Goal: Task Accomplishment & Management: Use online tool/utility

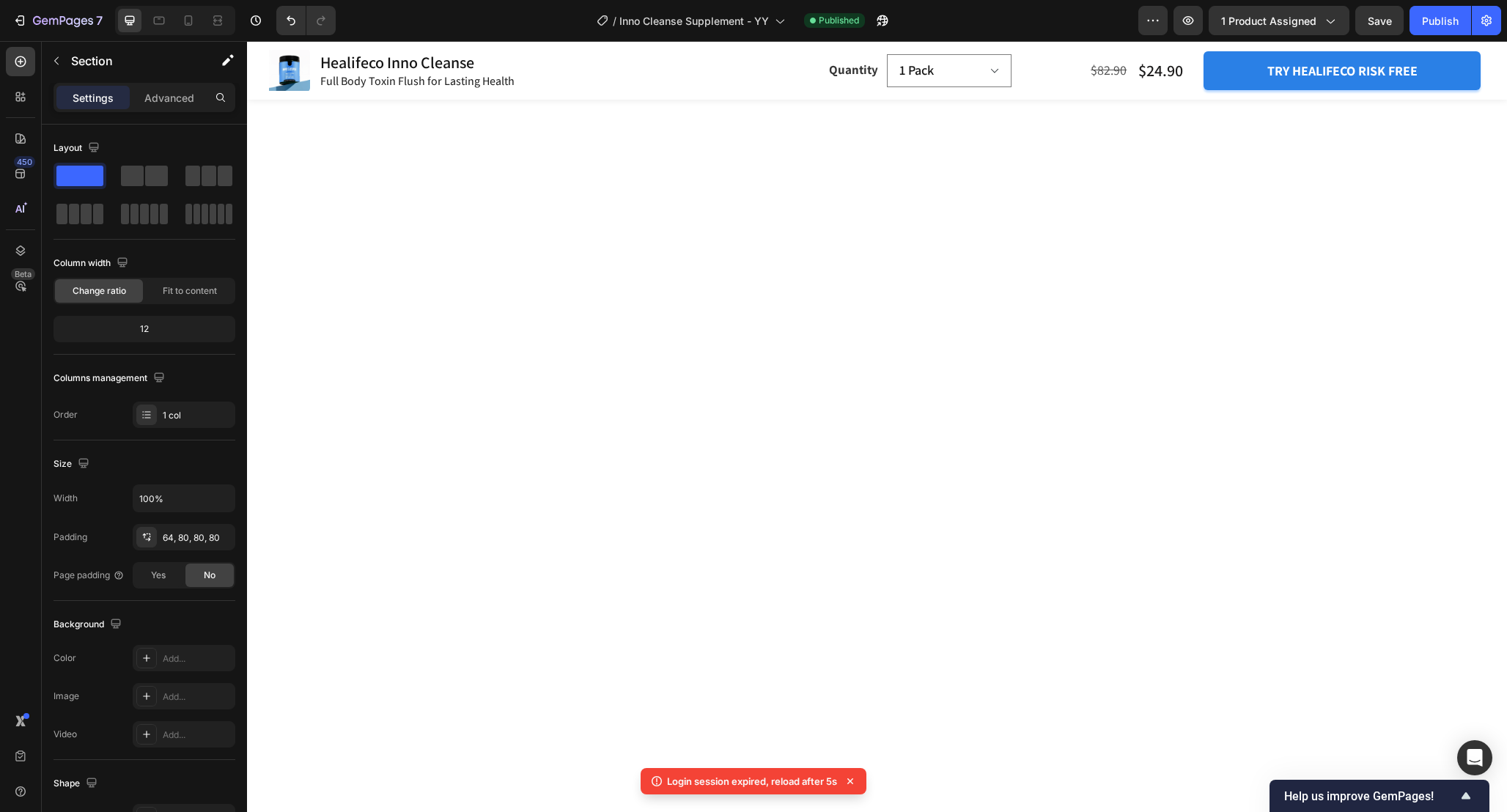
scroll to position [1255, 0]
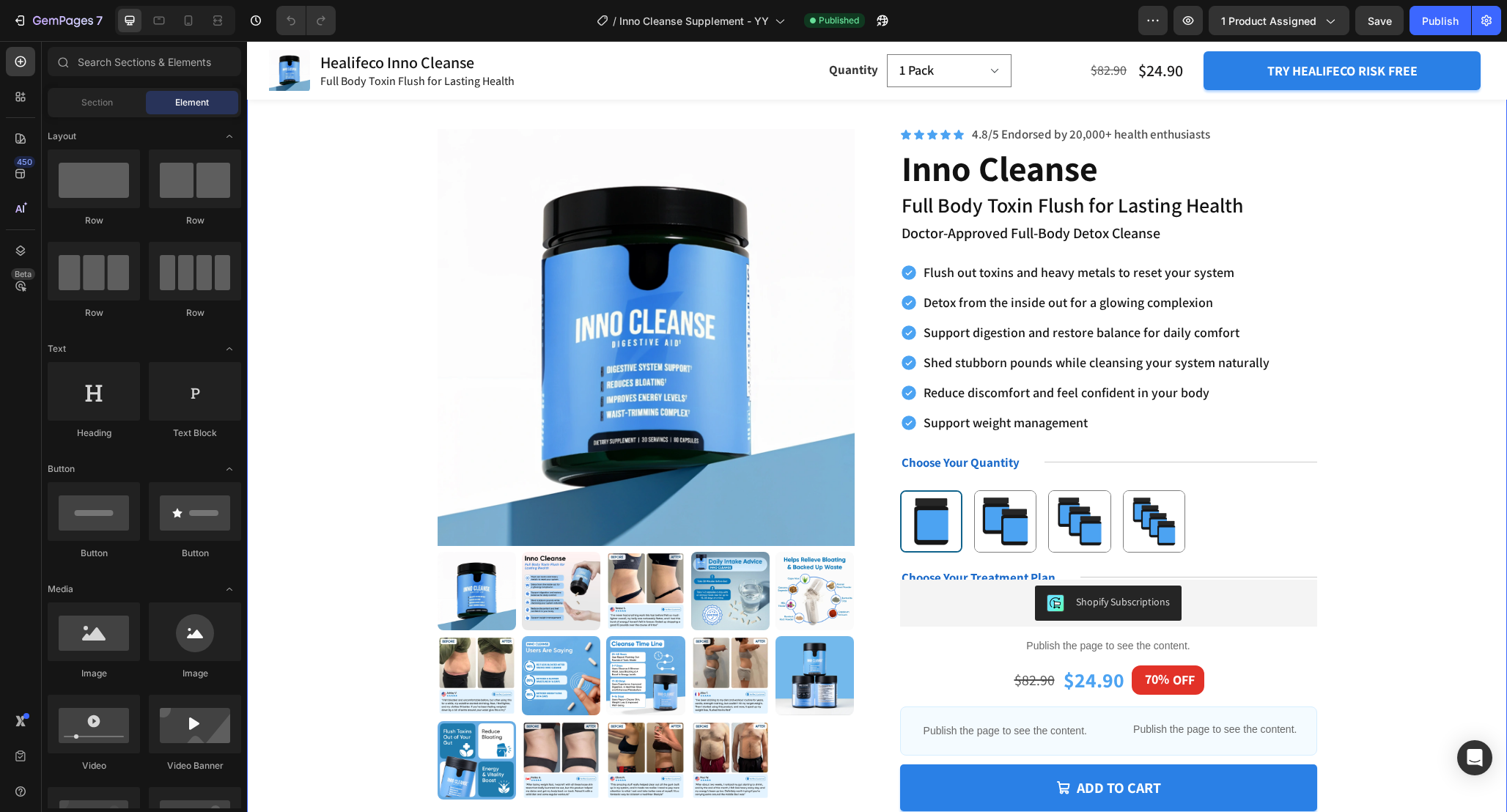
click at [1432, 507] on div "Product Images Icon Icon Icon Icon Icon Icon List ❞ Text Block Row “I couldn’t …" at bounding box center [877, 547] width 1143 height 859
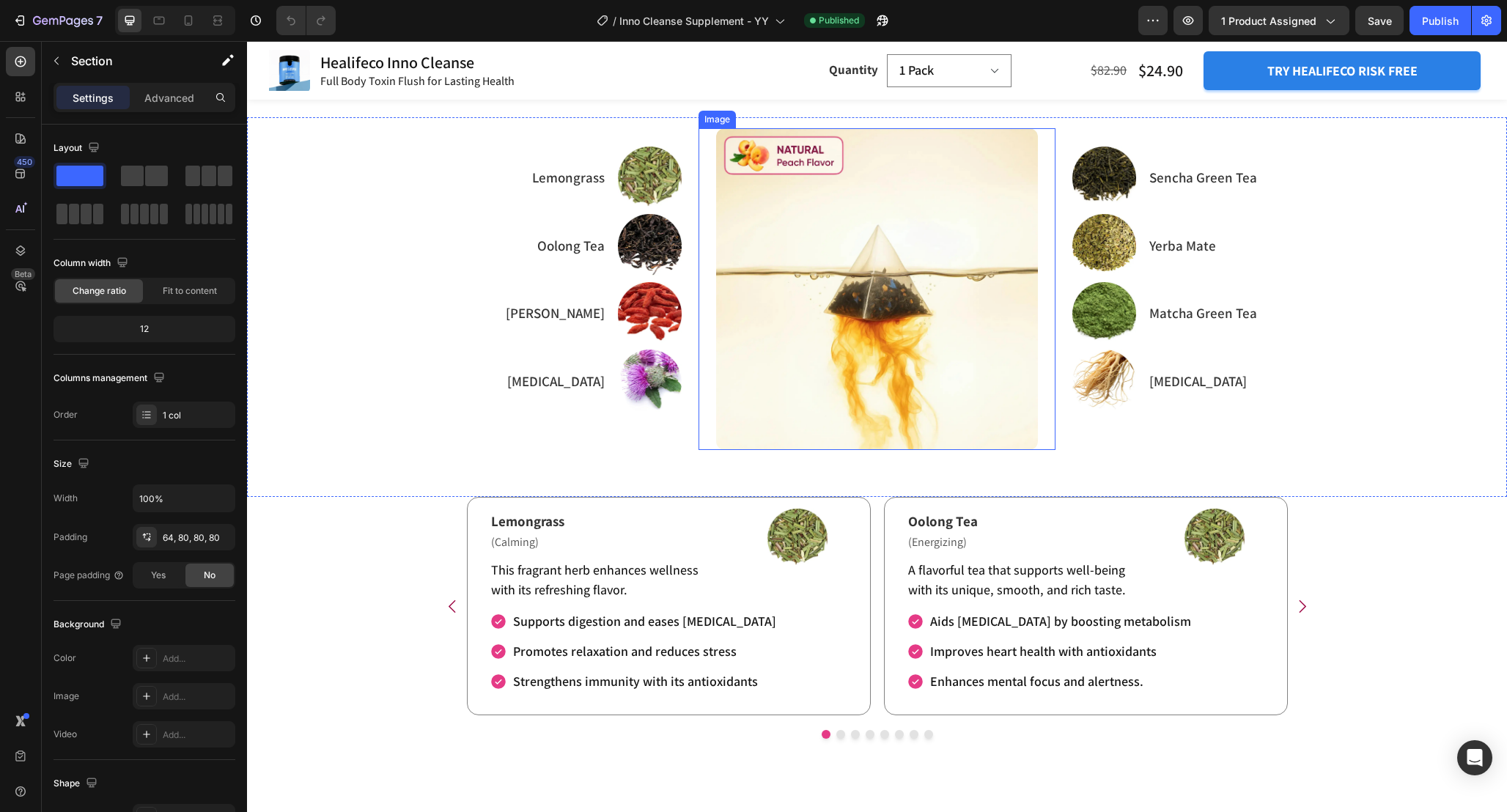
scroll to position [2597, 0]
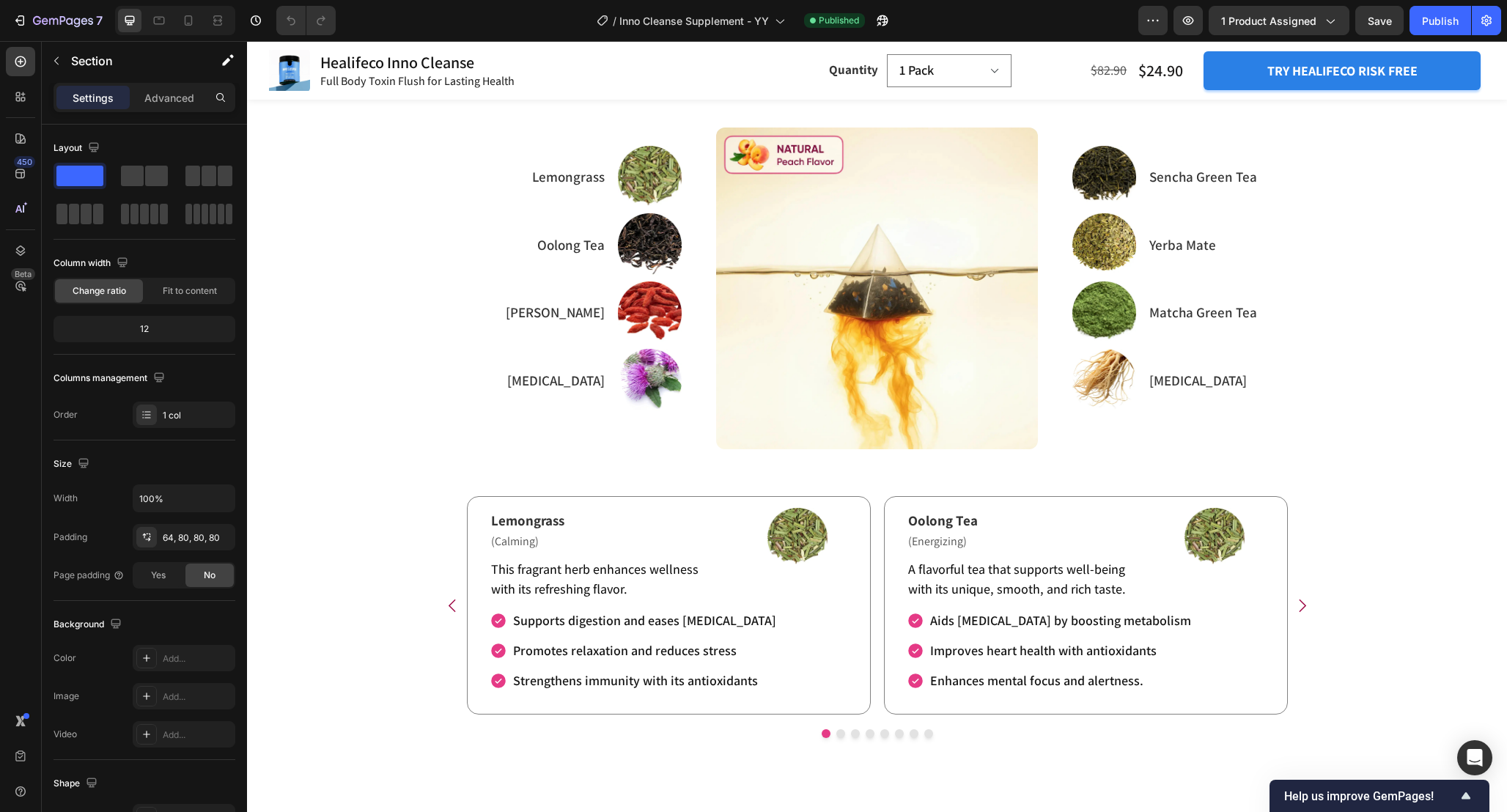
click at [905, 379] on img at bounding box center [877, 288] width 322 height 322
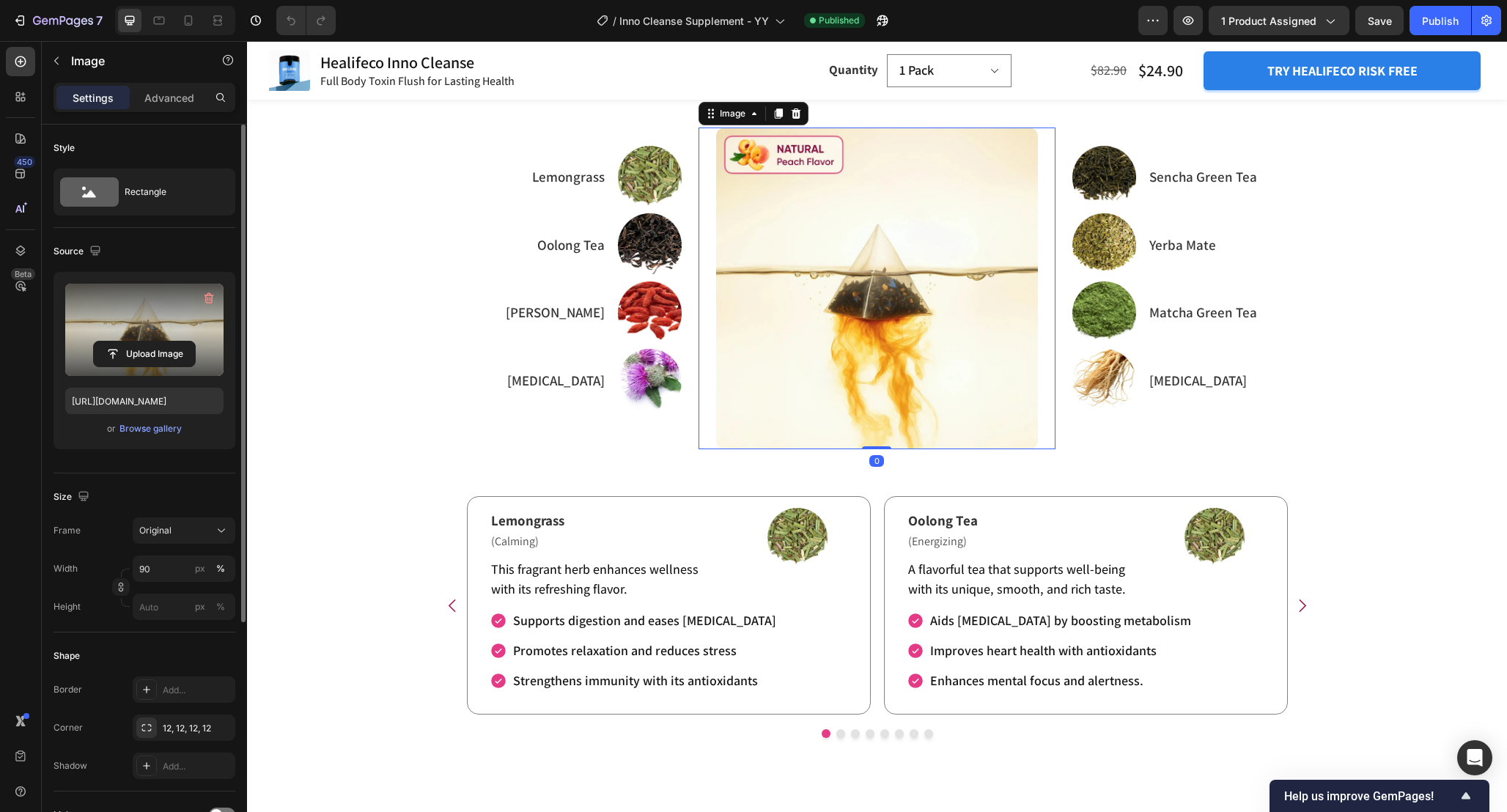
click at [129, 307] on label at bounding box center [144, 330] width 158 height 92
click at [129, 341] on input "file" at bounding box center [144, 353] width 101 height 25
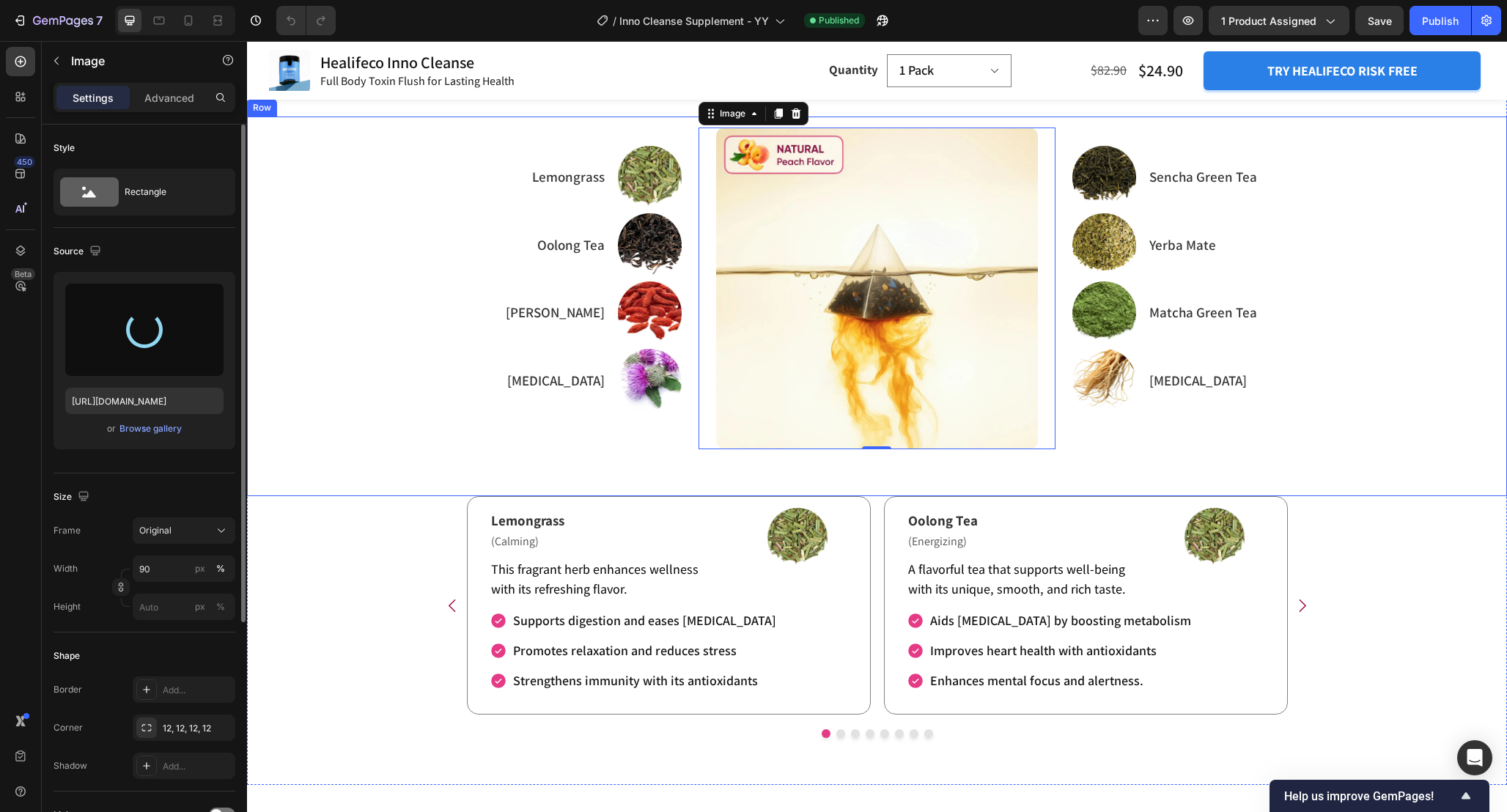
type input "[URL][DOMAIN_NAME]"
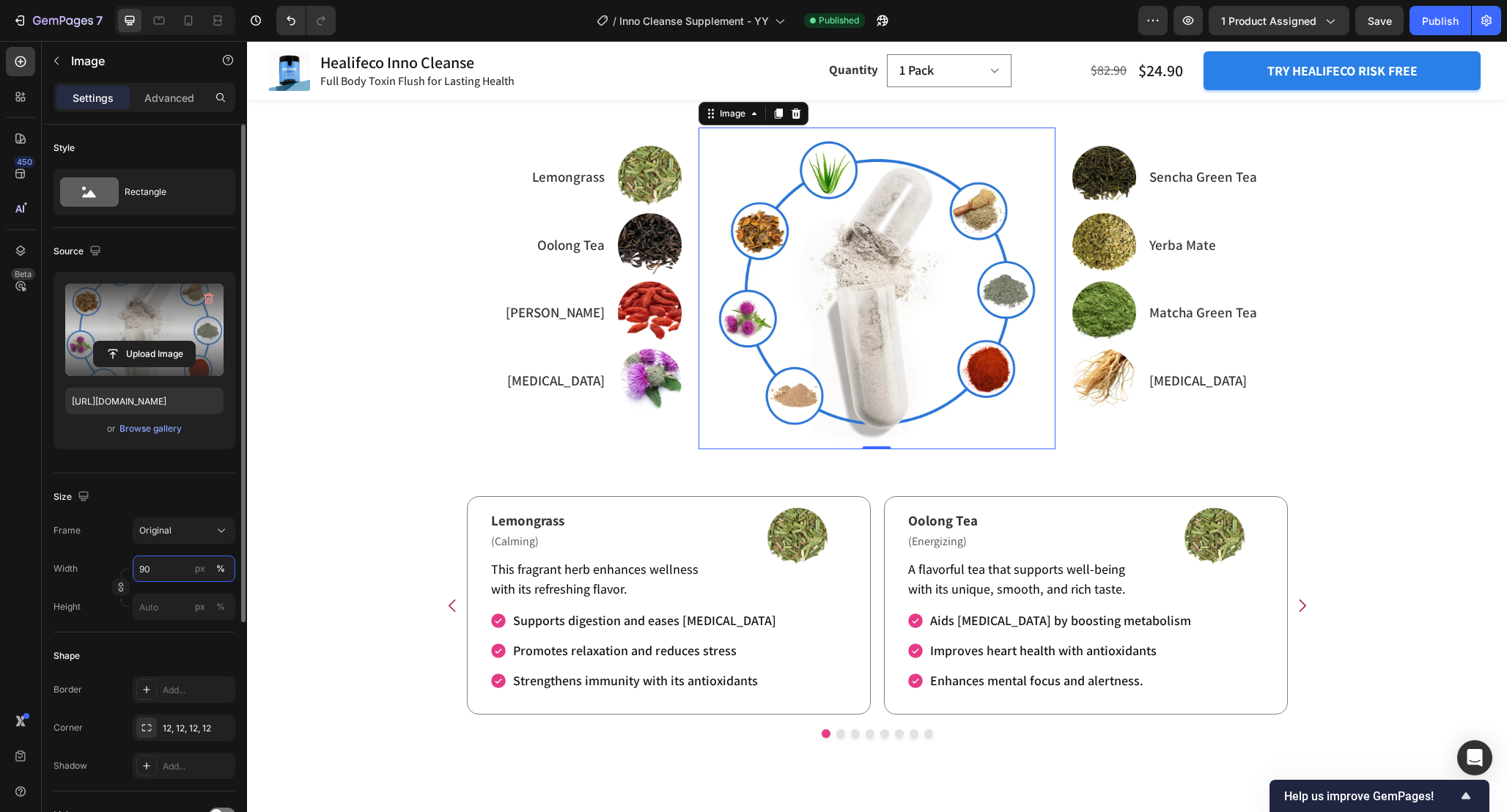
click at [171, 569] on input "90" at bounding box center [184, 568] width 103 height 26
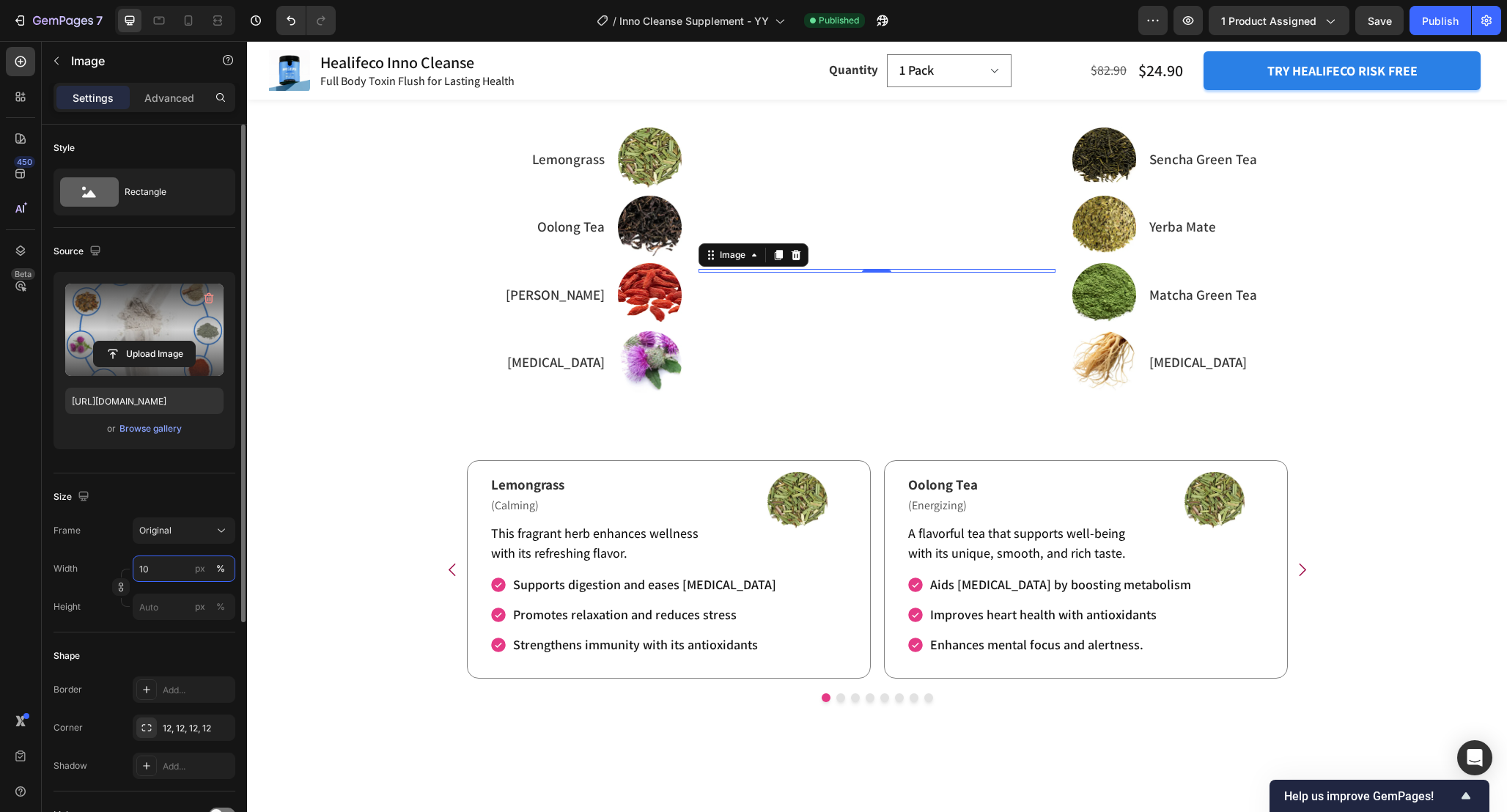
type input "100"
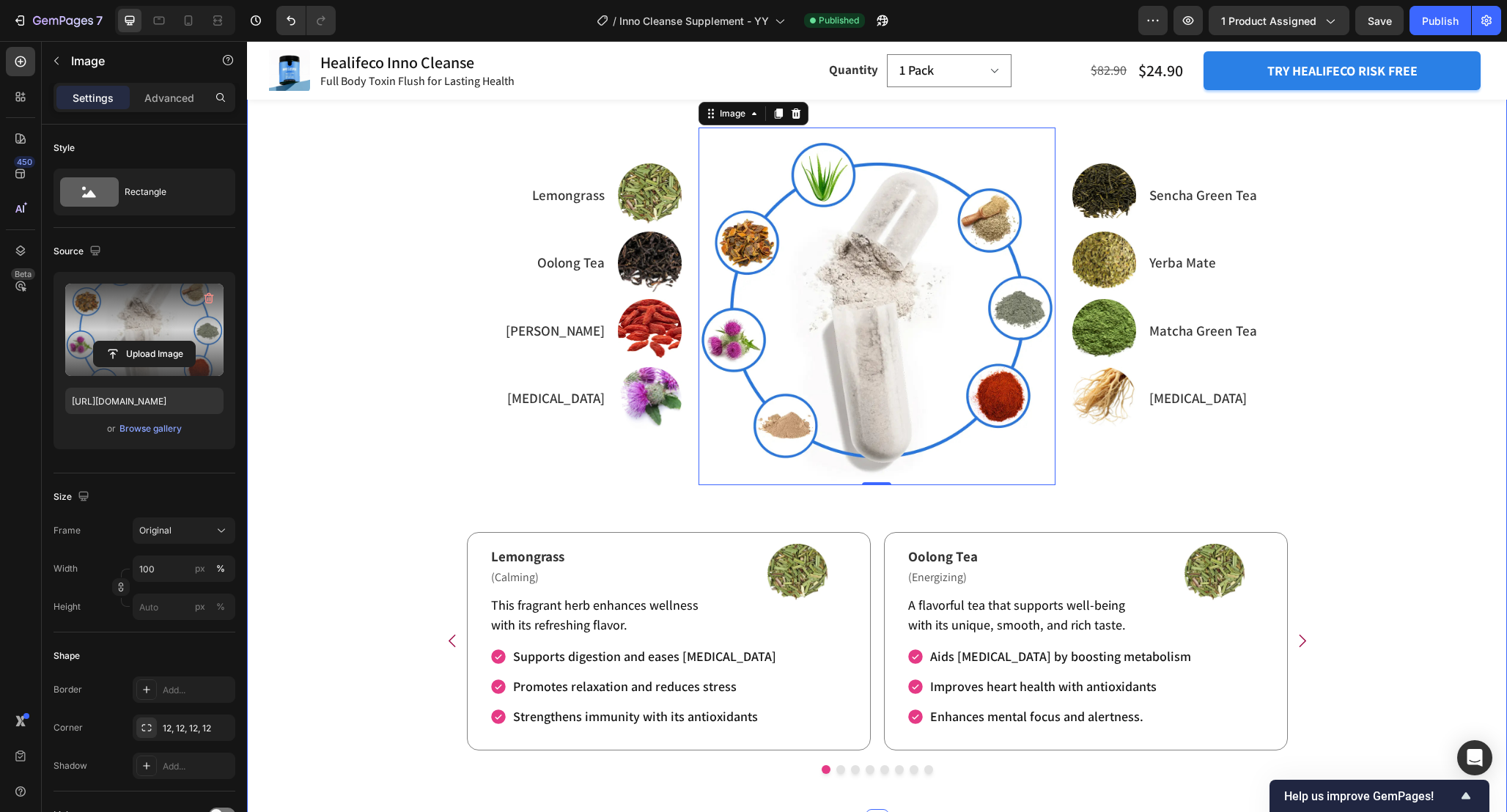
click at [1371, 668] on div "What’s Inside Your Healifeco Inno Cleanse Heading Image Image Image Lemongrass …" at bounding box center [878, 429] width 1260 height 736
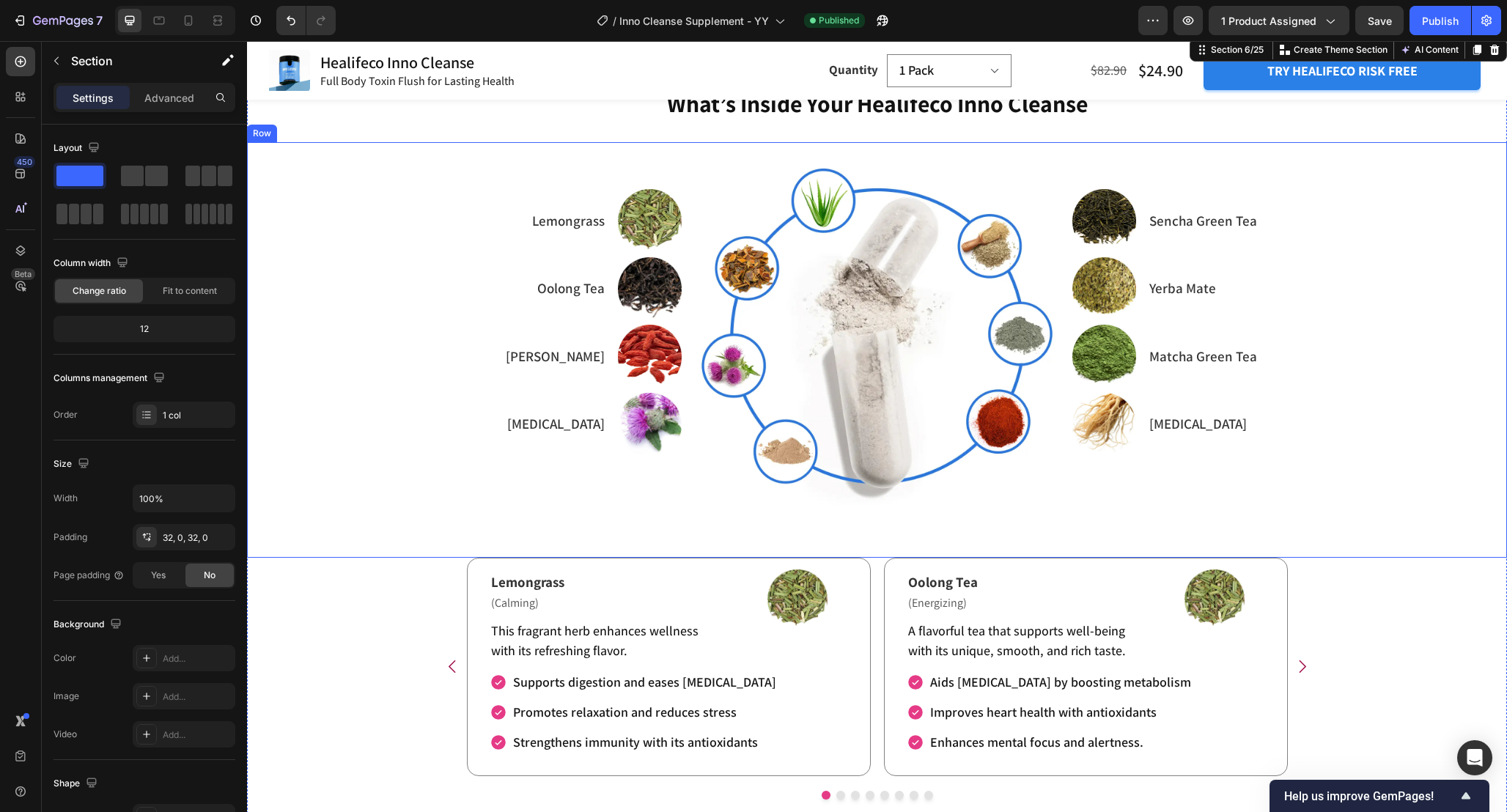
scroll to position [2565, 0]
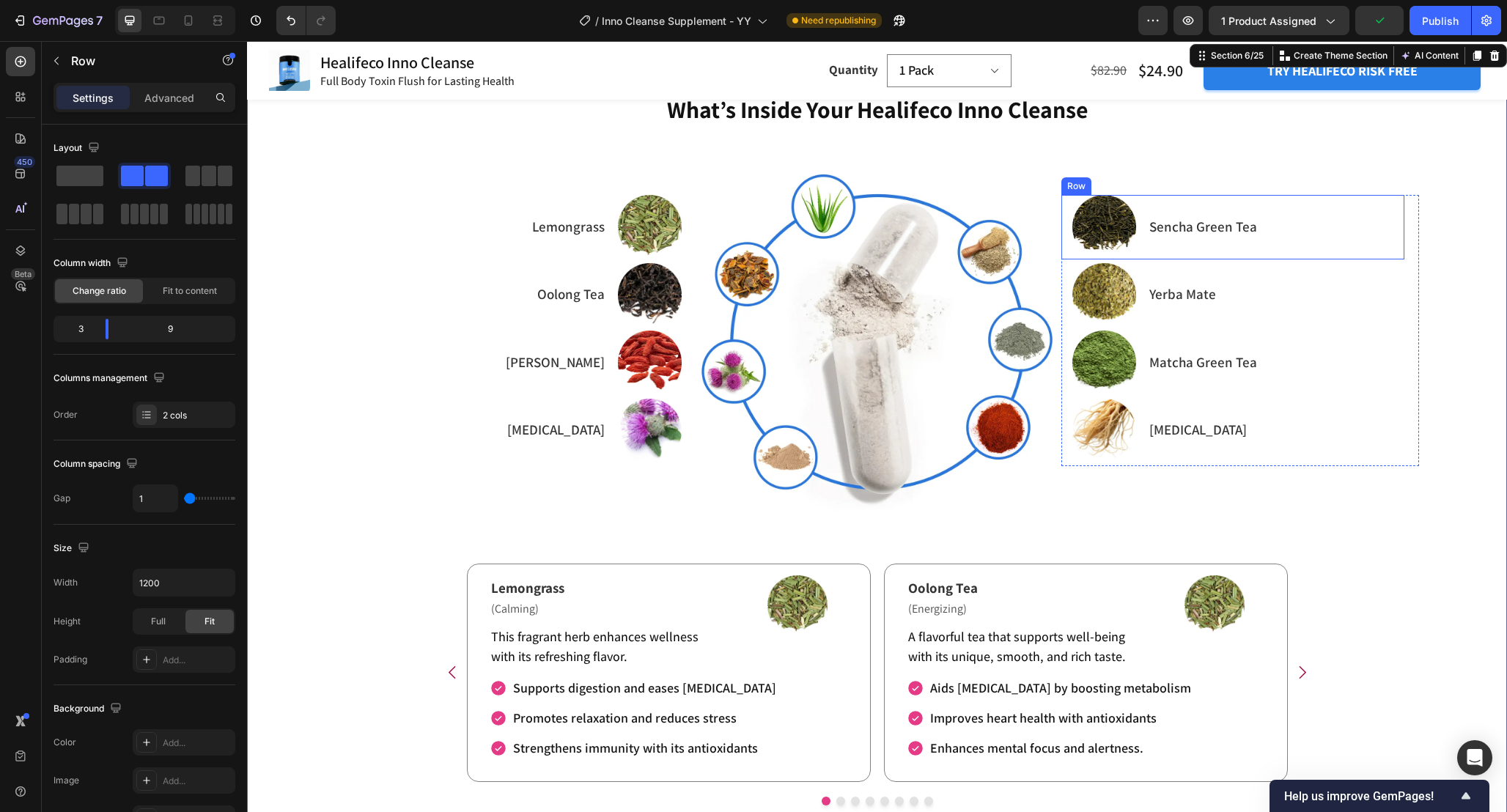
click at [1338, 258] on div "Sencha Green Tea Text Block" at bounding box center [1276, 227] width 256 height 64
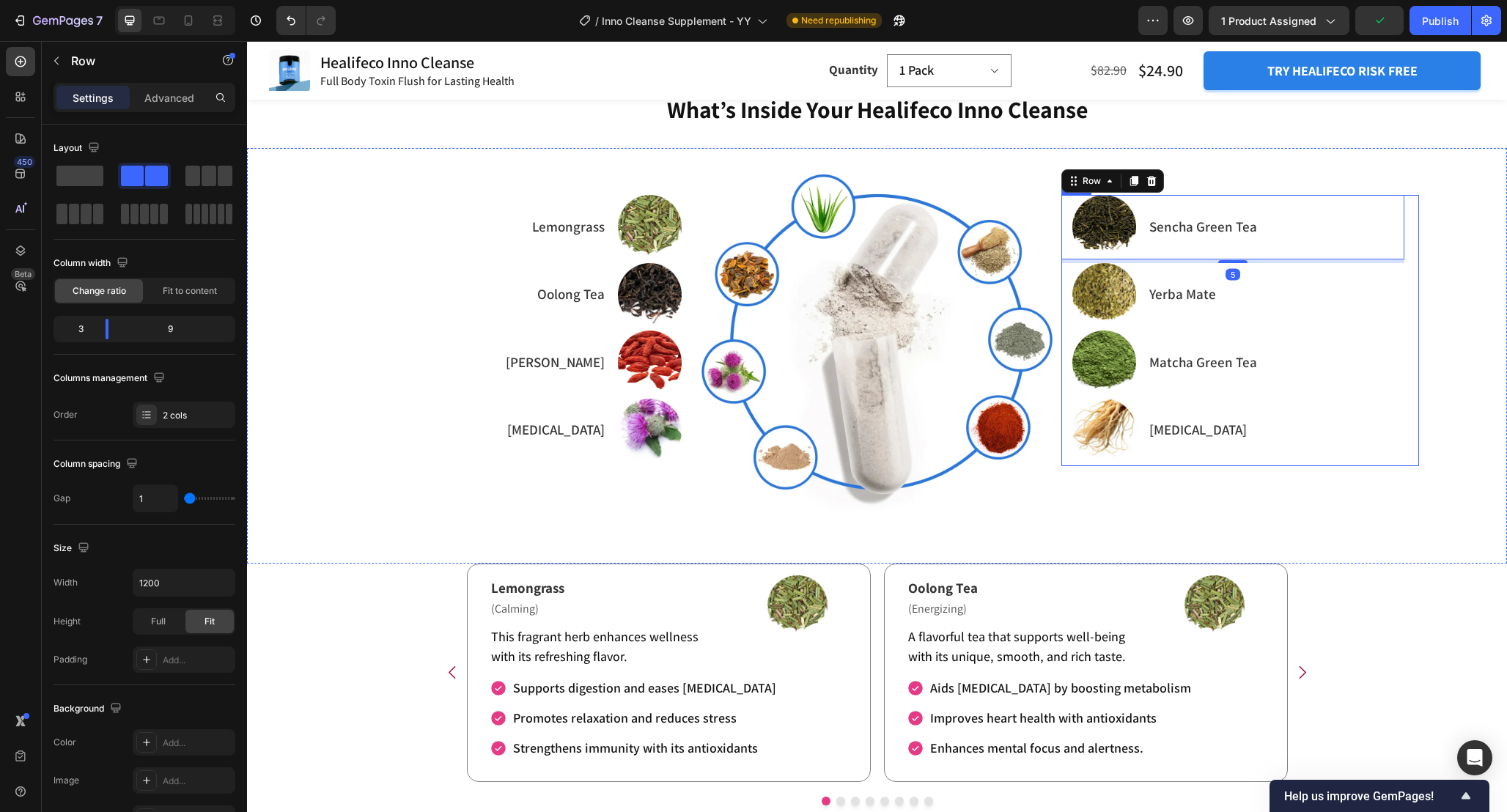
click at [1412, 262] on div "Image Sencha Green Tea Text Block Row 5 Image Yerba Mate Text Block Row Image M…" at bounding box center [1240, 330] width 358 height 271
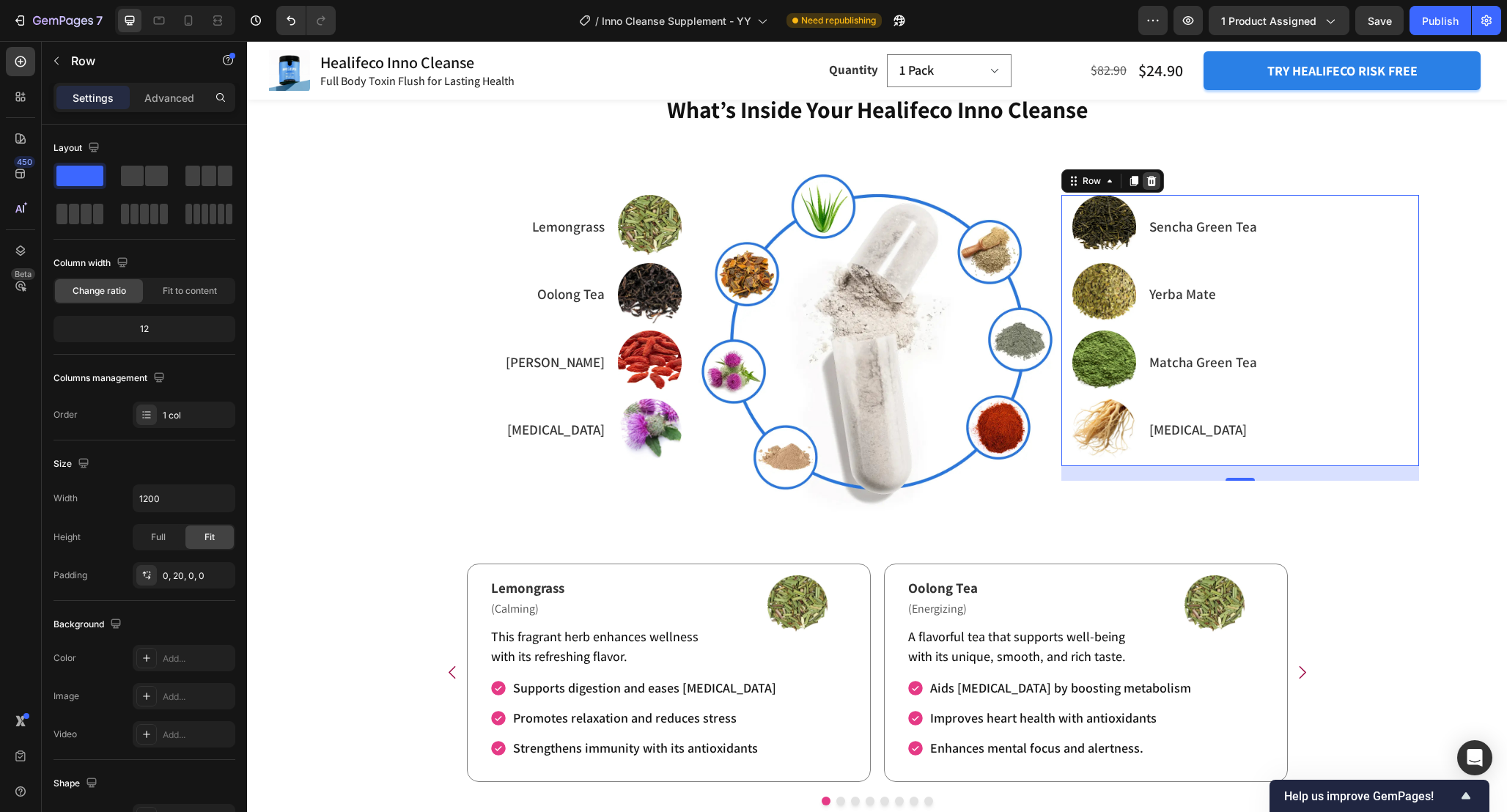
click at [1154, 186] on icon at bounding box center [1152, 181] width 10 height 10
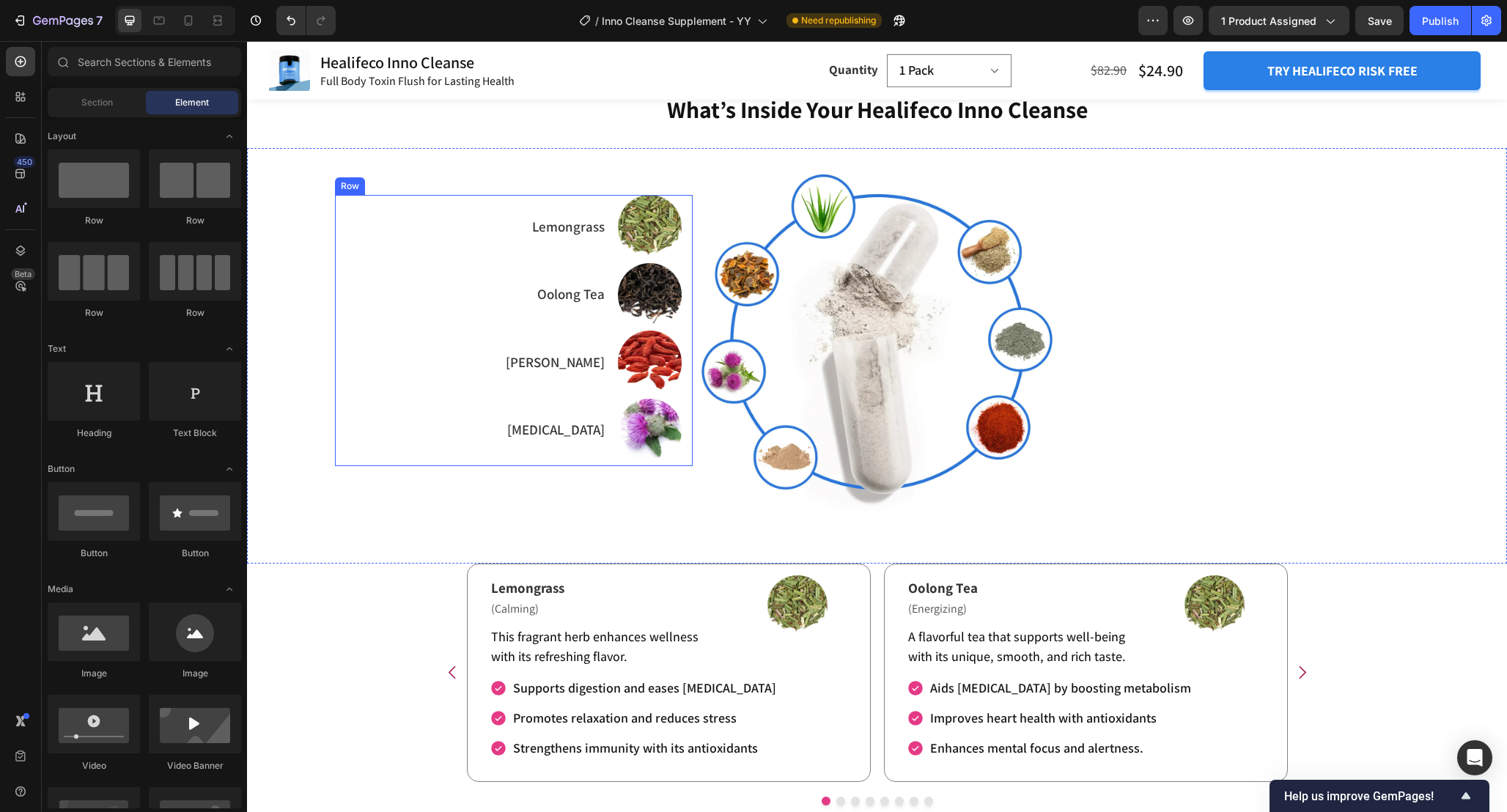
click at [346, 291] on div "Image Lemongrass Text Block Row Image Oolong Tea Text Block Row Image Goji Berr…" at bounding box center [514, 330] width 358 height 271
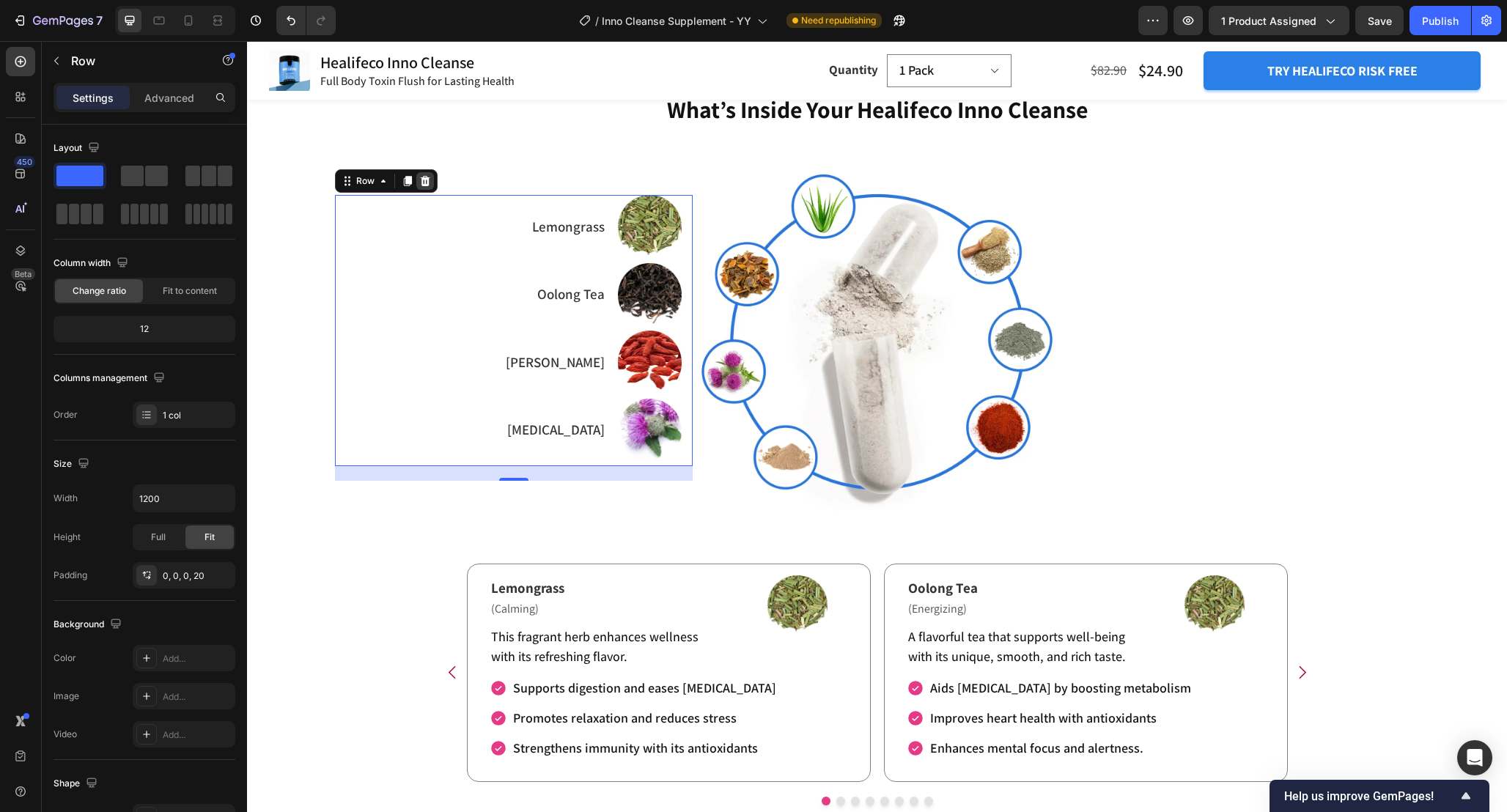
click at [428, 187] on icon at bounding box center [425, 181] width 12 height 12
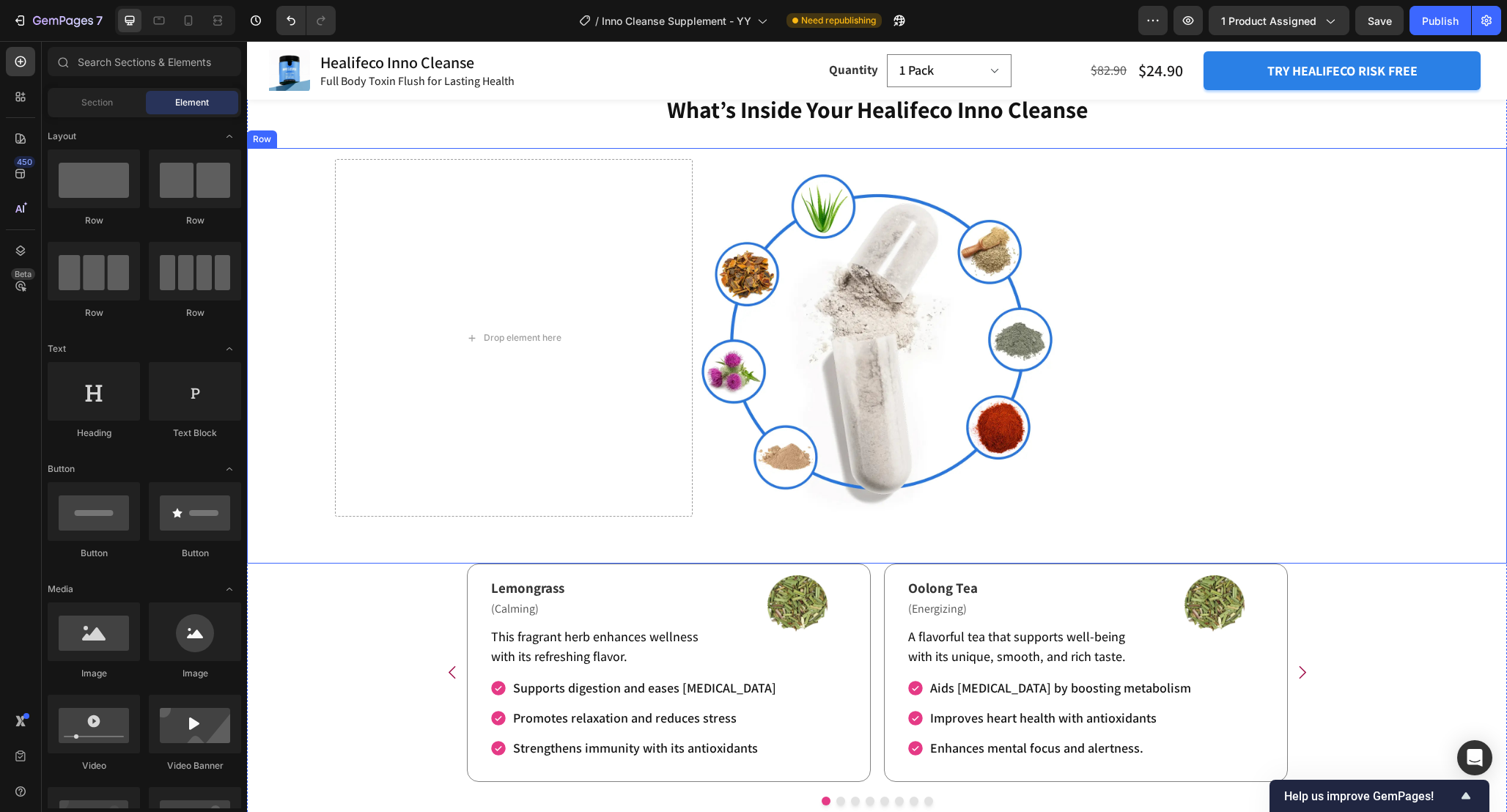
click at [695, 234] on div "Refresh Your Body and Relieve Exhaustion Heading Drop element here Image Row" at bounding box center [878, 355] width 1260 height 415
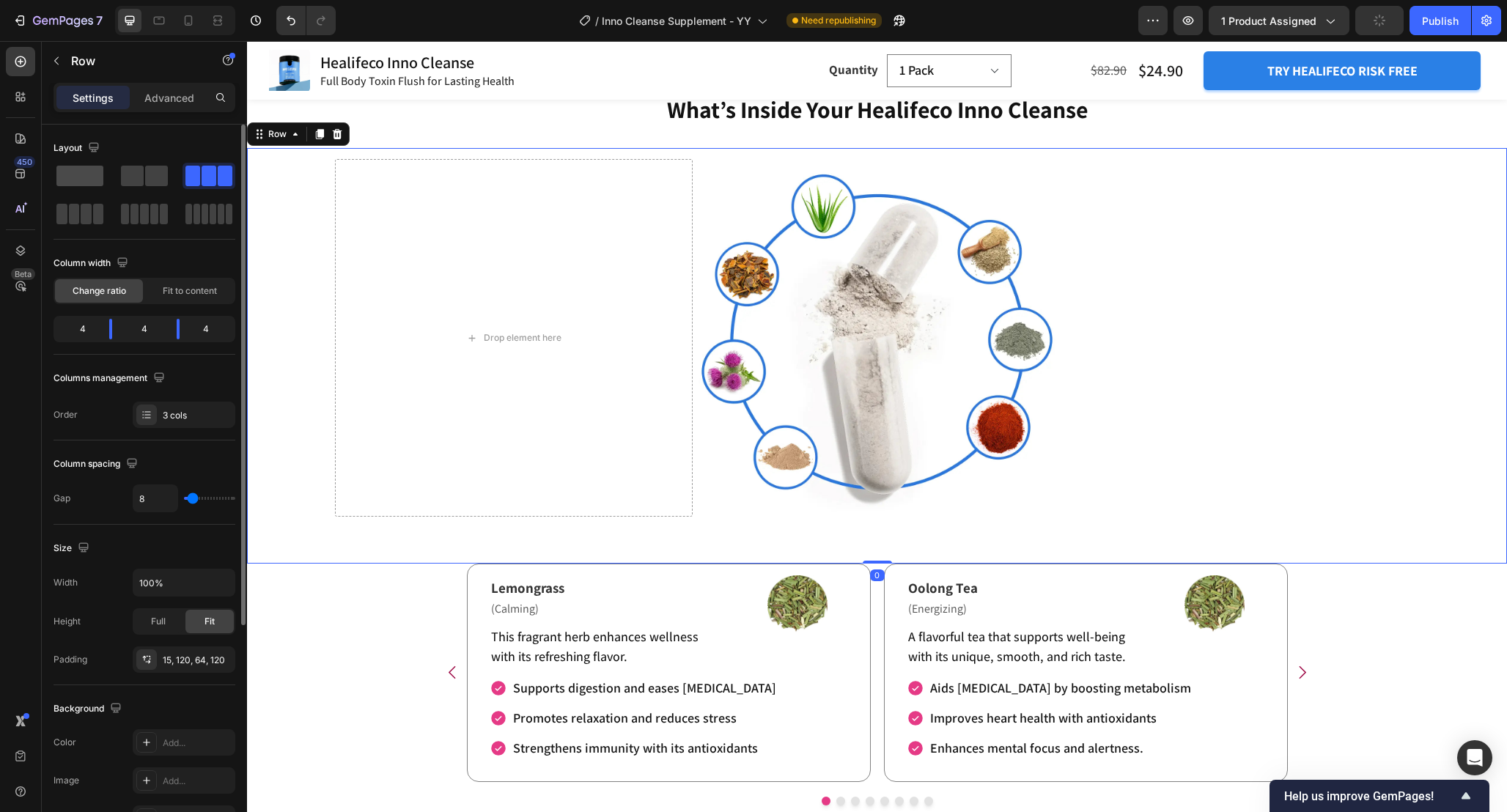
click at [92, 173] on span at bounding box center [80, 176] width 47 height 21
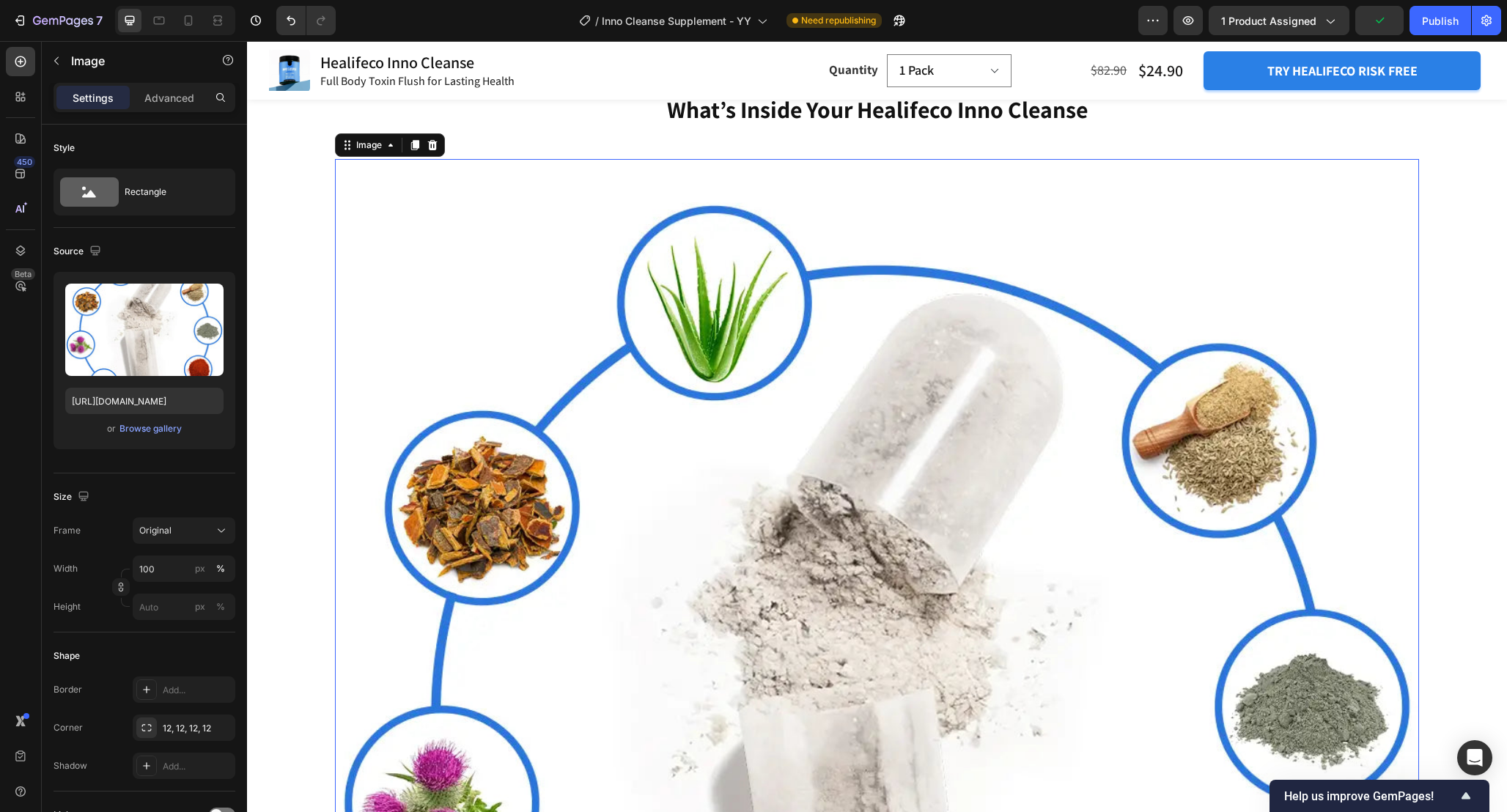
click at [738, 458] on img at bounding box center [877, 701] width 1084 height 1084
click at [162, 565] on input "100" at bounding box center [184, 568] width 103 height 26
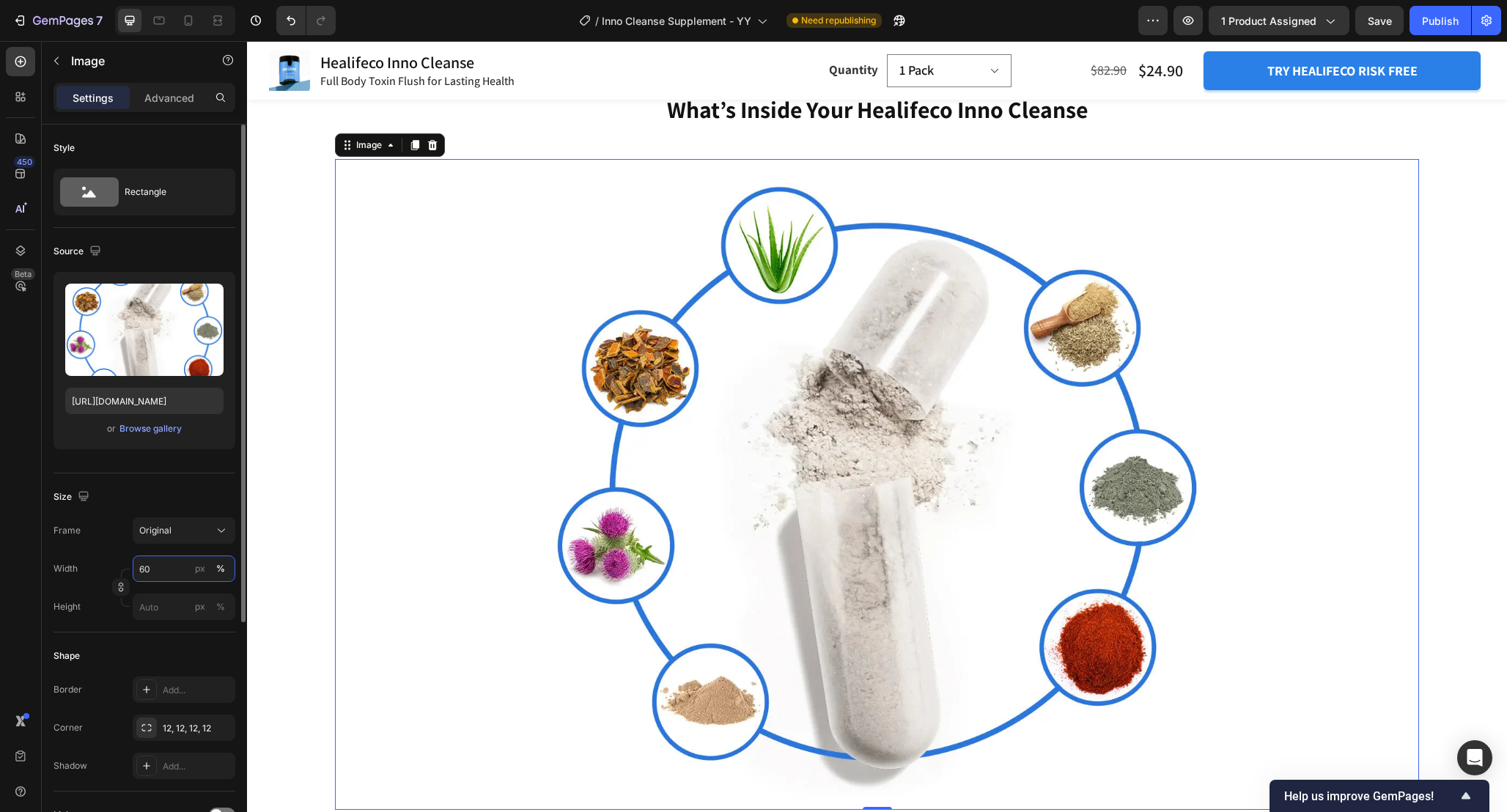
click at [162, 564] on input "60" at bounding box center [184, 568] width 103 height 26
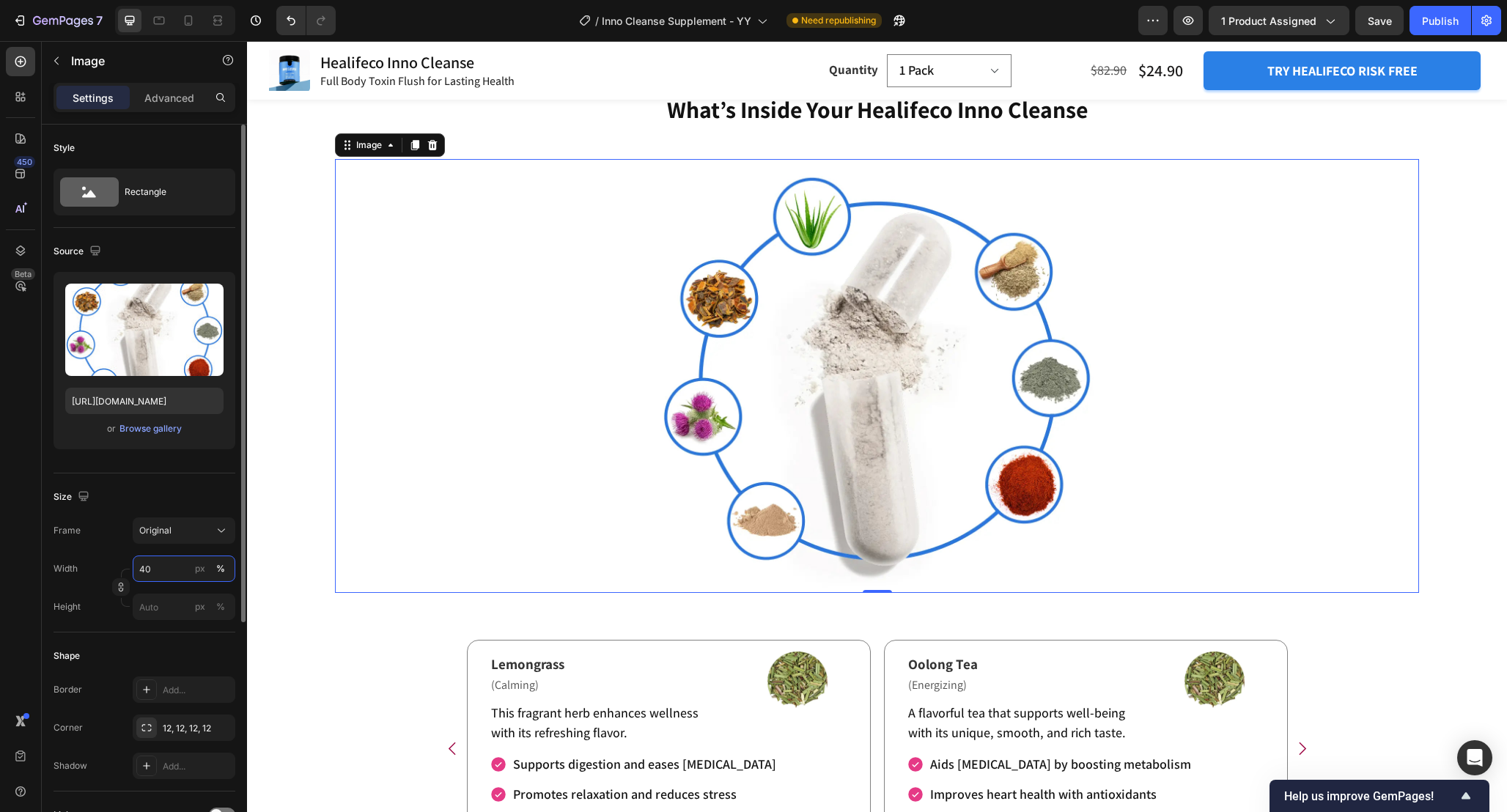
click at [162, 564] on input "40" at bounding box center [184, 568] width 103 height 26
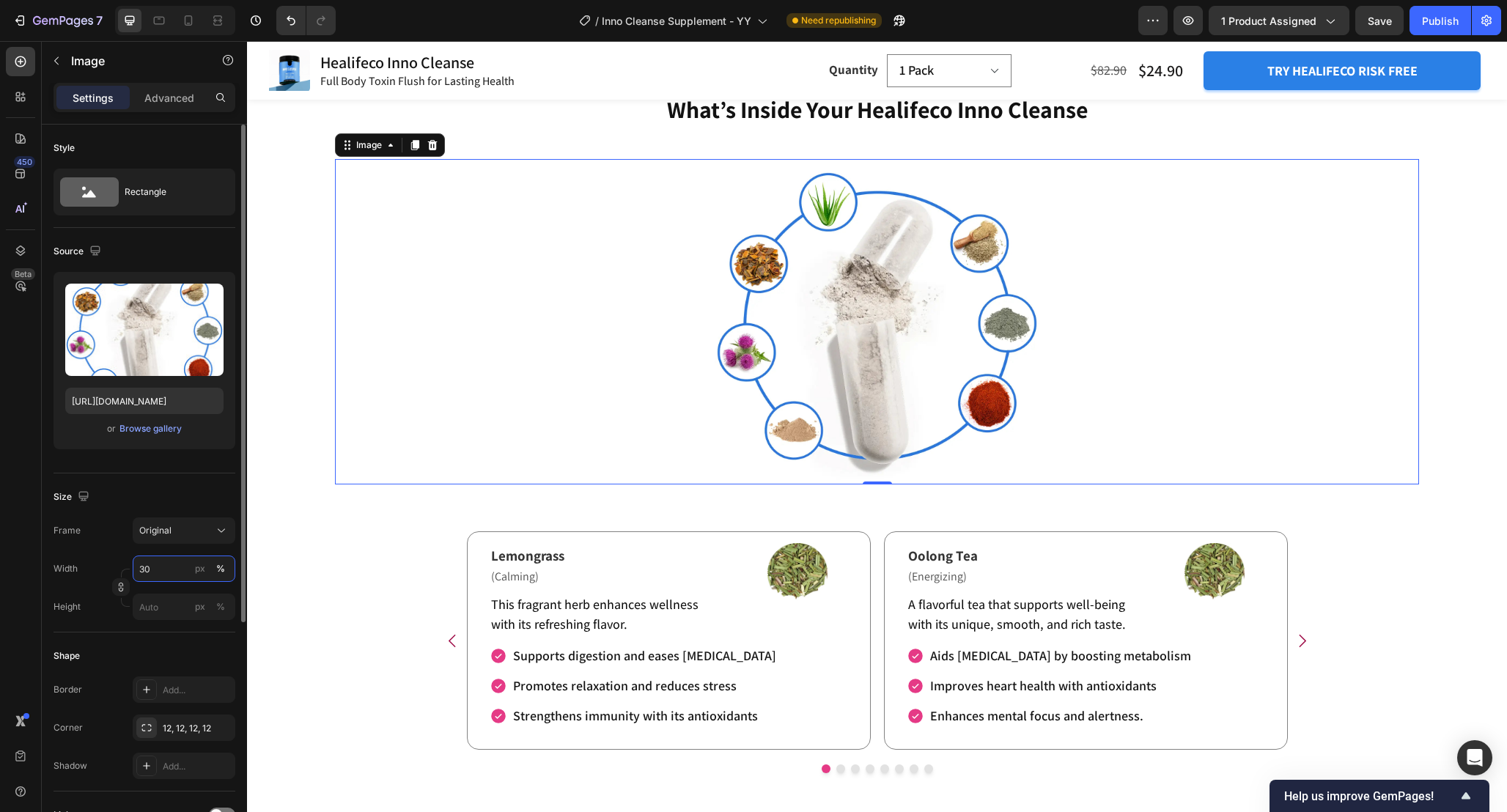
click at [158, 565] on input "30" at bounding box center [184, 568] width 103 height 26
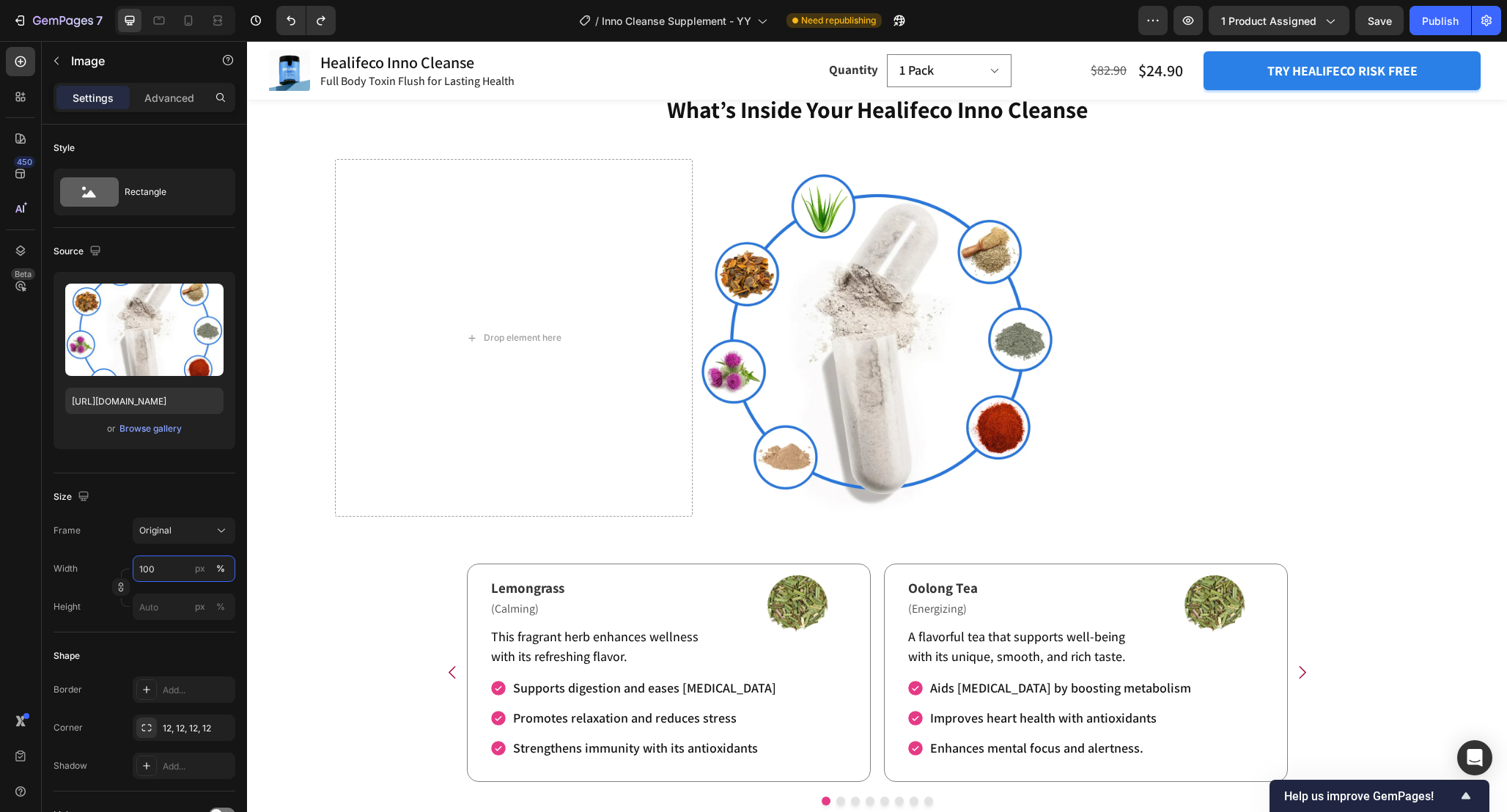
type input "60"
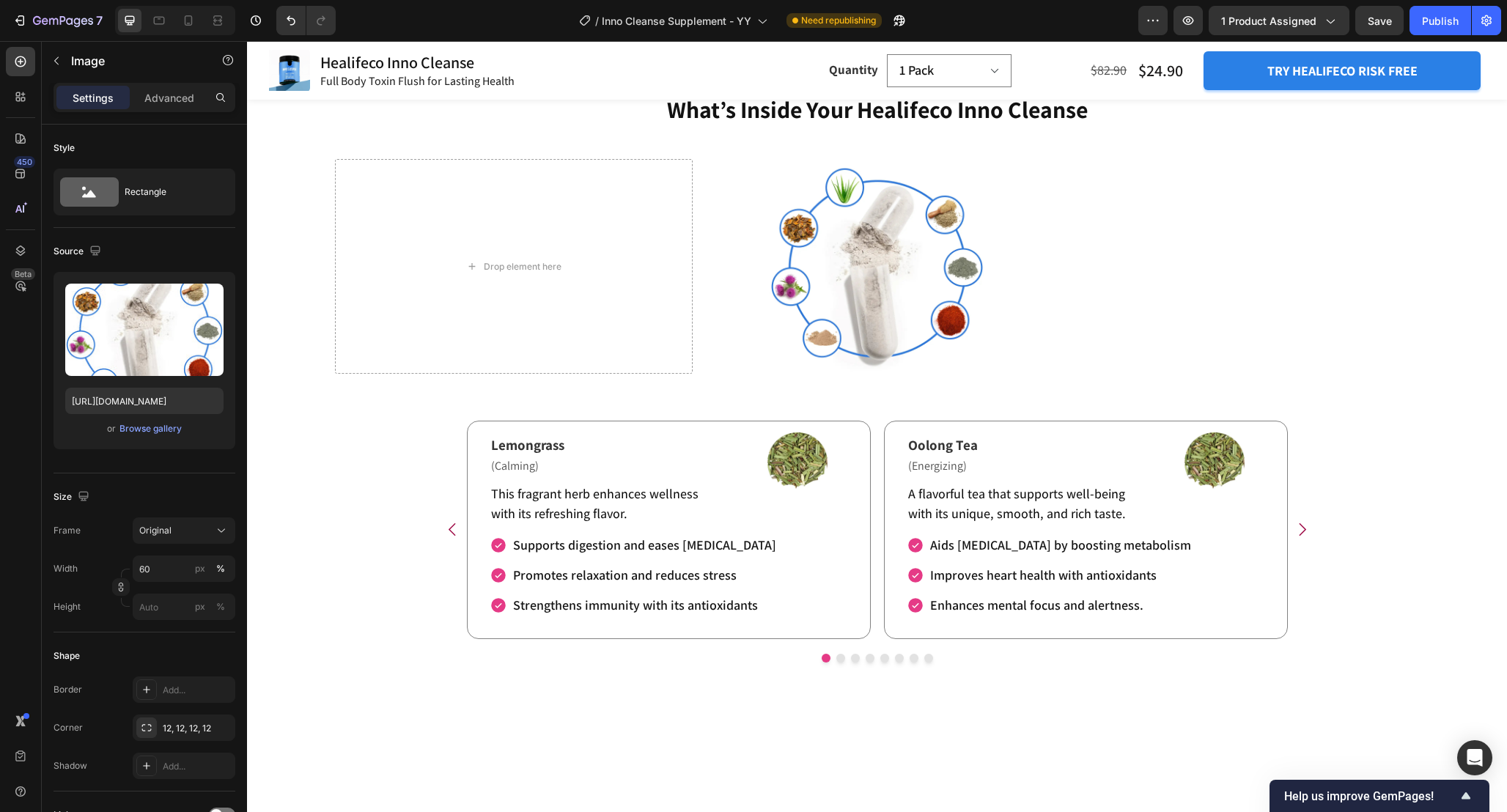
click at [699, 243] on div at bounding box center [878, 266] width 358 height 215
click at [1260, 374] on div "Refresh Your Body and Relieve Exhaustion Heading" at bounding box center [1240, 266] width 358 height 215
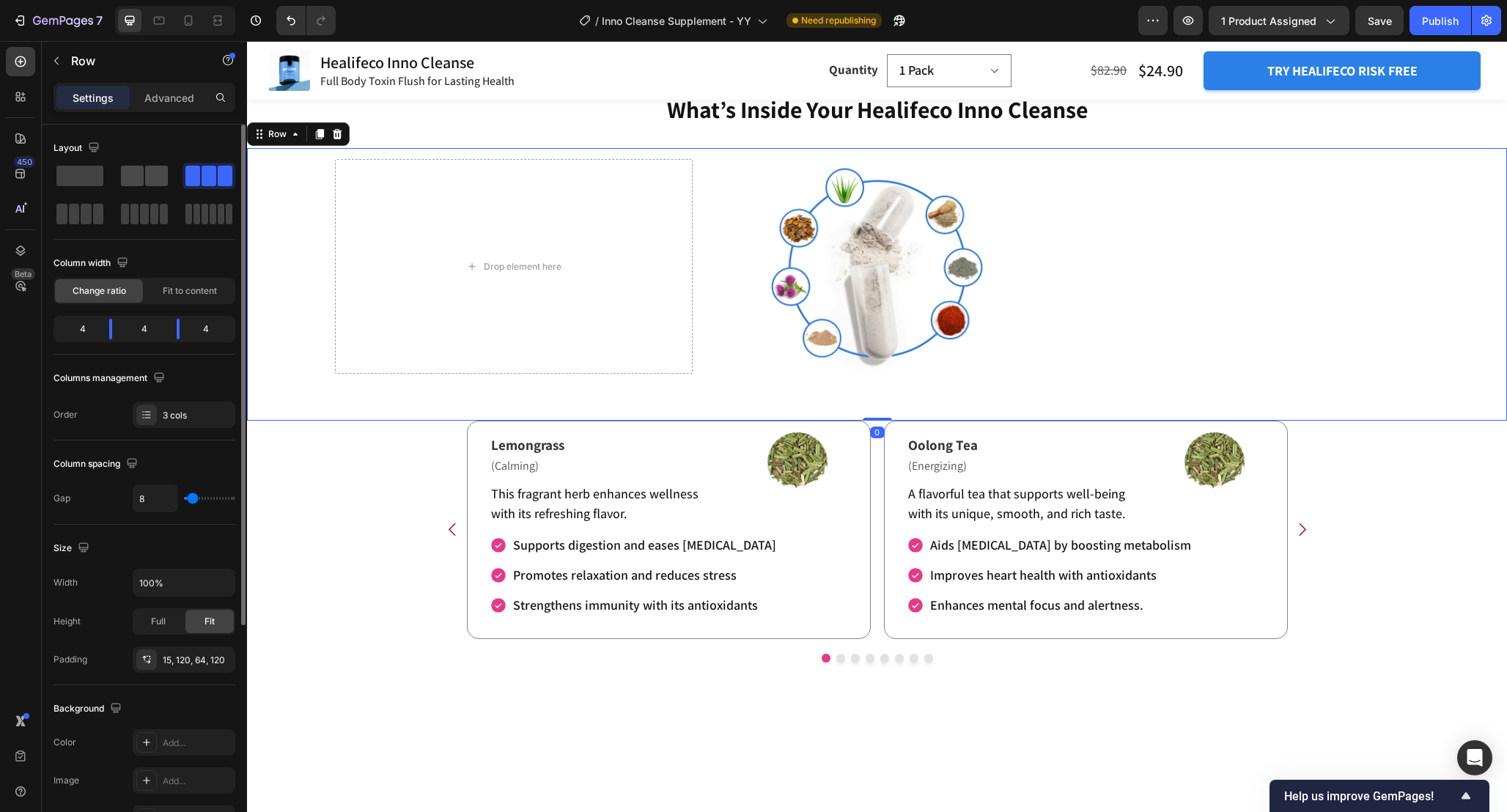
click at [146, 174] on span at bounding box center [156, 176] width 23 height 21
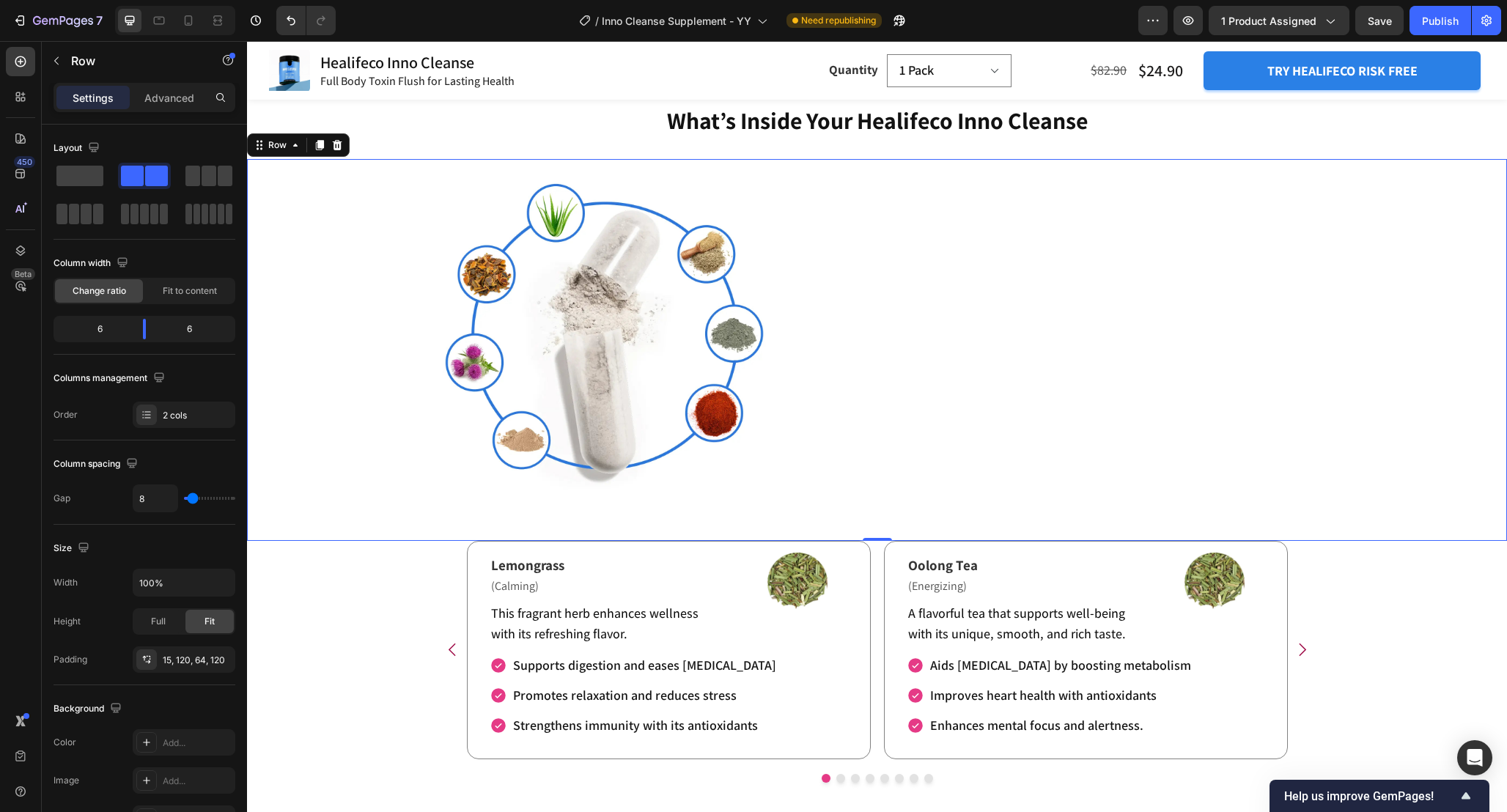
scroll to position [2628, 0]
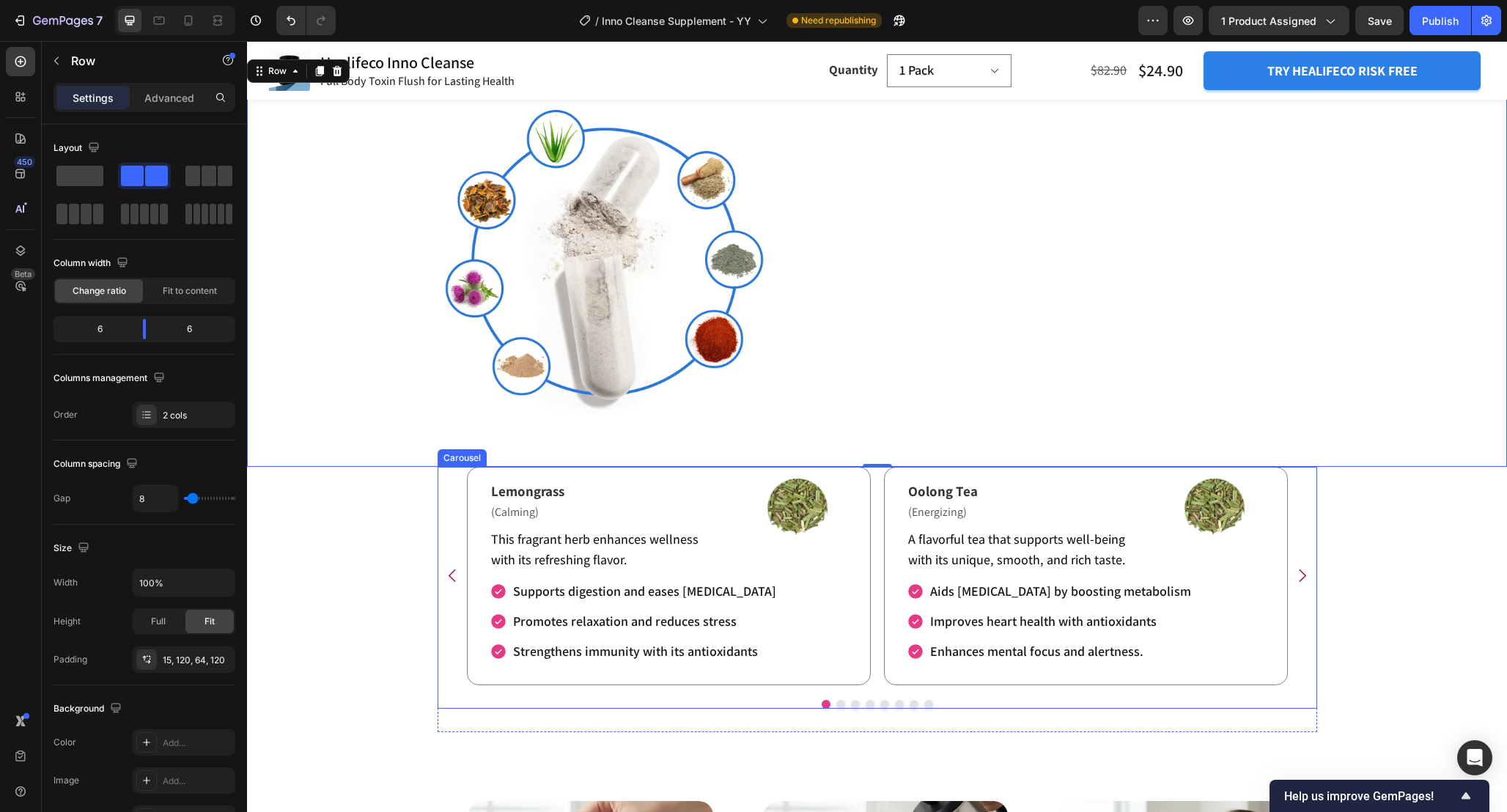
click at [873, 558] on div "Lemongrass Text Block (Calming) Text Block This fragrant herb enhances wellness…" at bounding box center [878, 576] width 824 height 219
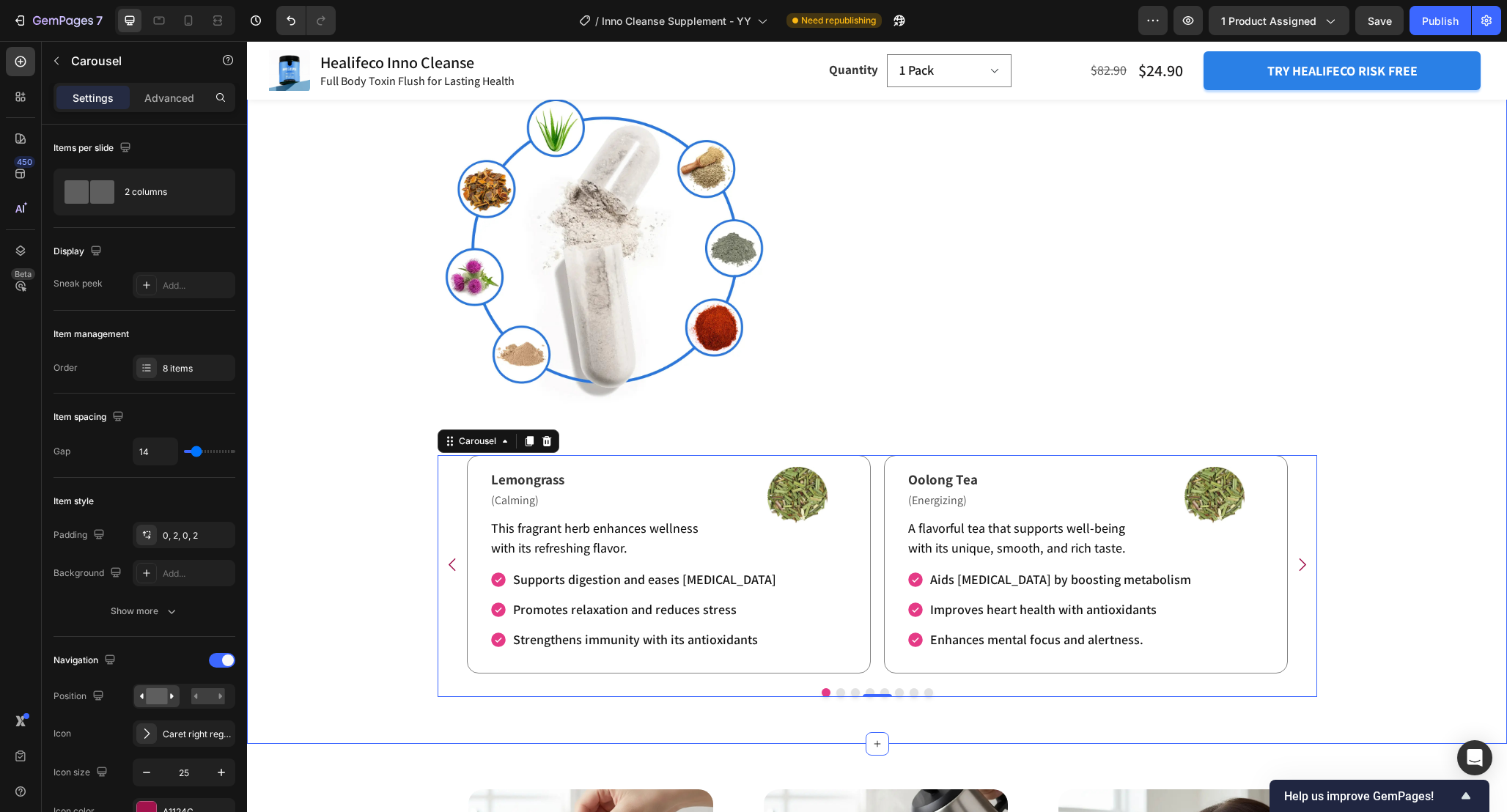
click at [1419, 538] on div "What’s Inside Your Healifeco Inno Cleanse Heading Image Image Image Lemongrass …" at bounding box center [878, 369] width 1260 height 702
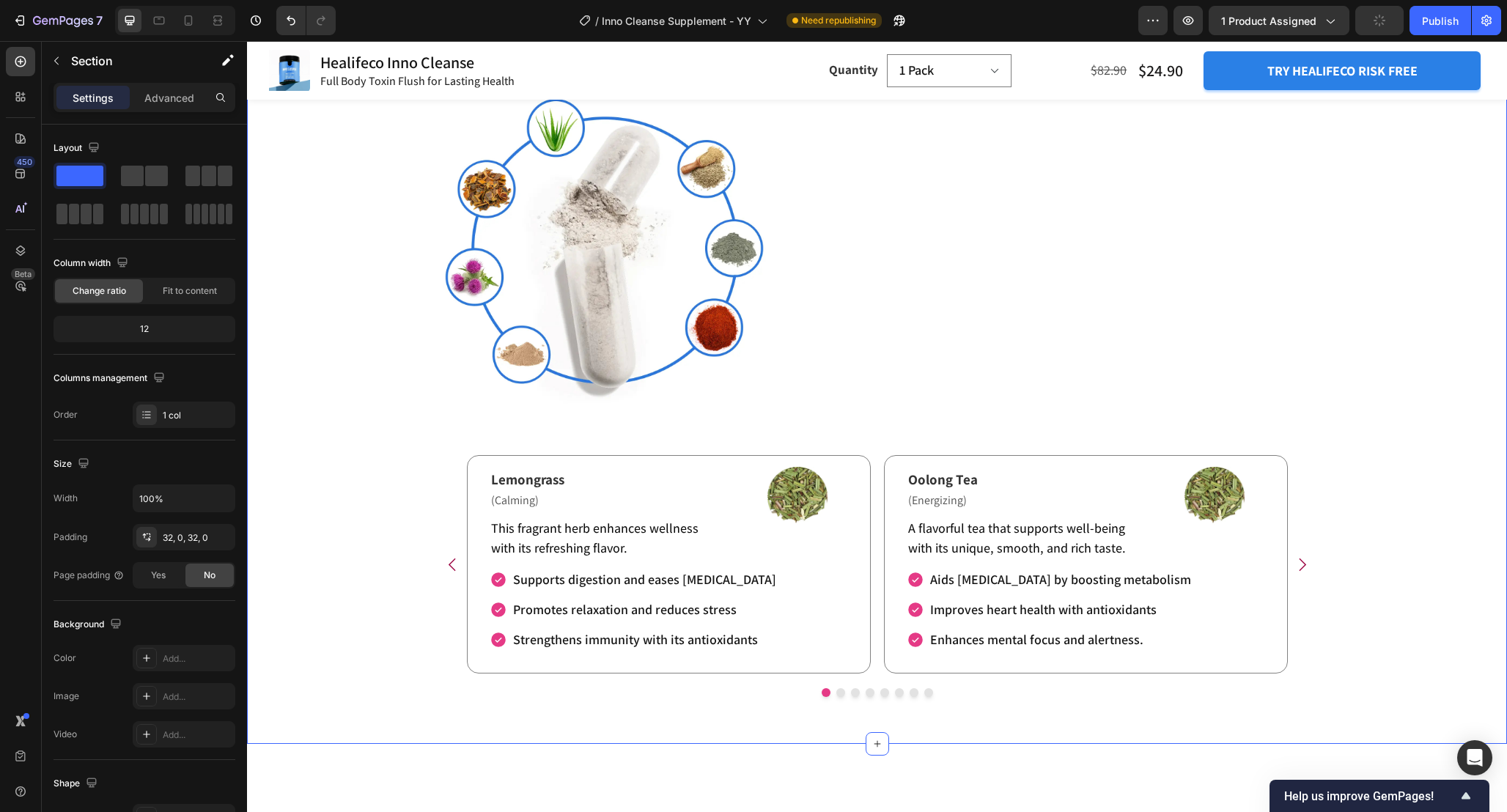
scroll to position [2546, 0]
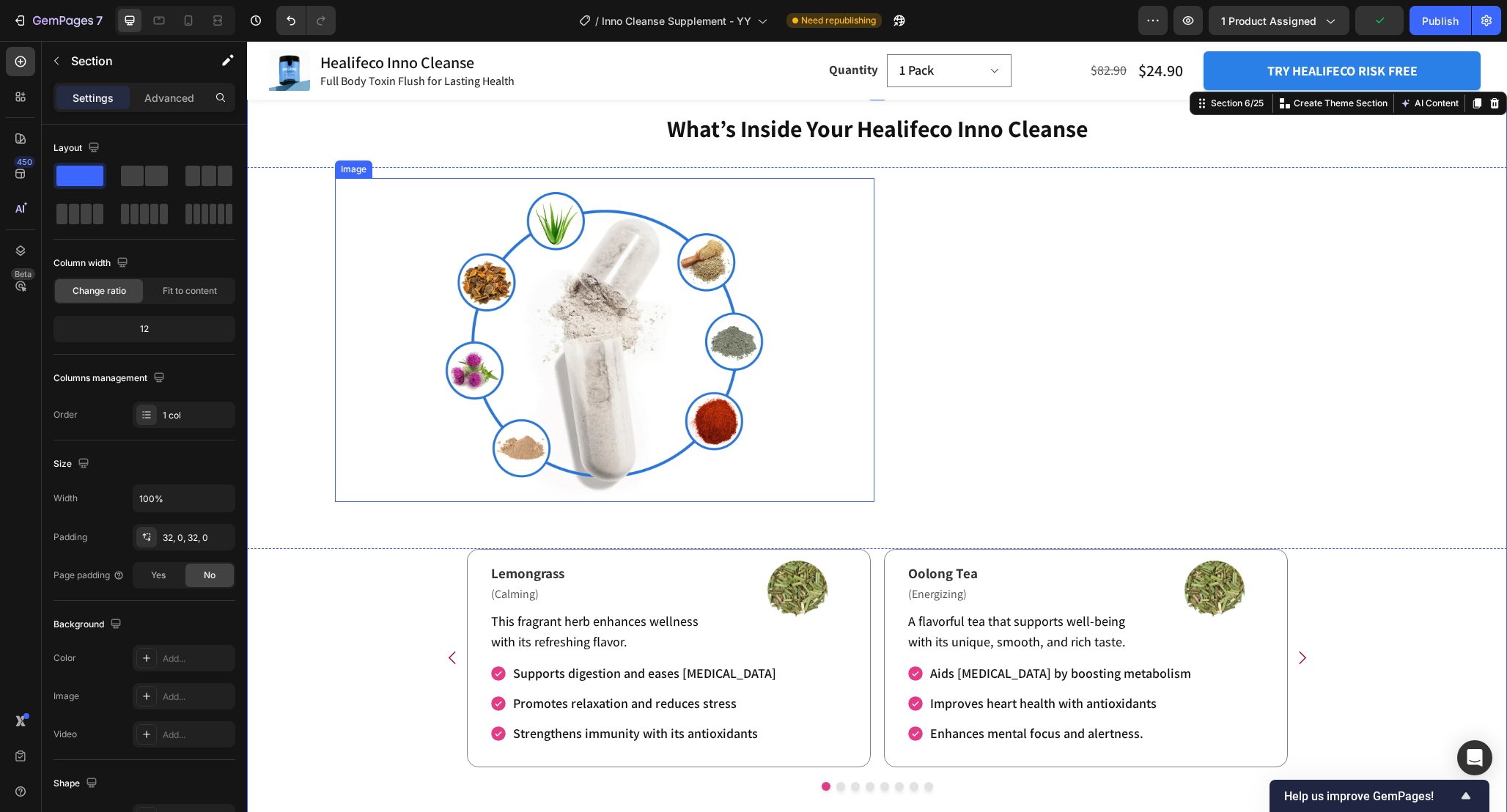
click at [811, 310] on div at bounding box center [605, 340] width 539 height 323
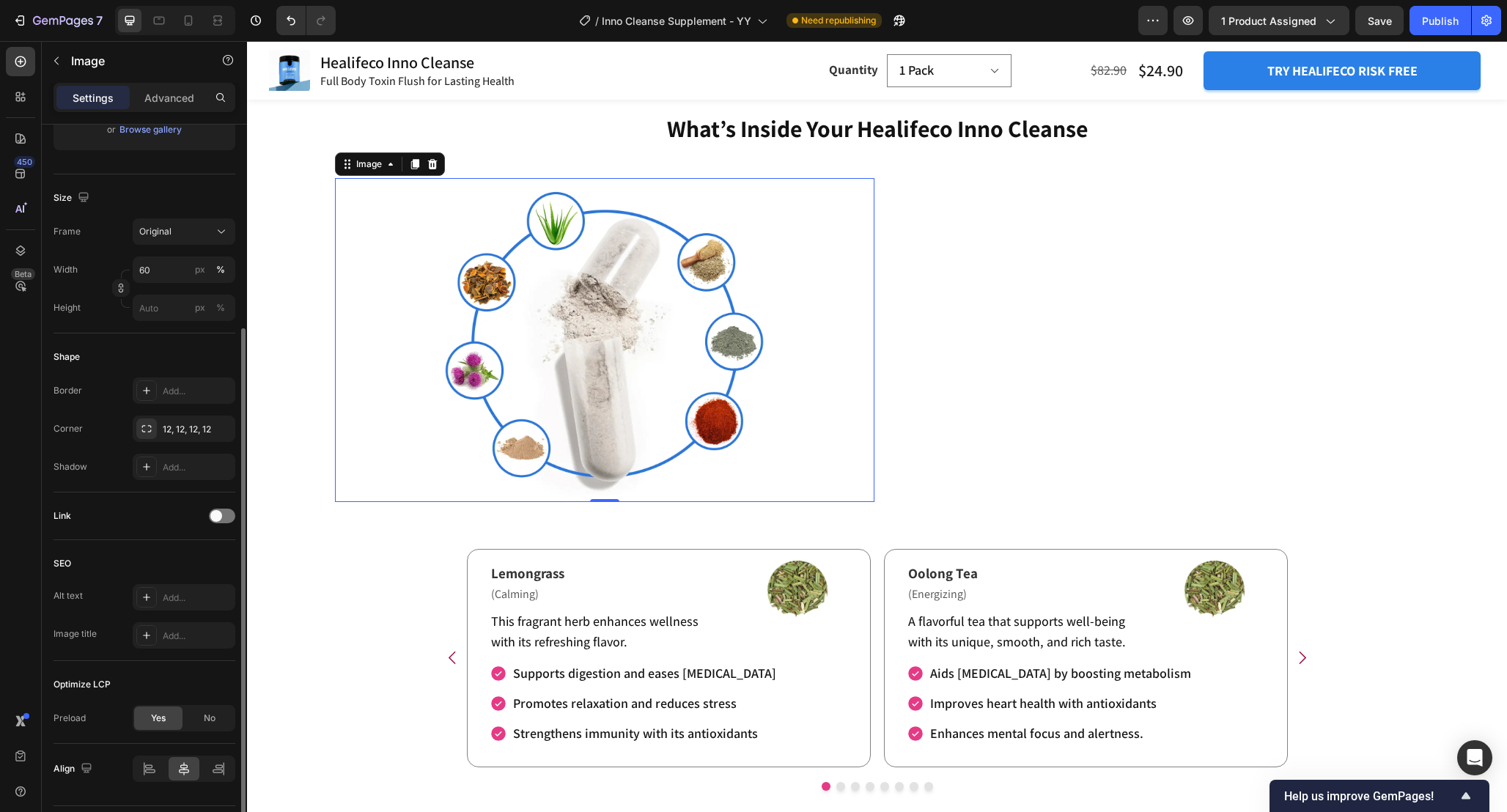
scroll to position [340, 0]
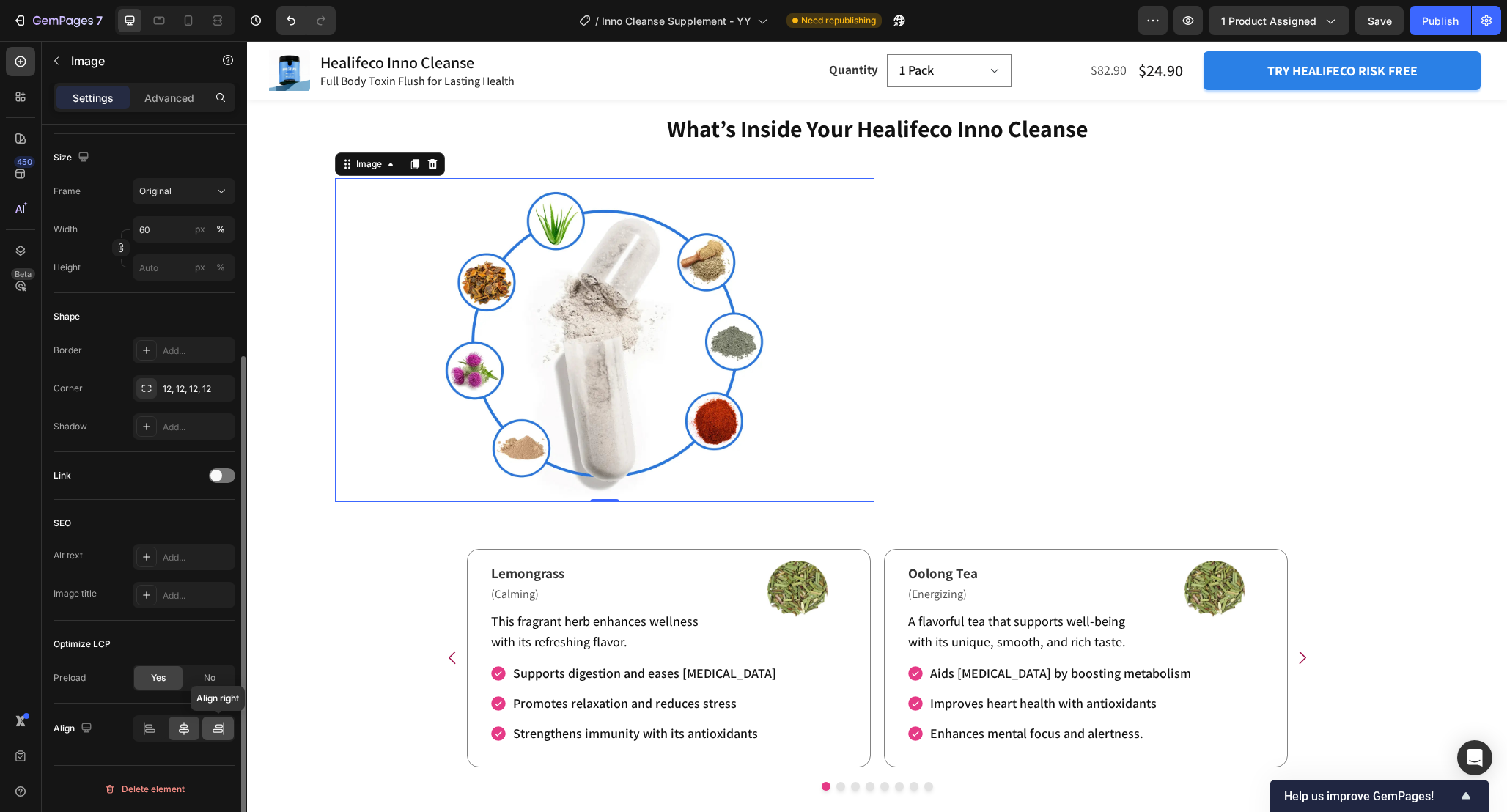
click at [212, 730] on icon at bounding box center [217, 731] width 10 height 4
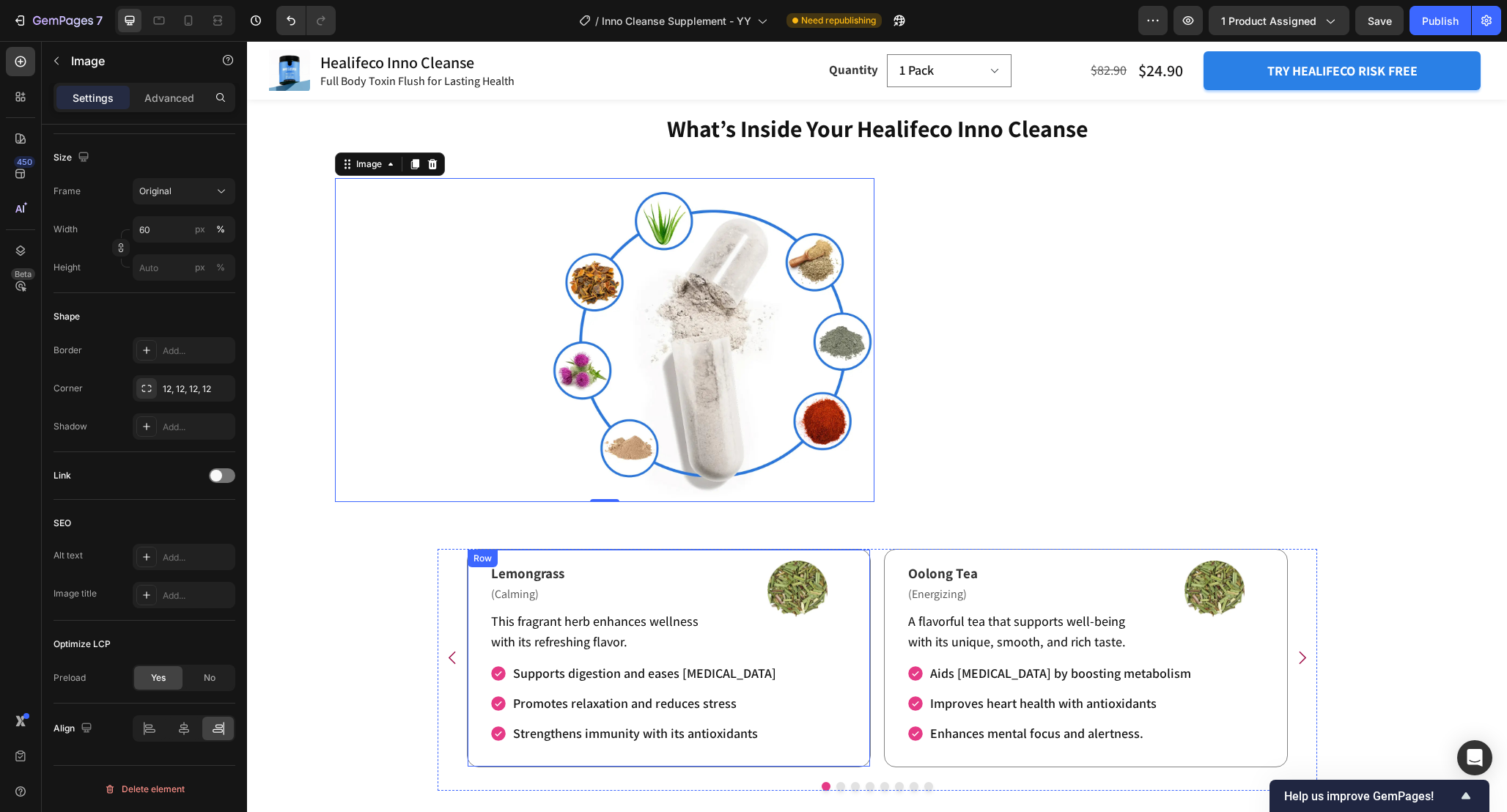
click at [882, 630] on div "Lemongrass Text Block (Calming) Text Block This fragrant herb enhances wellness…" at bounding box center [878, 658] width 824 height 219
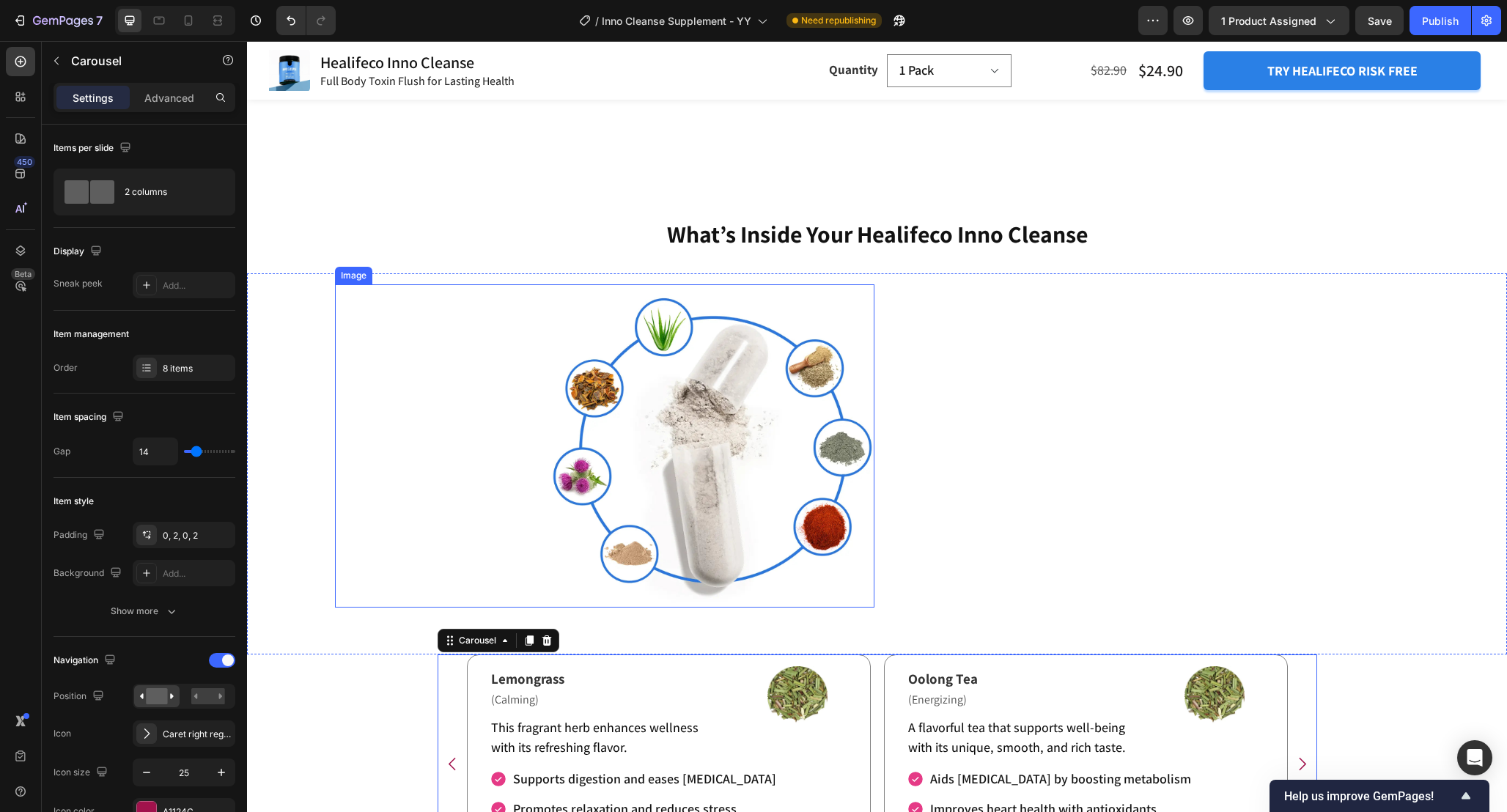
scroll to position [2495, 0]
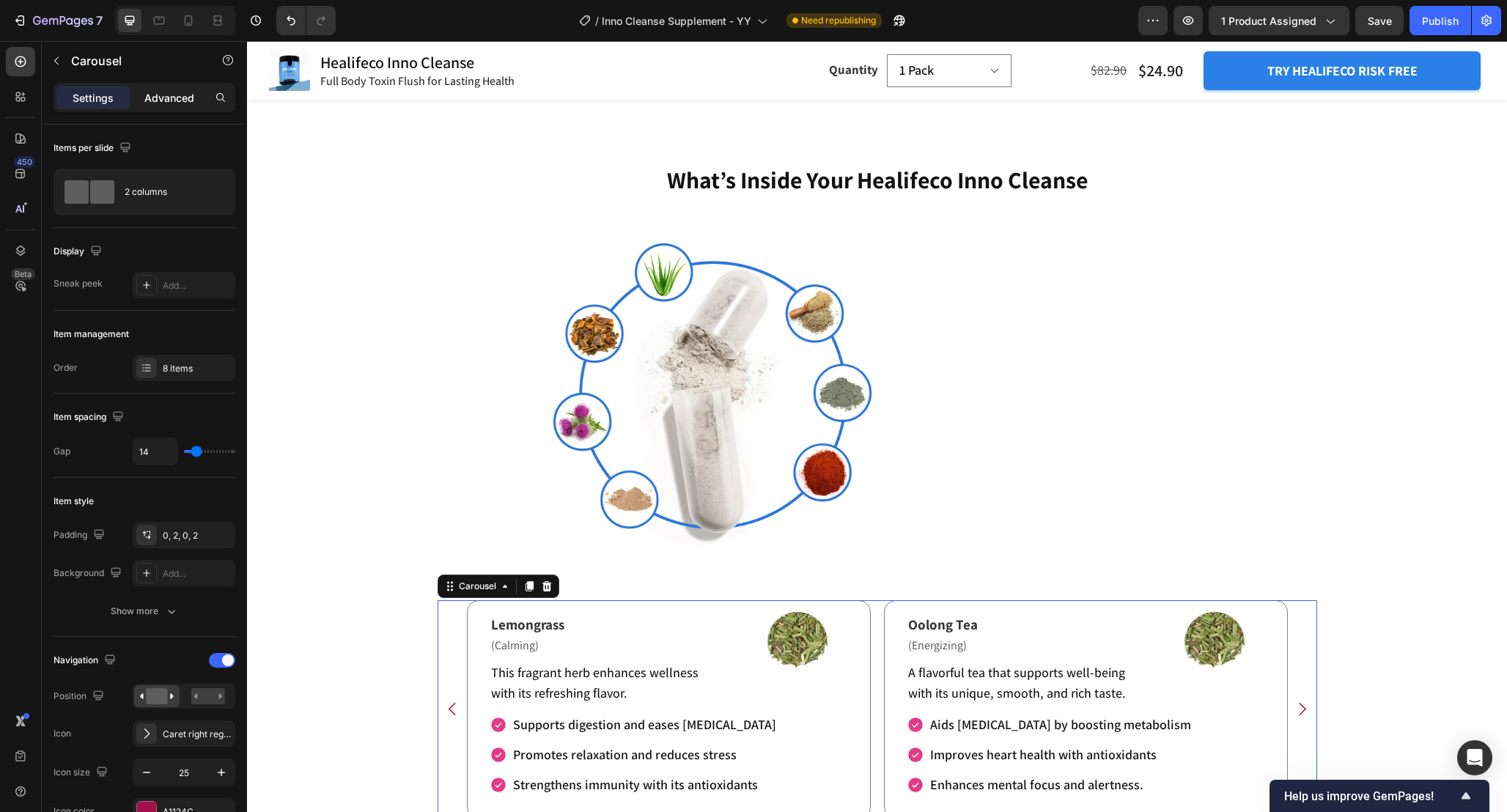
click at [173, 88] on div "Advanced" at bounding box center [169, 97] width 73 height 23
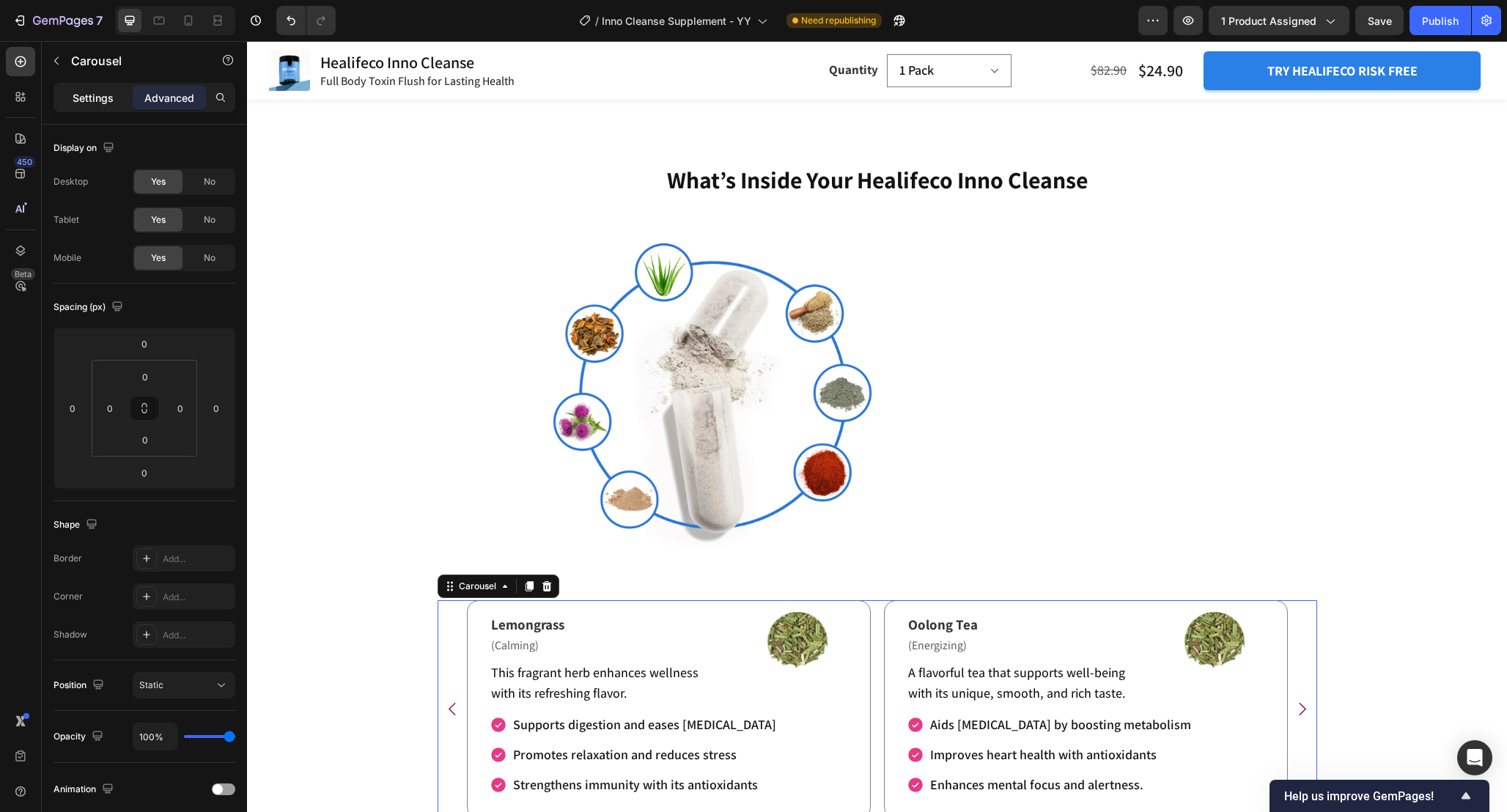
click at [88, 98] on p "Settings" at bounding box center [93, 97] width 41 height 15
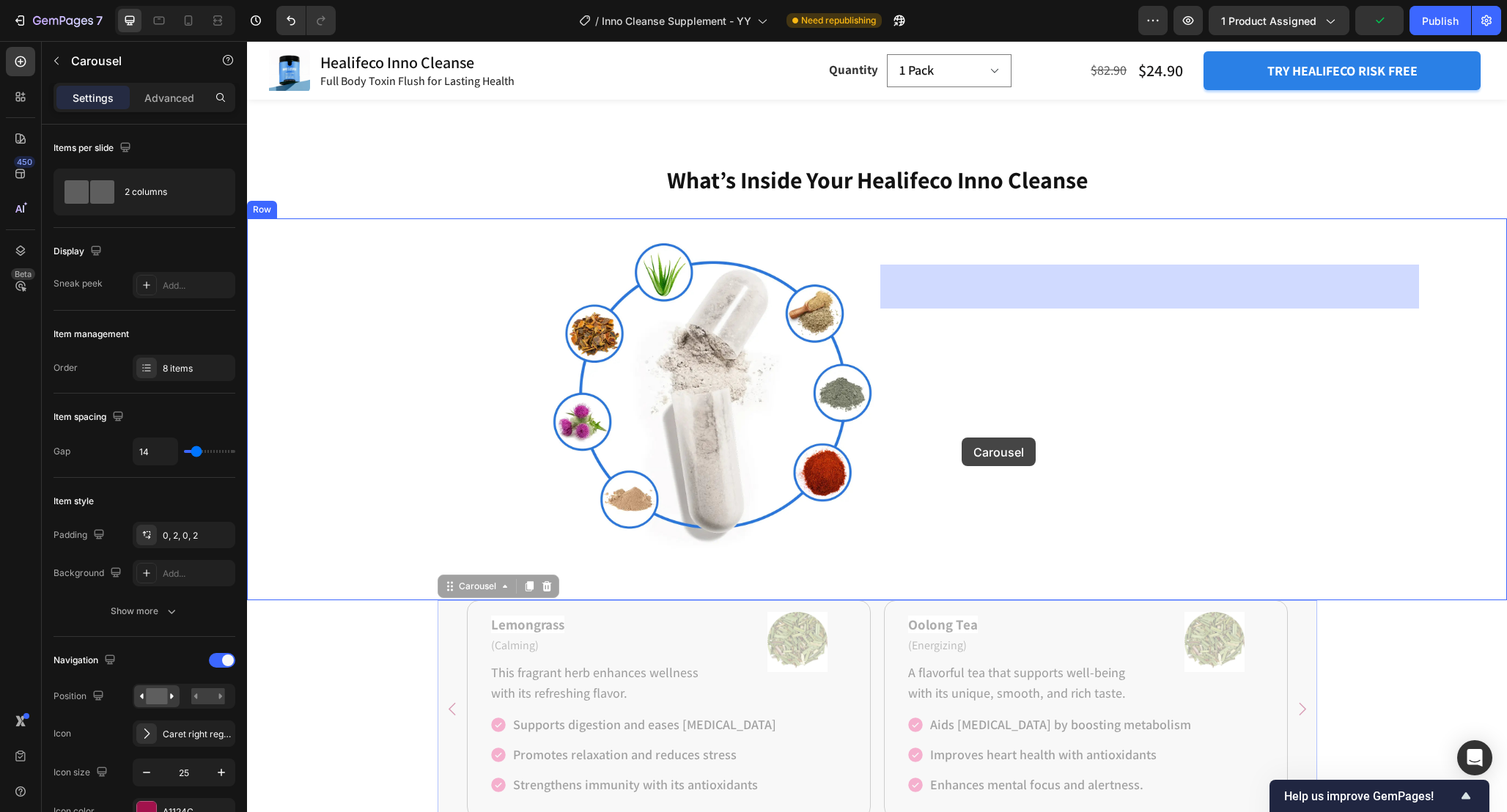
drag, startPoint x: 448, startPoint y: 642, endPoint x: 962, endPoint y: 437, distance: 553.4
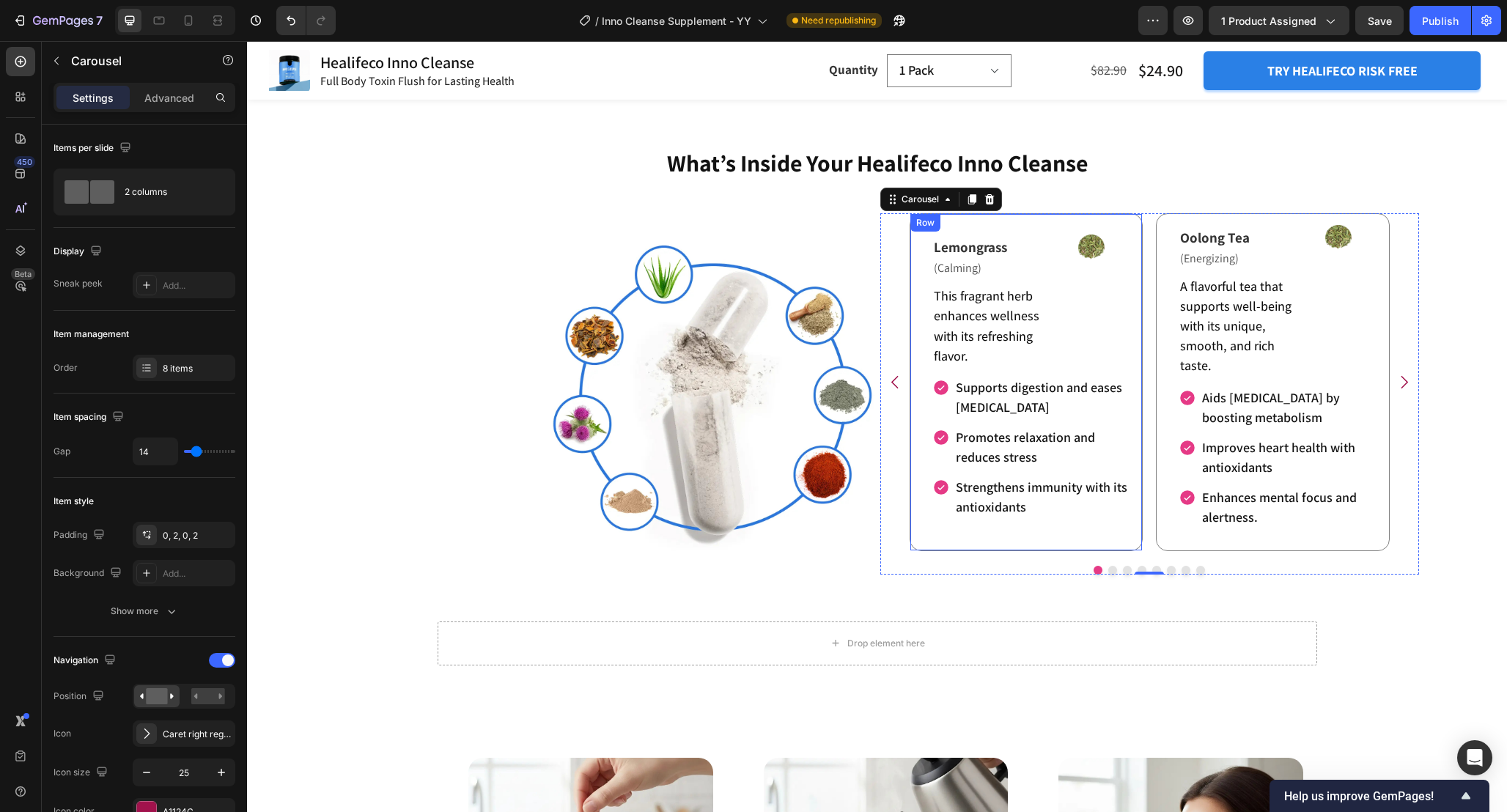
scroll to position [2558, 0]
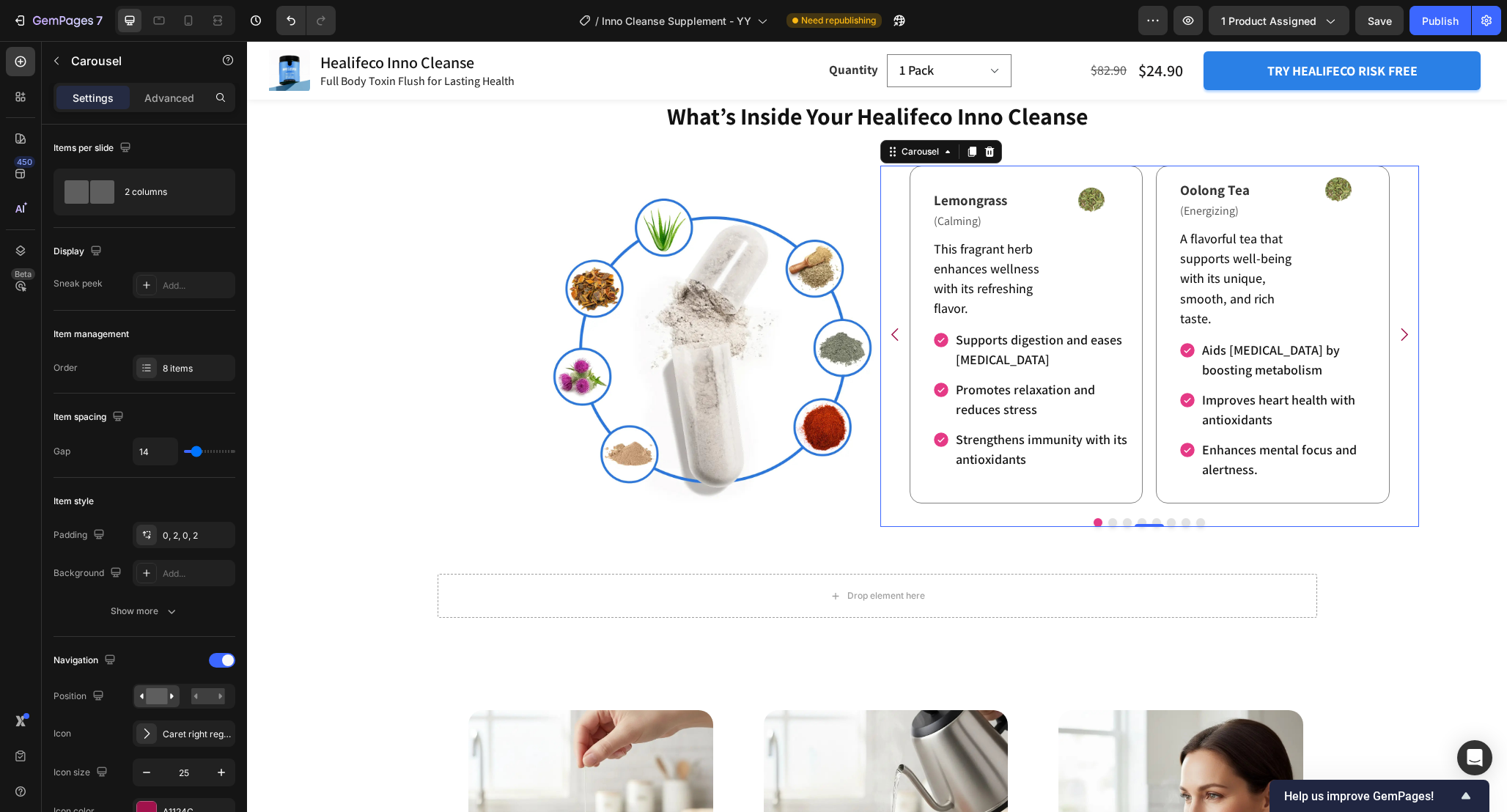
click at [1149, 352] on div "Lemongrass Text Block (Calming) Text Block This fragrant herb enhances wellness…" at bounding box center [1151, 334] width 484 height 338
click at [123, 196] on div "2 columns" at bounding box center [144, 192] width 182 height 47
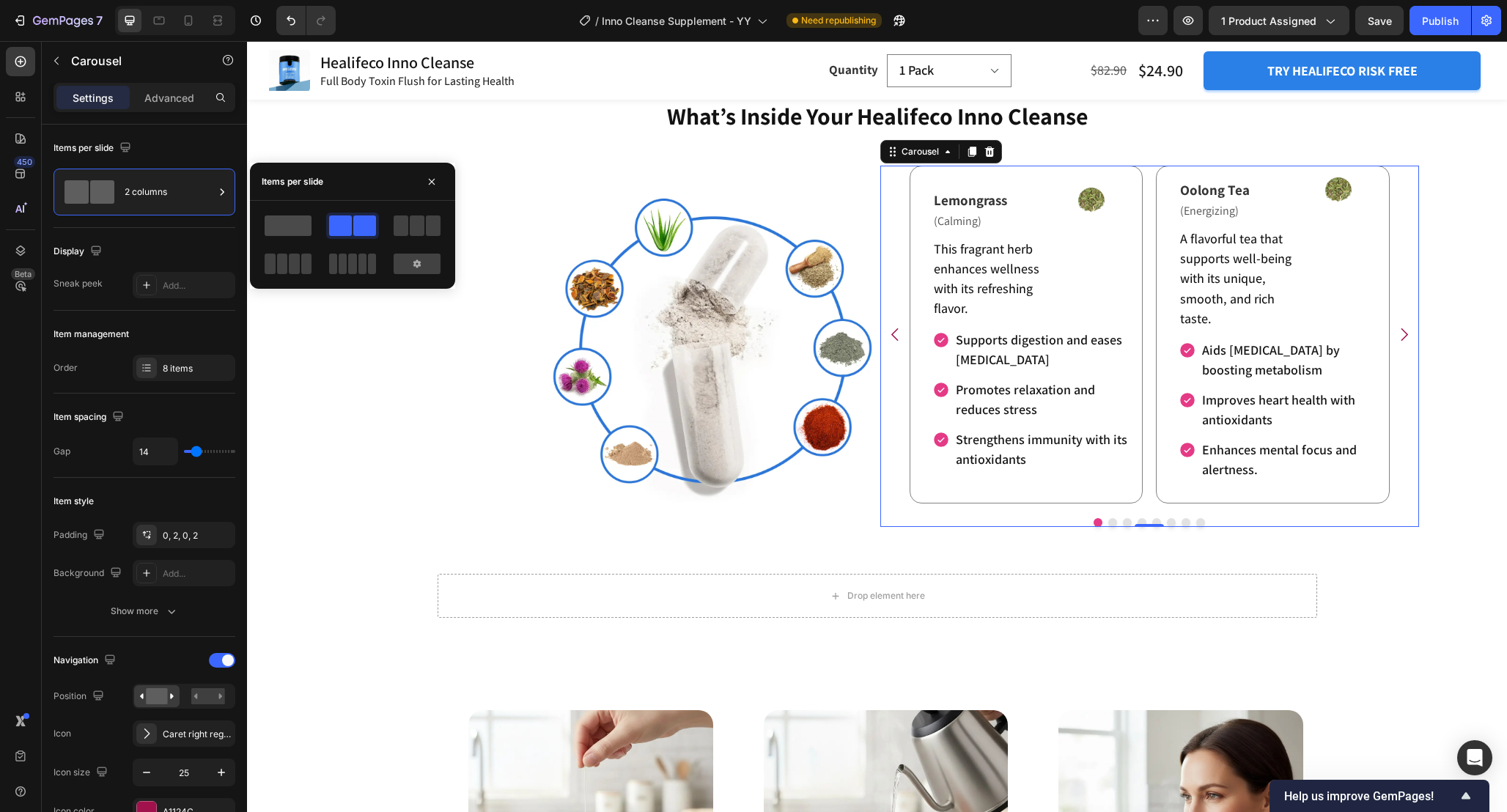
click at [300, 224] on span at bounding box center [288, 226] width 47 height 21
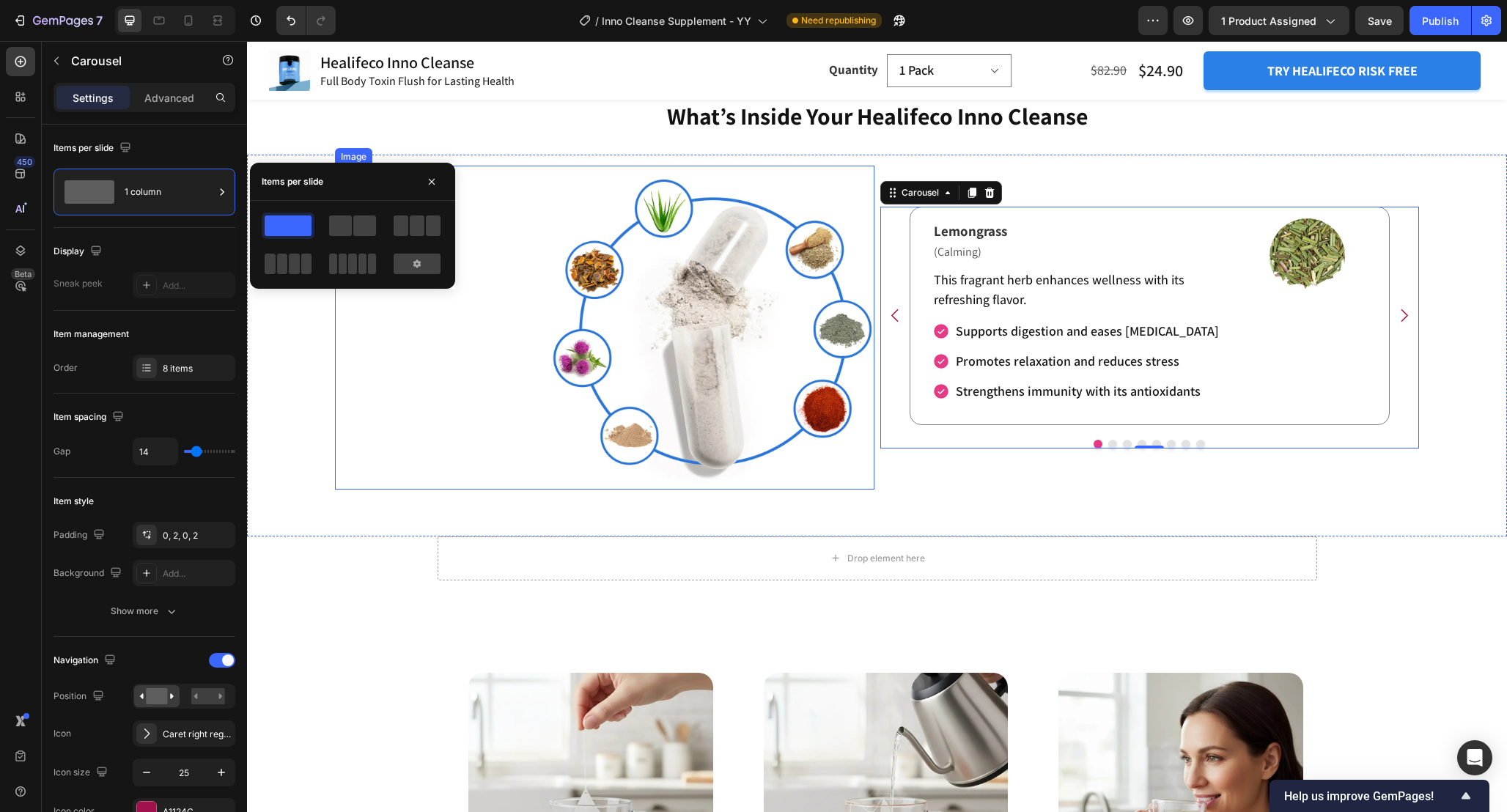
scroll to position [2542, 0]
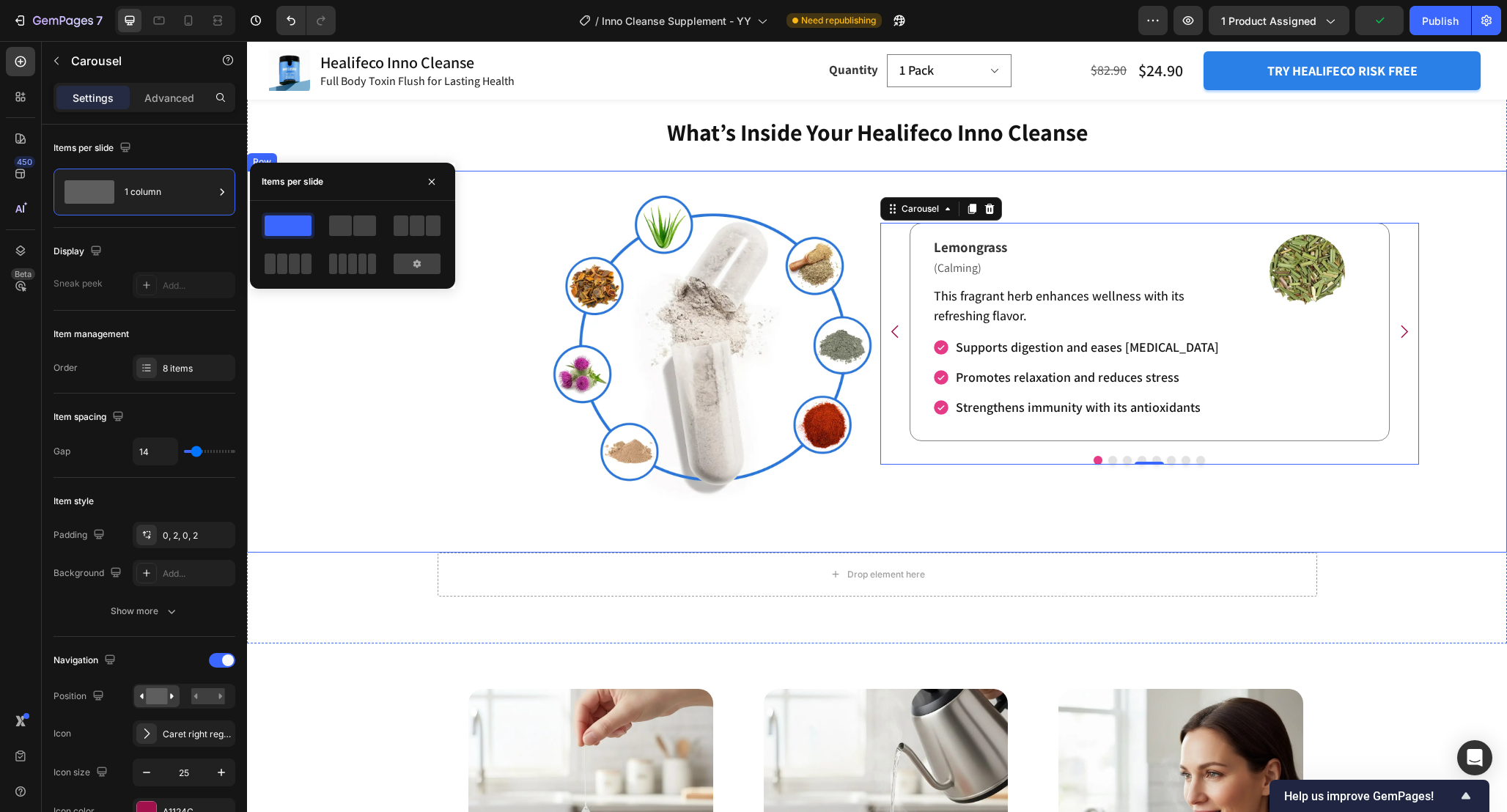
click at [896, 505] on div "Refresh Your Body and Relieve Exhaustion Heading Lemongrass Text Block (Calming…" at bounding box center [1151, 344] width 539 height 323
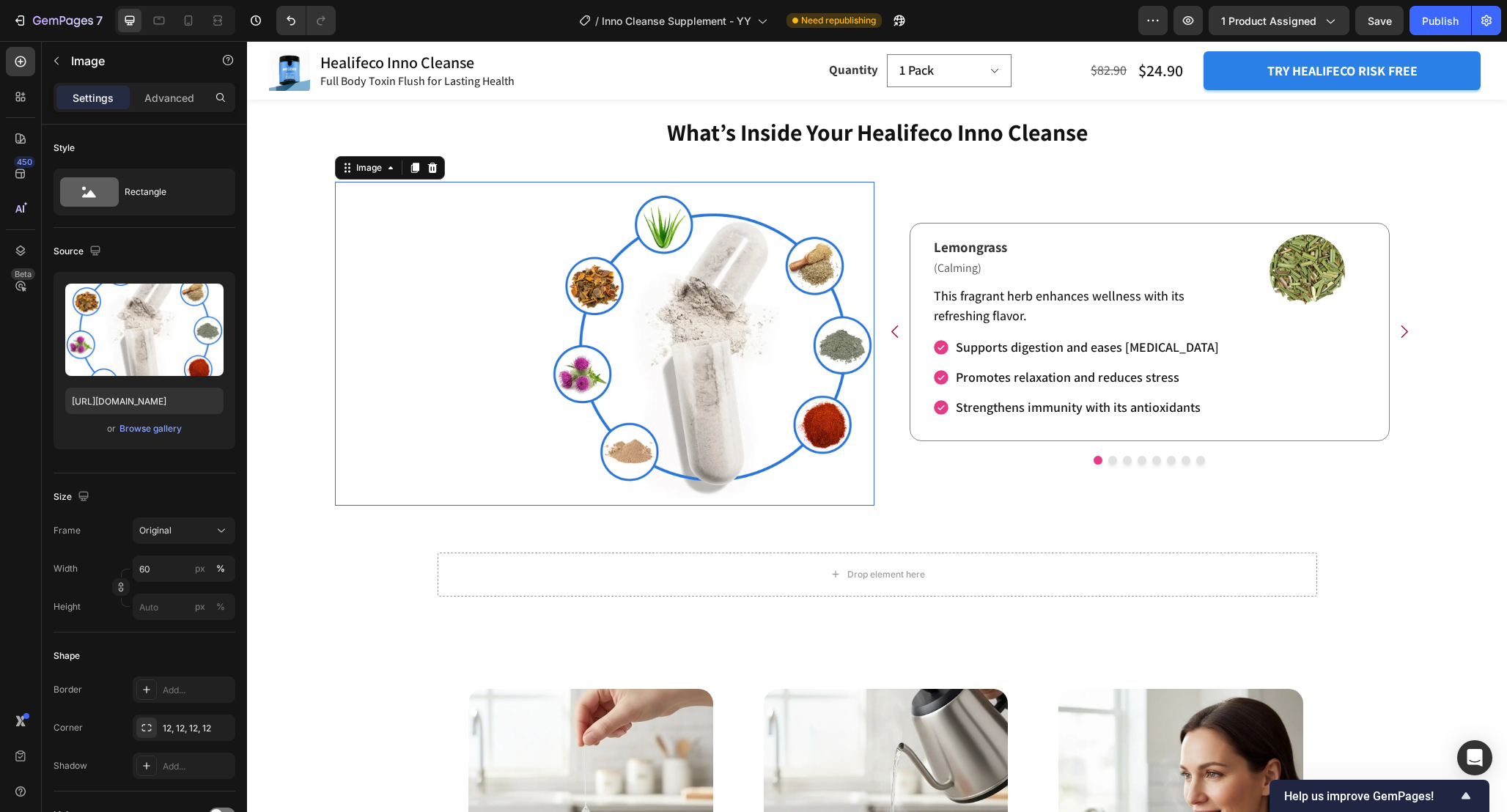
click at [865, 264] on img at bounding box center [712, 344] width 323 height 323
click at [325, 290] on div "Refresh Your Body and Relieve Exhaustion Heading Lemongrass Text Block (Calming…" at bounding box center [878, 361] width 1260 height 381
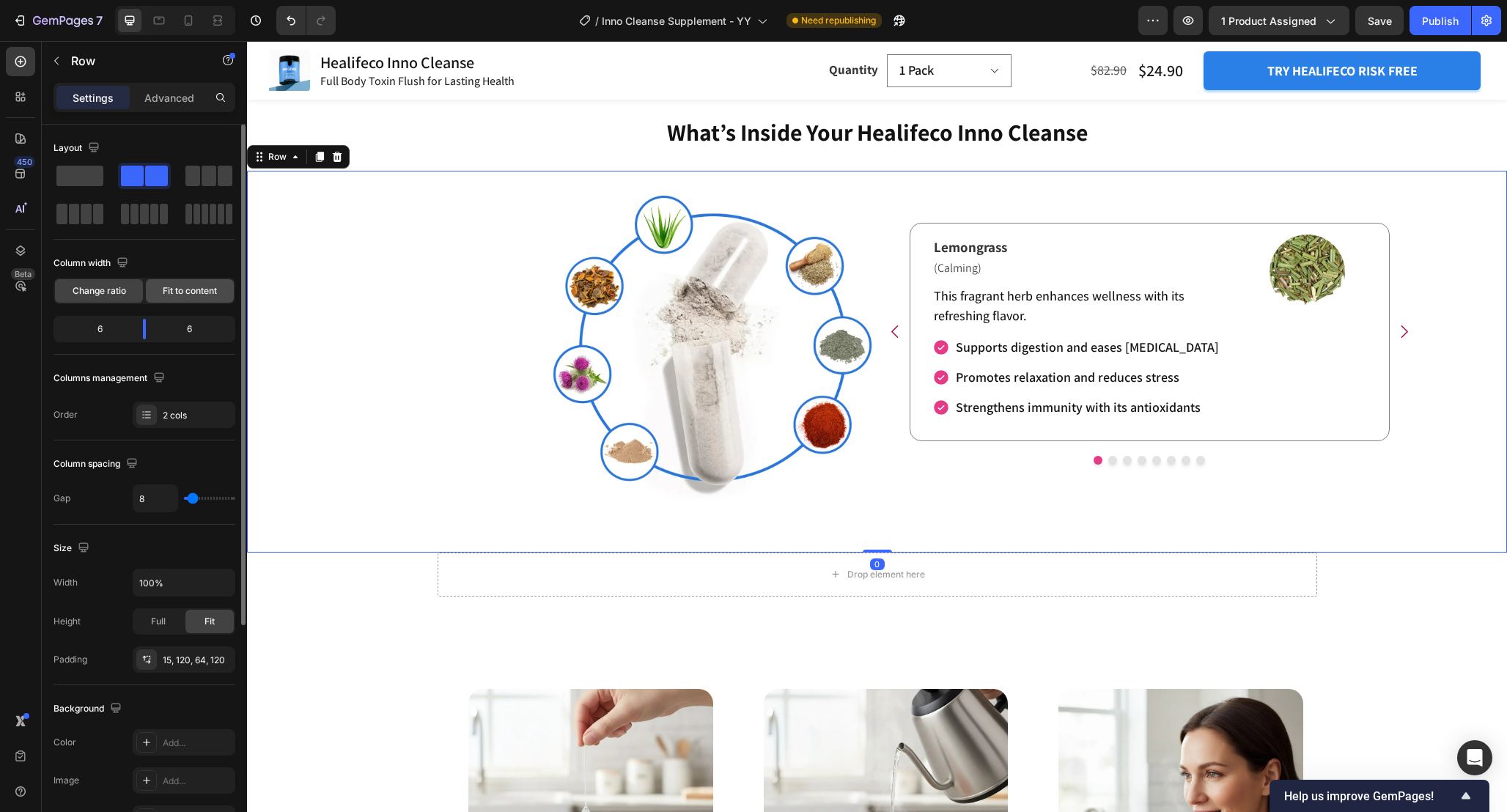
click at [180, 288] on span "Fit to content" at bounding box center [190, 291] width 54 height 14
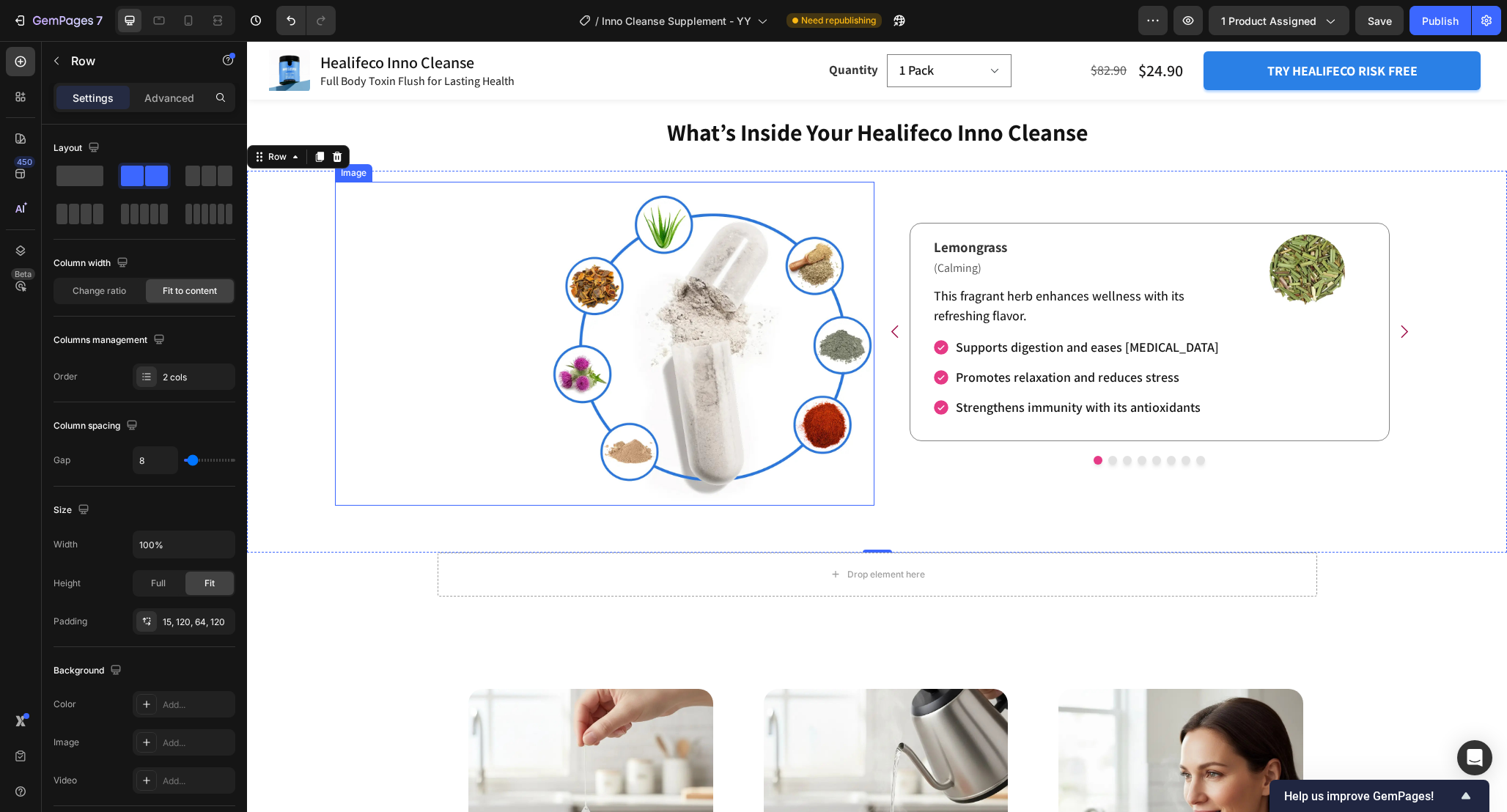
click at [634, 394] on img at bounding box center [712, 344] width 323 height 323
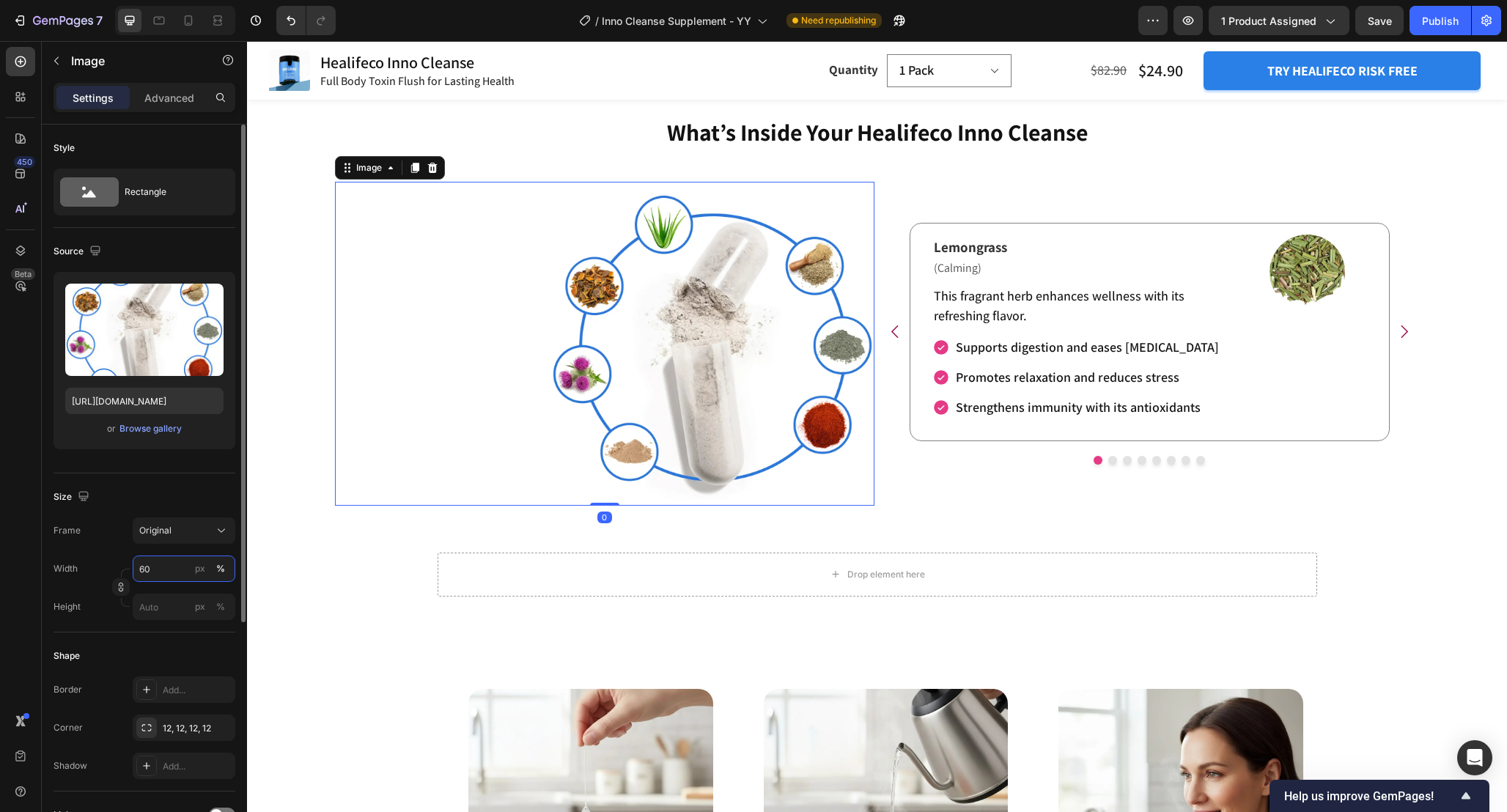
click at [163, 573] on input "60" at bounding box center [184, 568] width 103 height 26
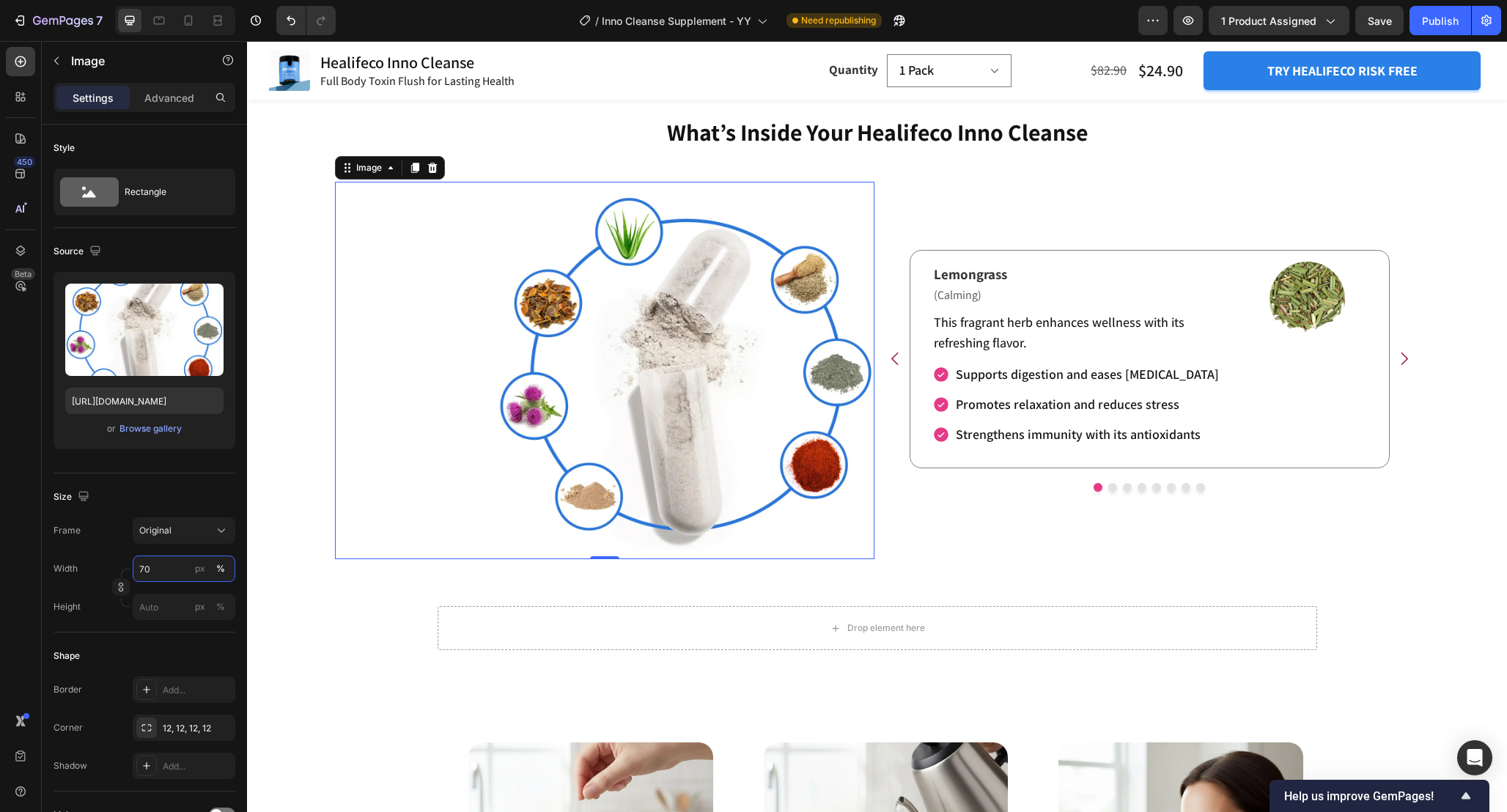
type input "70"
click at [703, 423] on img at bounding box center [686, 371] width 378 height 378
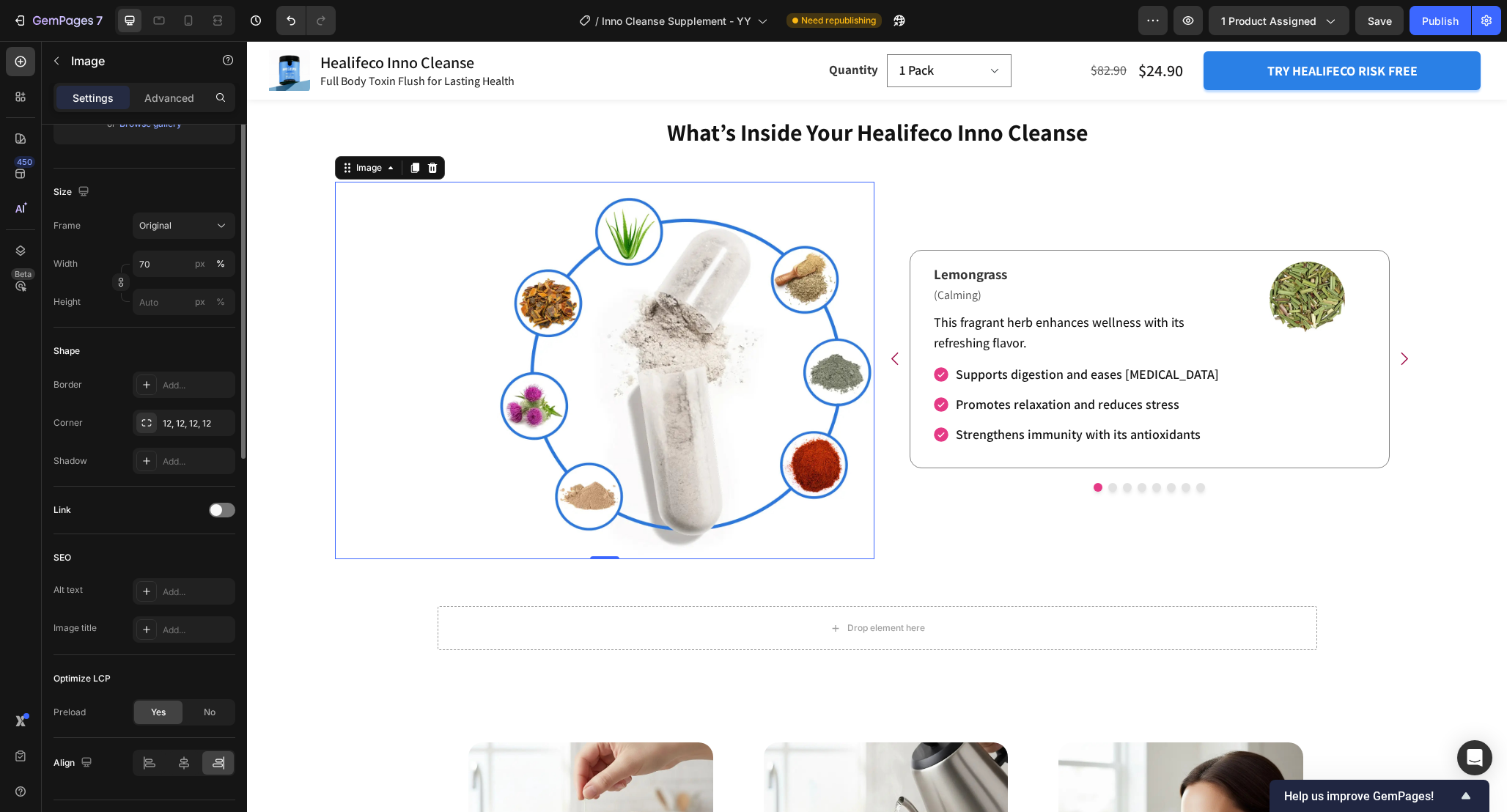
scroll to position [340, 0]
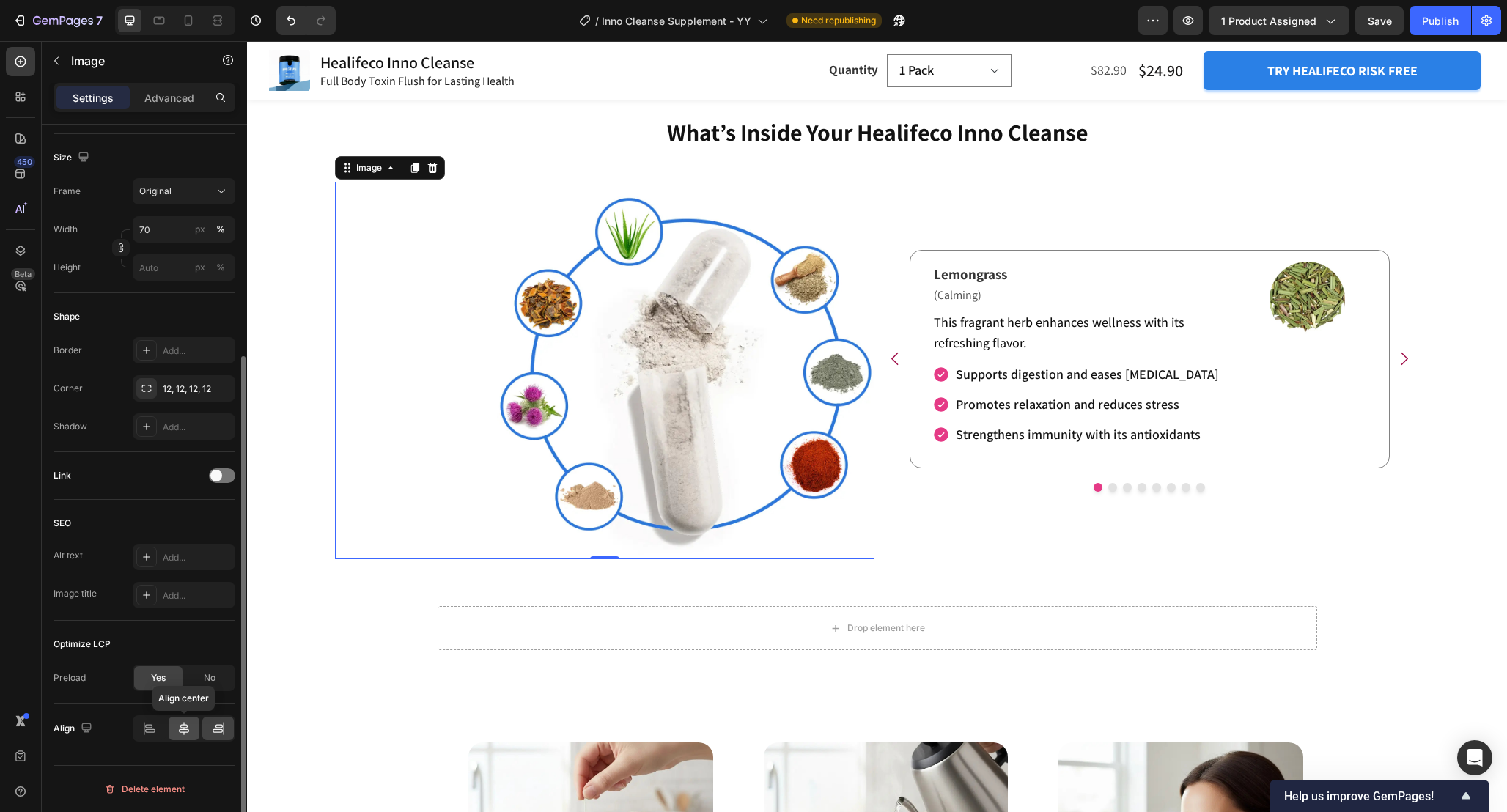
click at [191, 728] on icon at bounding box center [184, 728] width 14 height 14
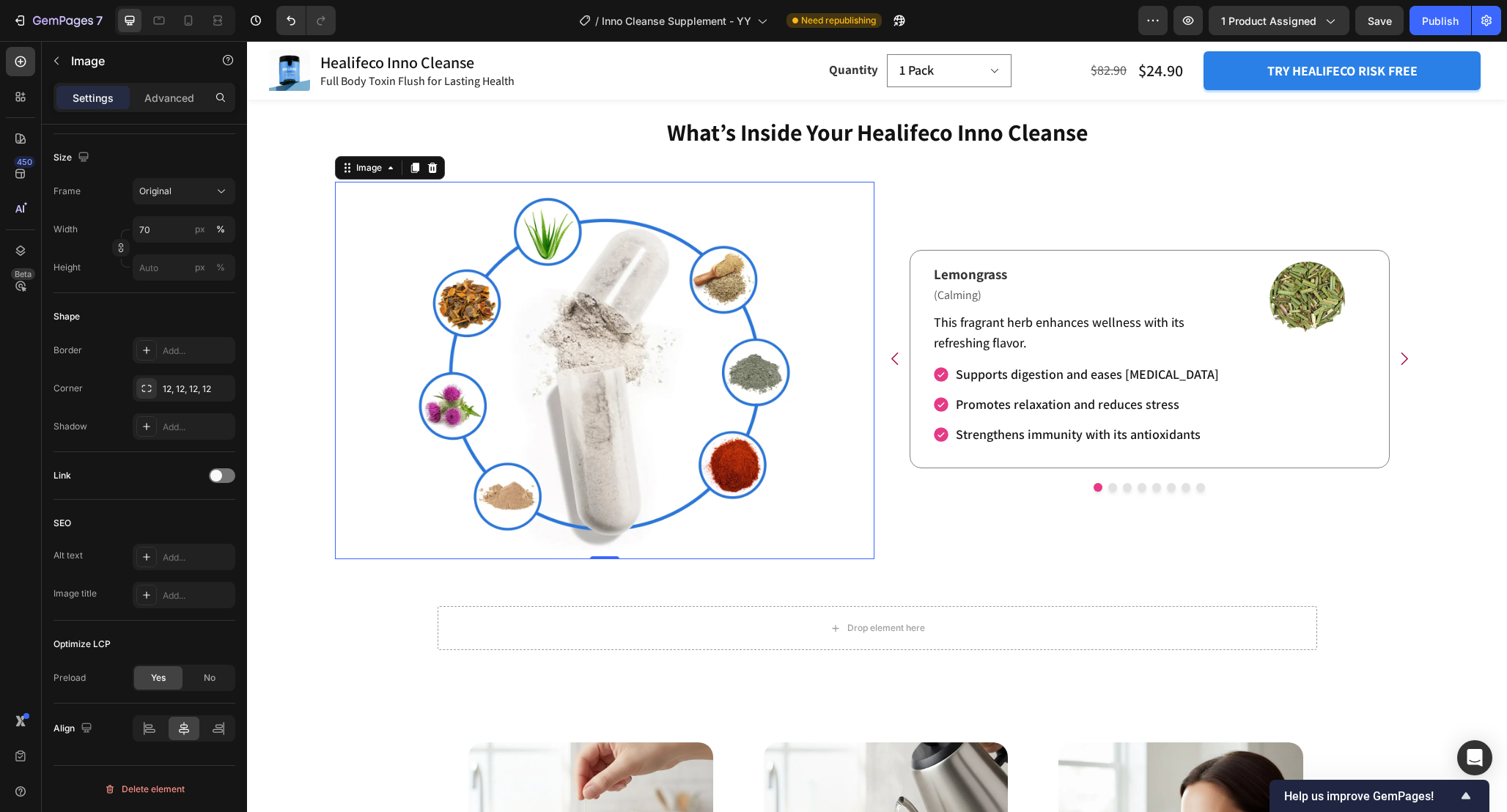
click at [850, 420] on div at bounding box center [605, 371] width 539 height 378
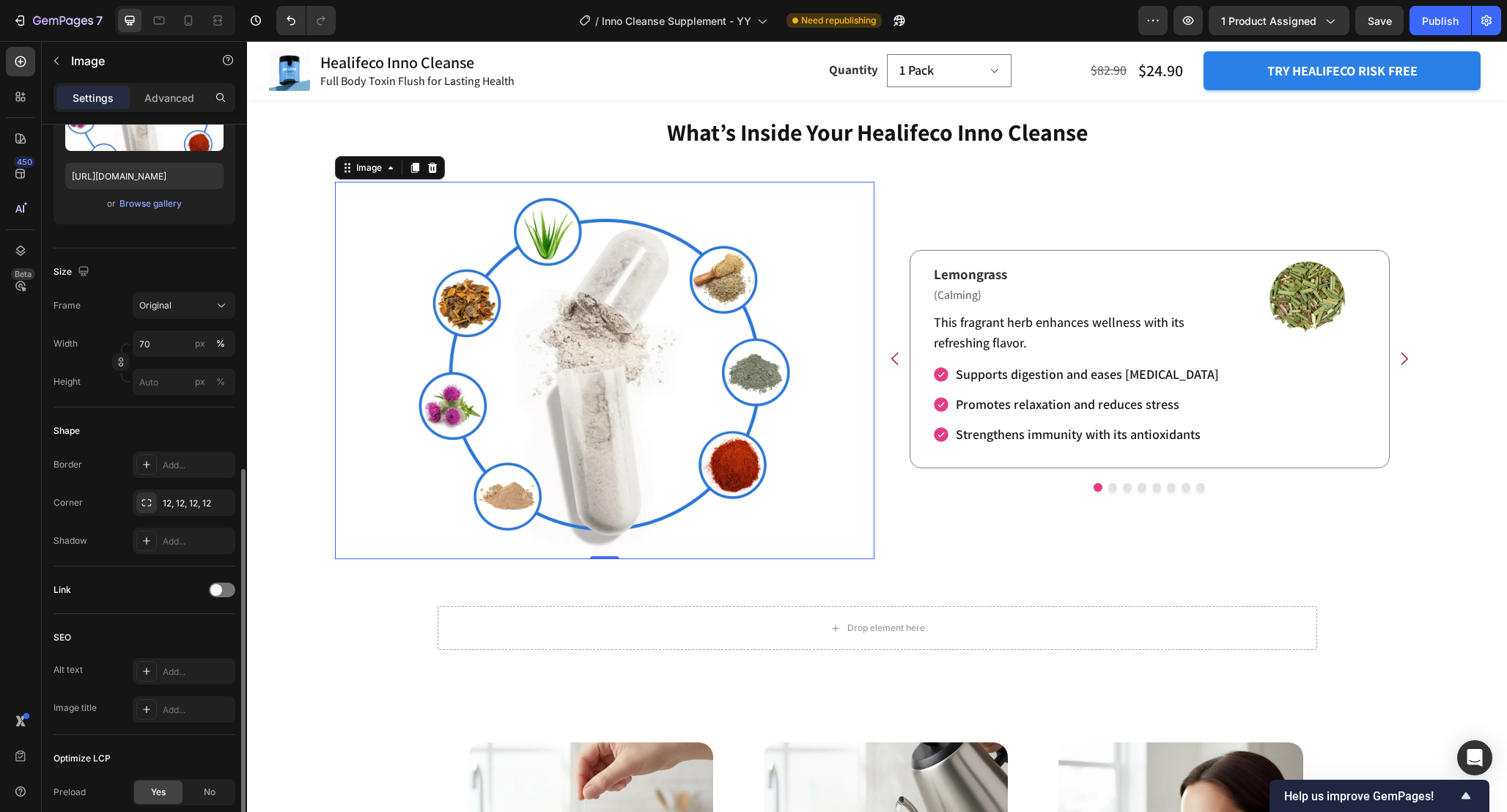
scroll to position [0, 0]
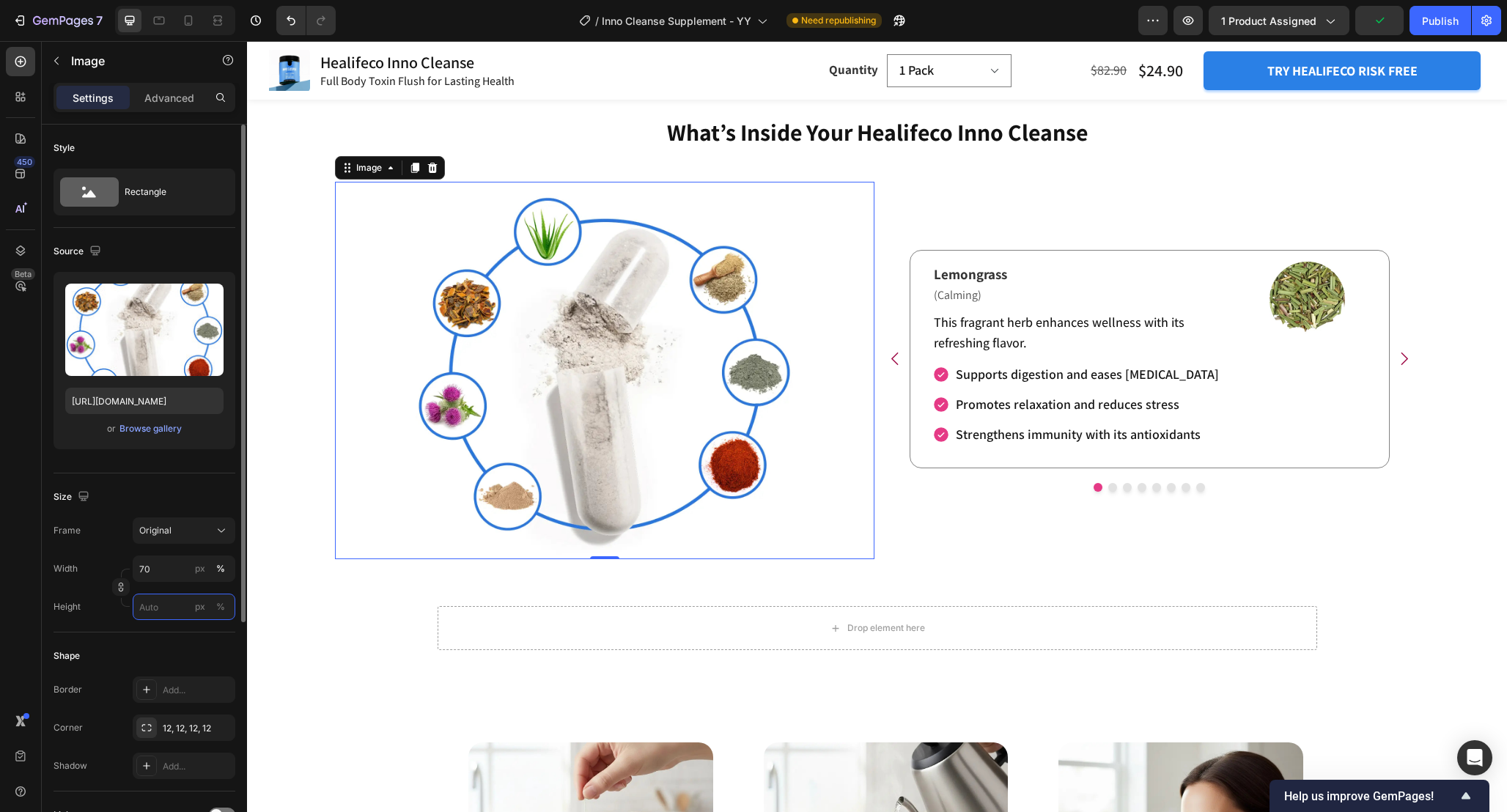
click at [155, 618] on input "px %" at bounding box center [184, 606] width 103 height 26
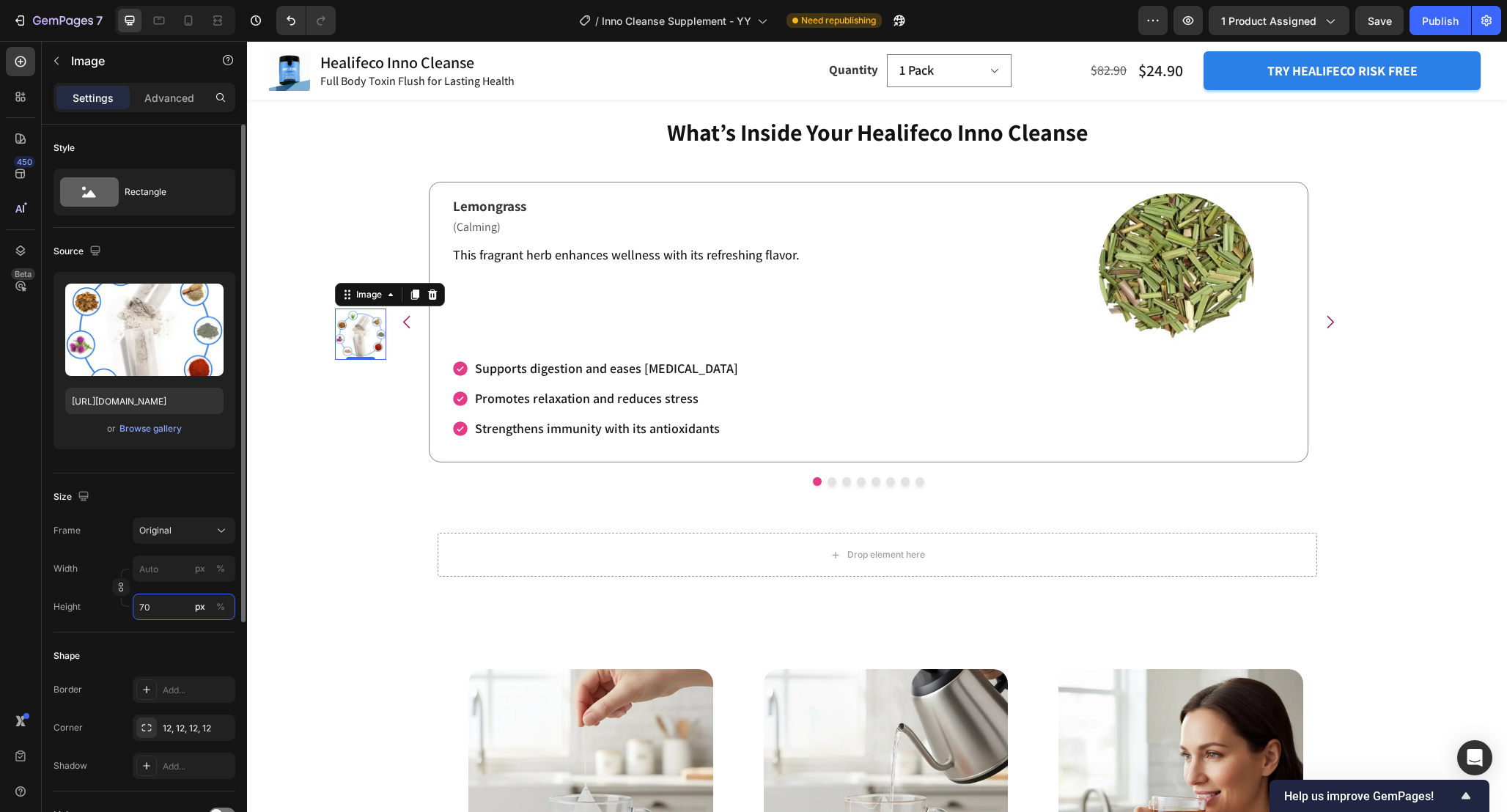
drag, startPoint x: 163, startPoint y: 604, endPoint x: 117, endPoint y: 604, distance: 46.0
click at [117, 604] on div "Width px % Height 70 px %" at bounding box center [144, 587] width 182 height 64
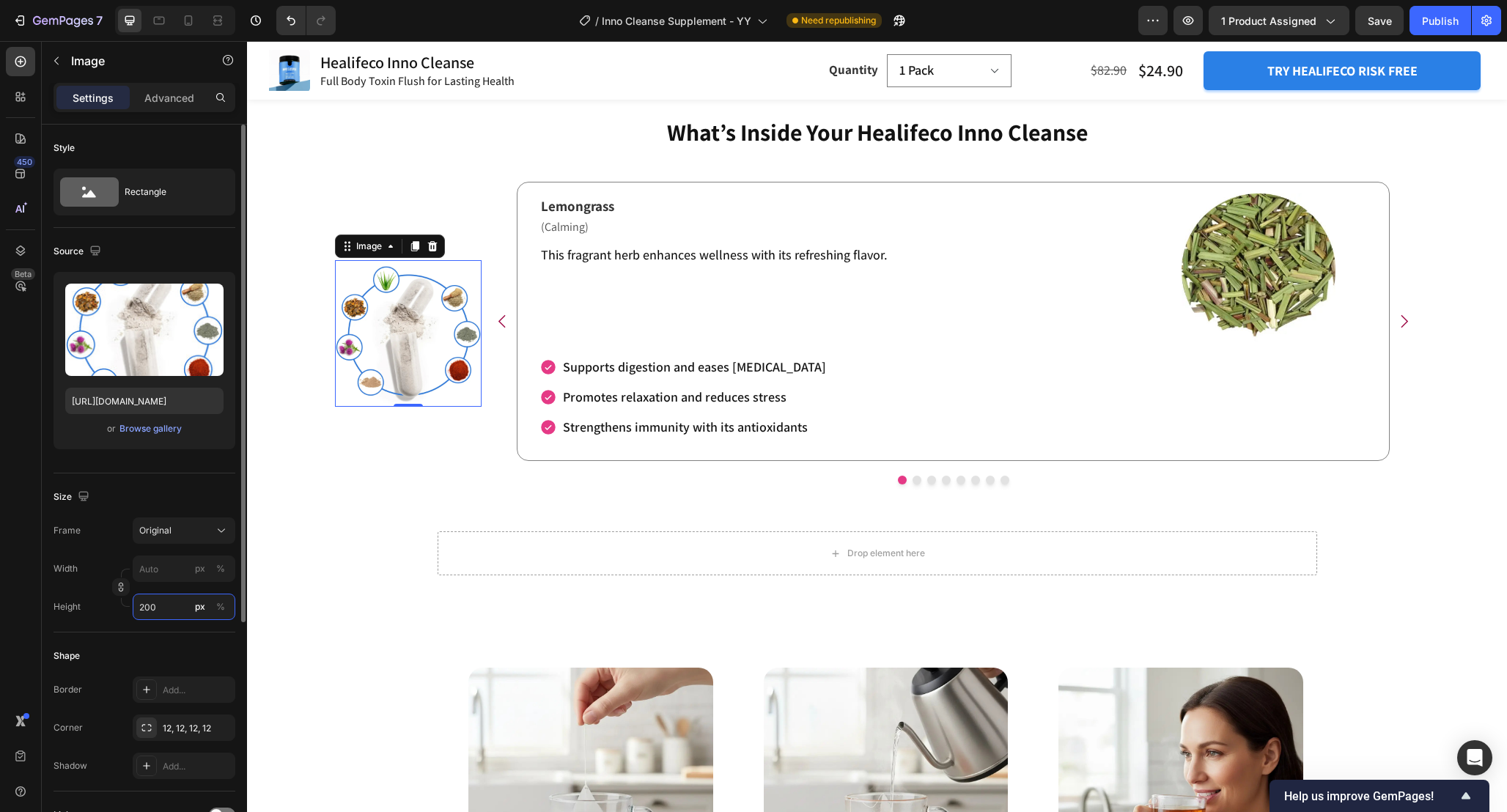
click at [150, 605] on input "200" at bounding box center [184, 606] width 103 height 26
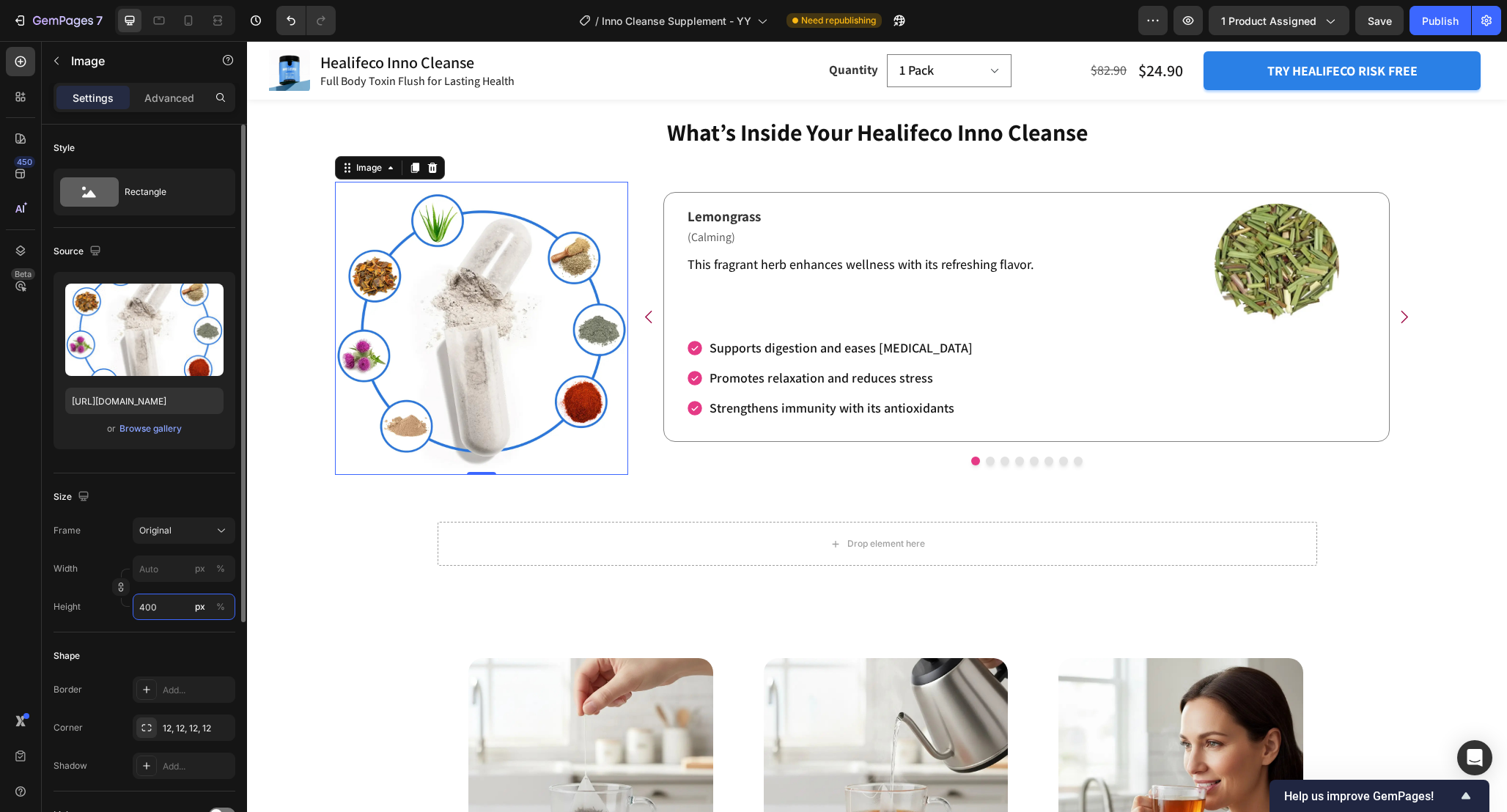
drag, startPoint x: 155, startPoint y: 609, endPoint x: 122, endPoint y: 607, distance: 33.1
click at [122, 607] on div "Height 400 px %" at bounding box center [144, 606] width 182 height 26
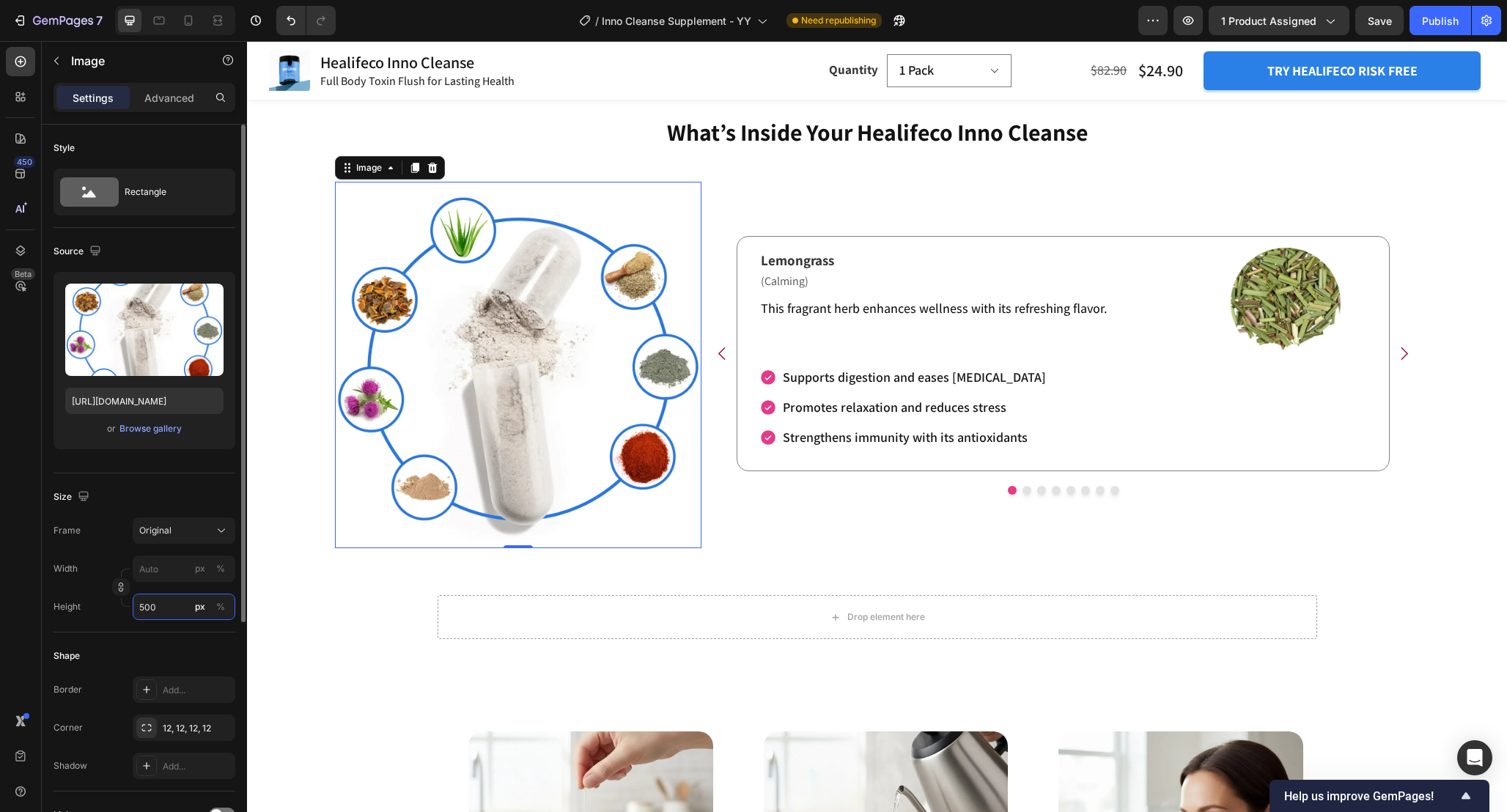
drag, startPoint x: 161, startPoint y: 605, endPoint x: 126, endPoint y: 605, distance: 35.0
click at [126, 605] on div "Width px % Height 500 px %" at bounding box center [144, 587] width 182 height 64
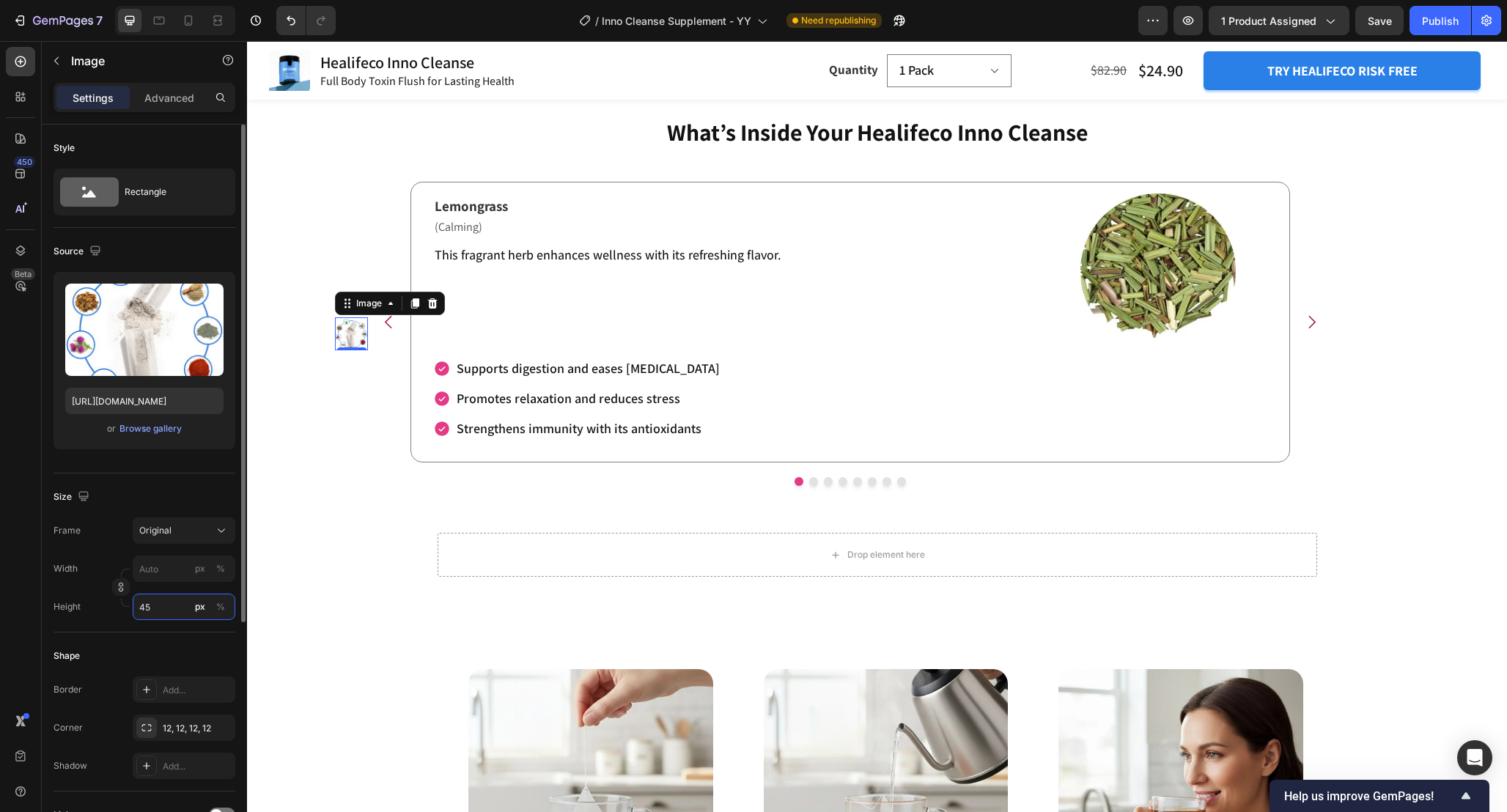
type input "450"
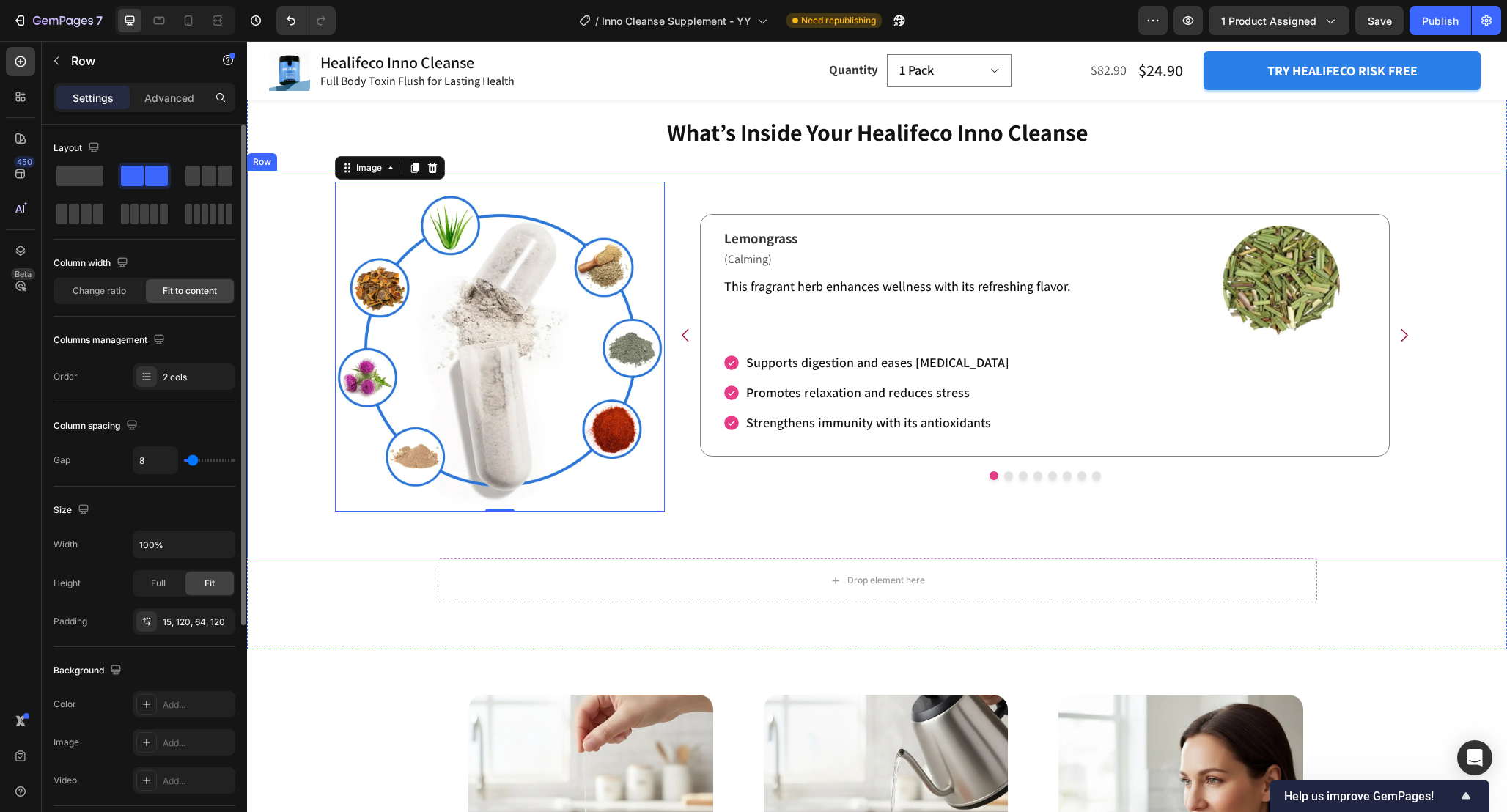
click at [689, 249] on div "Refresh Your Body and Relieve Exhaustion Heading Lemongrass Text Block (Calming…" at bounding box center [1045, 347] width 749 height 330
click at [192, 546] on input "100%" at bounding box center [184, 544] width 101 height 26
click at [198, 583] on div "Fit" at bounding box center [209, 583] width 49 height 23
click at [203, 547] on input "100%" at bounding box center [184, 544] width 101 height 26
click at [210, 547] on button "button" at bounding box center [221, 544] width 26 height 26
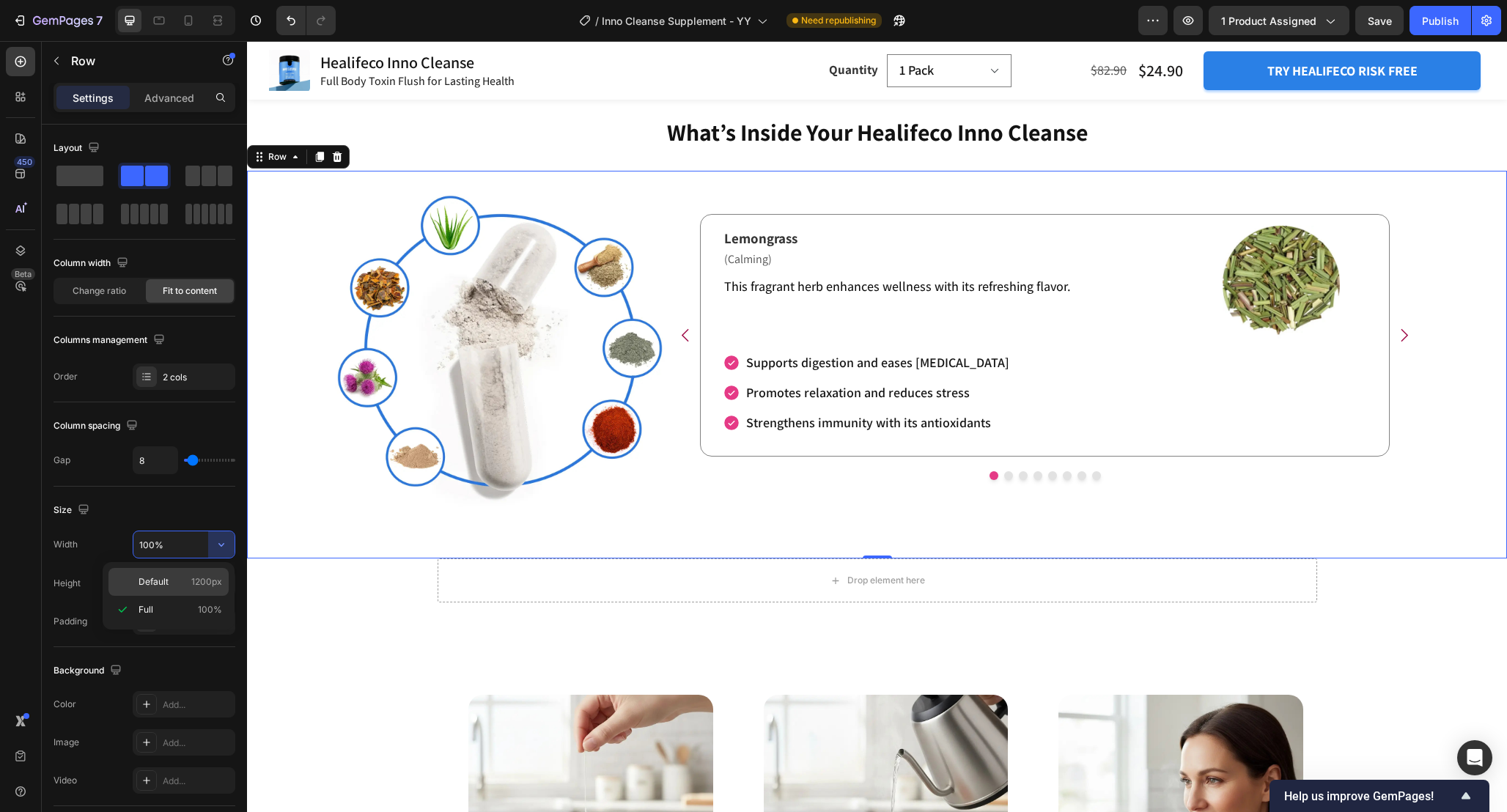
click at [195, 582] on span "1200px" at bounding box center [206, 581] width 31 height 14
type input "1200"
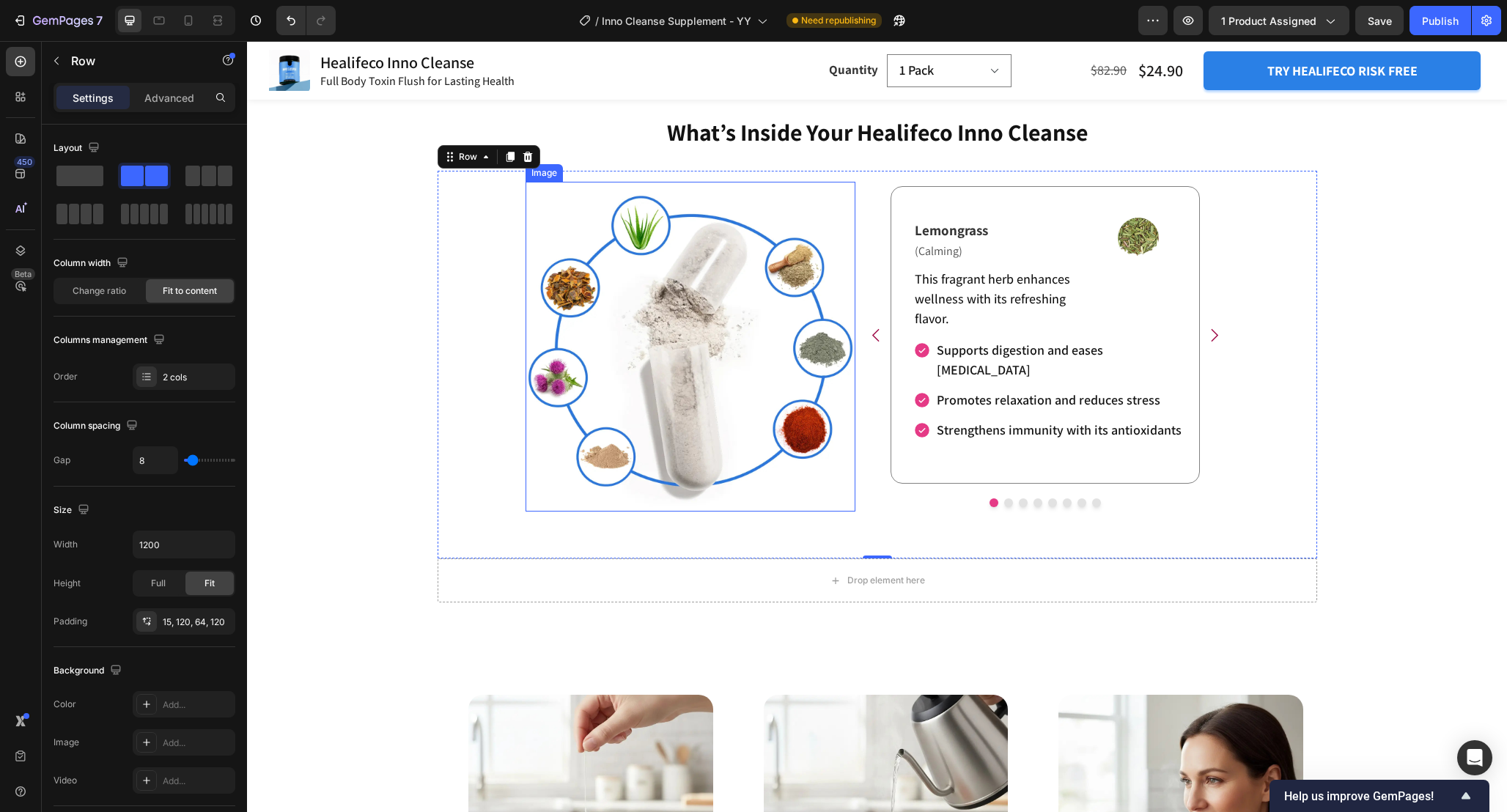
scroll to position [2504, 0]
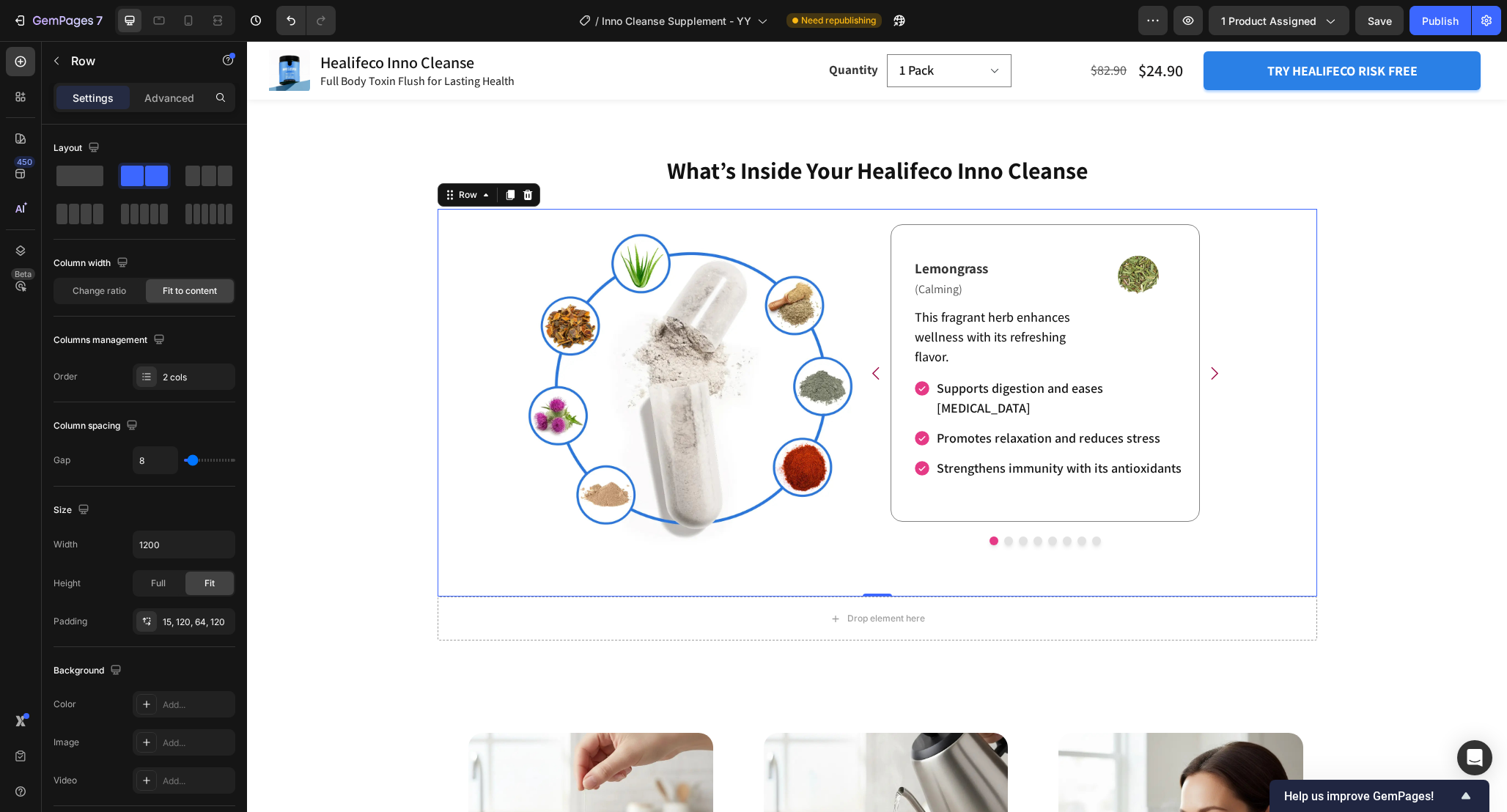
click at [493, 364] on div "Refresh Your Body and Relieve Exhaustion Heading Lemongrass Text Block (Calming…" at bounding box center [878, 402] width 880 height 387
click at [680, 405] on img at bounding box center [691, 384] width 330 height 330
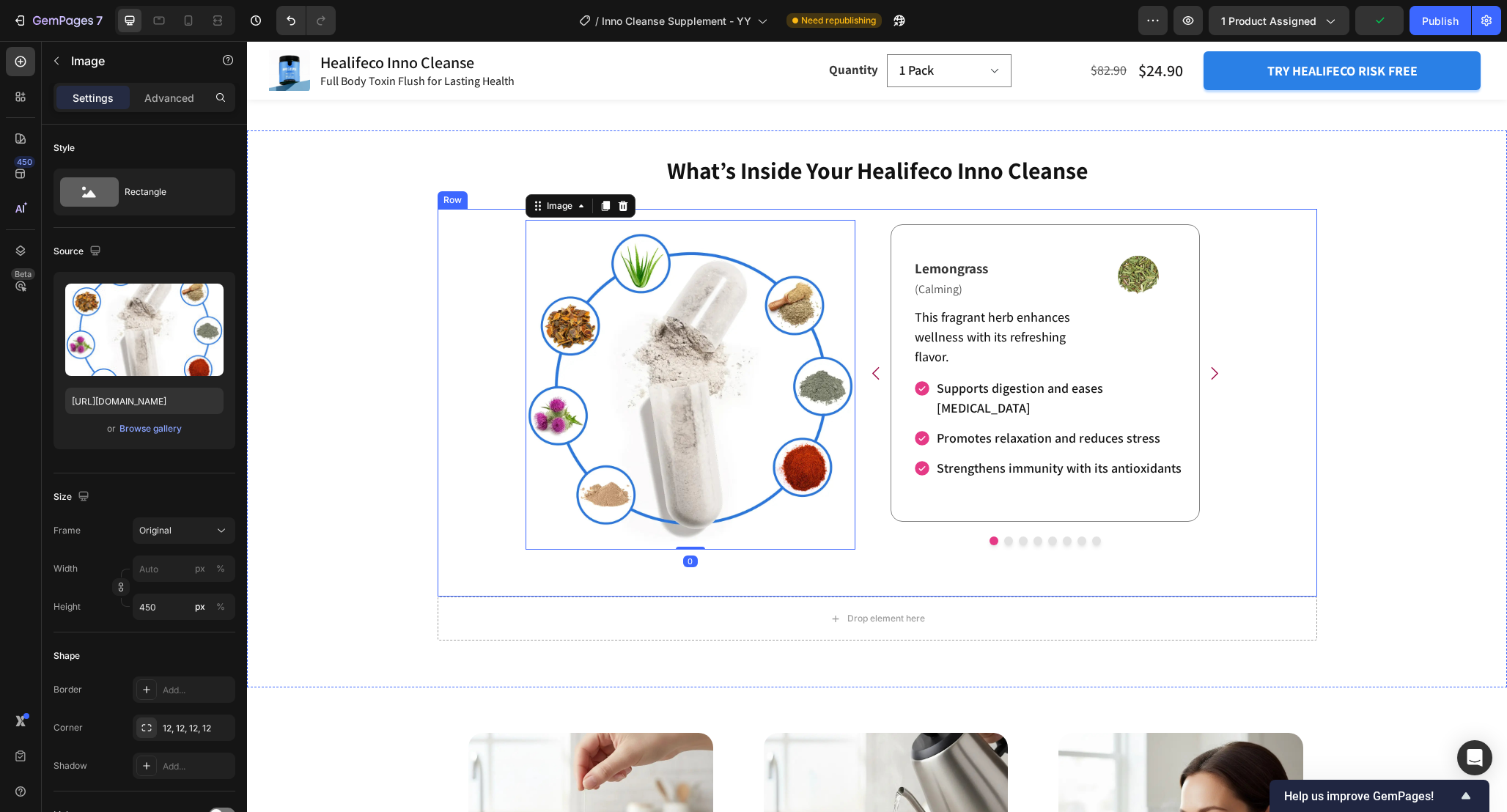
click at [477, 406] on div "Refresh Your Body and Relieve Exhaustion Heading Lemongrass Text Block (Calming…" at bounding box center [878, 402] width 880 height 387
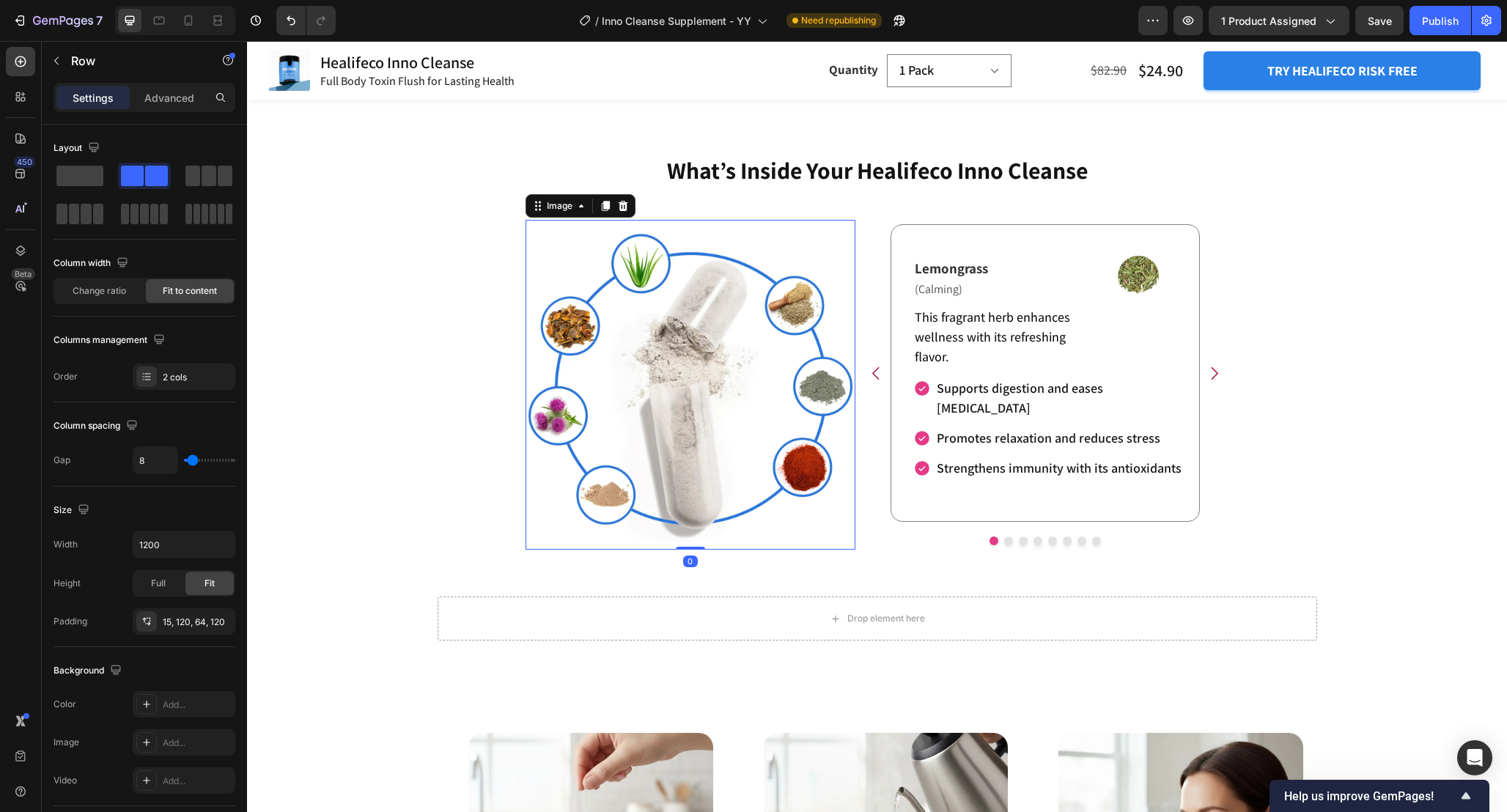
click at [663, 451] on img at bounding box center [691, 384] width 330 height 330
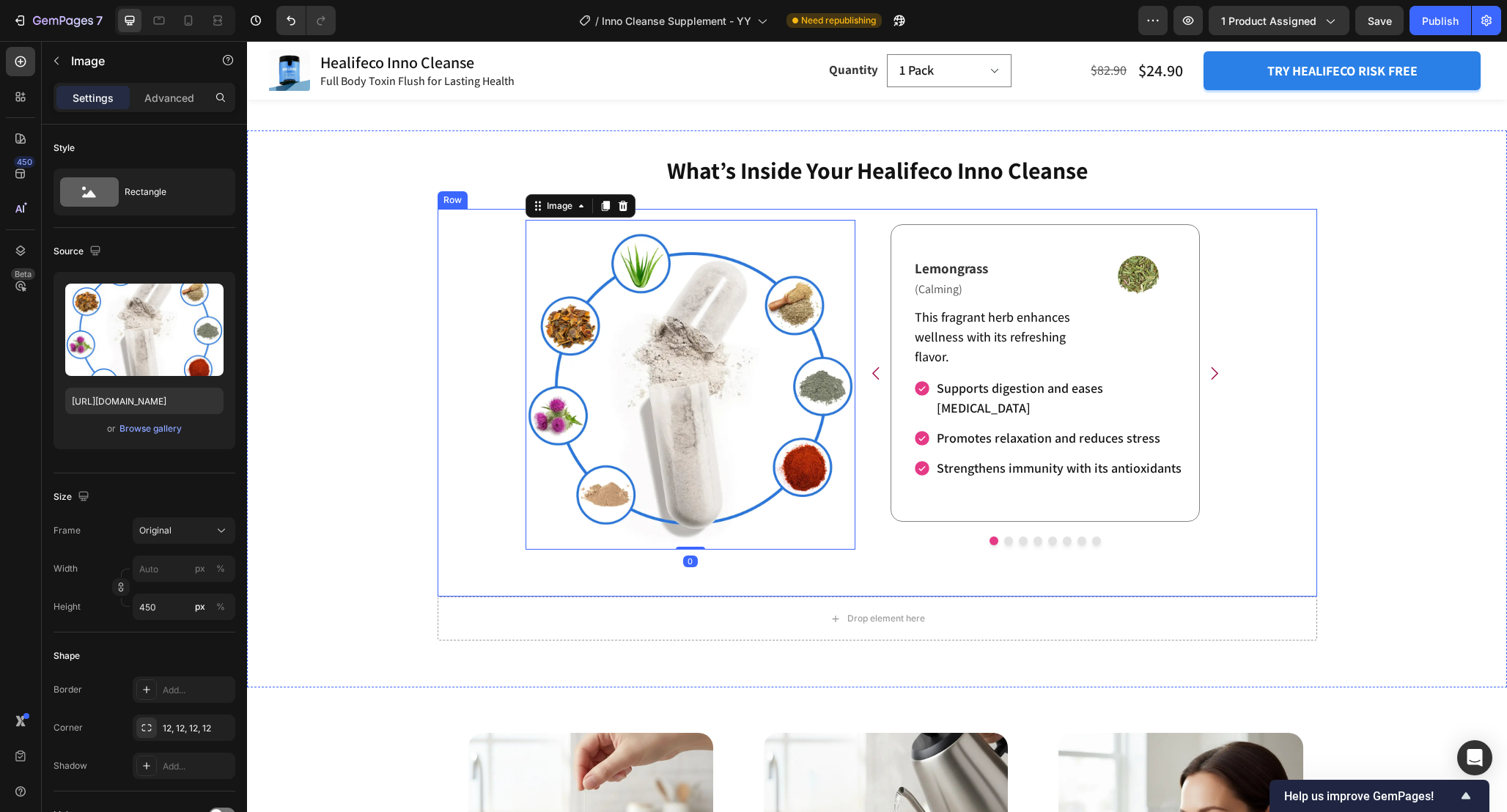
click at [858, 368] on div "Refresh Your Body and Relieve Exhaustion Heading Lemongrass Text Block (Calming…" at bounding box center [878, 402] width 880 height 387
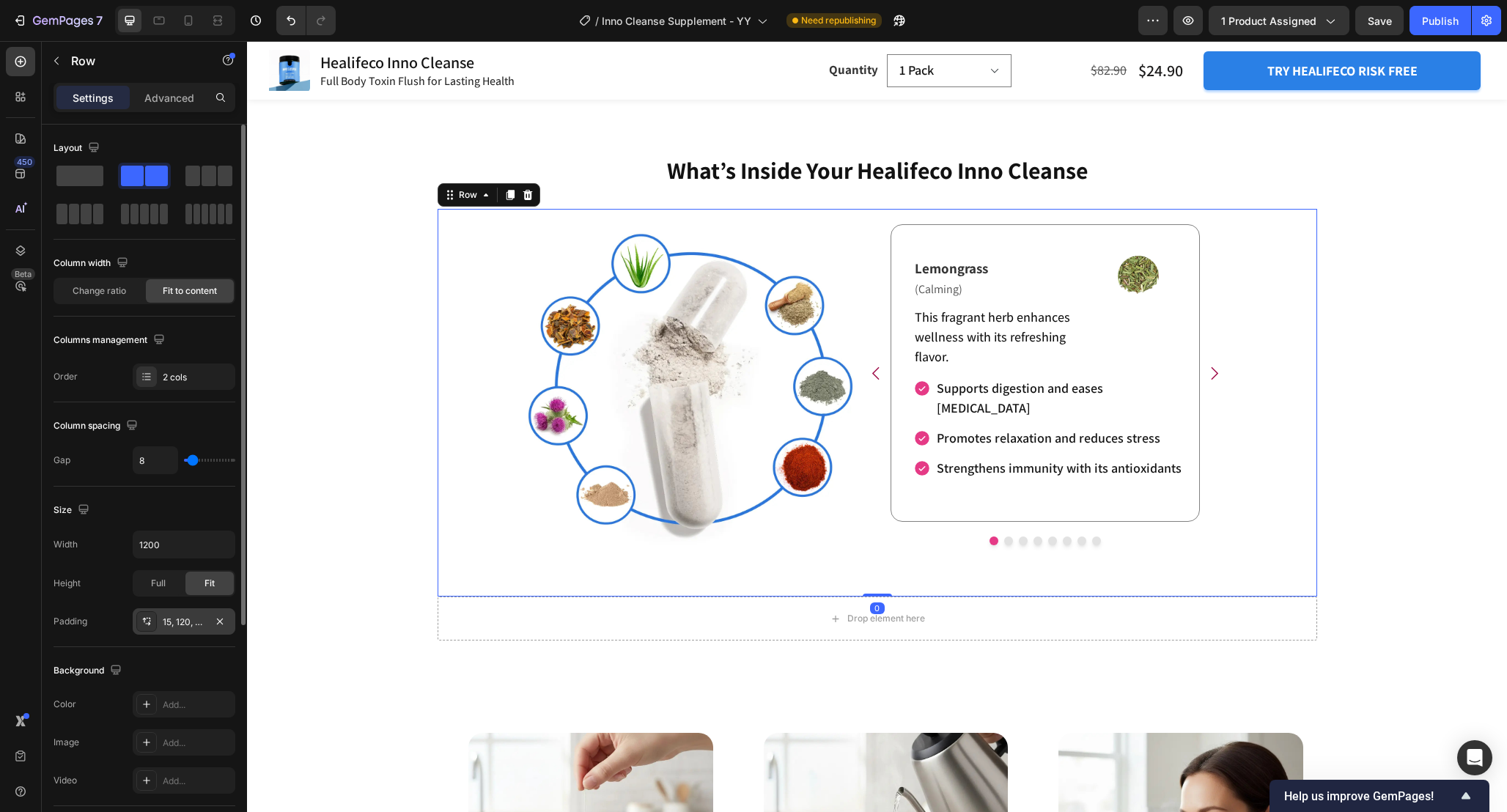
click at [194, 616] on div "15, 120, 64, 120" at bounding box center [184, 622] width 42 height 14
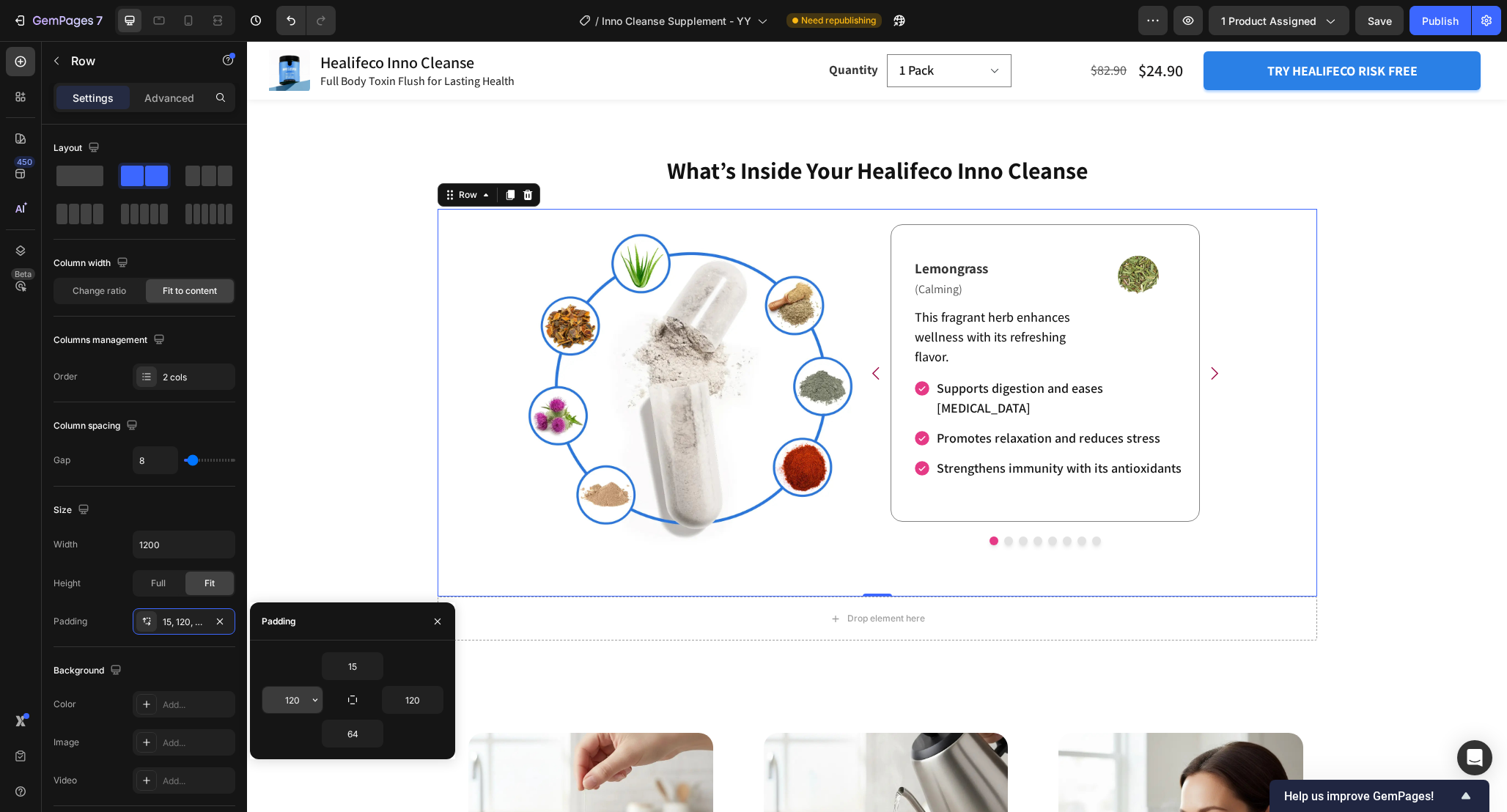
click at [298, 700] on input "120" at bounding box center [293, 699] width 60 height 26
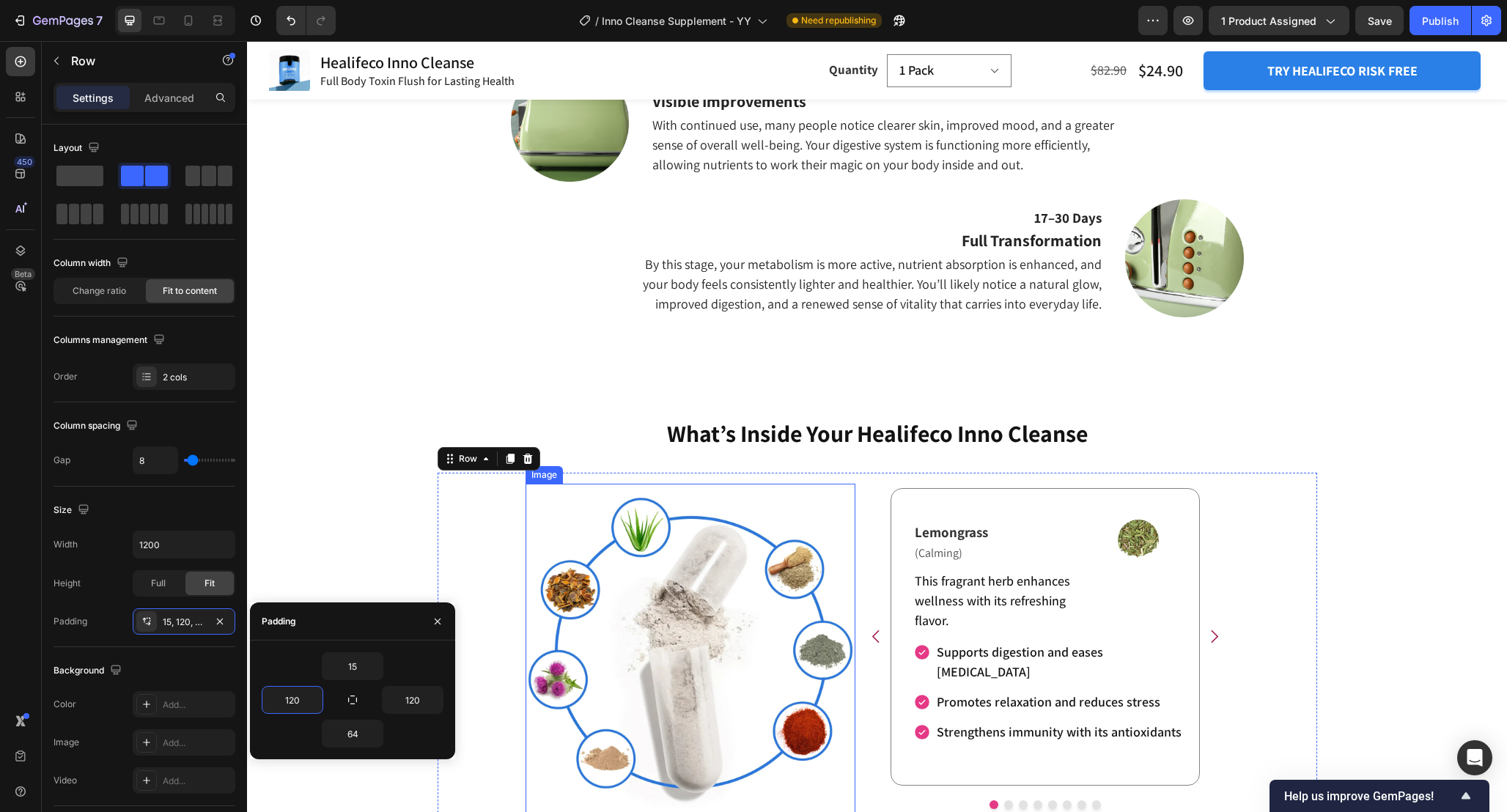
scroll to position [2266, 0]
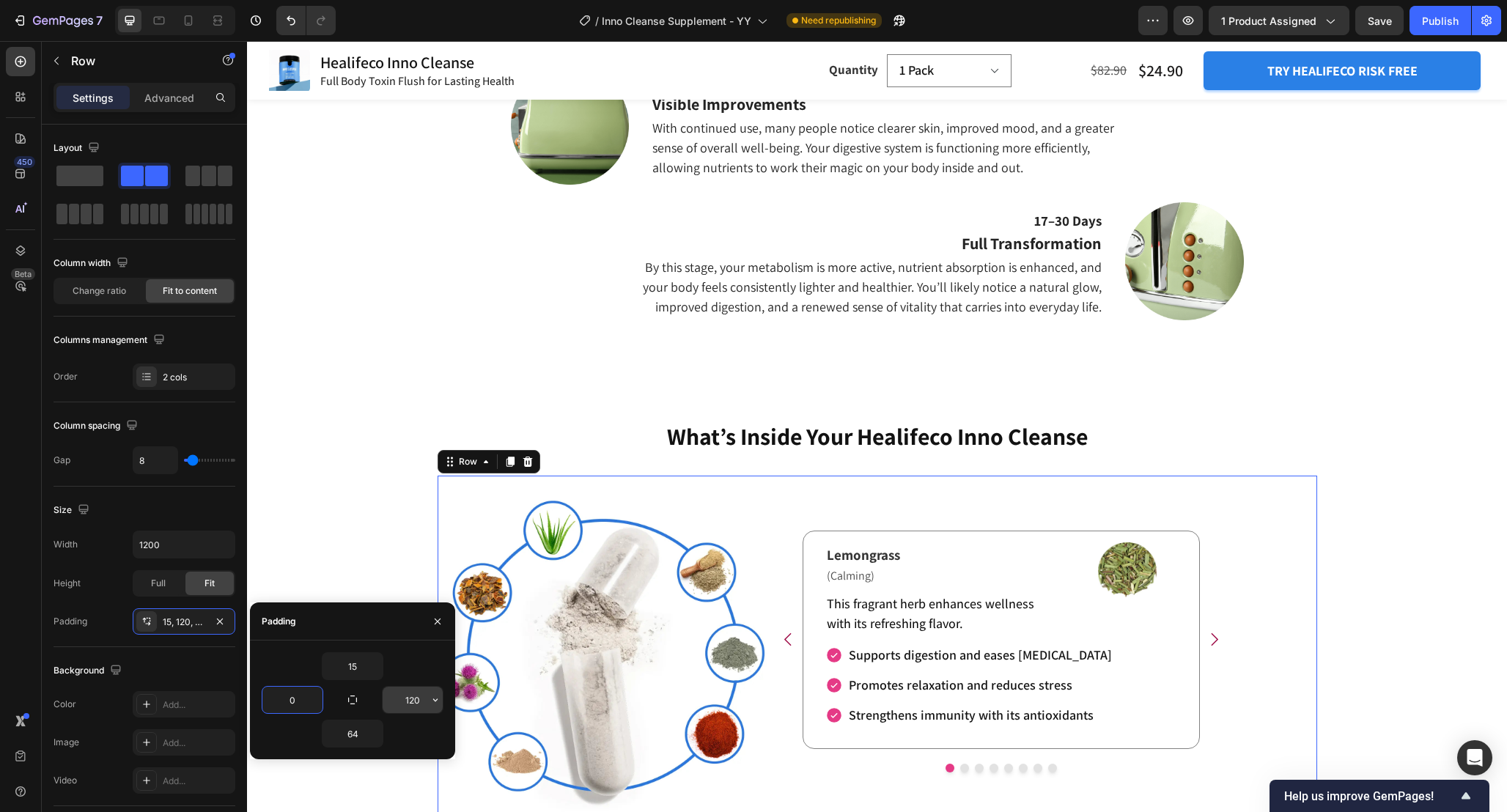
type input "0"
click at [422, 702] on input "120" at bounding box center [413, 699] width 60 height 26
type input "0"
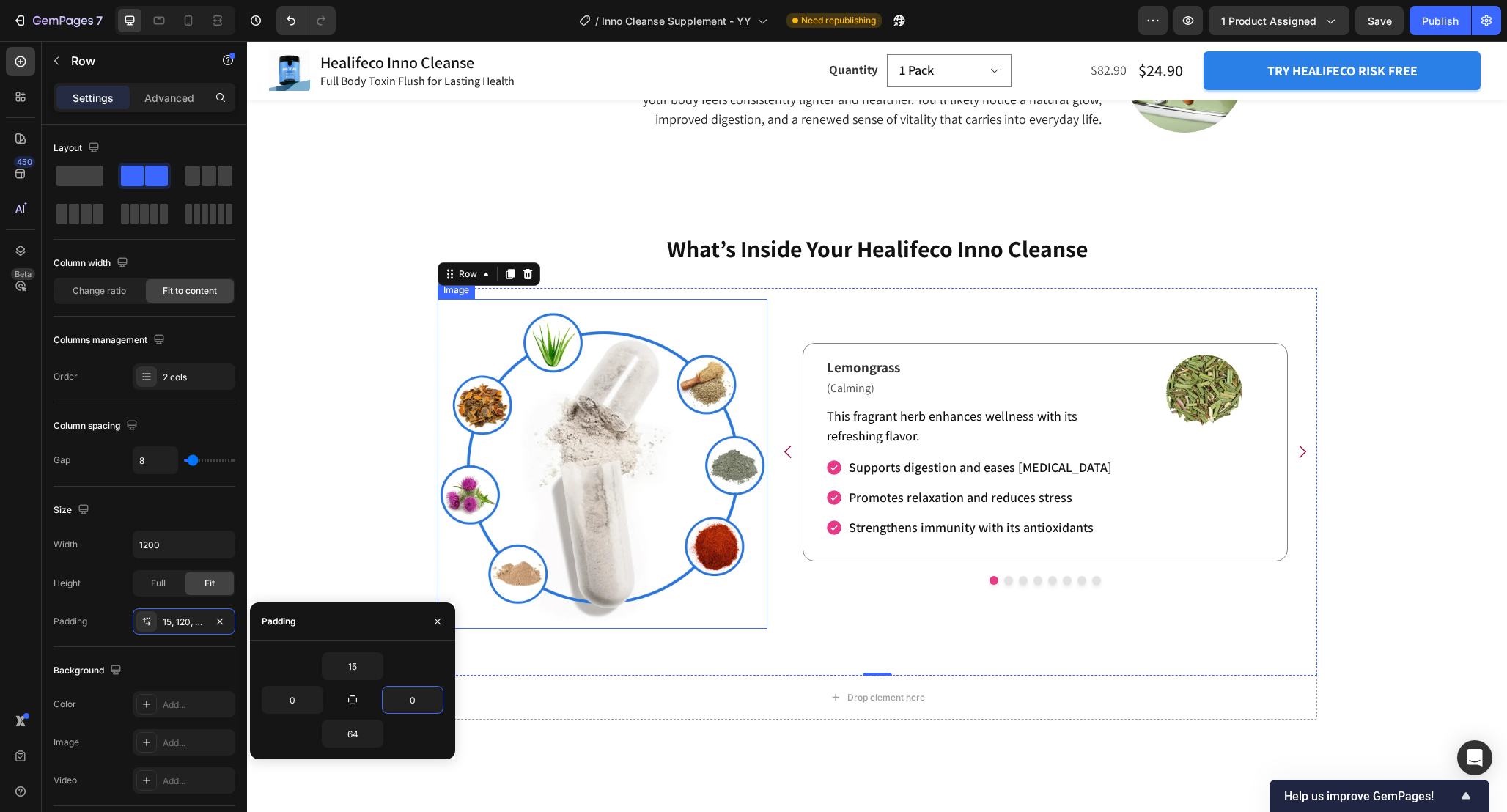
scroll to position [2456, 0]
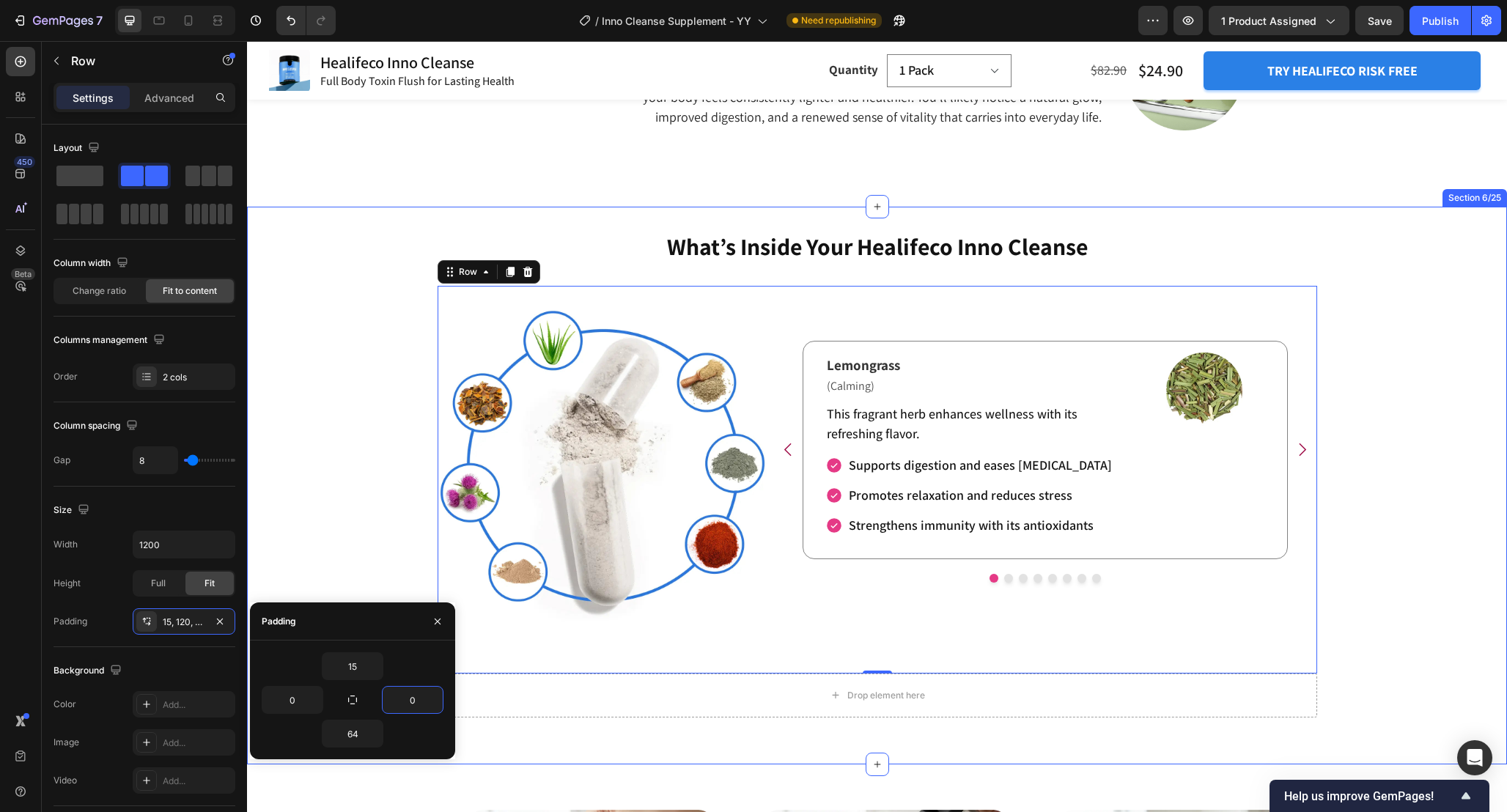
click at [1338, 503] on div "What’s Inside Your Healifeco Inno Cleanse Heading Image Image Image Lemongrass …" at bounding box center [878, 485] width 1260 height 511
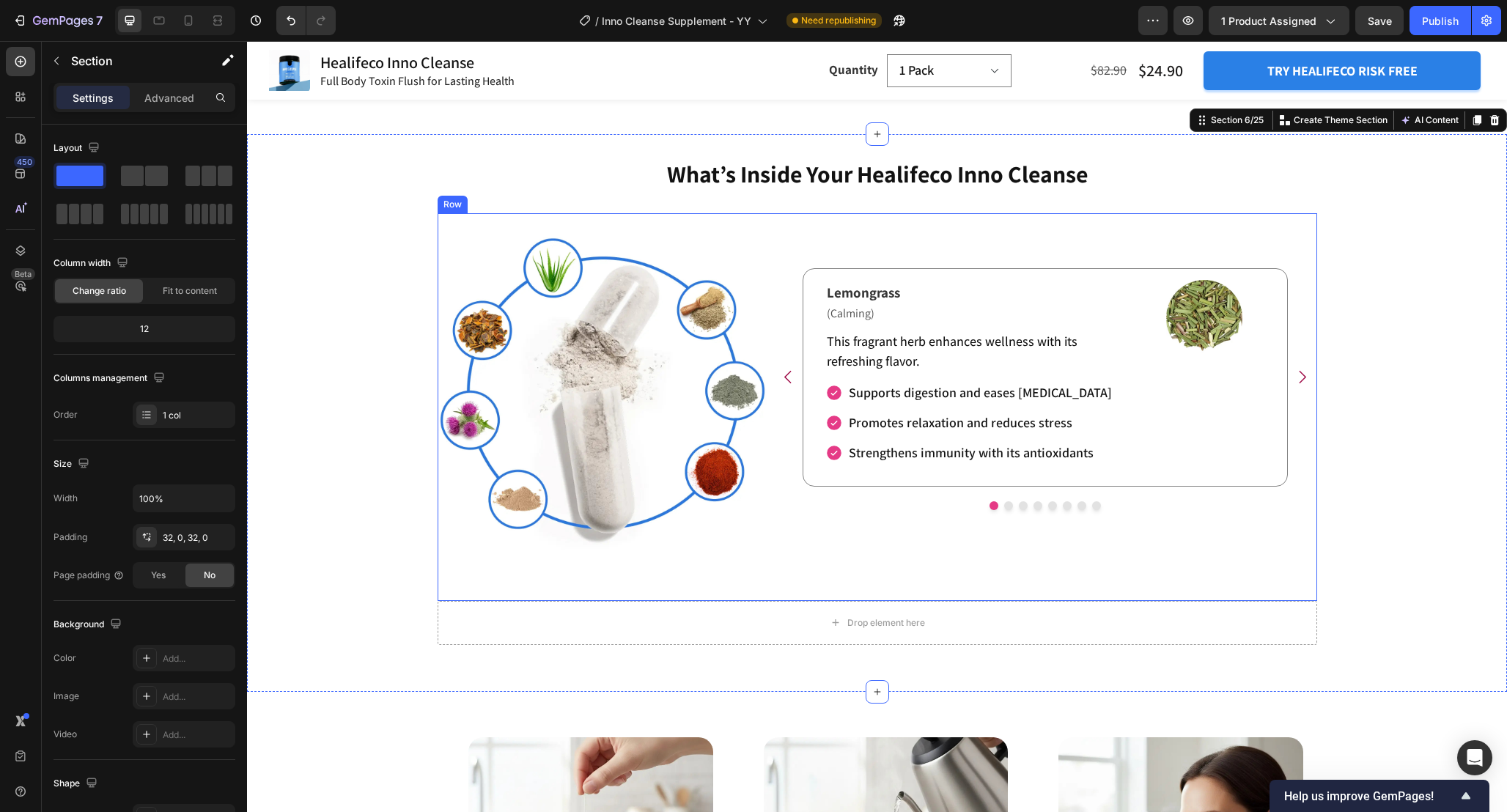
scroll to position [2507, 0]
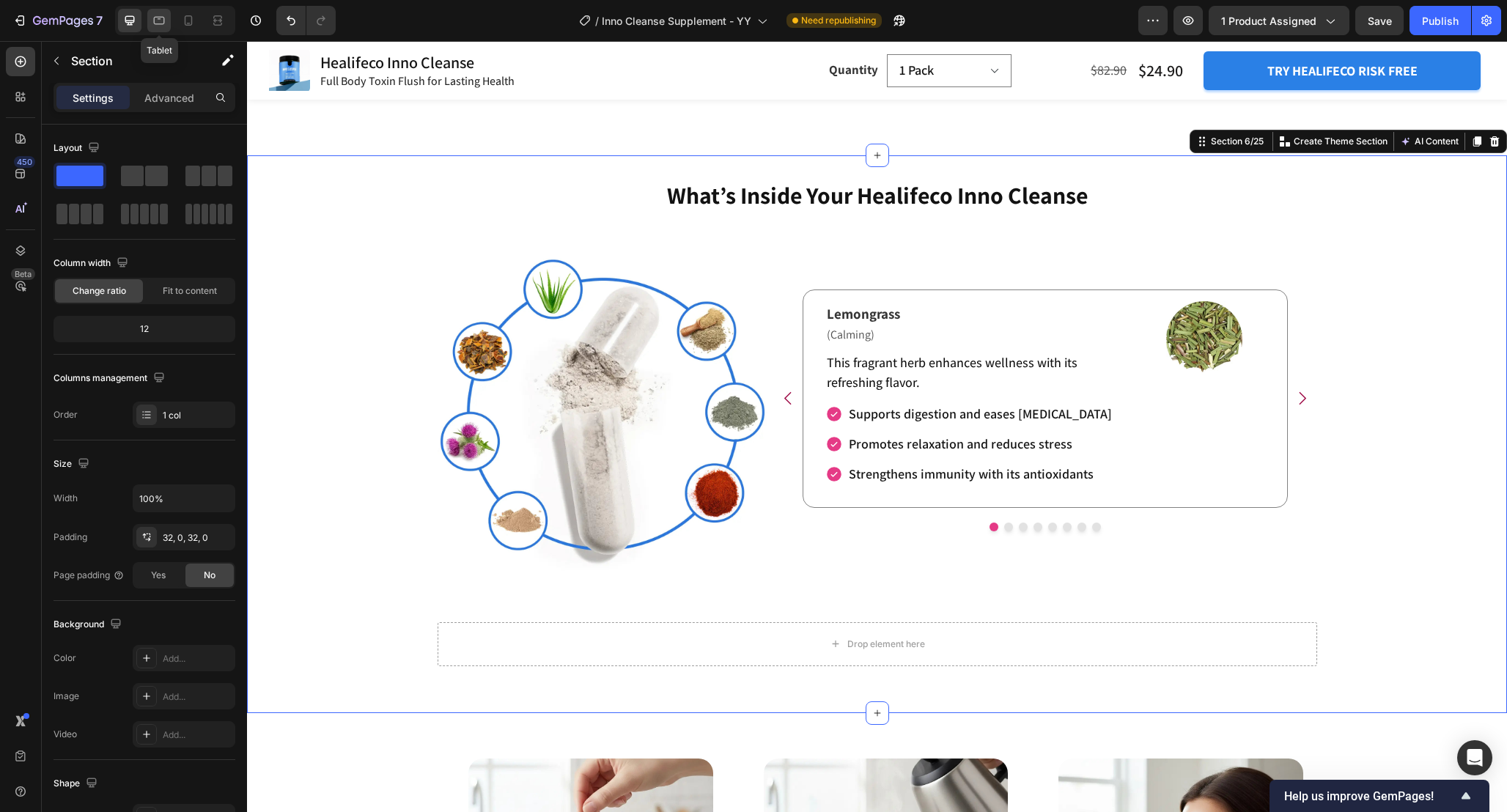
click at [158, 19] on icon at bounding box center [159, 21] width 14 height 14
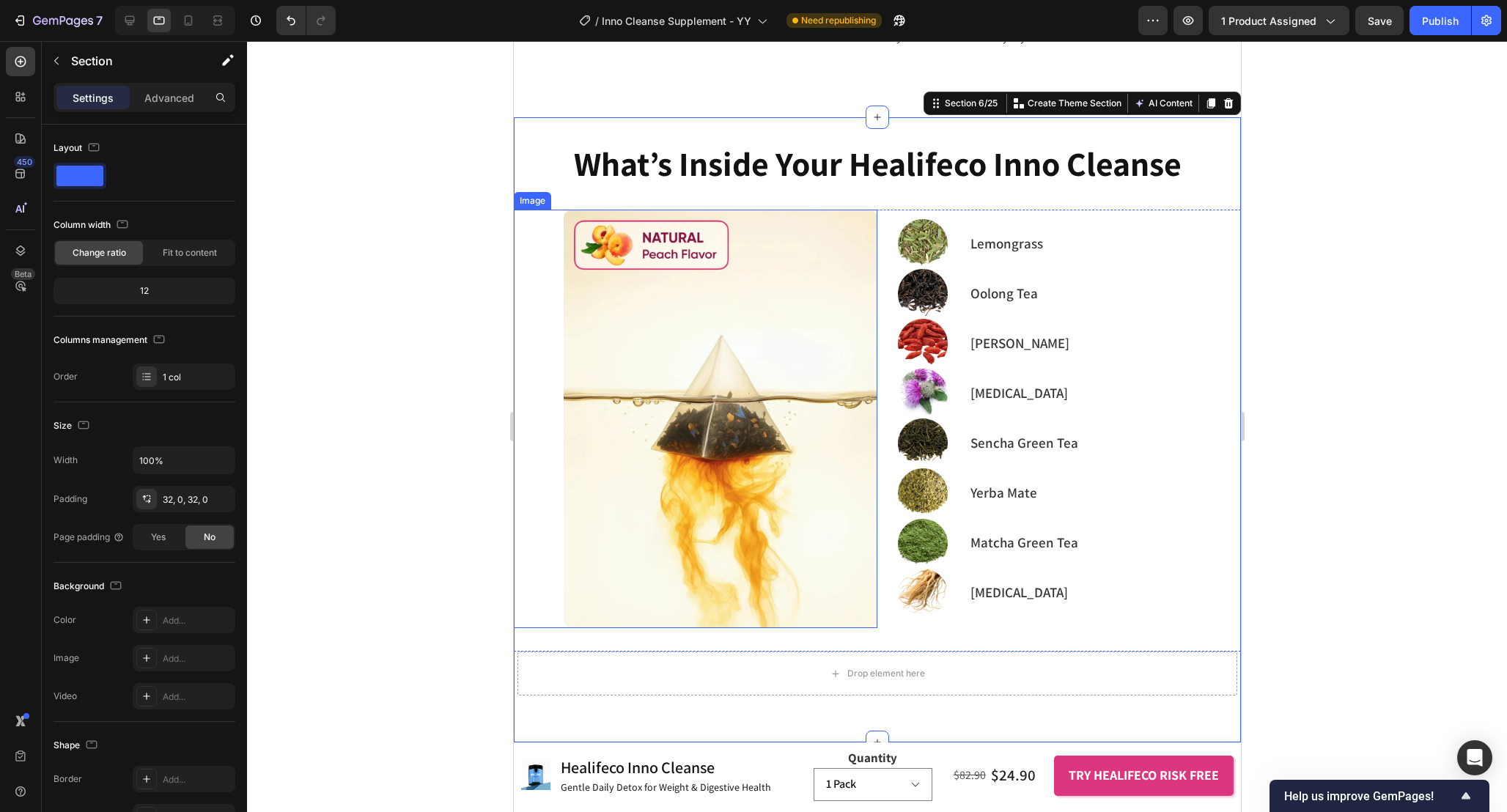
scroll to position [2555, 0]
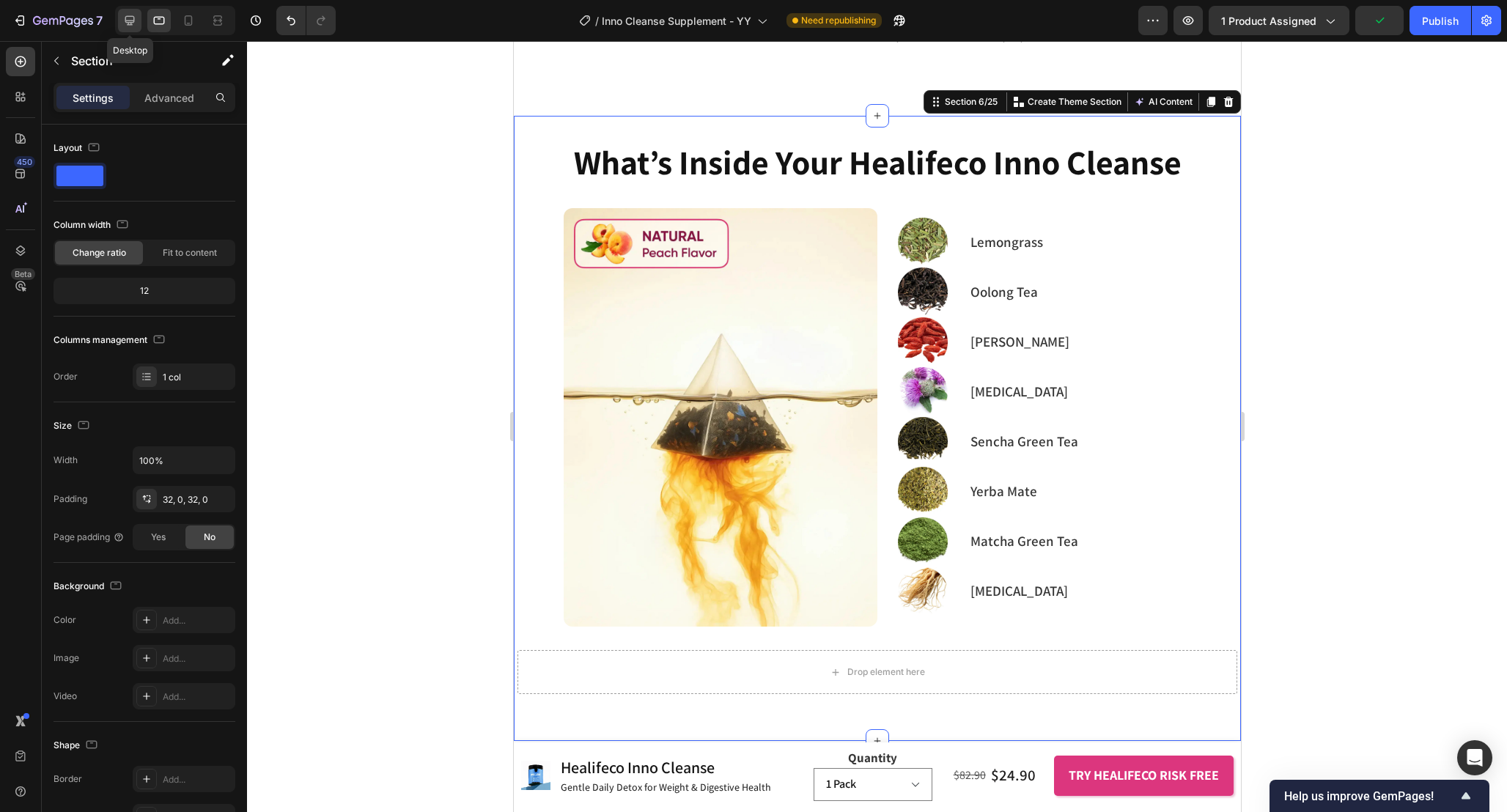
click at [130, 21] on icon at bounding box center [130, 21] width 10 height 10
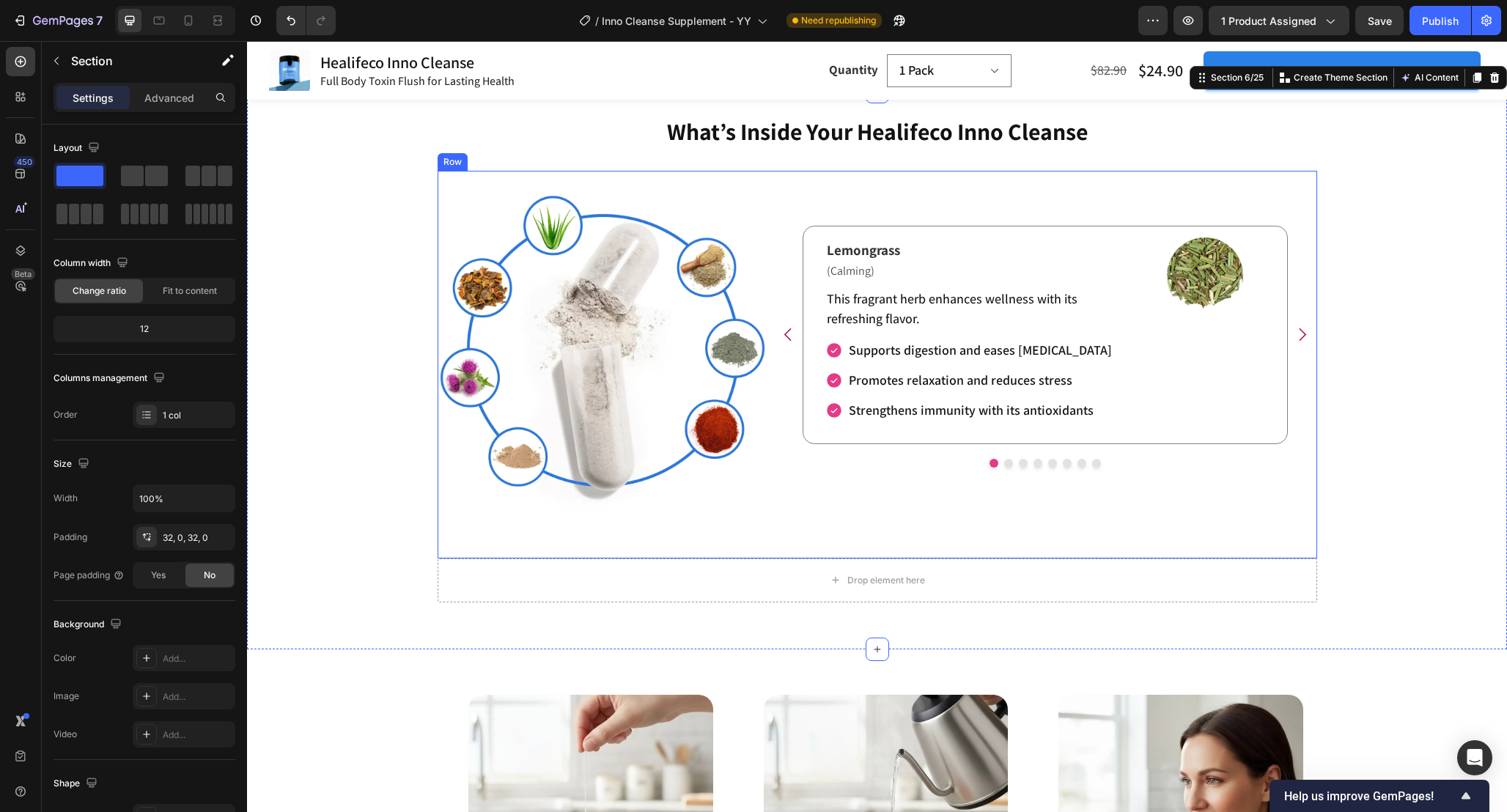
scroll to position [2598, 0]
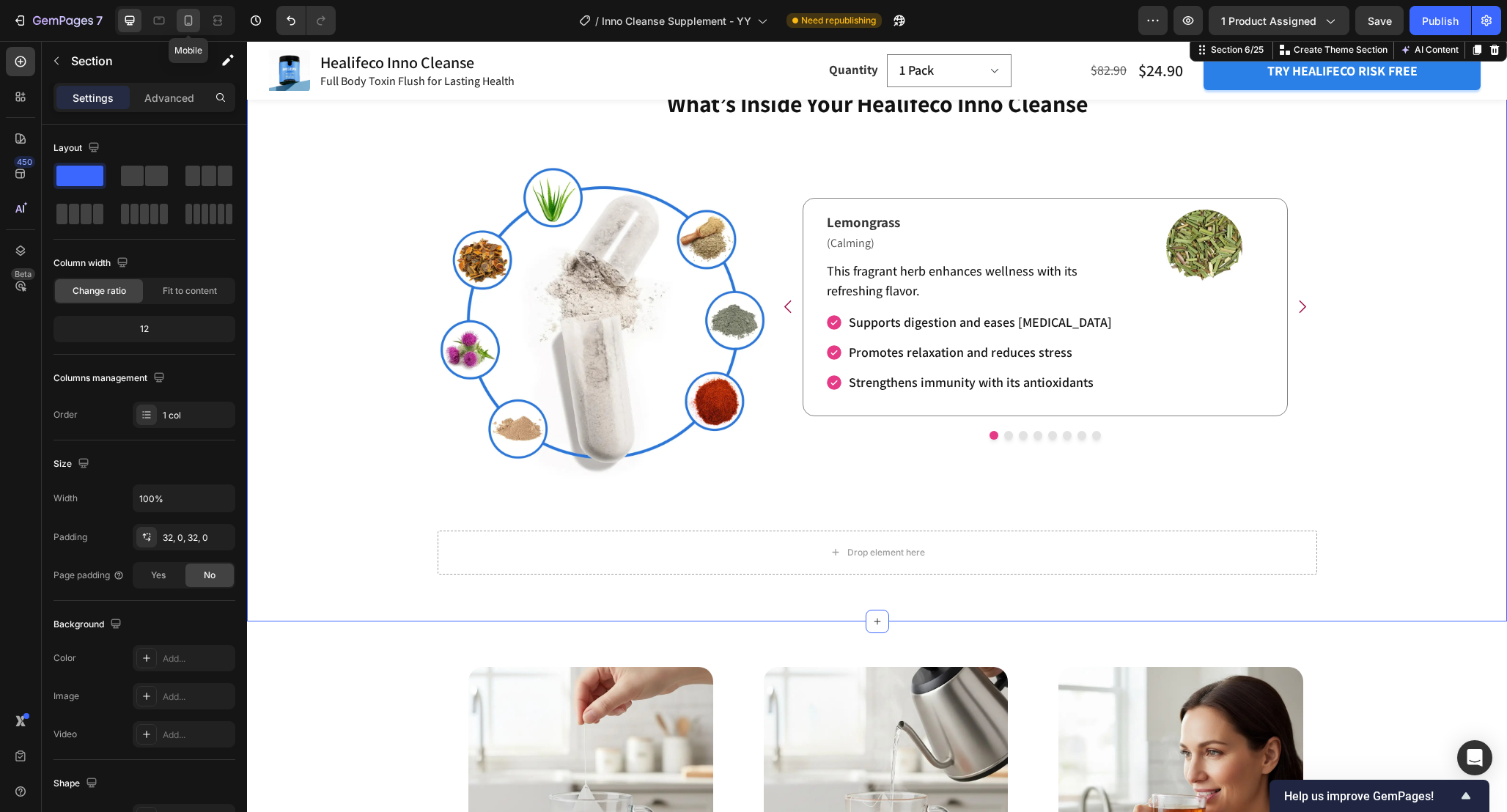
click at [194, 14] on icon at bounding box center [189, 21] width 14 height 14
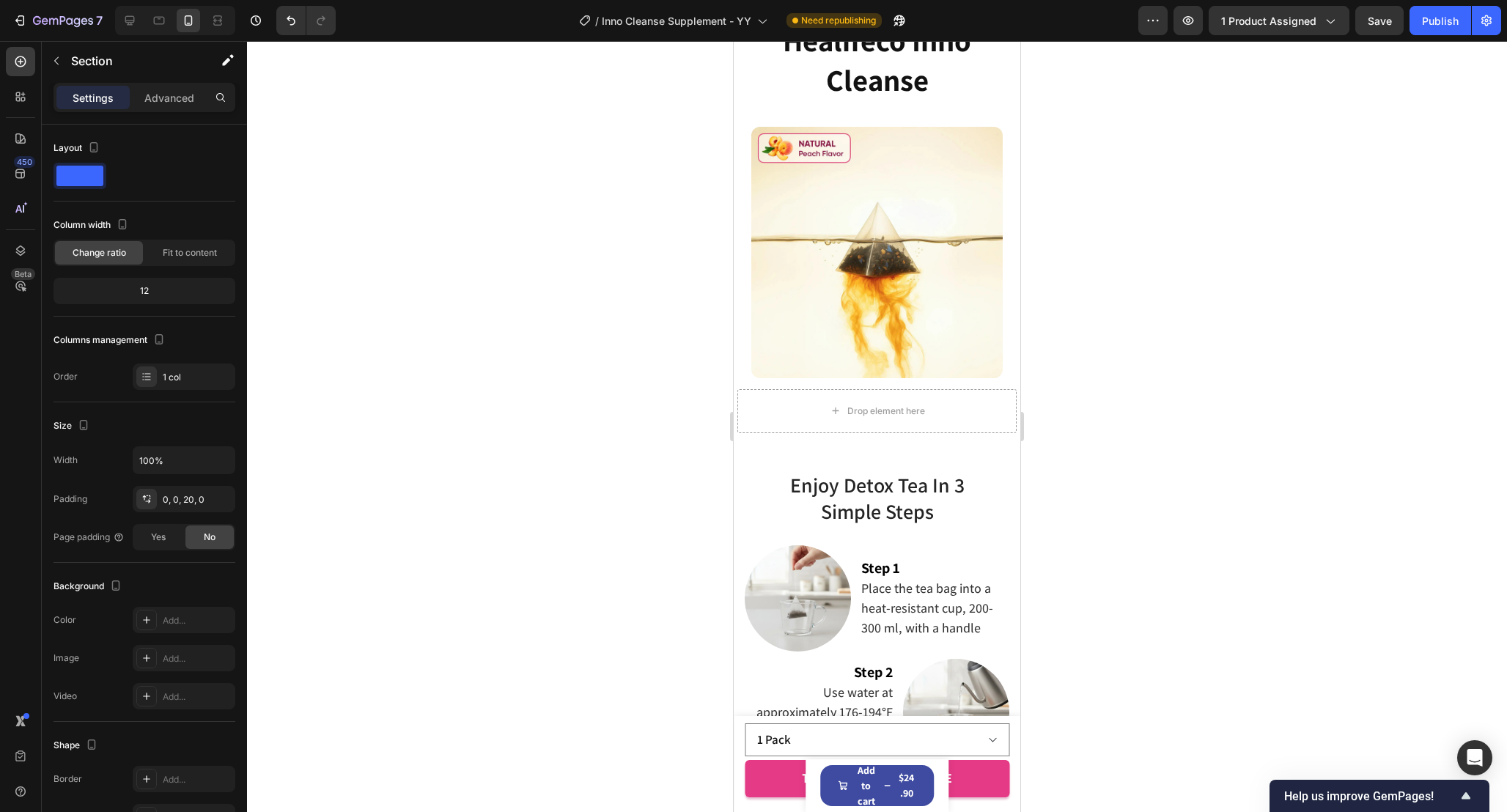
scroll to position [2933, 0]
click at [968, 389] on div "Drop element here" at bounding box center [877, 409] width 279 height 44
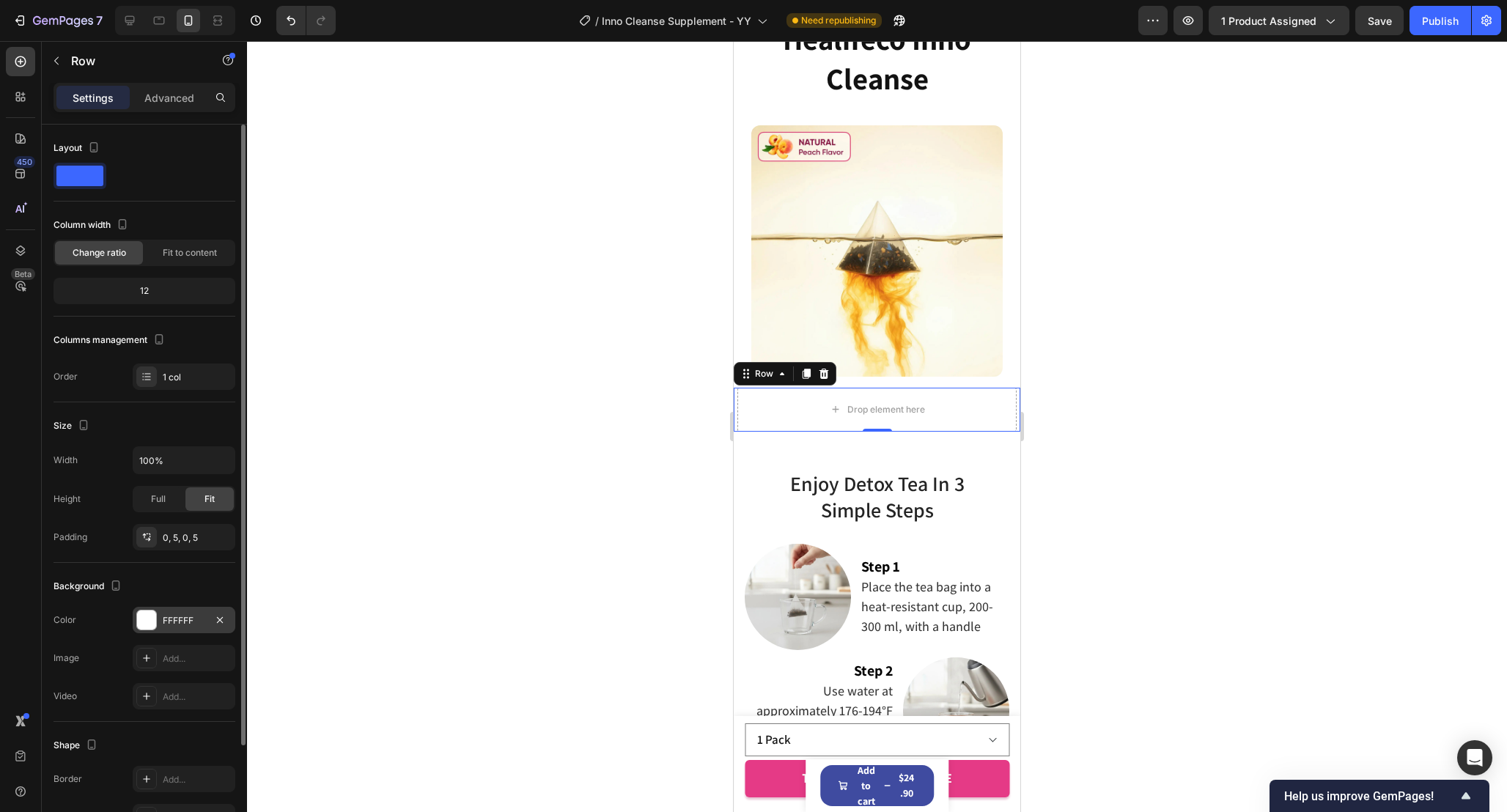
click at [182, 621] on div "FFFFFF" at bounding box center [184, 620] width 42 height 14
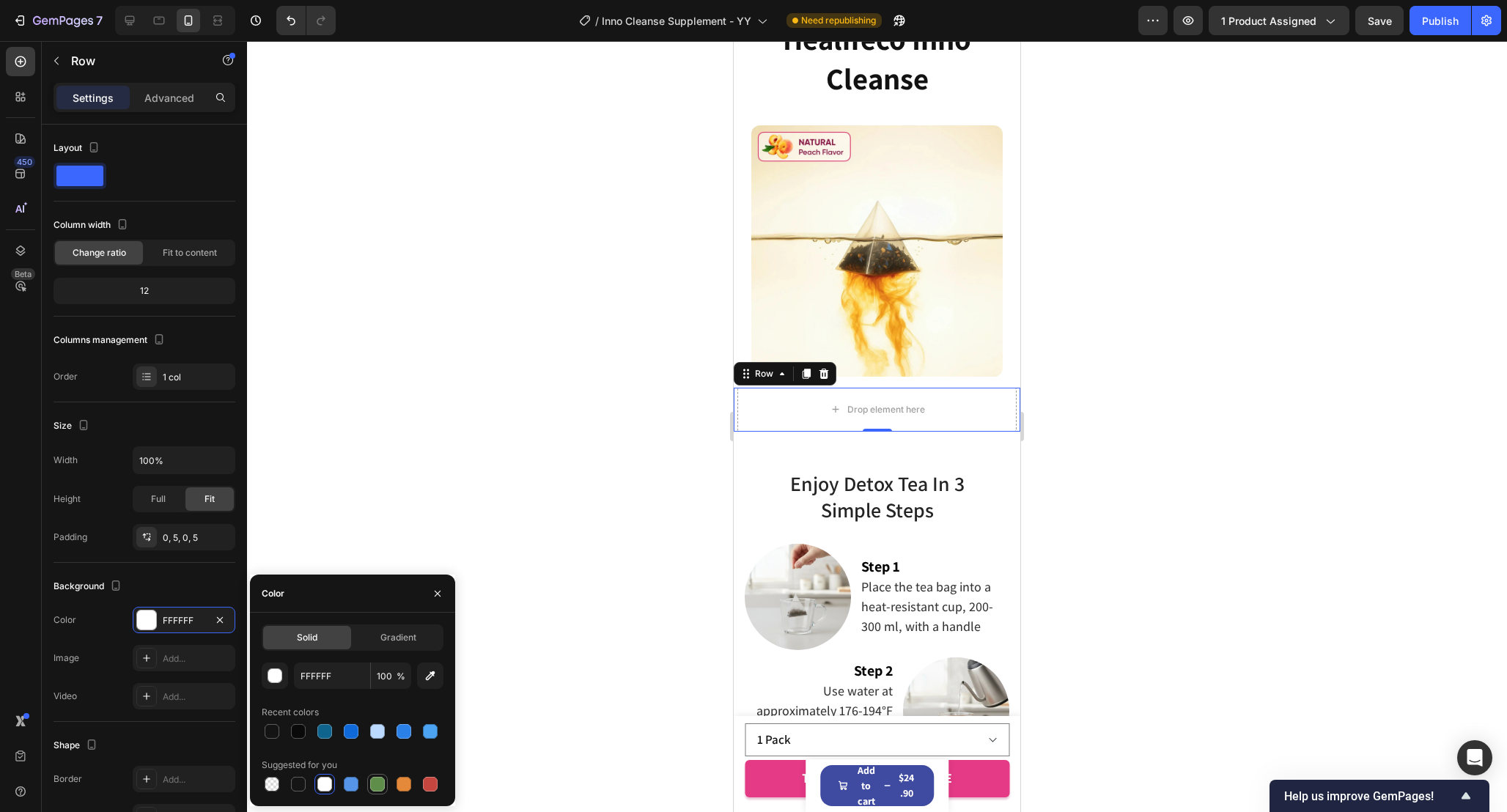
click at [377, 782] on div at bounding box center [377, 784] width 14 height 14
type input "5E8E49"
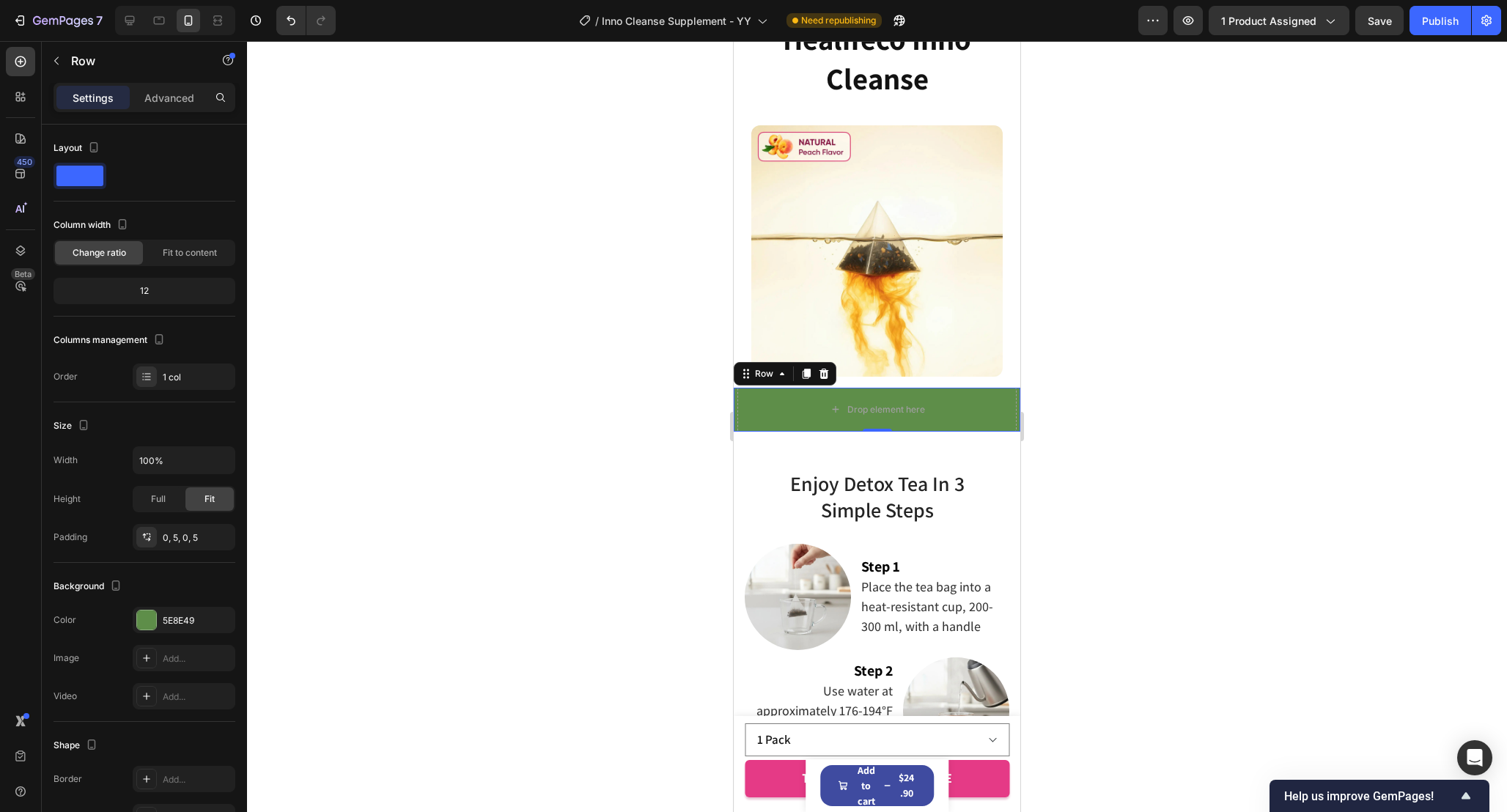
click at [146, 19] on div at bounding box center [175, 20] width 120 height 29
click at [157, 21] on icon at bounding box center [159, 21] width 14 height 14
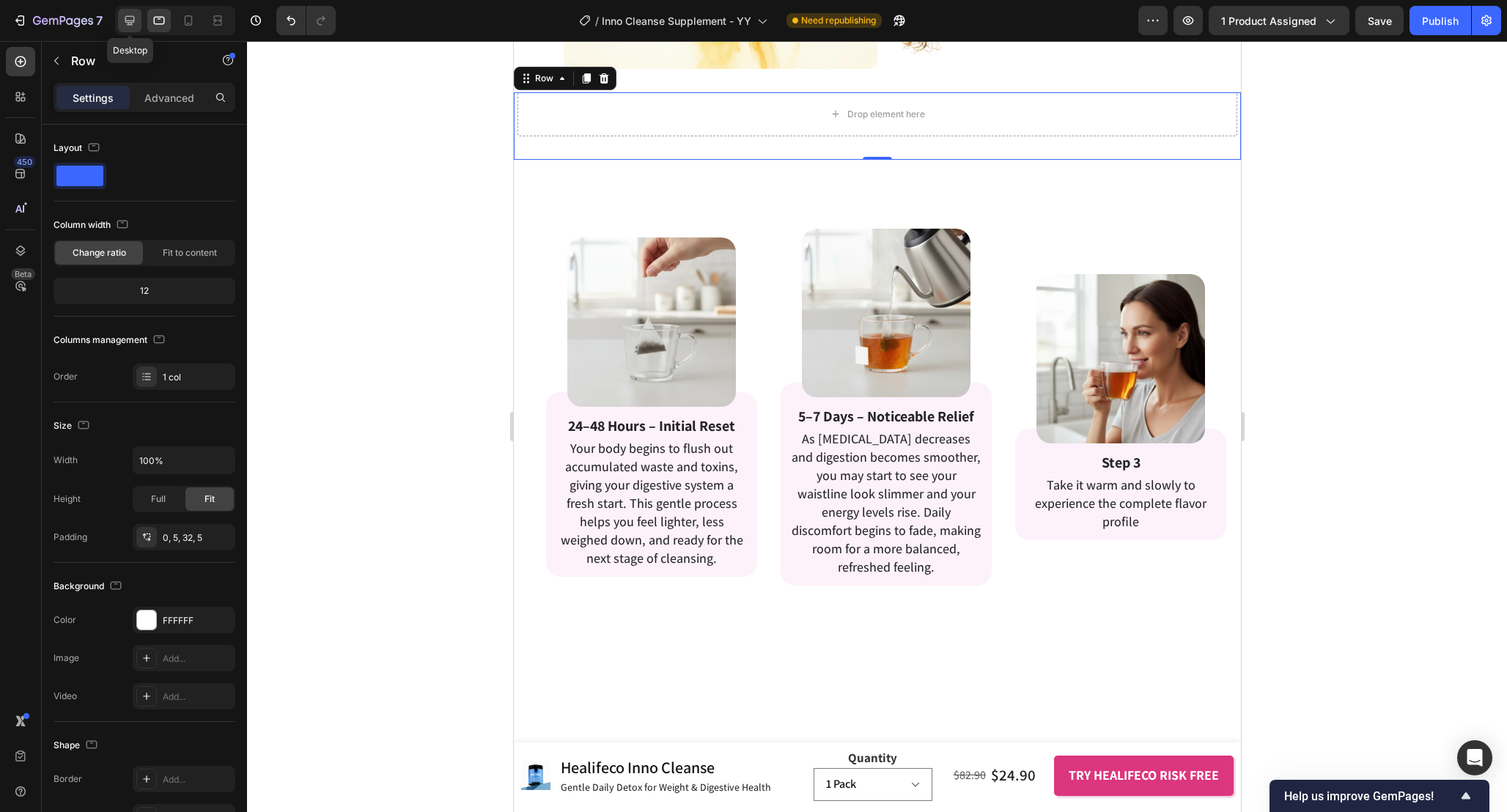
click at [136, 20] on icon at bounding box center [130, 21] width 14 height 14
type input "1200"
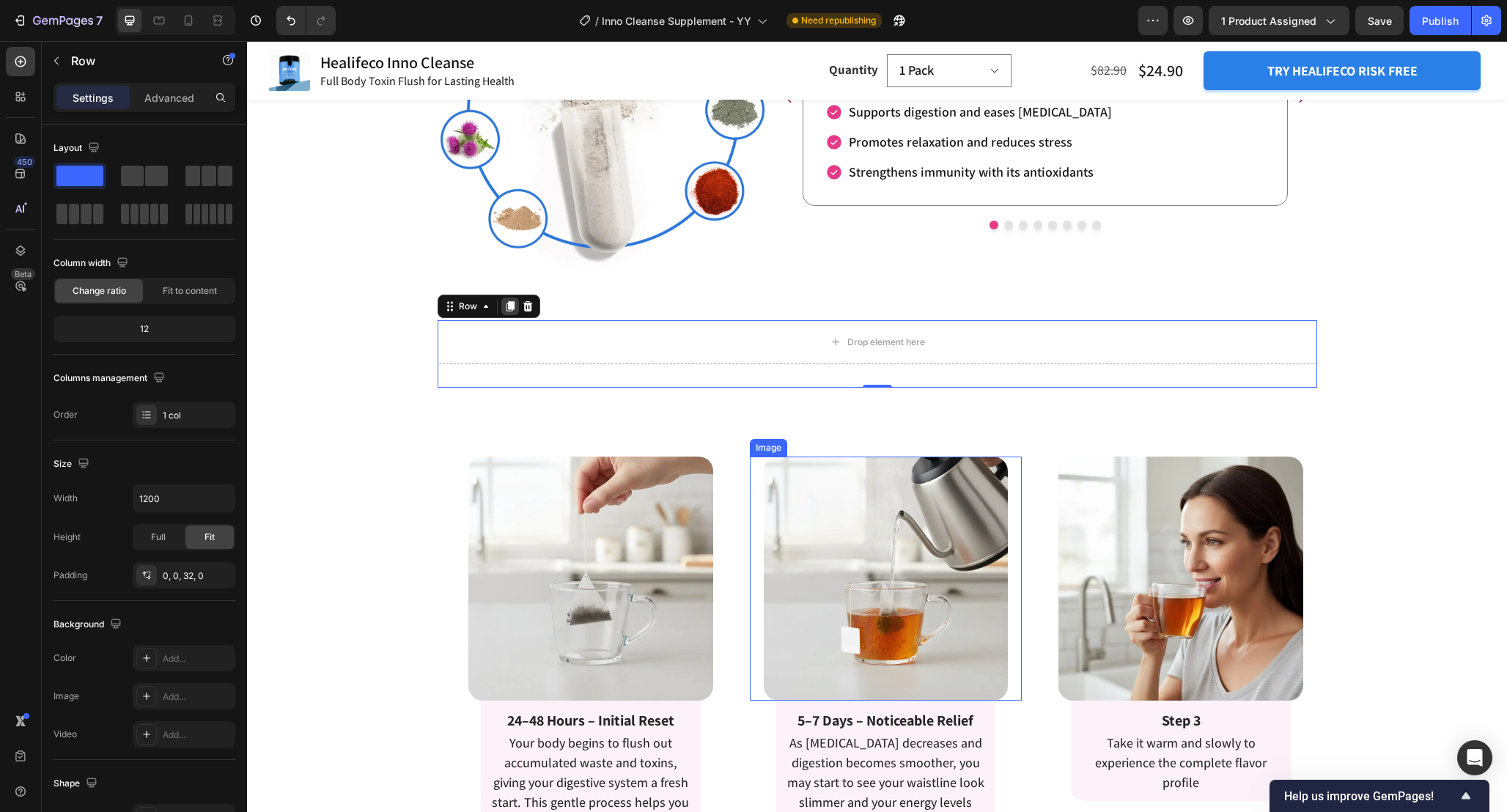
scroll to position [3057, 0]
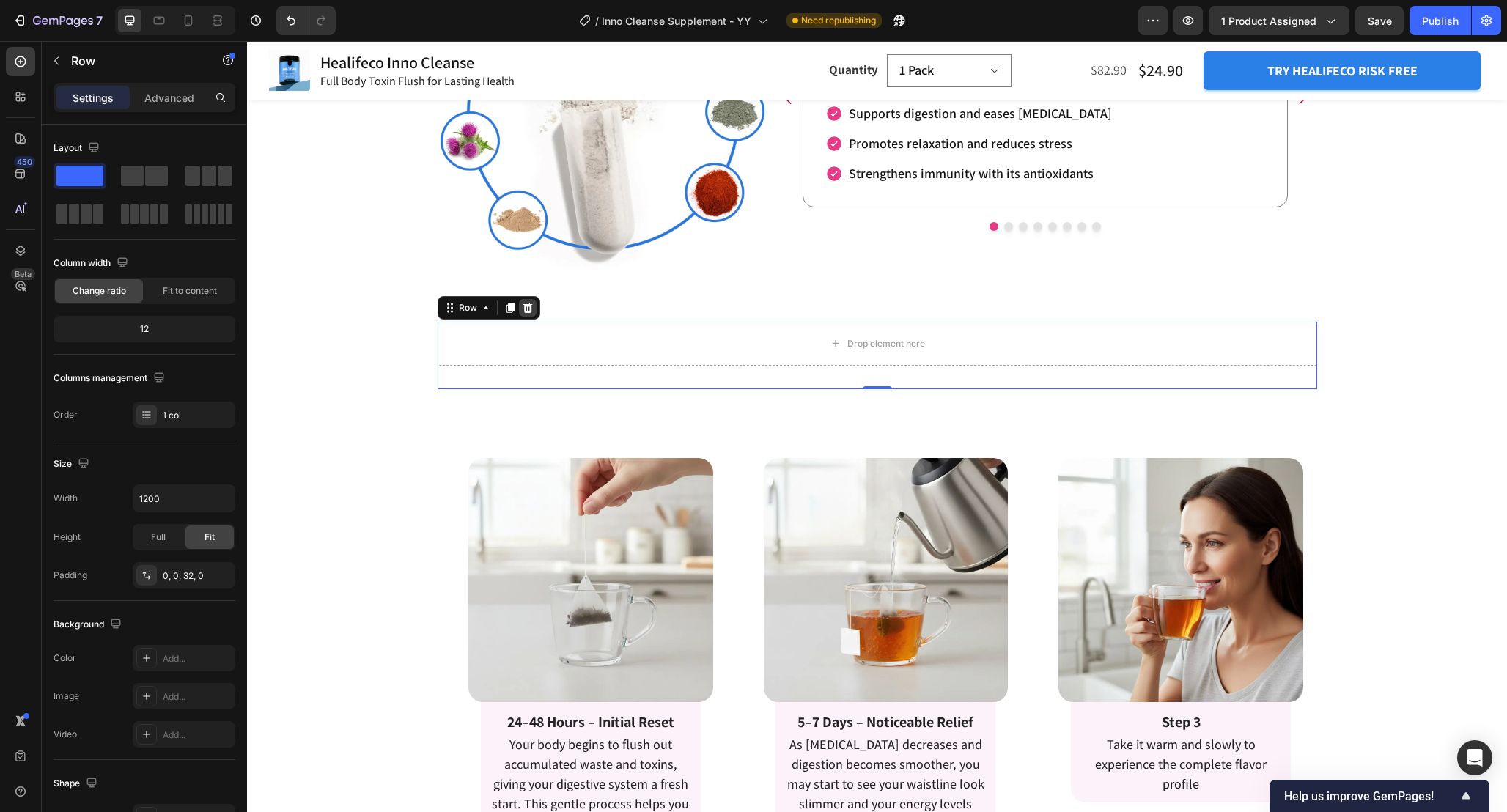
click at [529, 302] on icon at bounding box center [528, 308] width 12 height 12
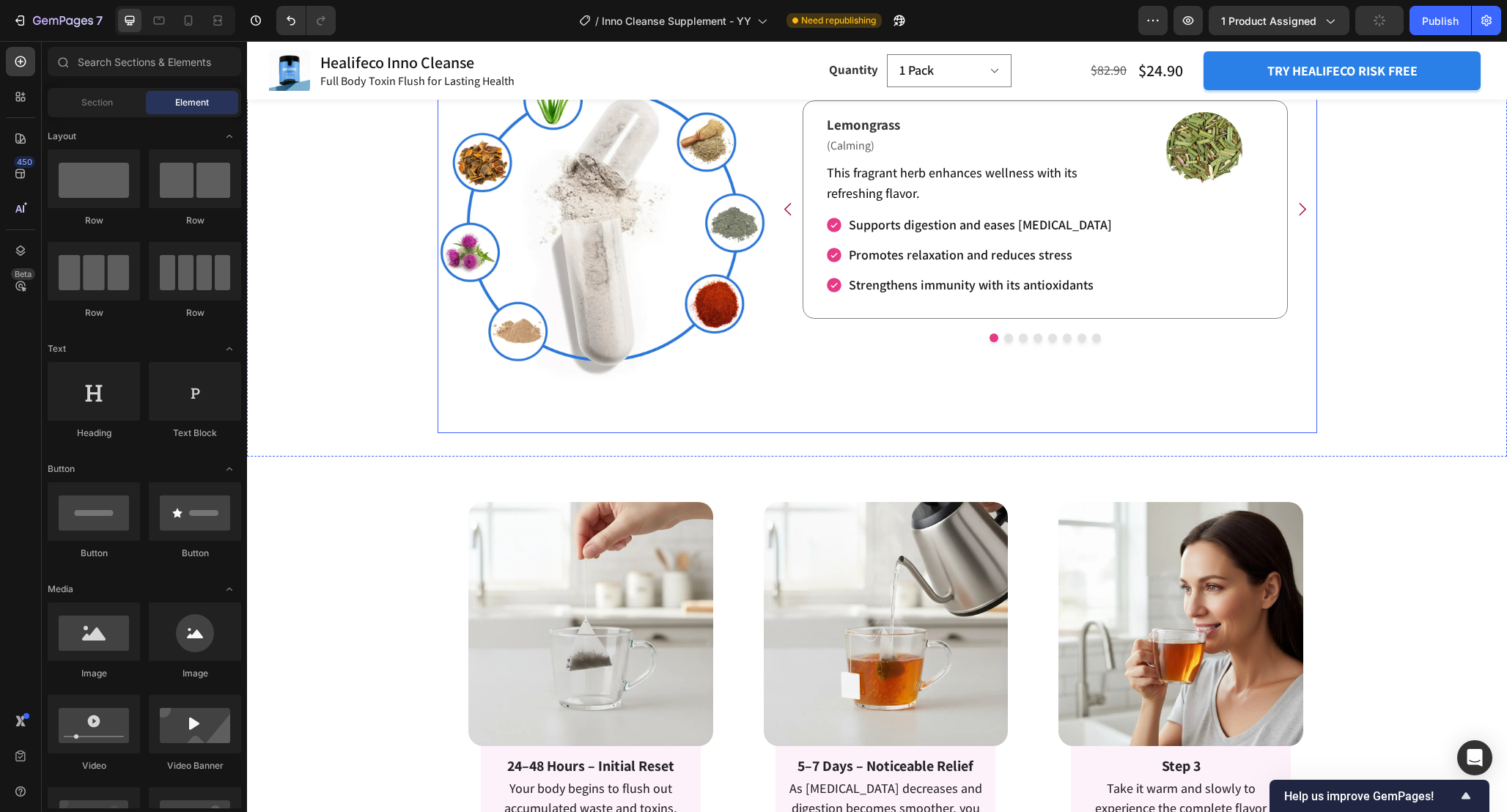
scroll to position [2530, 0]
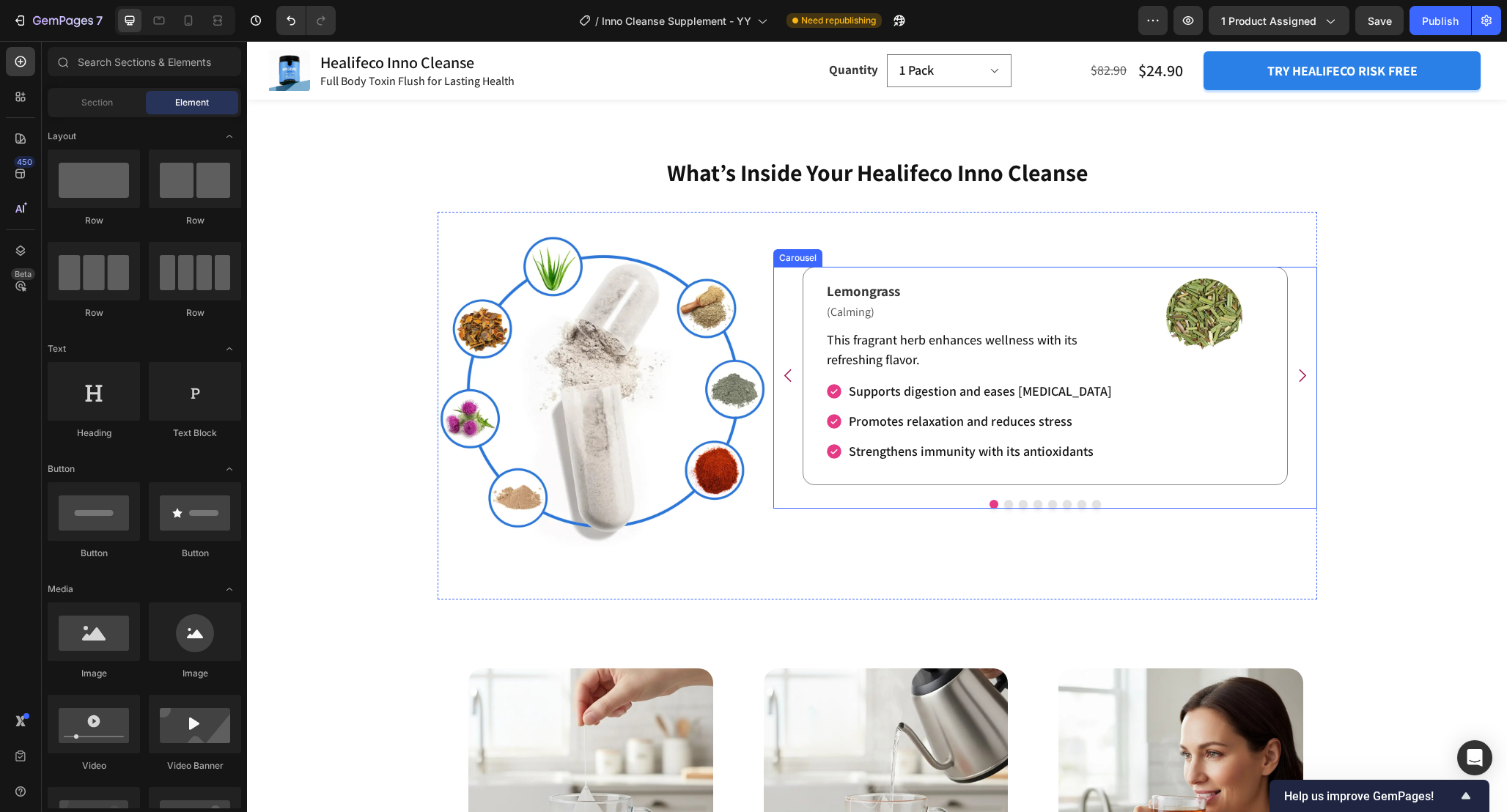
click at [915, 508] on div "Lemongrass Text Block (Calming) Text Block This fragrant herb enhances wellness…" at bounding box center [1046, 387] width 544 height 242
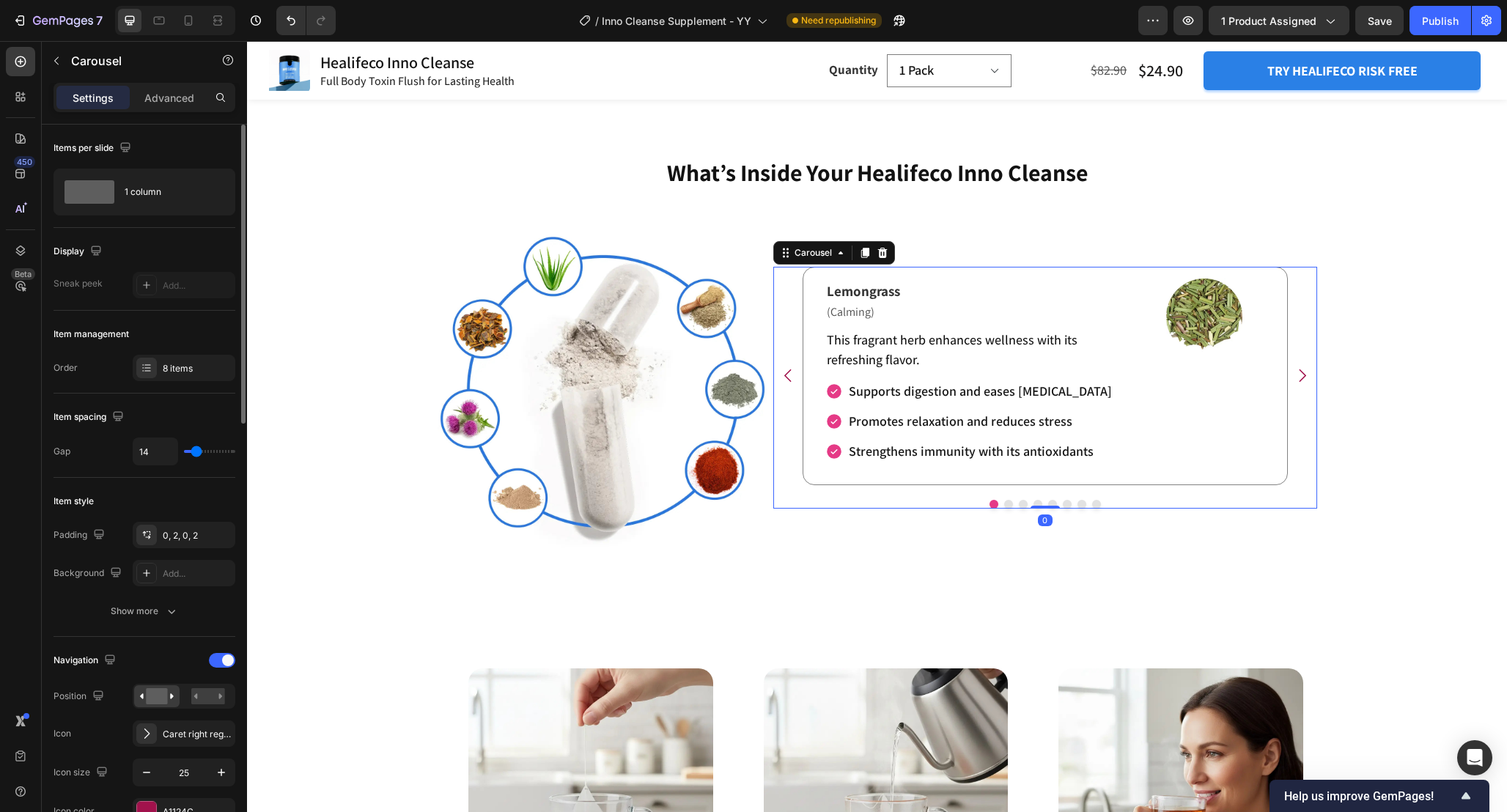
click at [196, 390] on div "Item management Order 8 items" at bounding box center [144, 352] width 182 height 83
click at [182, 365] on div "8 items" at bounding box center [197, 368] width 69 height 14
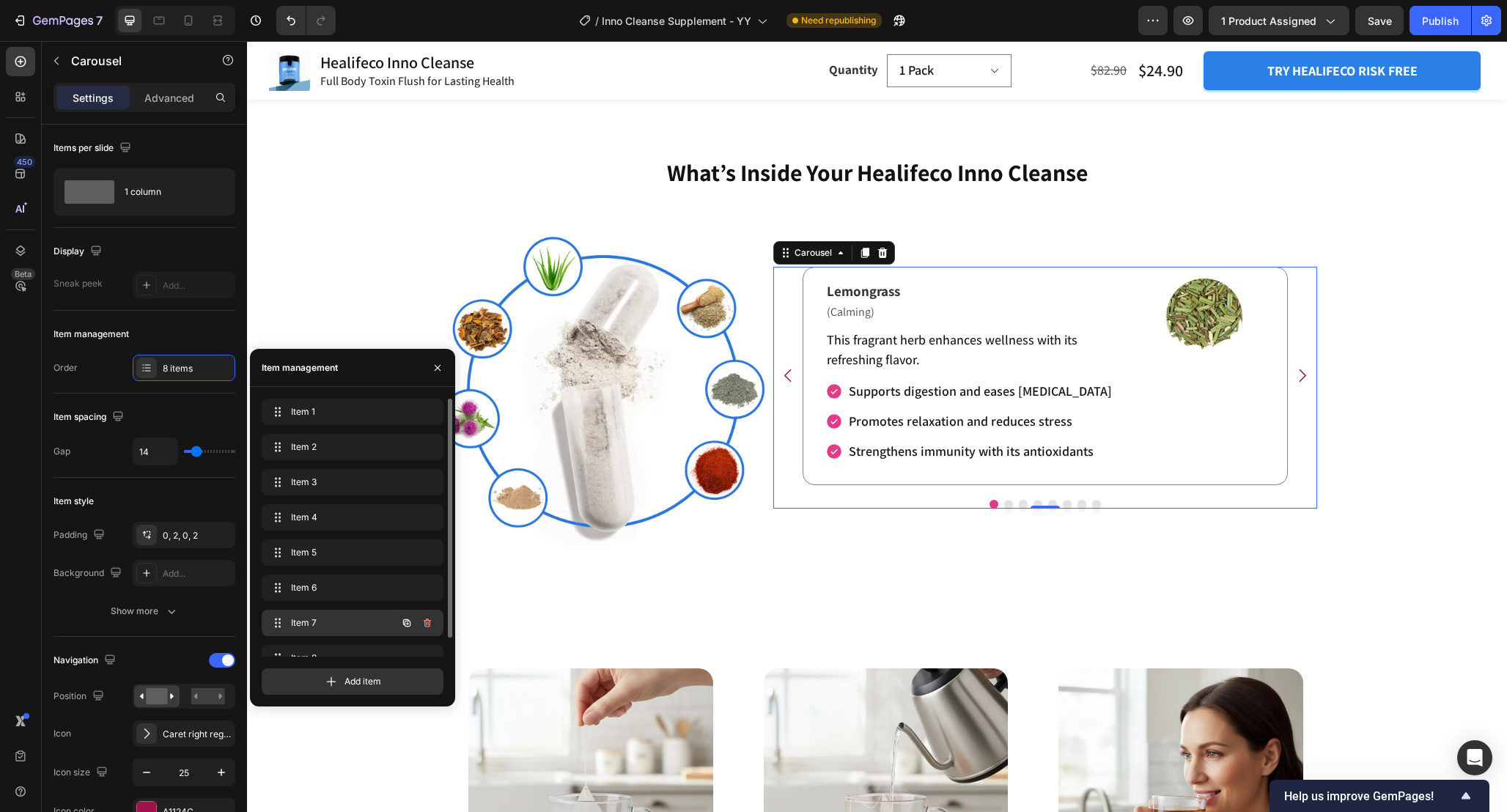
scroll to position [21, 0]
click at [430, 634] on icon "button" at bounding box center [427, 637] width 12 height 12
click at [422, 635] on div "Delete" at bounding box center [418, 637] width 27 height 14
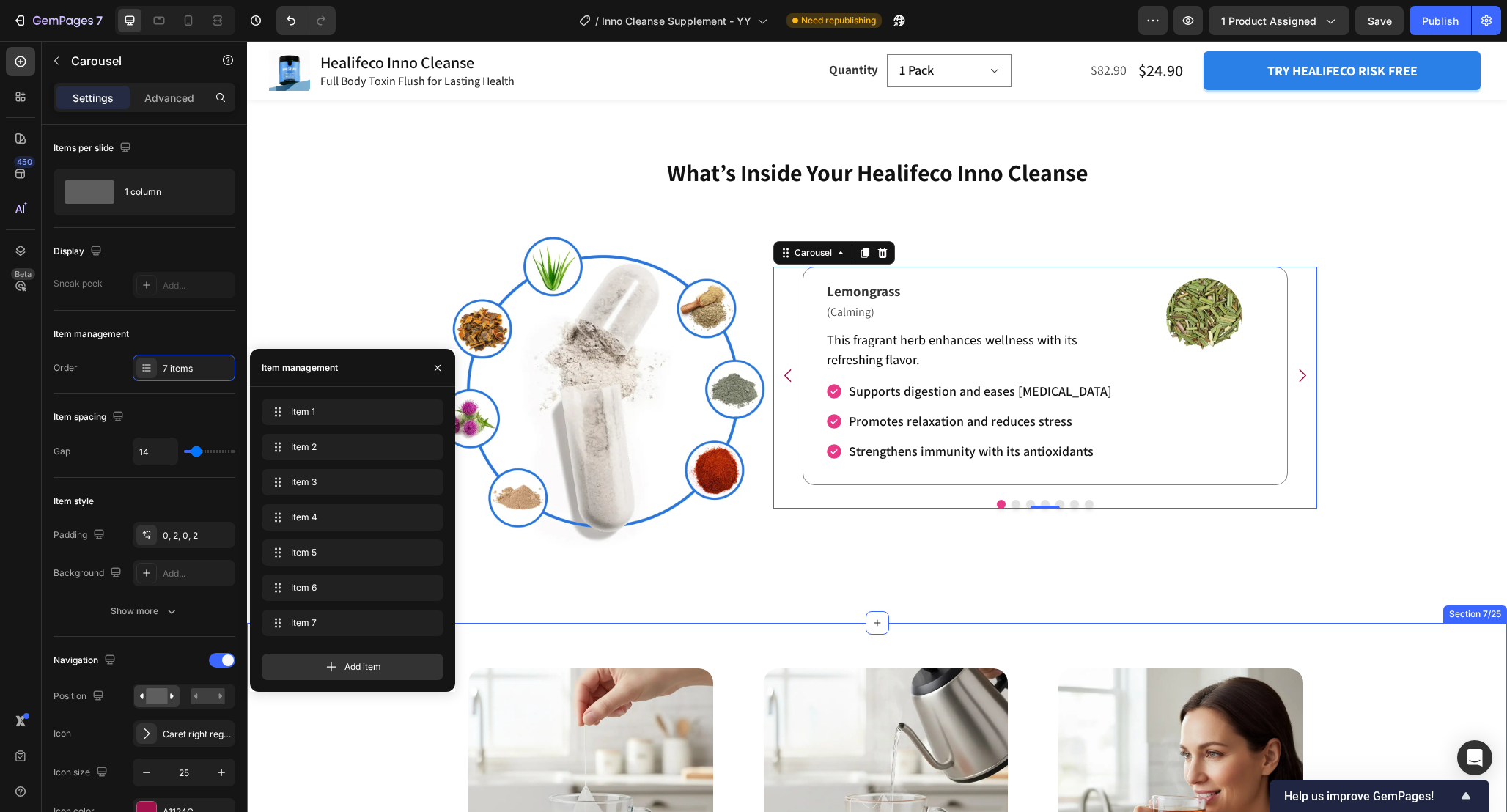
scroll to position [0, 0]
click at [794, 594] on div "Refresh Your Body and Relieve Exhaustion Heading Lemongrass Text Block (Calming…" at bounding box center [878, 405] width 880 height 387
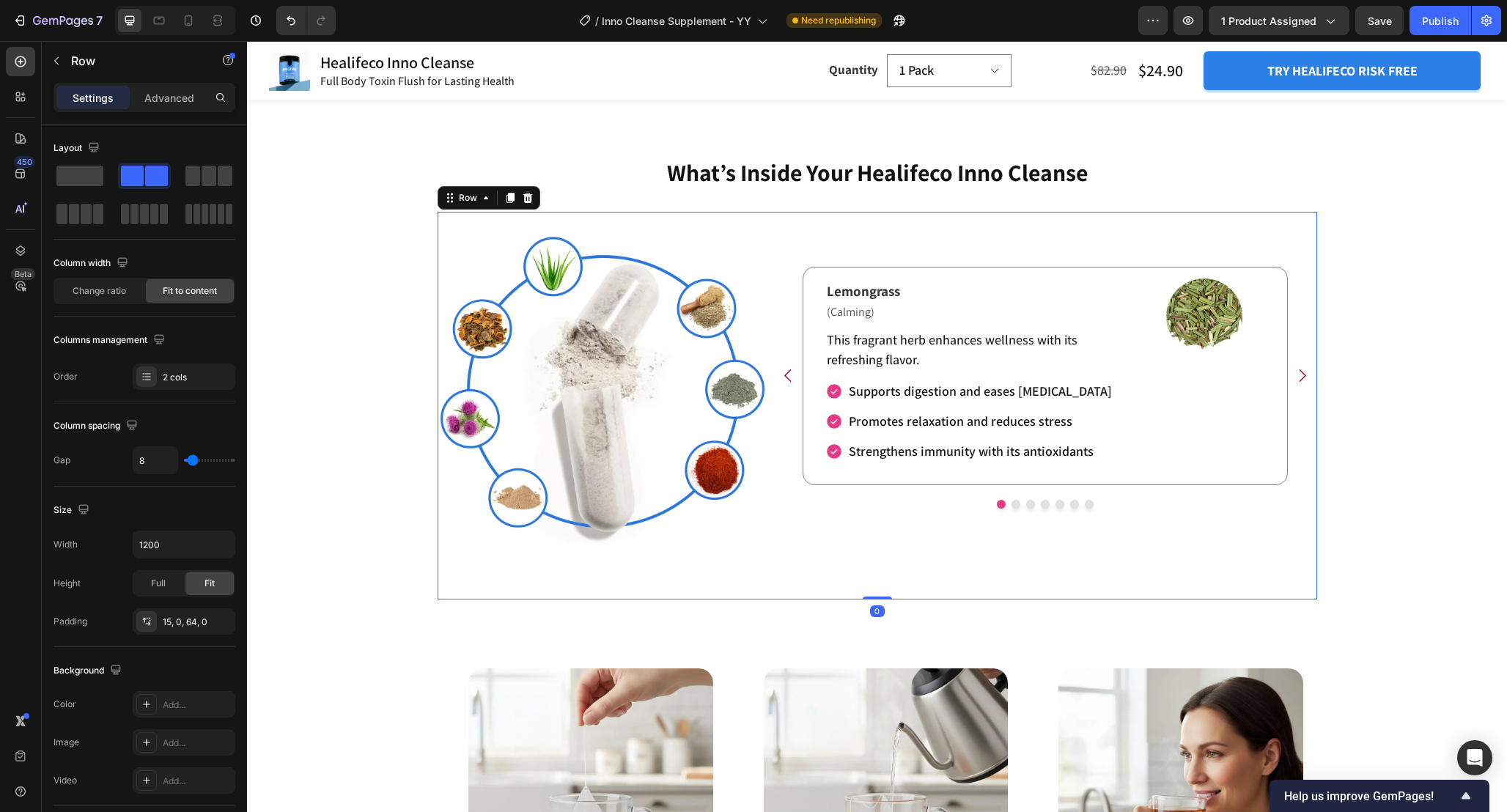
scroll to position [2501, 0]
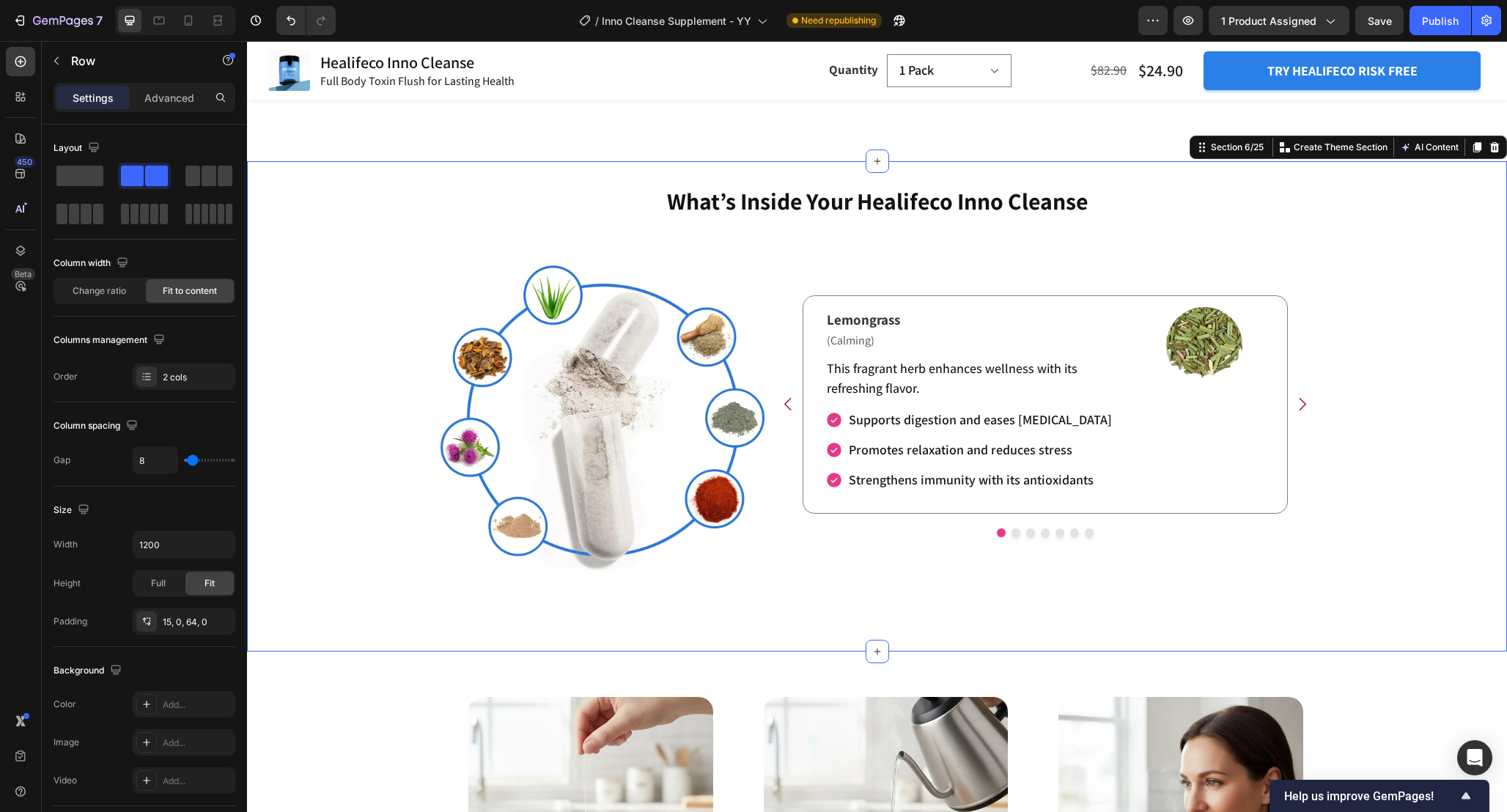
click at [1373, 534] on div "What’s Inside Your Healifeco Inno Cleanse Heading Image Image Image Lemongrass …" at bounding box center [878, 406] width 1260 height 443
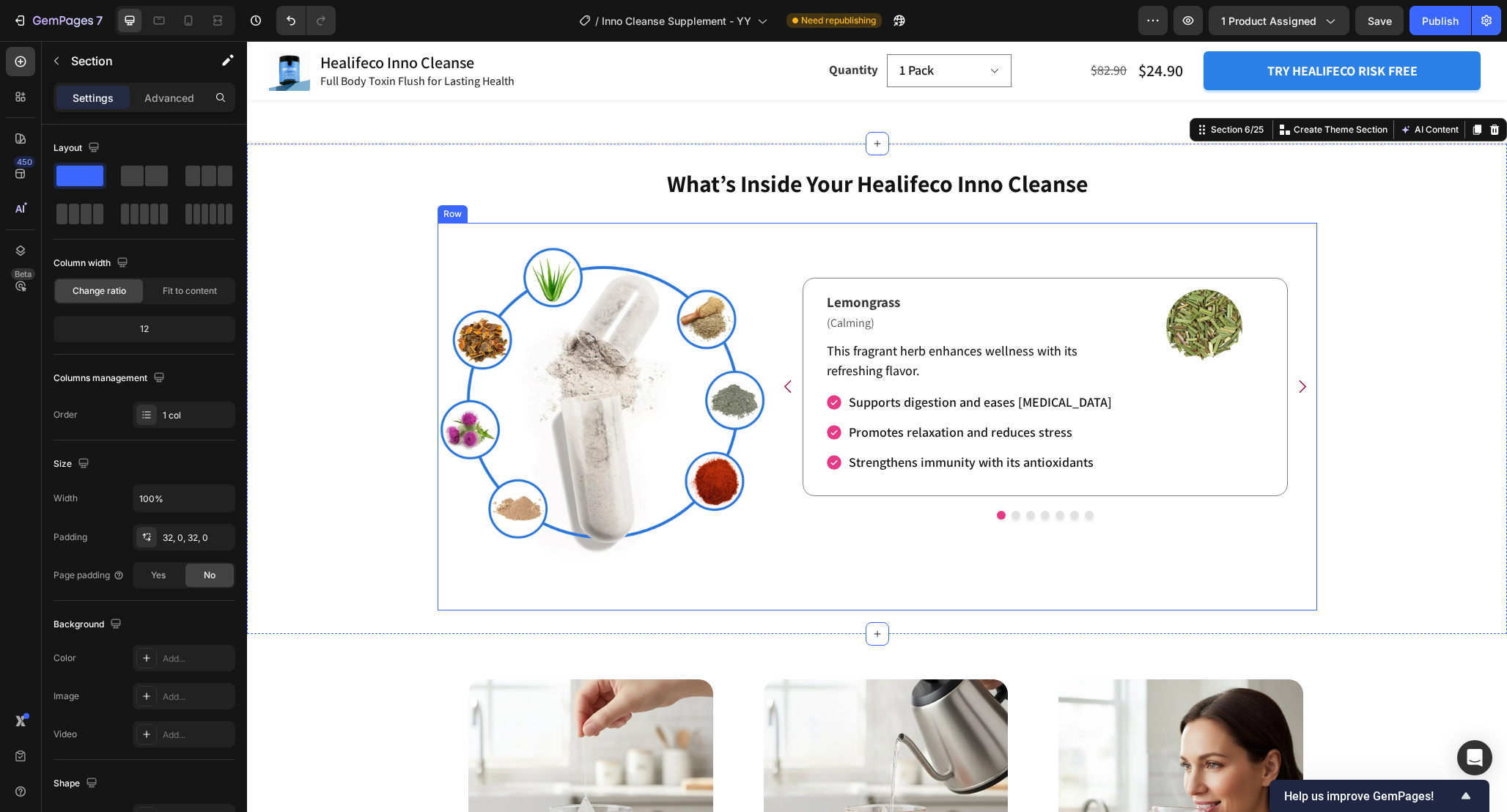
scroll to position [2517, 0]
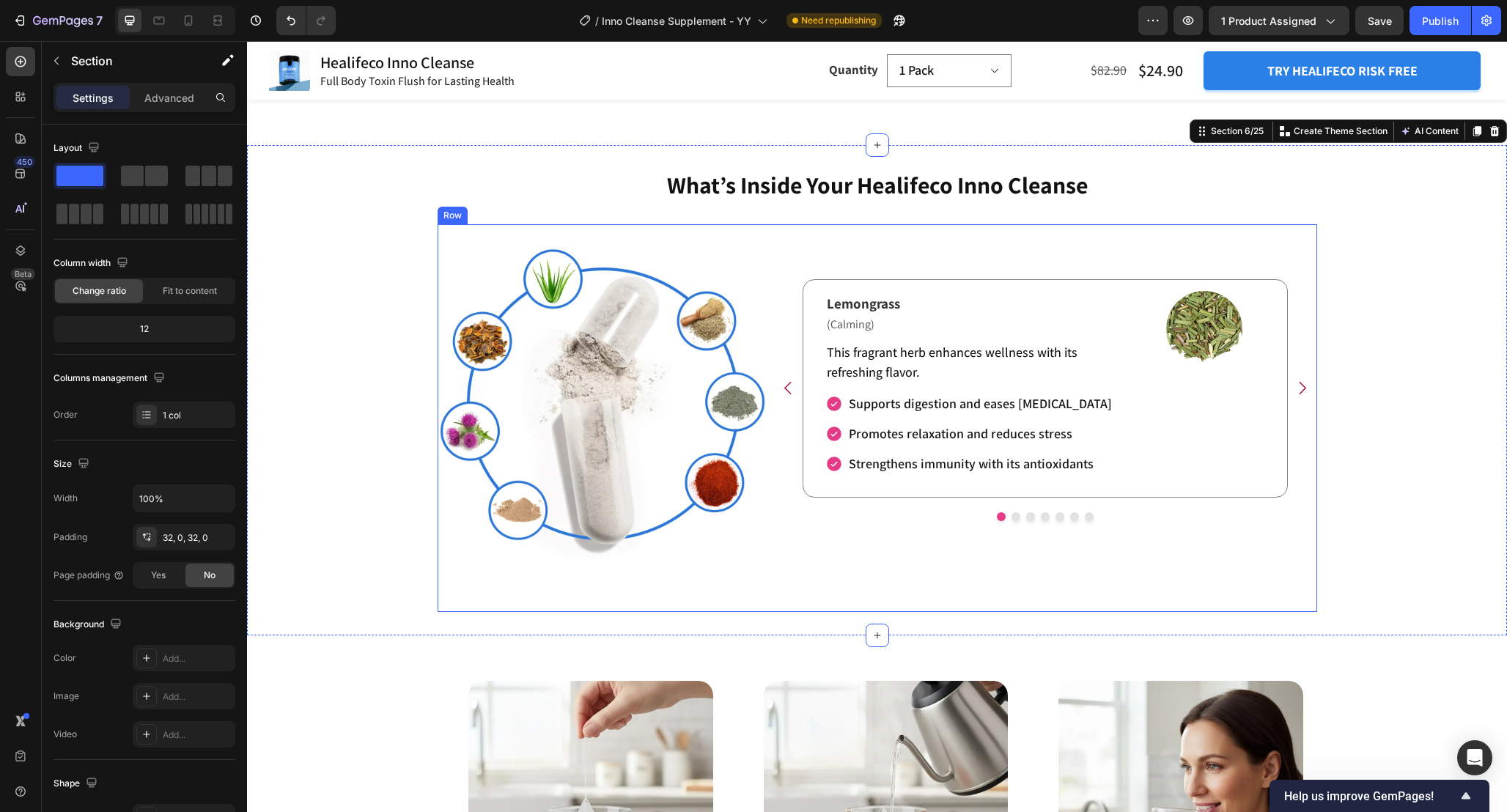
click at [761, 612] on div "Refresh Your Body and Relieve Exhaustion Heading Lemongrass Text Block (Calming…" at bounding box center [878, 418] width 880 height 387
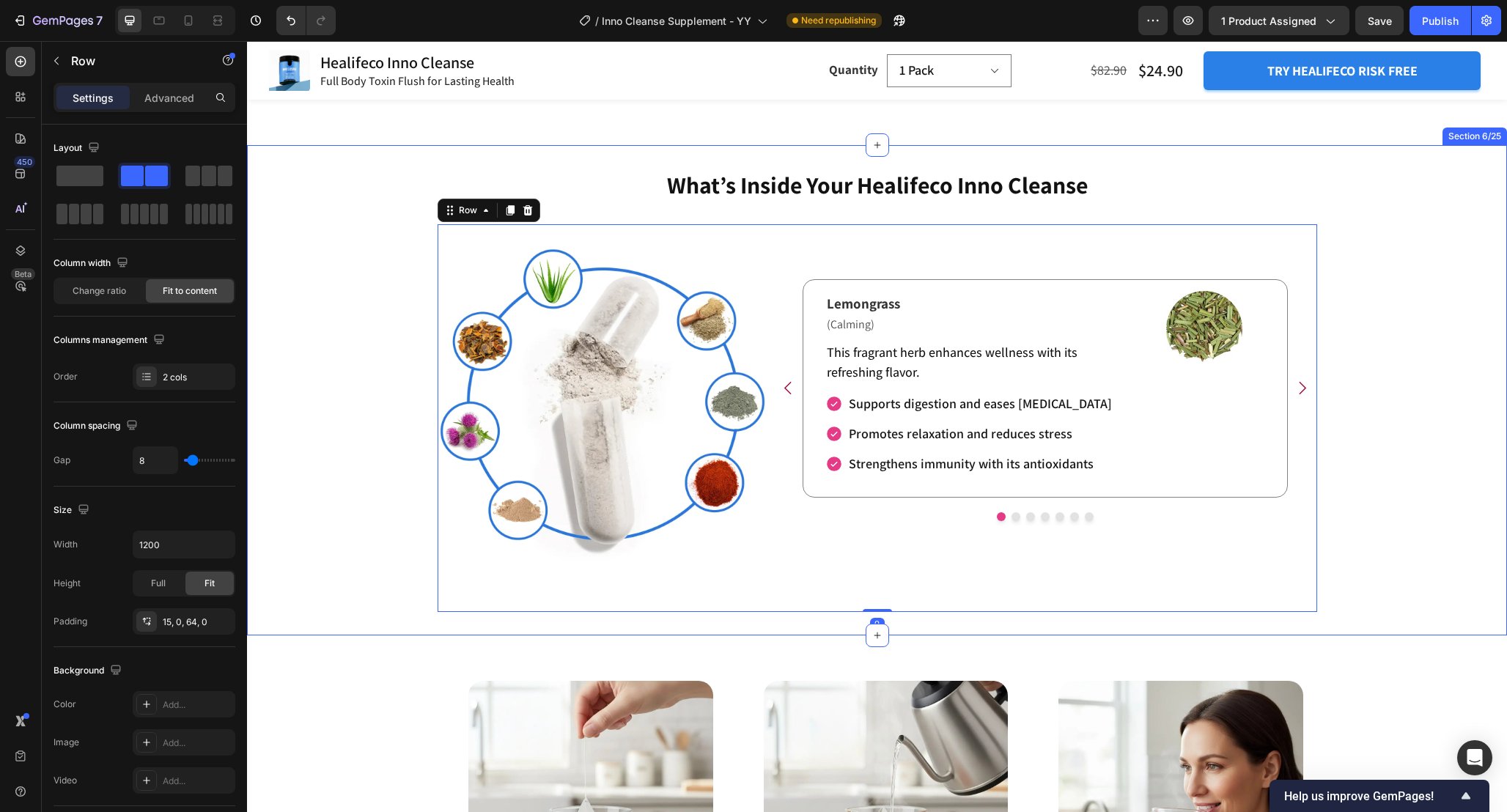
click at [392, 514] on div "What’s Inside Your Healifeco Inno Cleanse Heading Image Image Image Lemongrass …" at bounding box center [878, 390] width 1260 height 443
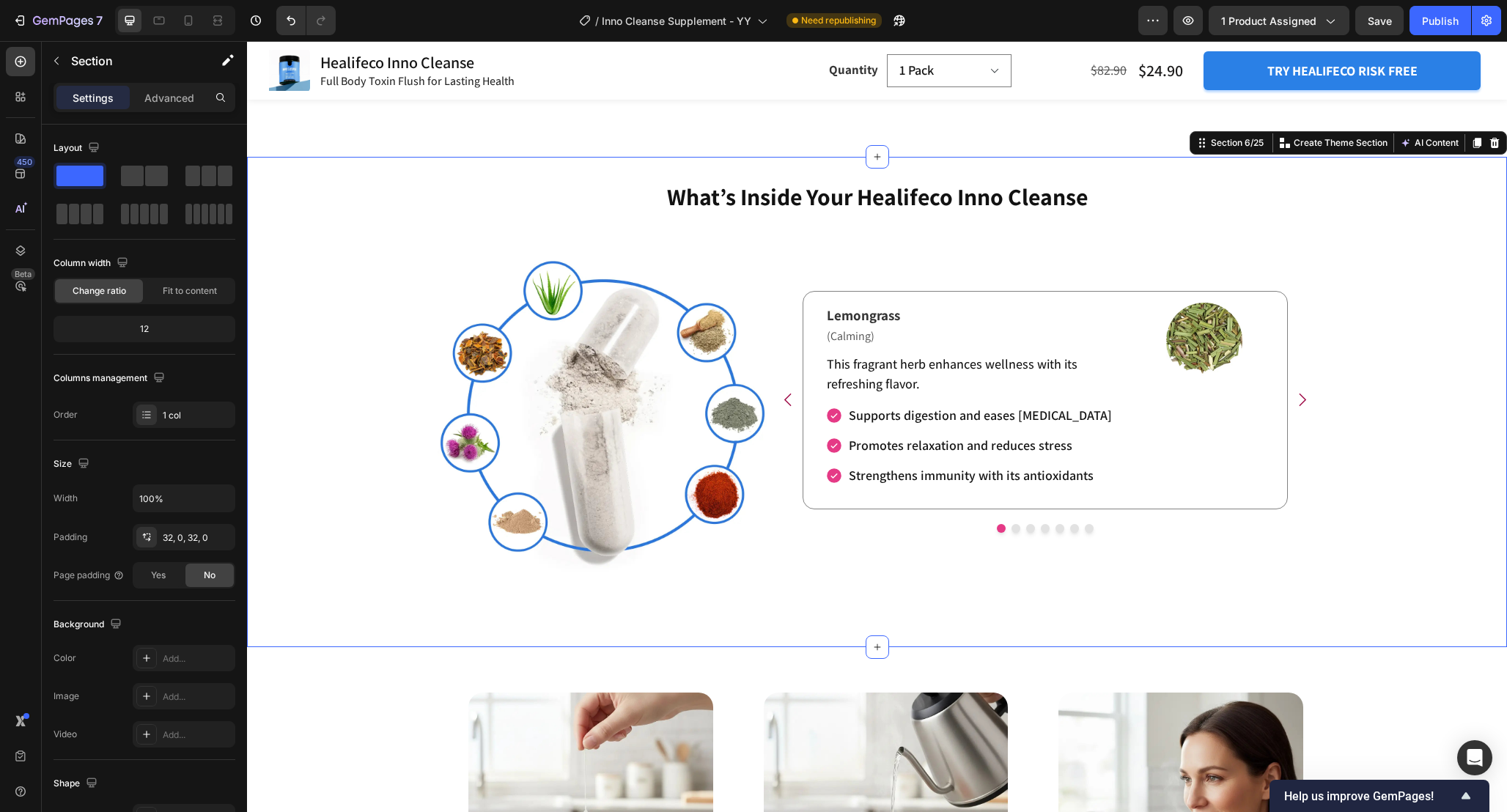
scroll to position [2504, 0]
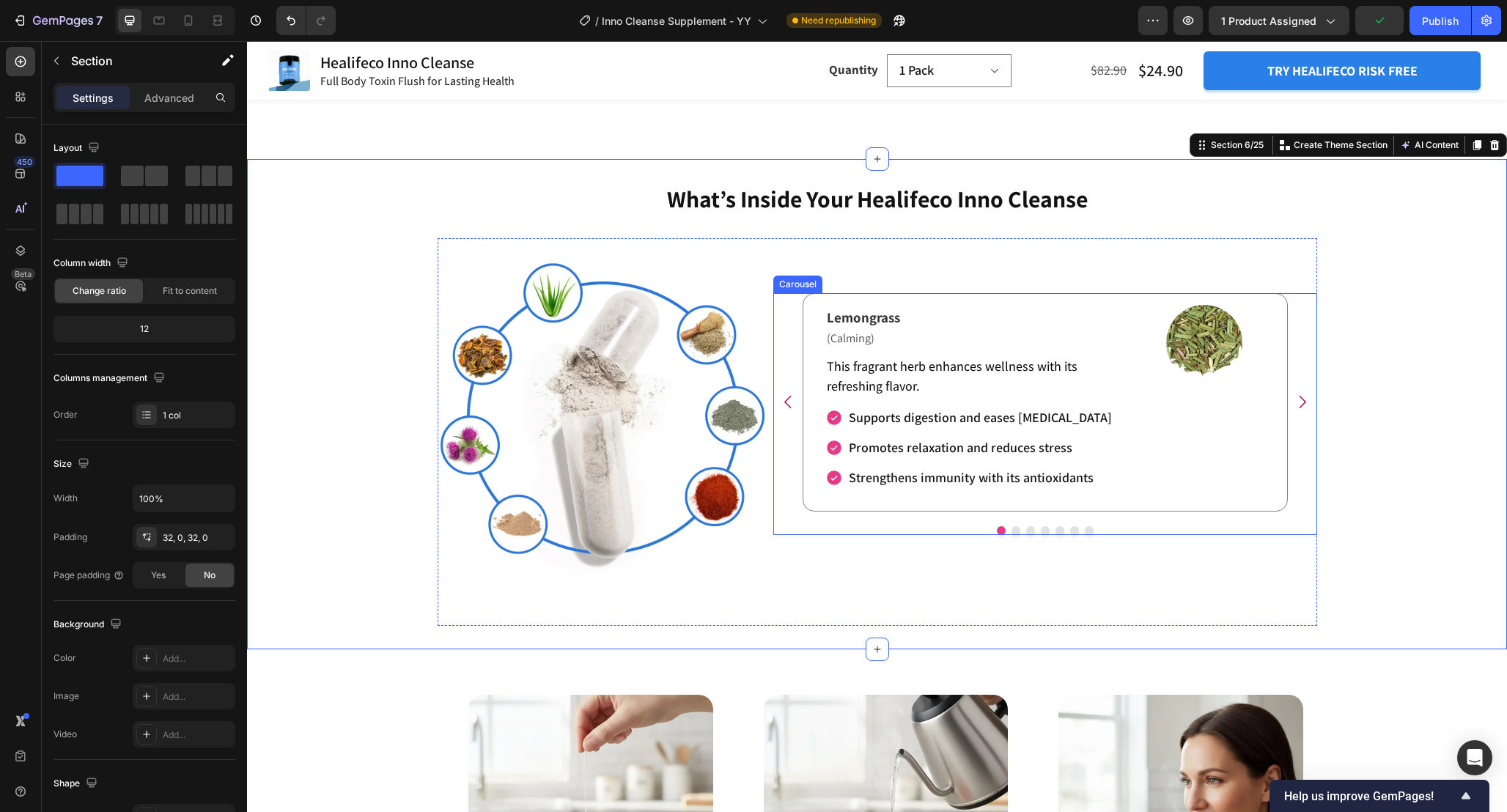
click at [1306, 411] on icon "Carousel Next Arrow" at bounding box center [1302, 402] width 18 height 18
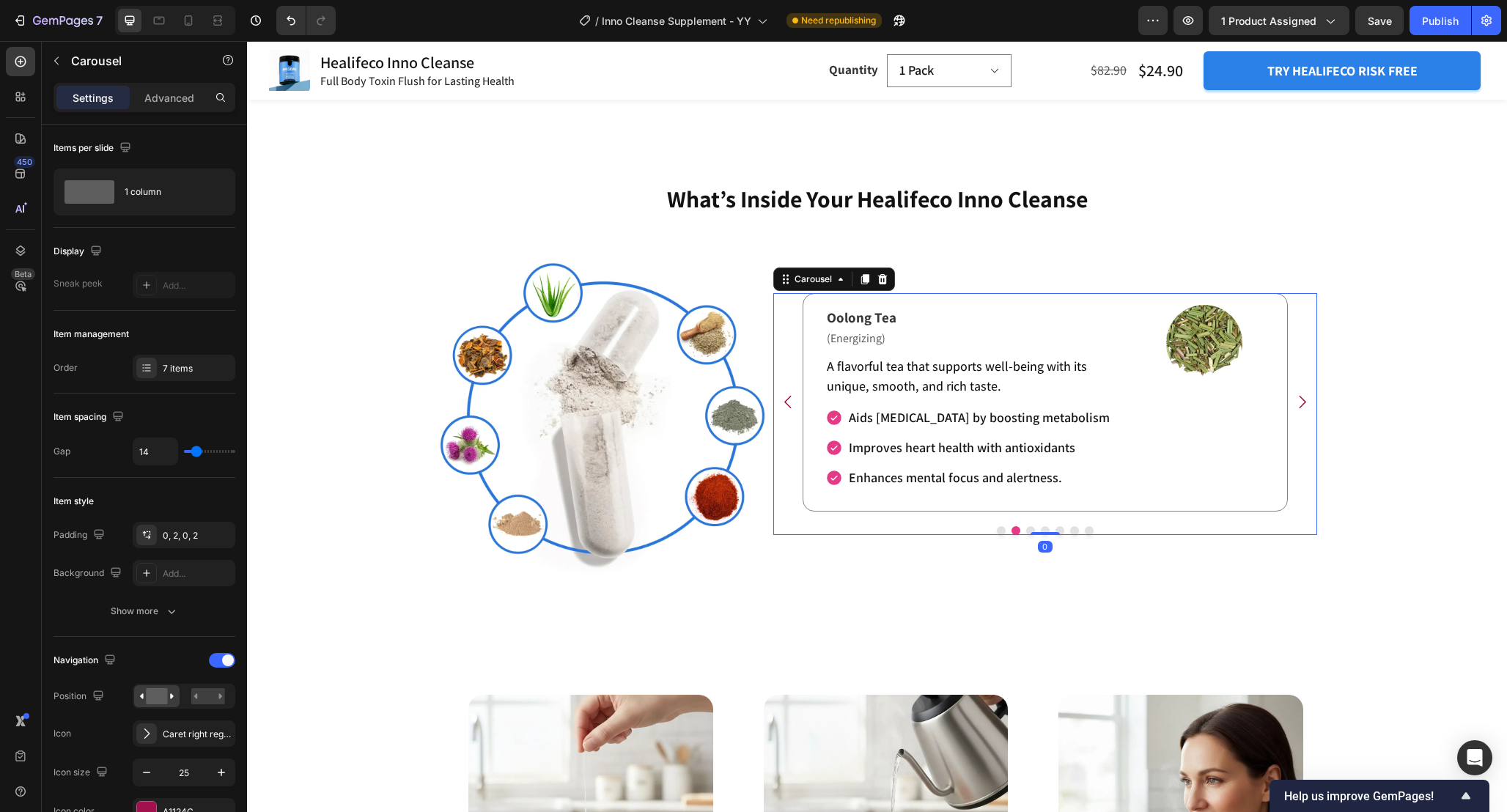
click at [789, 411] on icon "Carousel Back Arrow" at bounding box center [788, 402] width 18 height 18
click at [874, 535] on div at bounding box center [1046, 530] width 544 height 9
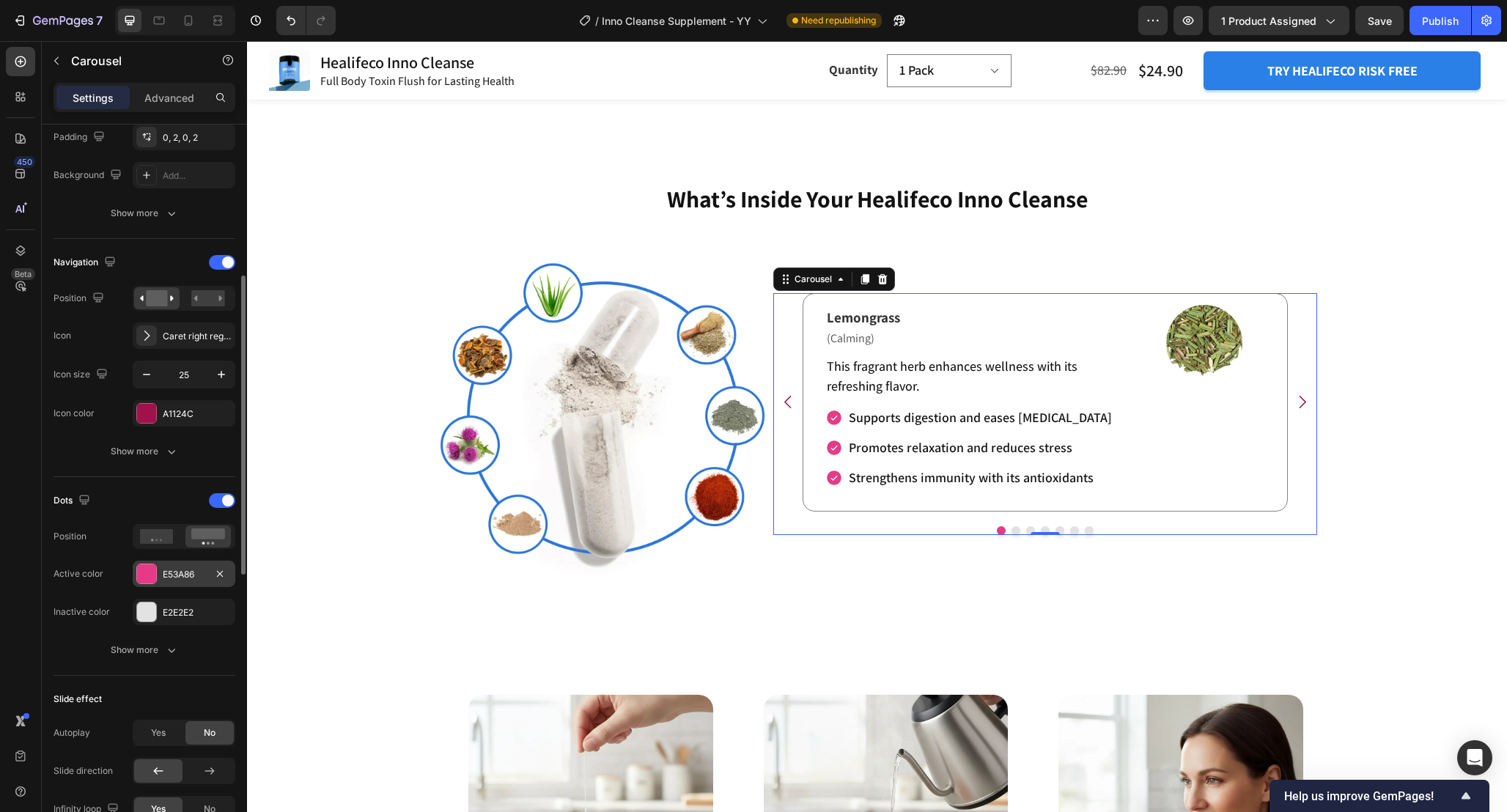
scroll to position [389, 0]
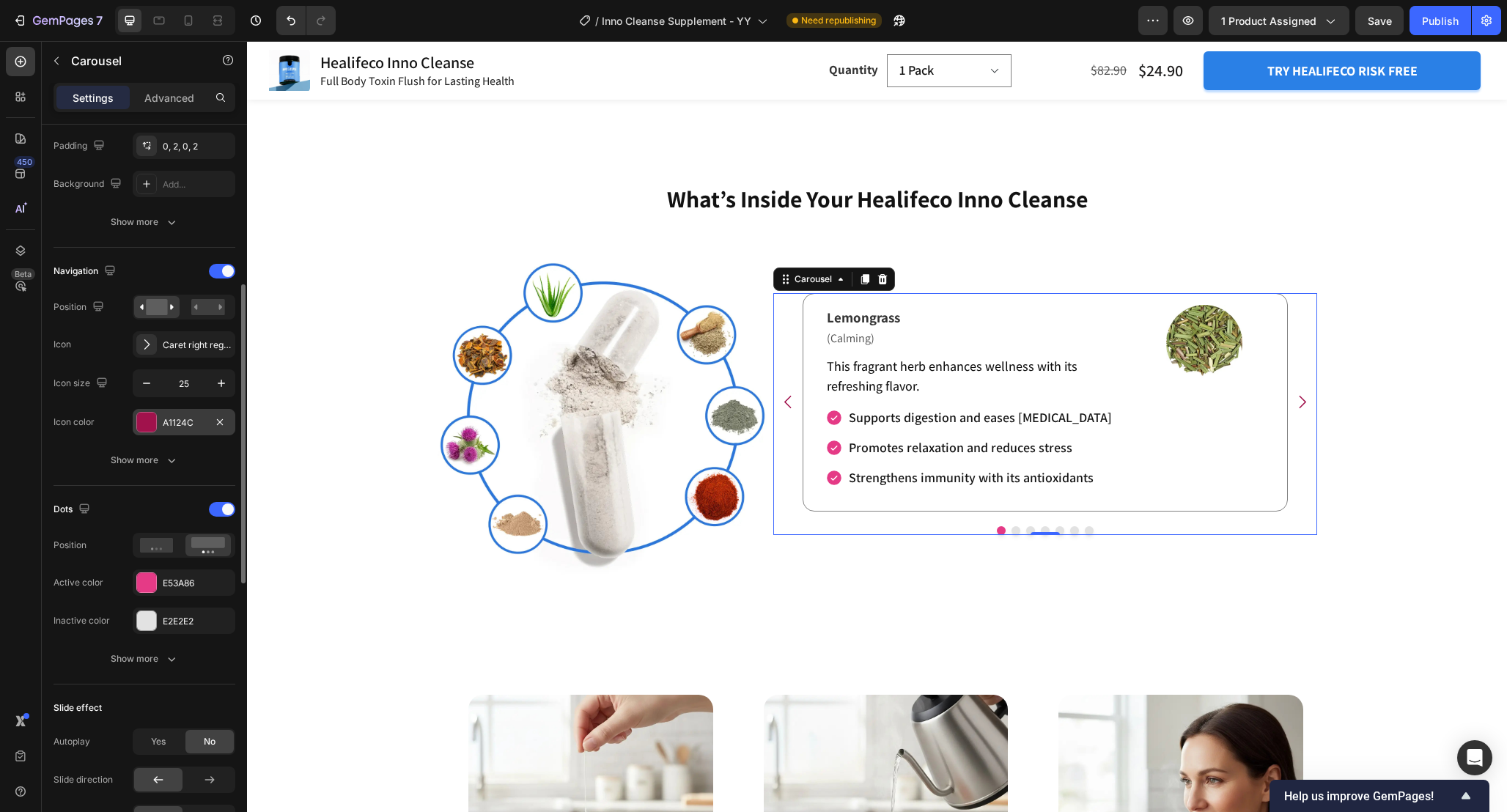
click at [148, 415] on div at bounding box center [146, 422] width 19 height 19
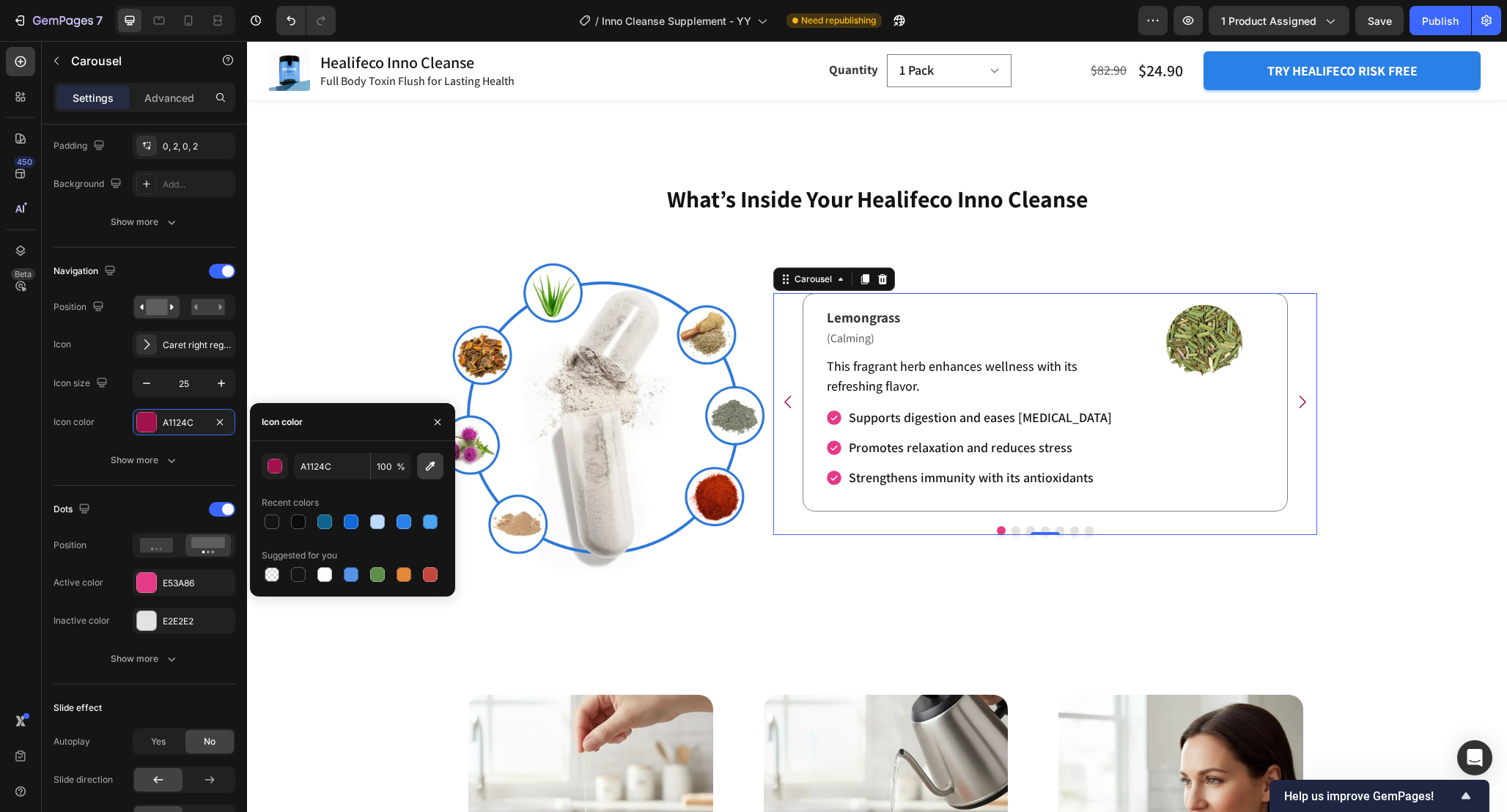
click at [434, 469] on icon "button" at bounding box center [430, 466] width 14 height 14
type input "2B80E6"
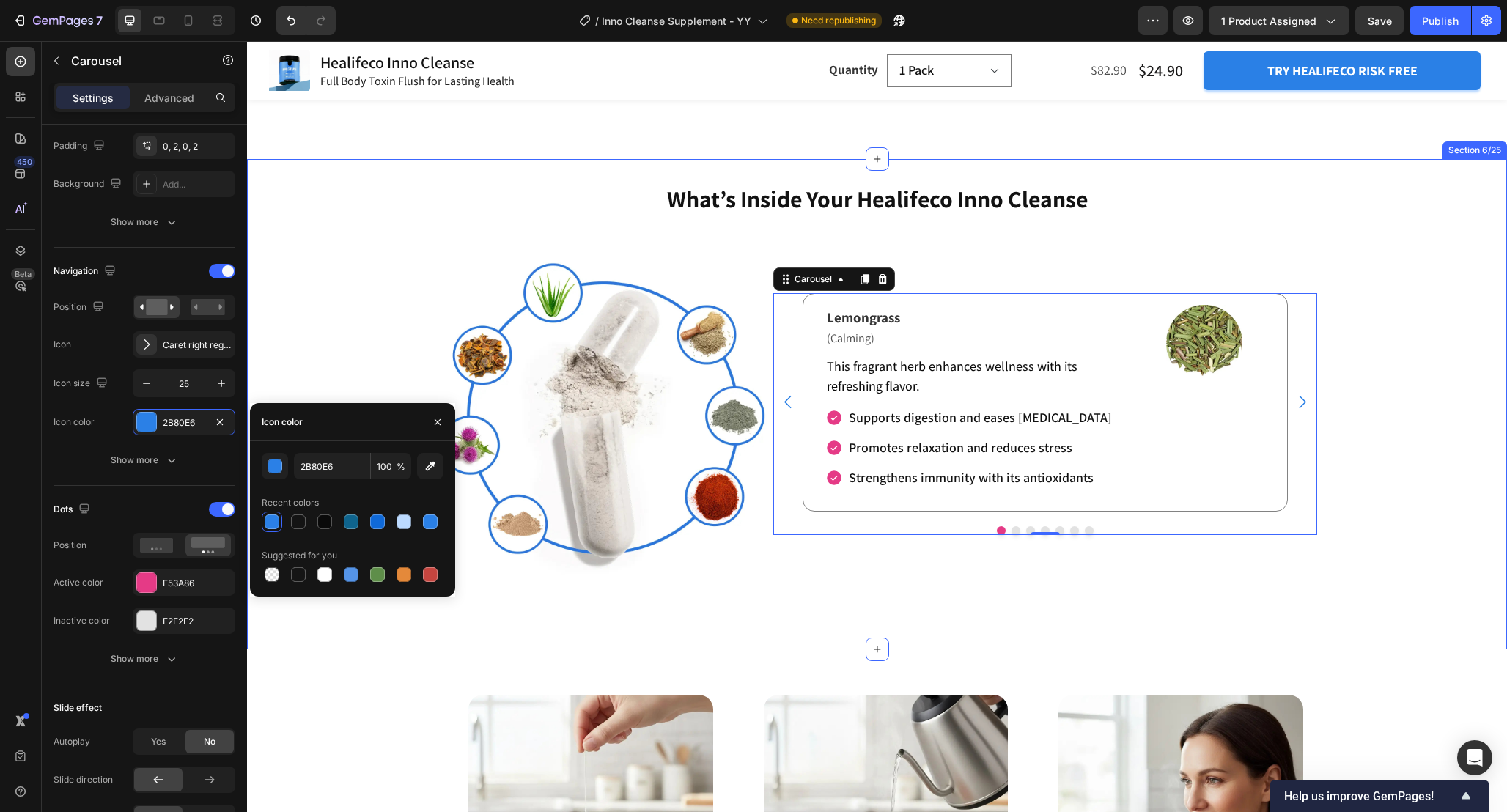
click at [1322, 367] on div "What’s Inside Your Healifeco Inno Cleanse Heading Image Image Image Lemongrass …" at bounding box center [878, 403] width 1260 height 443
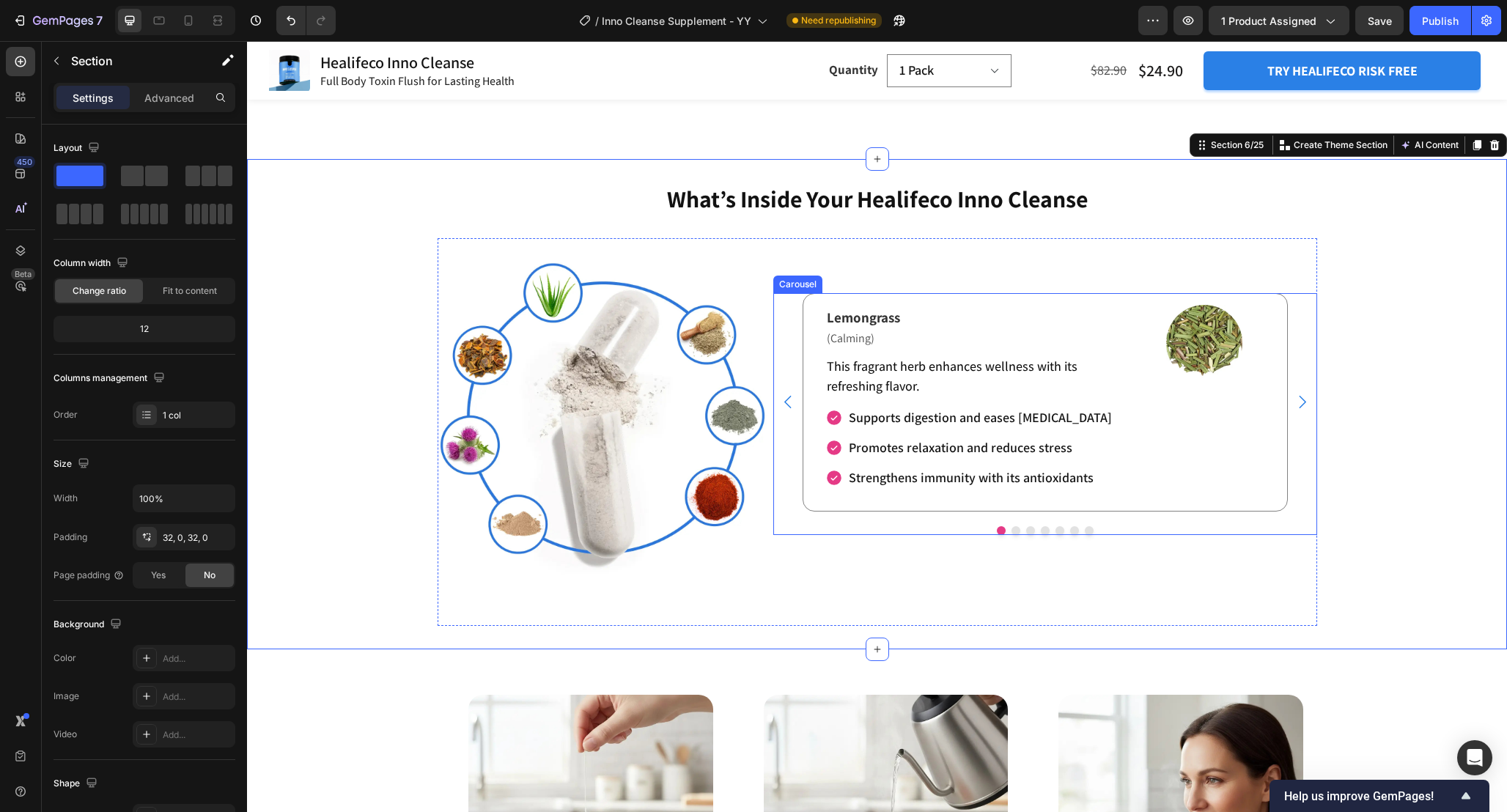
click at [793, 323] on div "Lemongrass Text Block (Calming) Text Block This fragrant herb enhances wellness…" at bounding box center [1046, 402] width 544 height 219
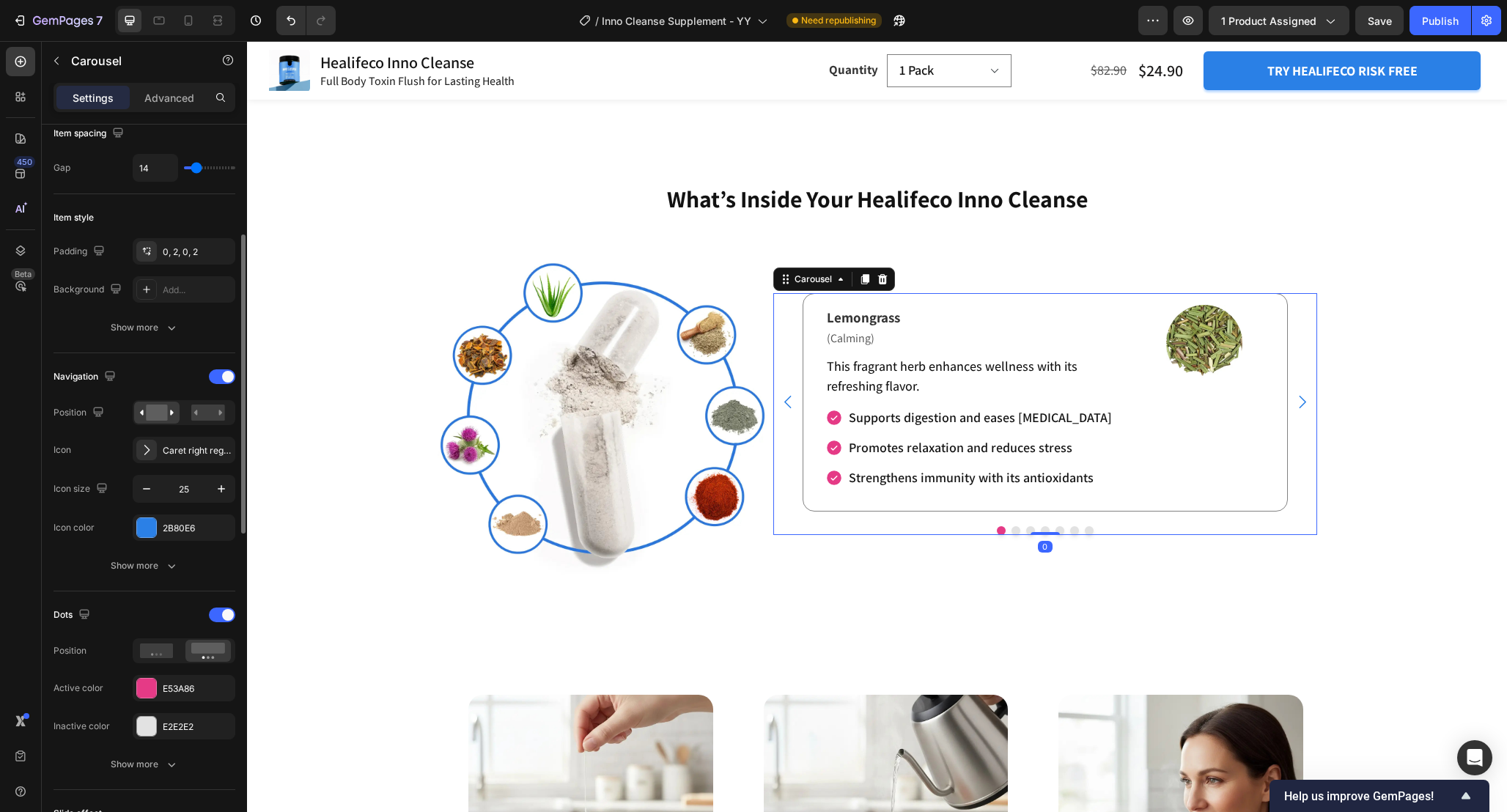
scroll to position [295, 0]
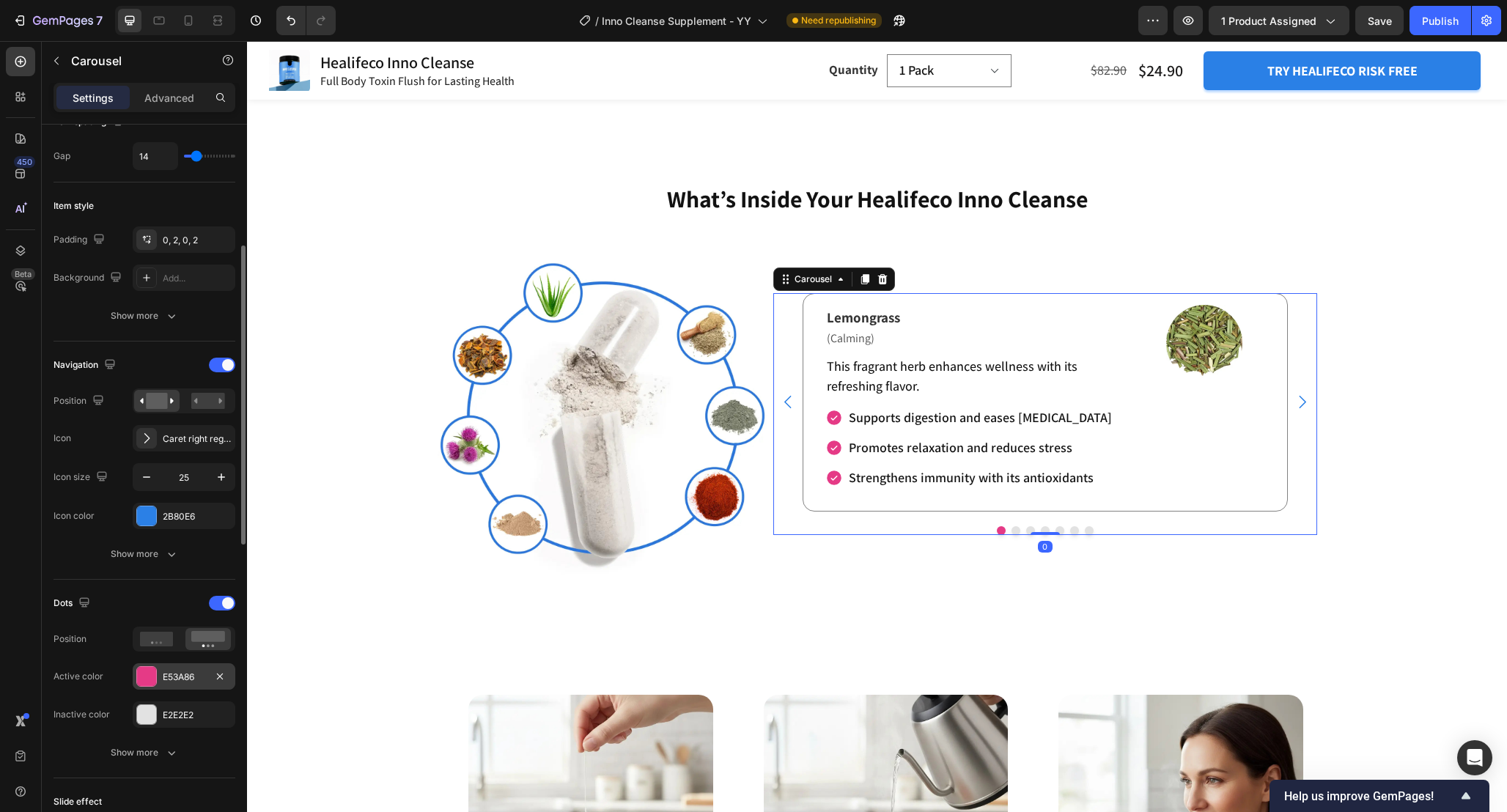
click at [149, 674] on div at bounding box center [146, 676] width 19 height 19
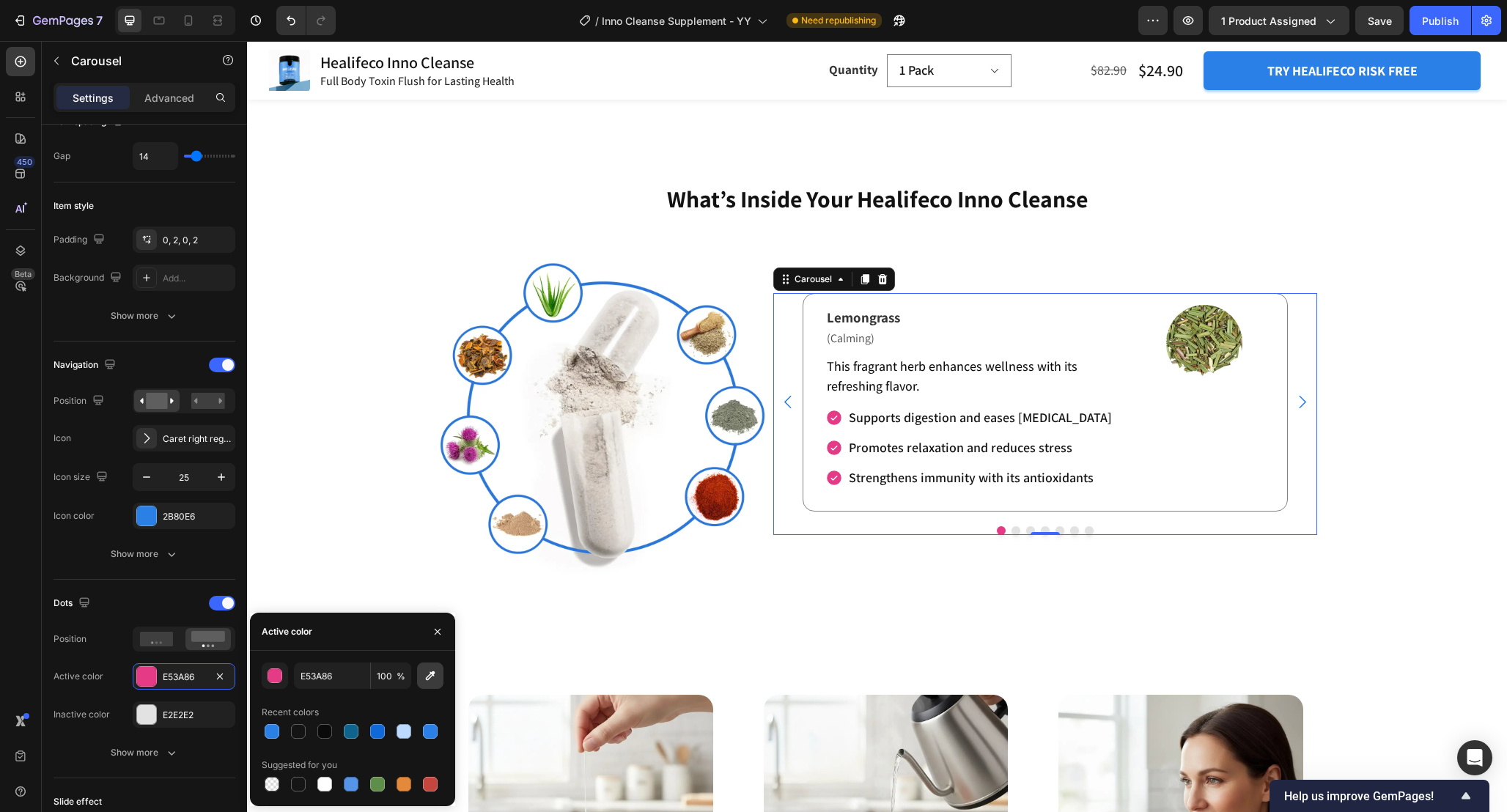
click at [428, 680] on icon "button" at bounding box center [430, 675] width 14 height 14
type input "2B80E6"
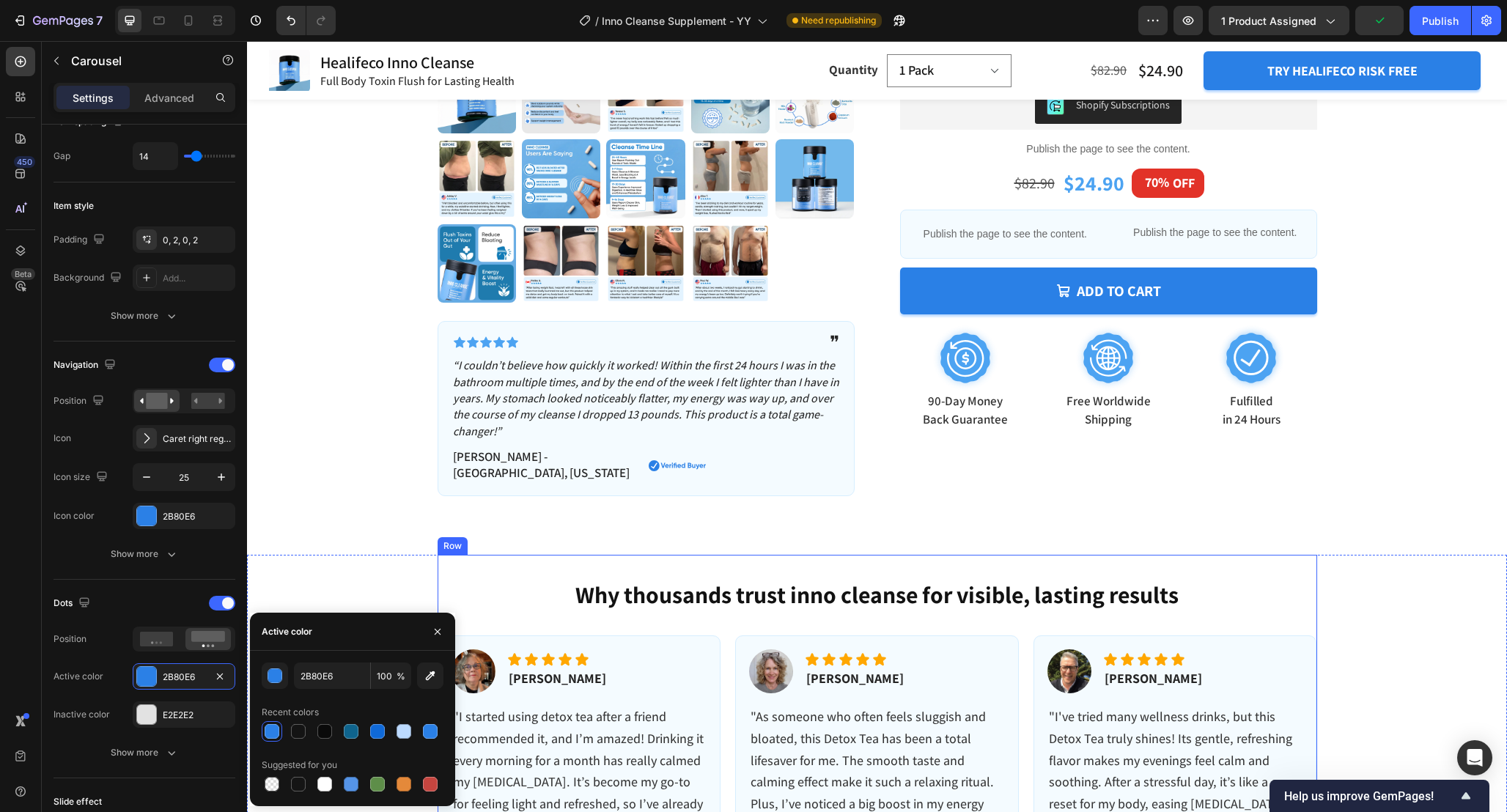
scroll to position [519, 0]
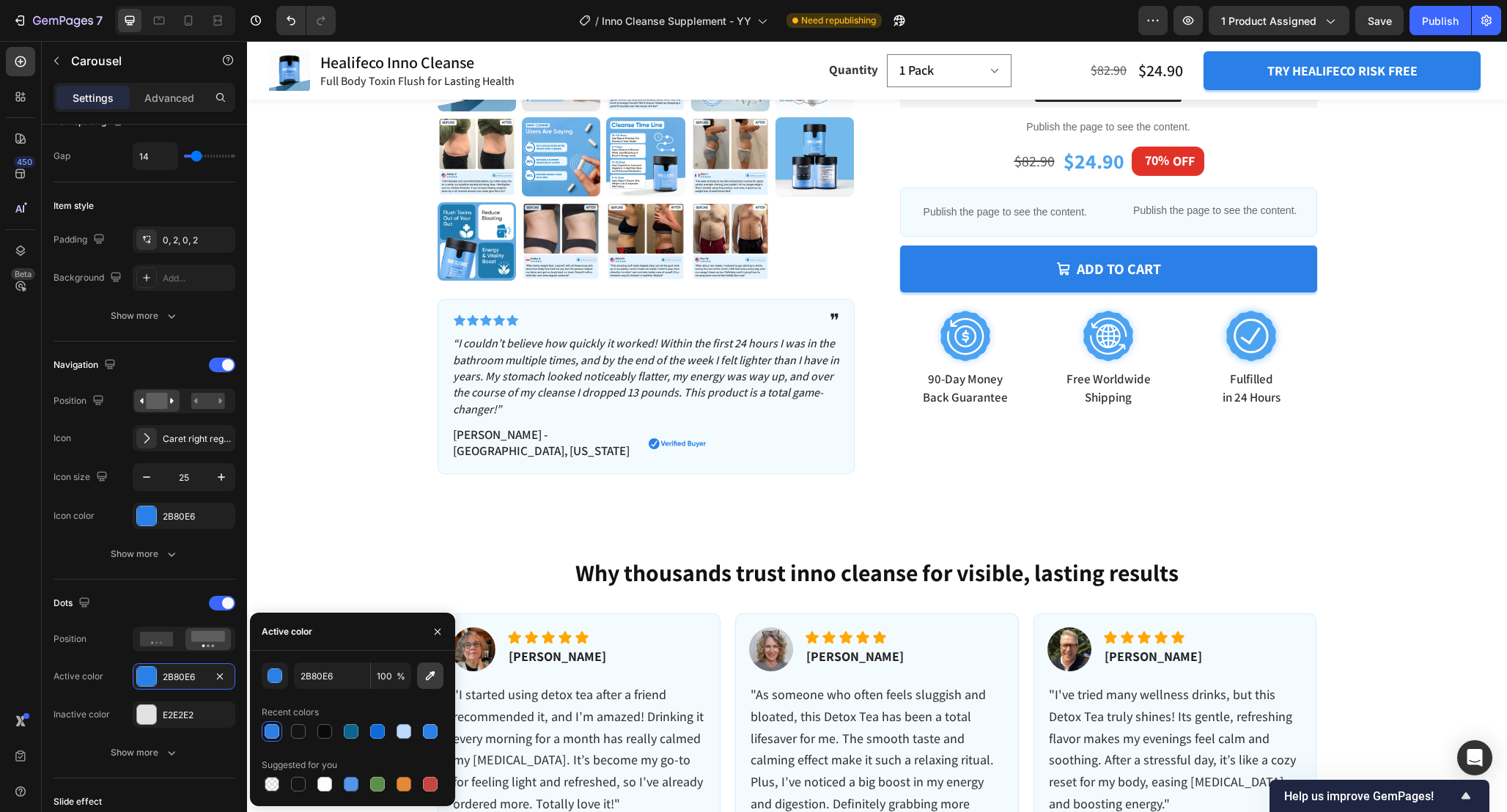
click at [430, 673] on icon "button" at bounding box center [430, 675] width 14 height 14
click at [699, 508] on div "Product Images Icon Icon Icon Icon Icon Icon List ❞ Text Block Row “I couldn’t …" at bounding box center [878, 42] width 1260 height 981
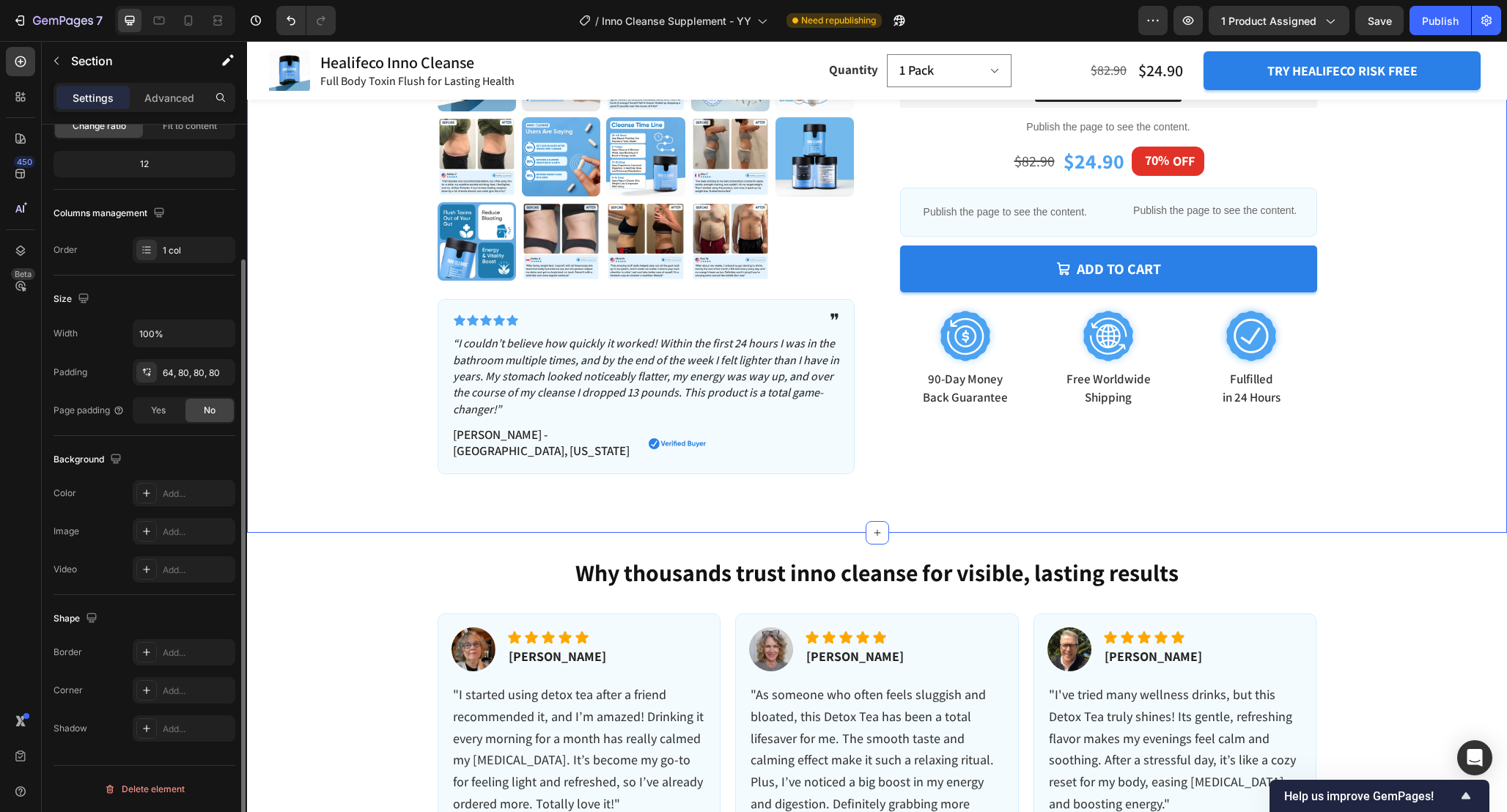
scroll to position [0, 0]
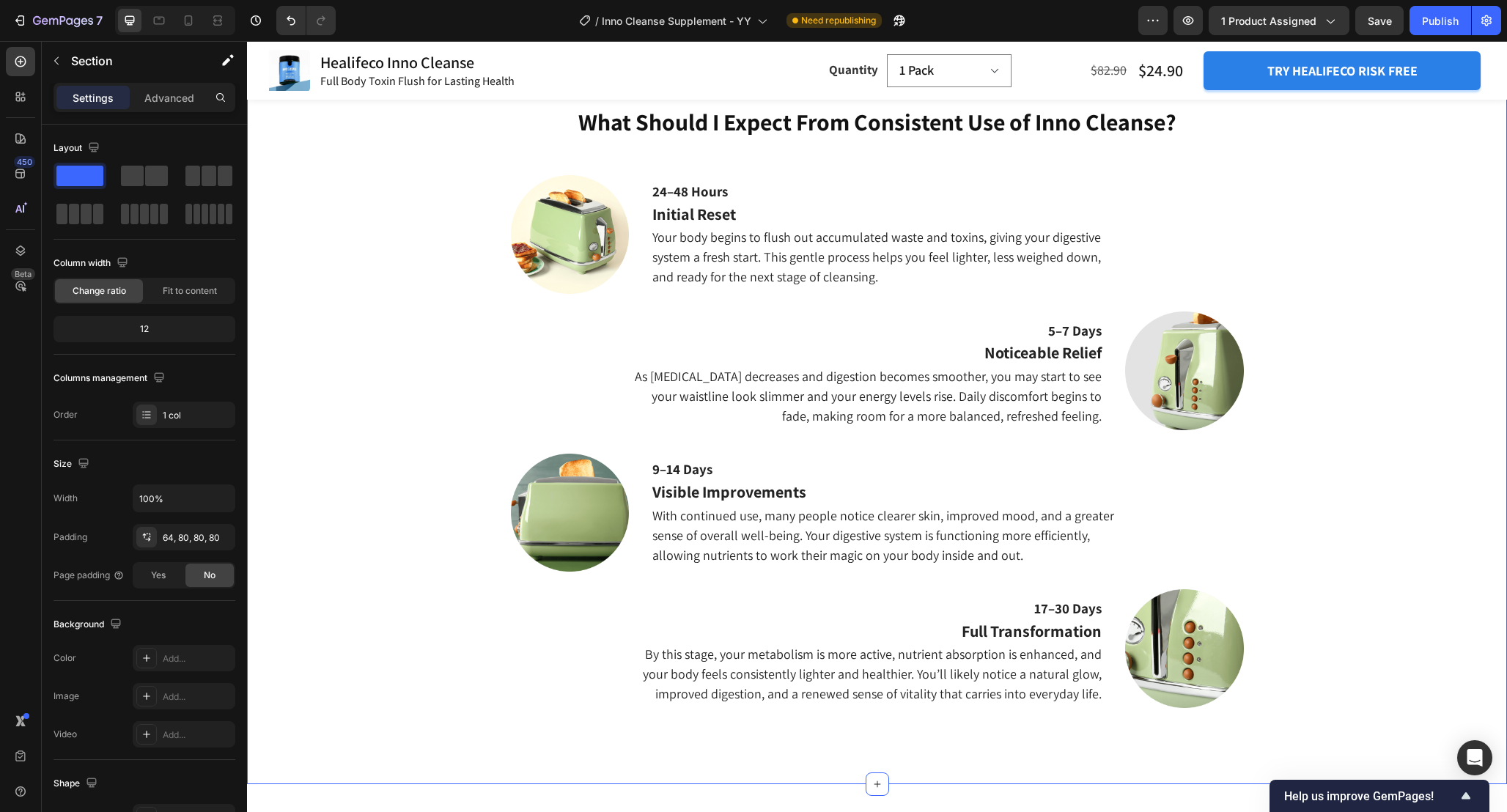
click at [1304, 396] on div "What Should I Expect From Consistent Use of Inno Cleanse? Heading 24–48 Hours T…" at bounding box center [877, 427] width 1238 height 643
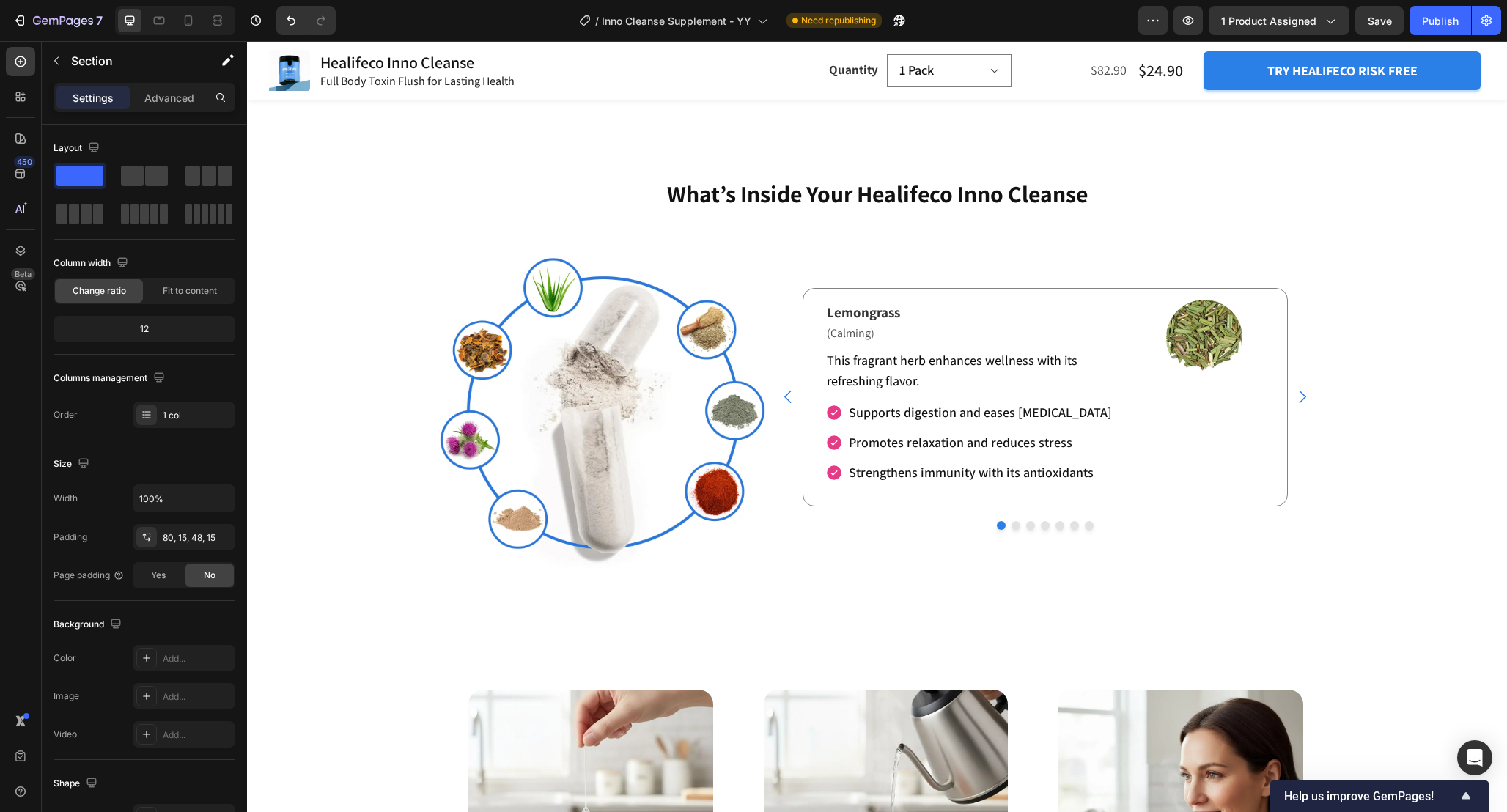
scroll to position [2535, 0]
click at [928, 526] on div at bounding box center [1046, 526] width 544 height 9
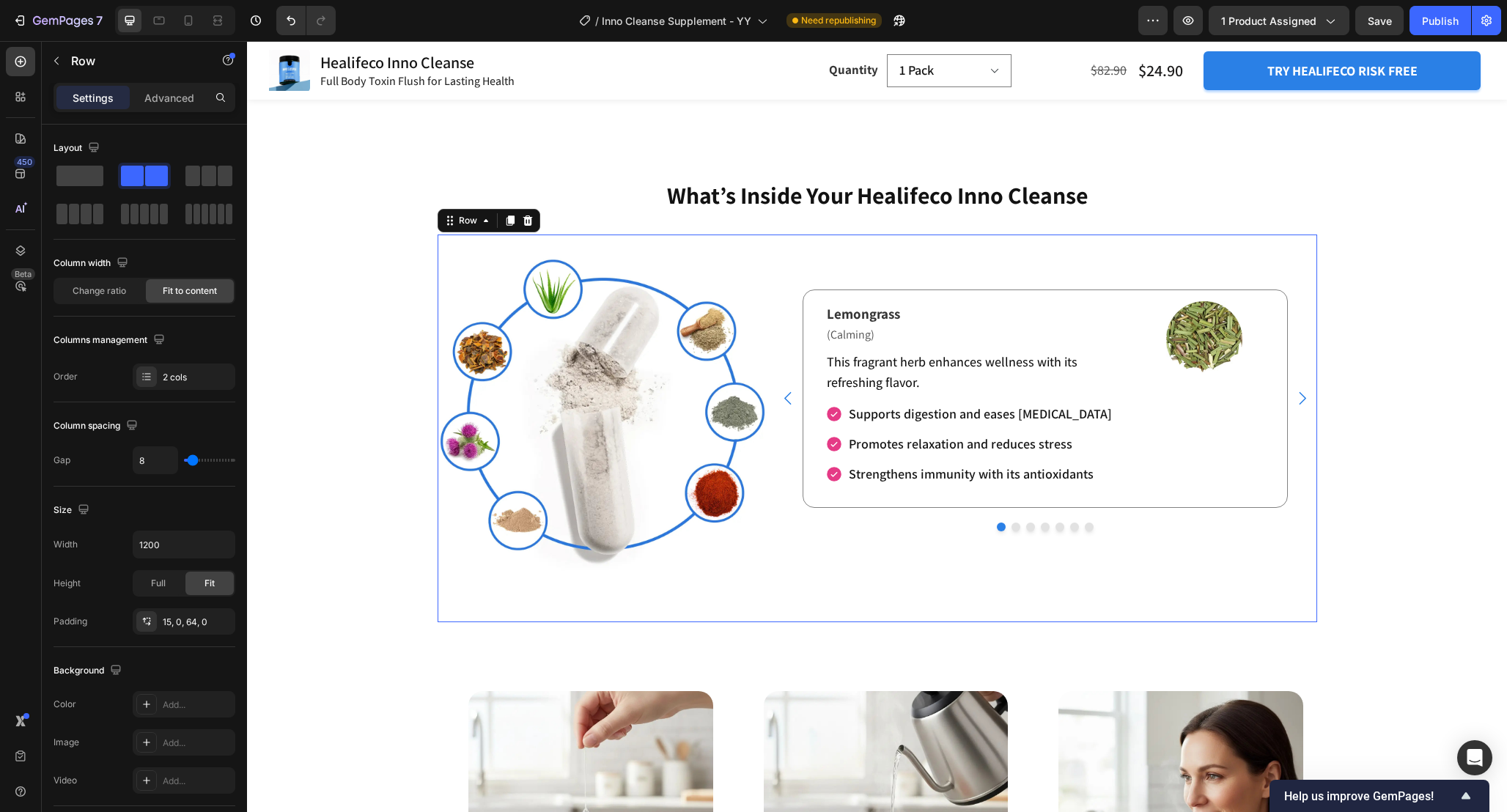
click at [831, 565] on div "Refresh Your Body and Relieve Exhaustion Heading Lemongrass Text Block (Calming…" at bounding box center [1046, 410] width 544 height 330
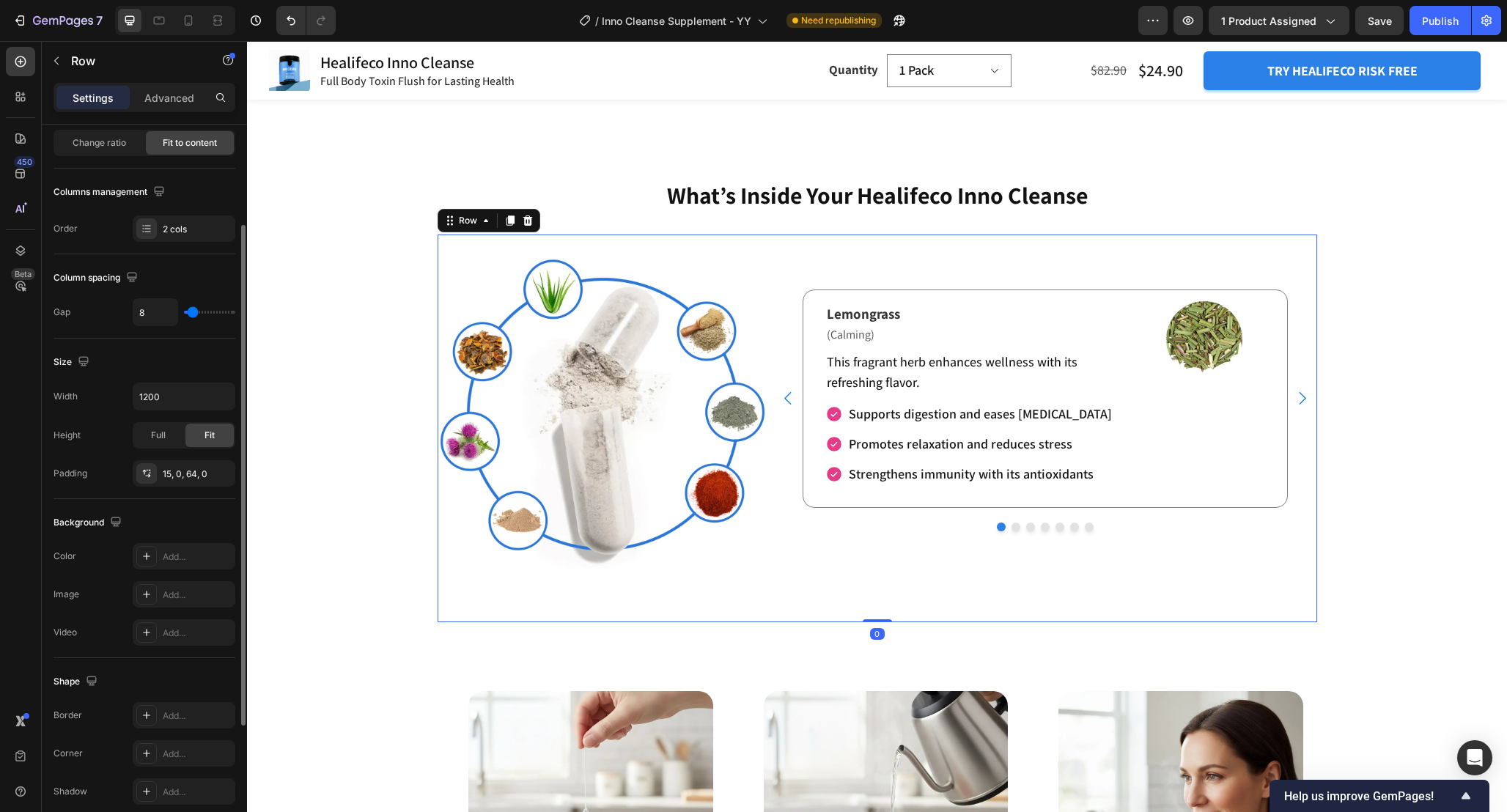
scroll to position [332, 0]
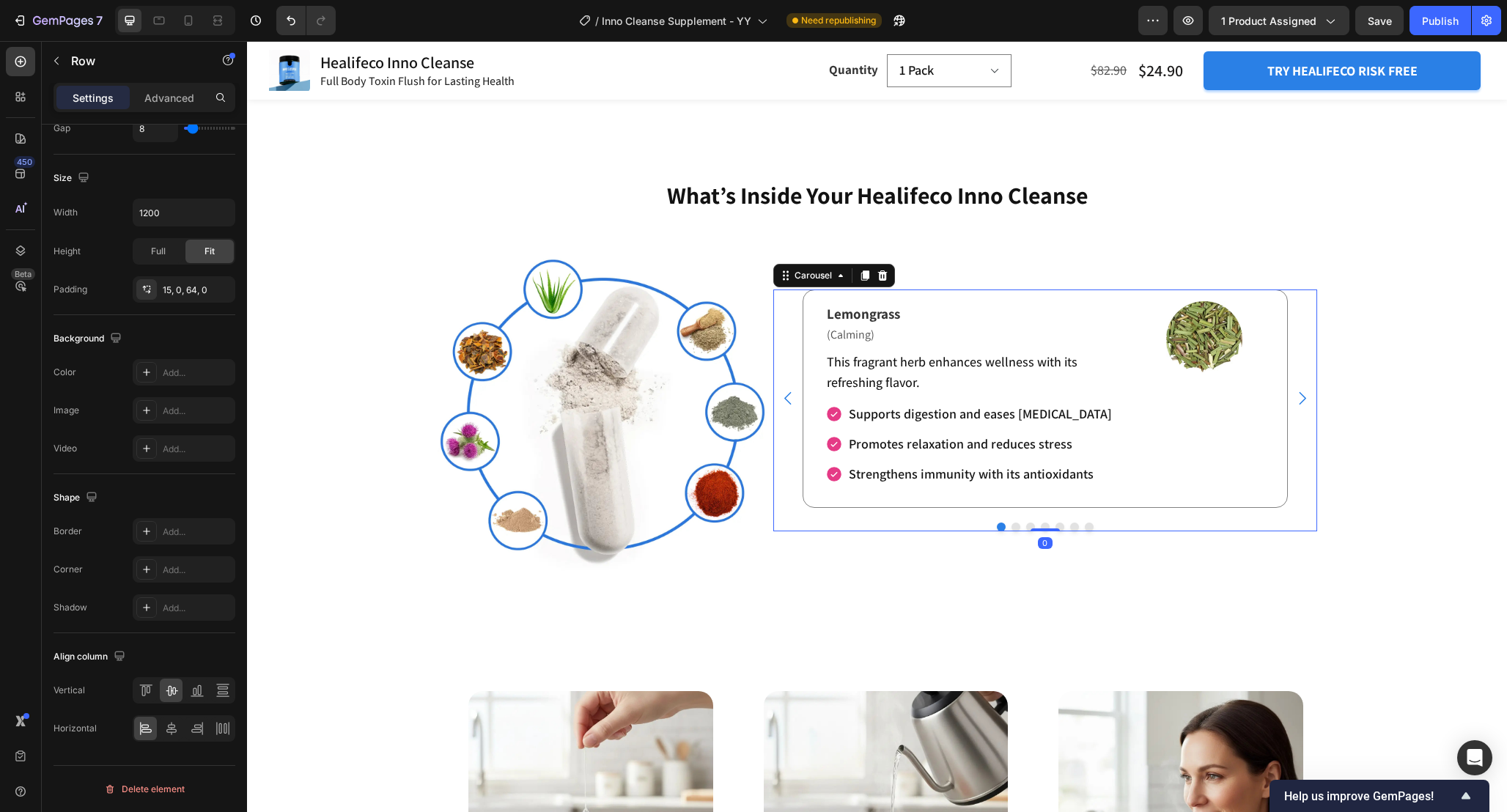
click at [917, 519] on div "Lemongrass Text Block (Calming) Text Block This fragrant herb enhances wellness…" at bounding box center [1046, 410] width 544 height 242
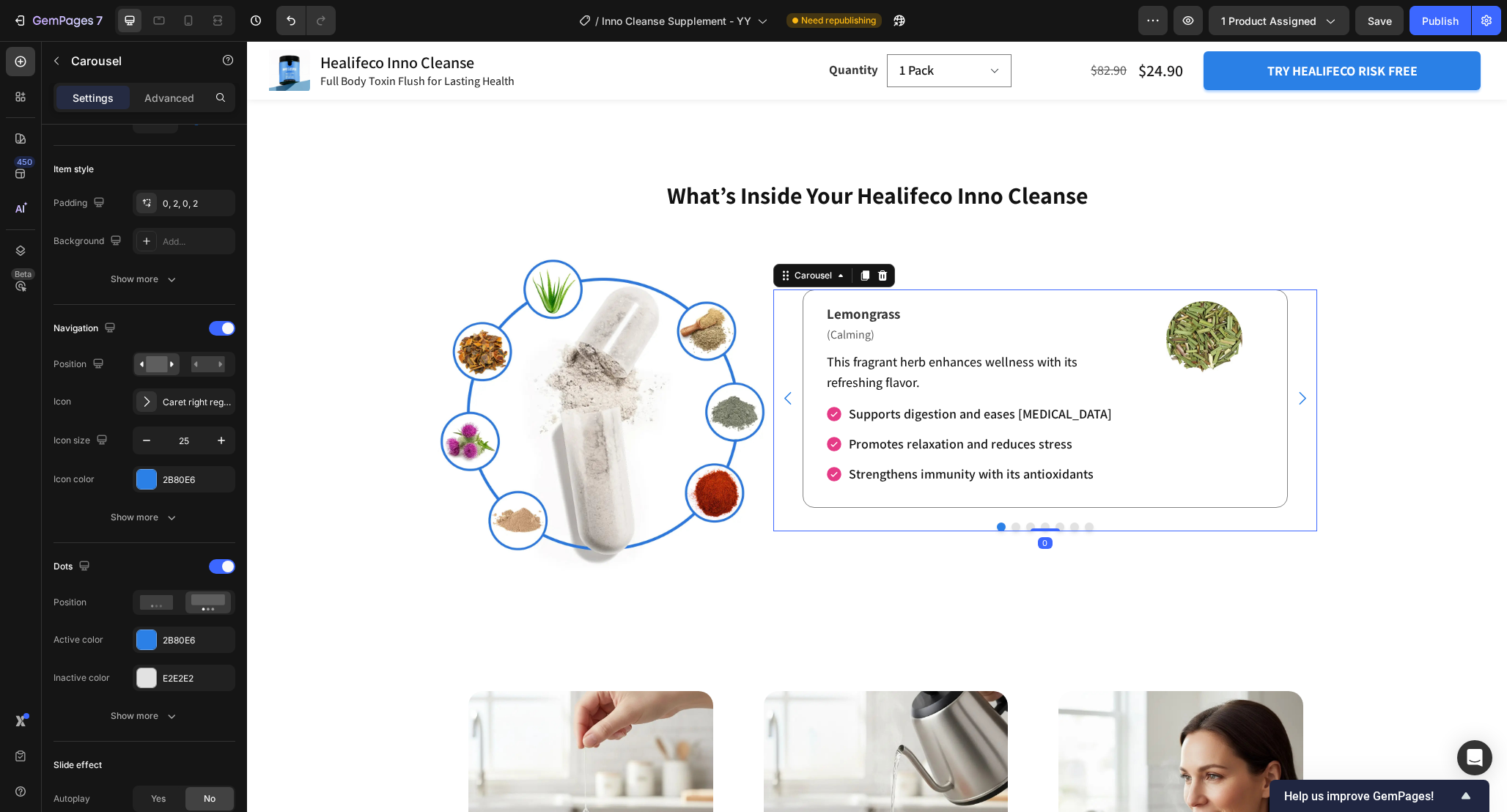
scroll to position [0, 0]
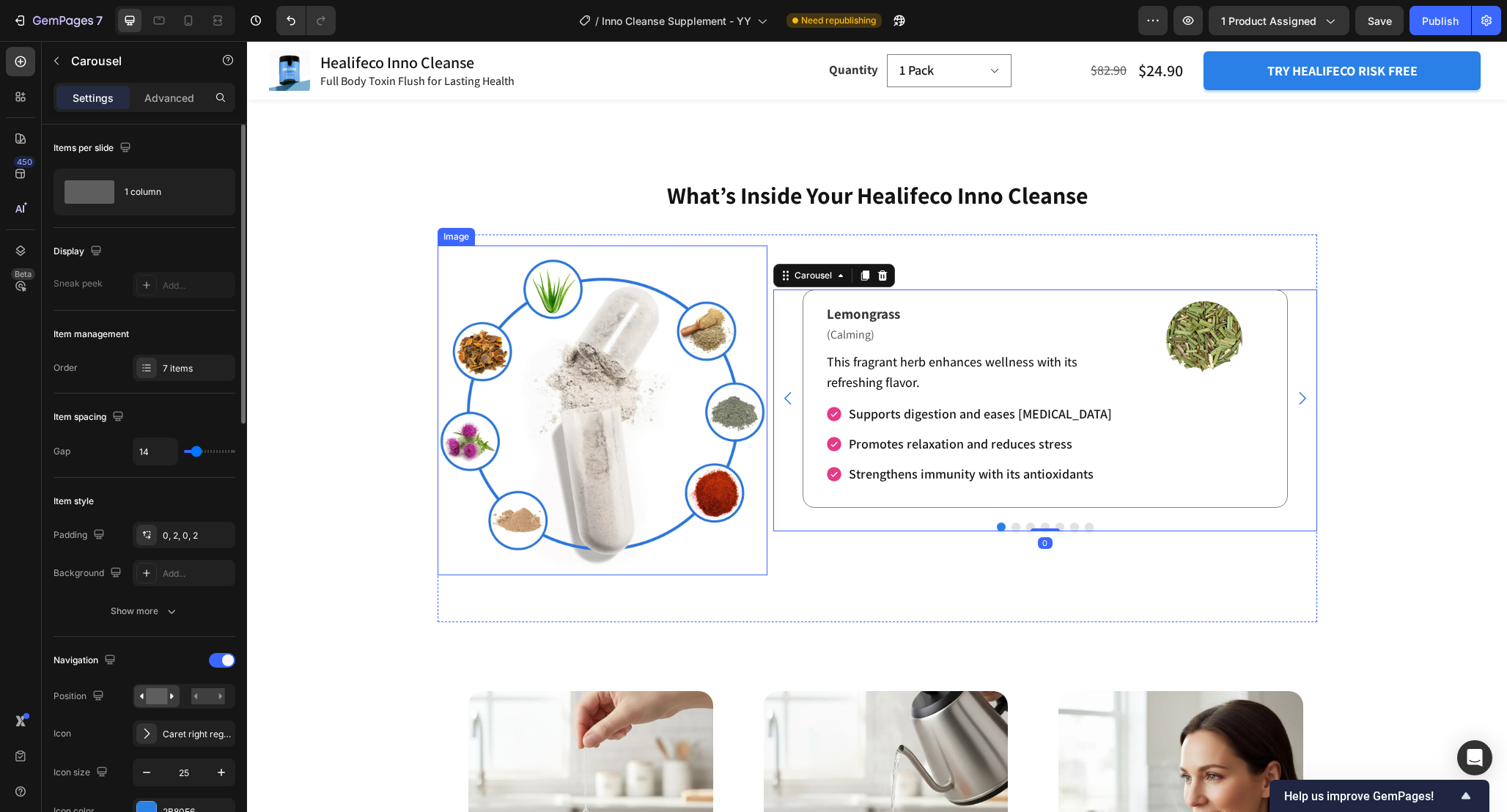
click at [759, 295] on img at bounding box center [602, 410] width 330 height 330
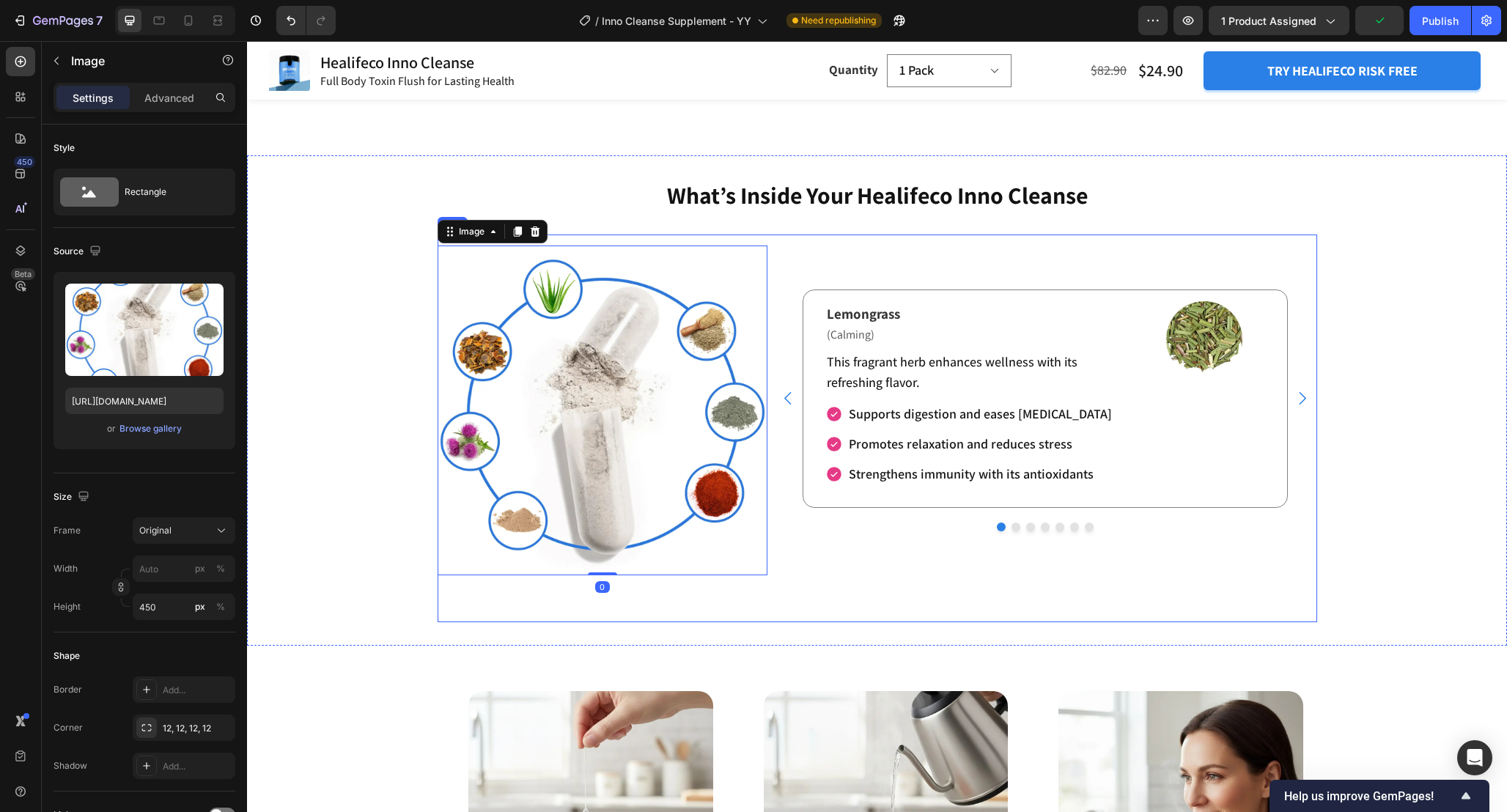
click at [843, 279] on div "Refresh Your Body and Relieve Exhaustion Heading Lemongrass Text Block (Calming…" at bounding box center [1046, 410] width 544 height 330
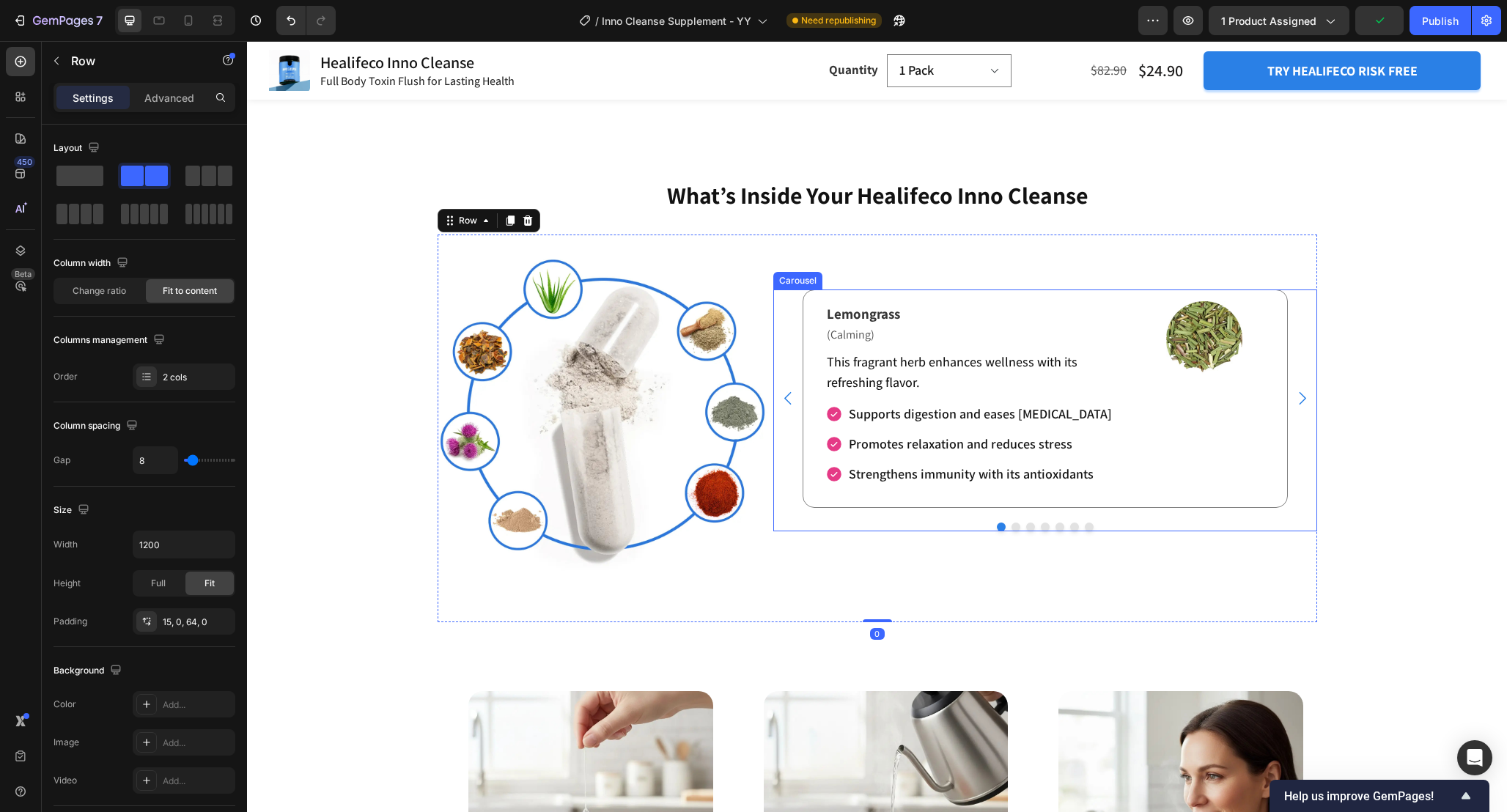
click at [795, 306] on div "Lemongrass Text Block (Calming) Text Block This fragrant herb enhances wellness…" at bounding box center [1046, 398] width 544 height 219
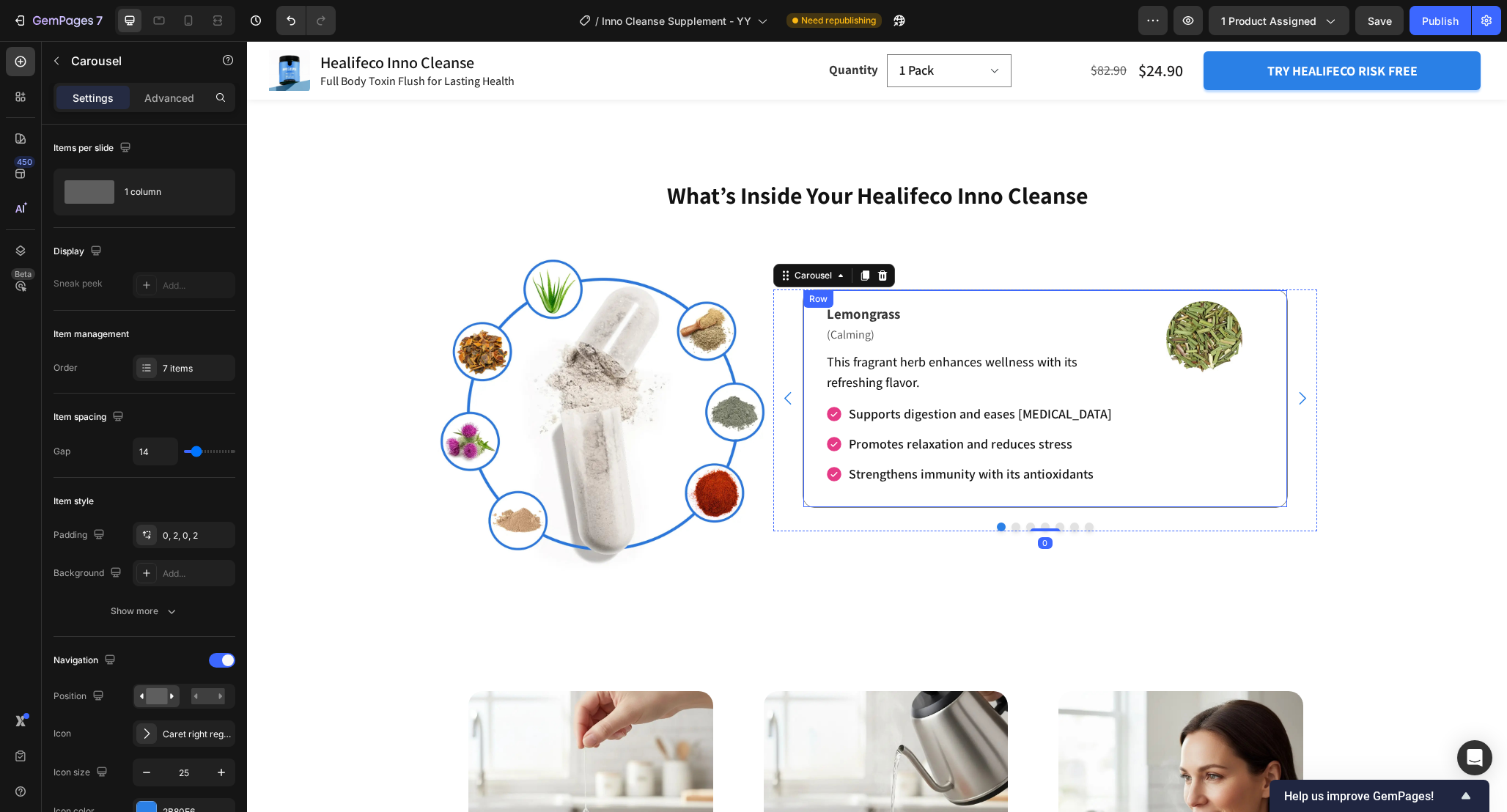
click at [1287, 550] on div "Refresh Your Body and Relieve Exhaustion Heading Lemongrass Text Block (Calming…" at bounding box center [1046, 410] width 544 height 330
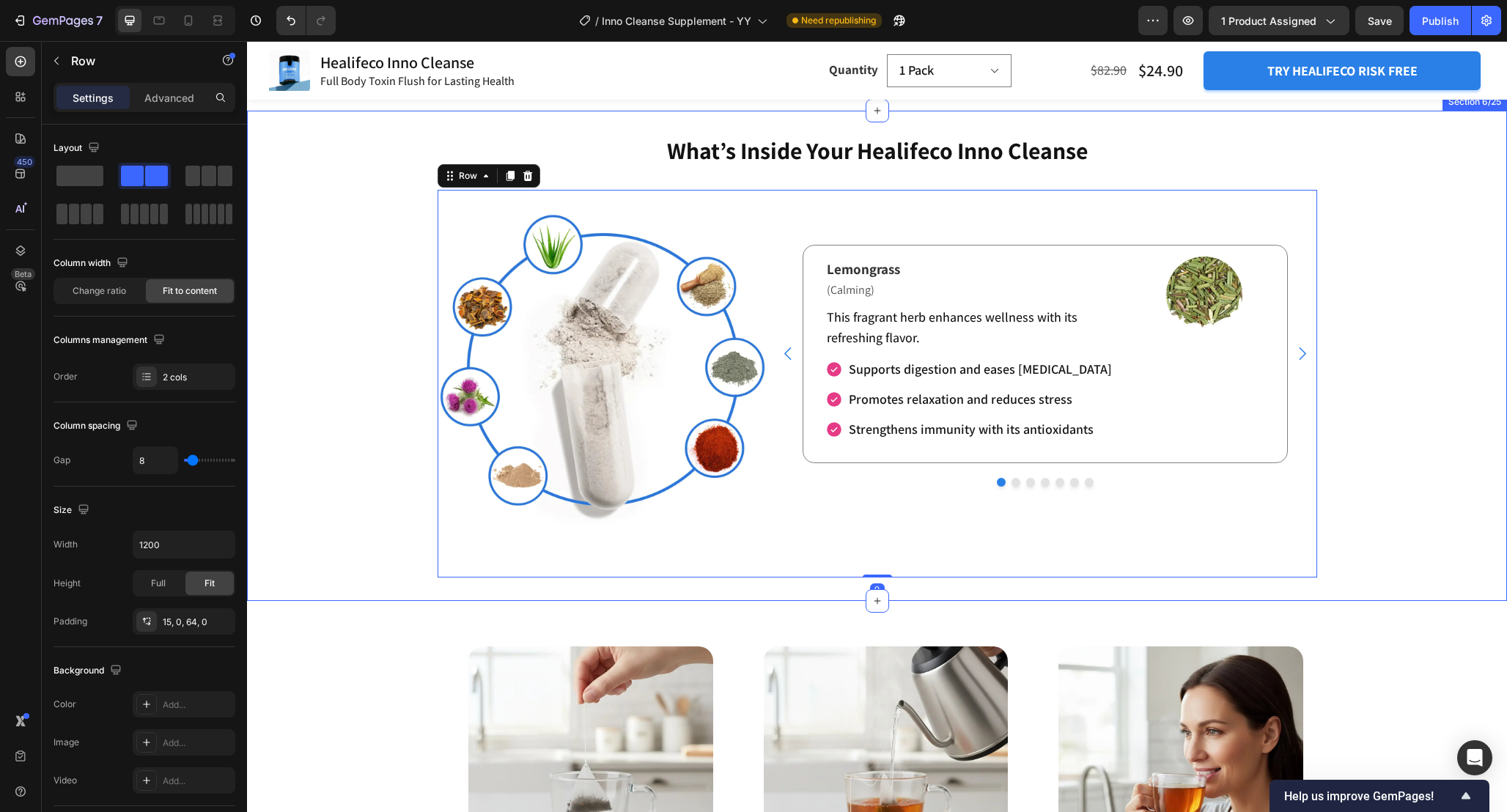
click at [1376, 511] on div "What’s Inside Your Healifeco Inno Cleanse Heading Image Image Image Lemongrass …" at bounding box center [878, 355] width 1260 height 443
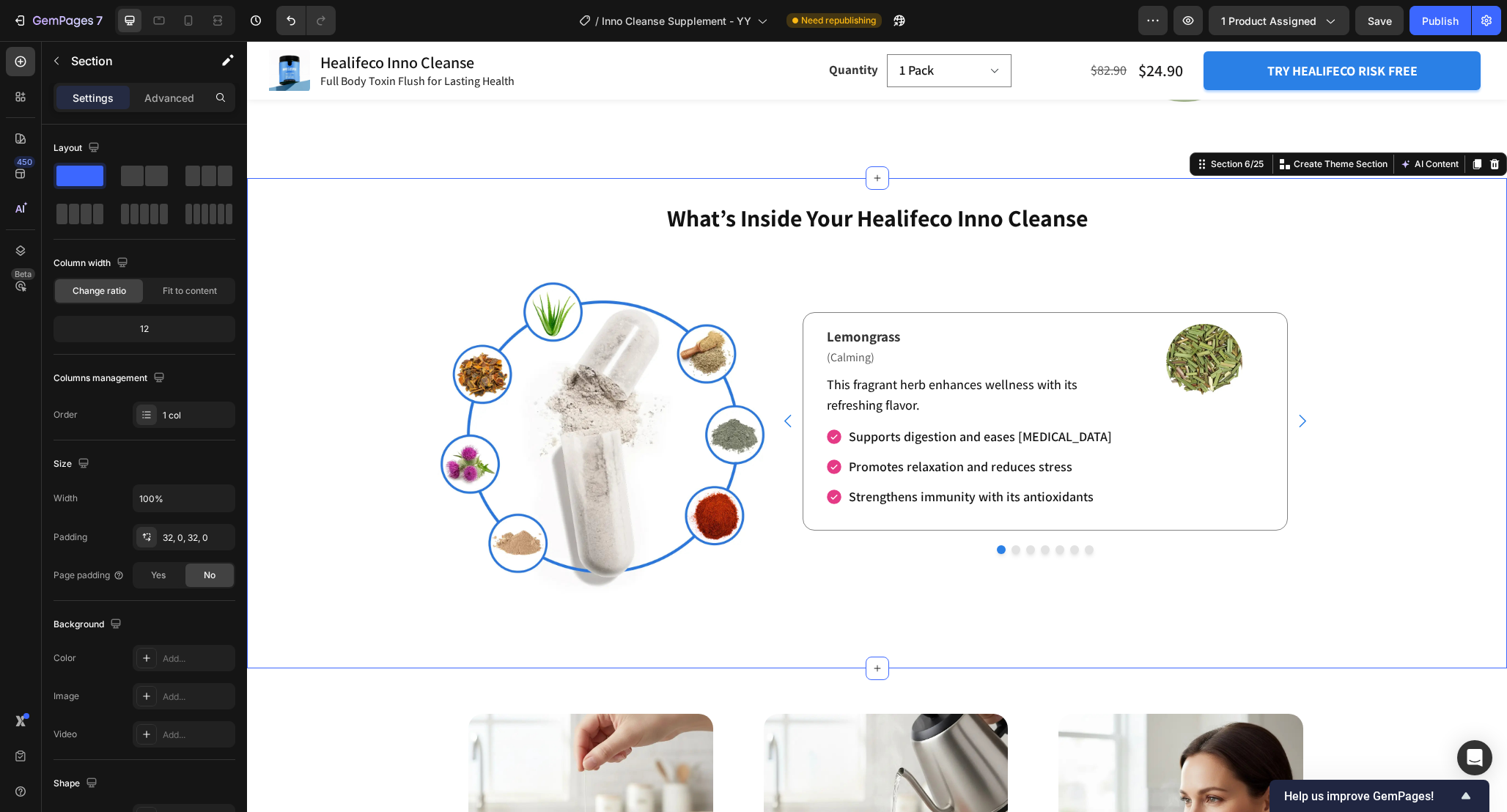
scroll to position [2456, 0]
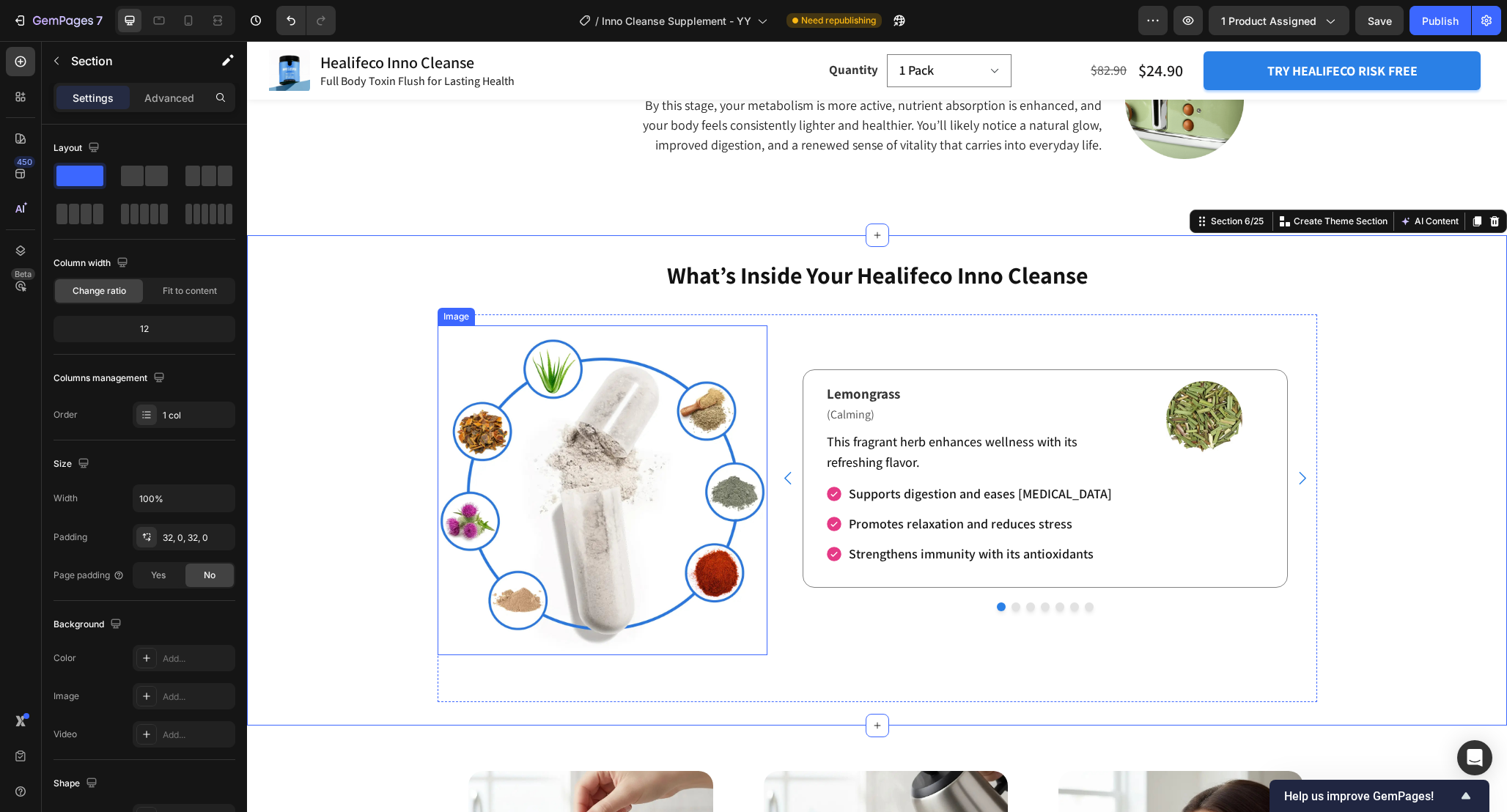
click at [730, 511] on img at bounding box center [602, 490] width 330 height 330
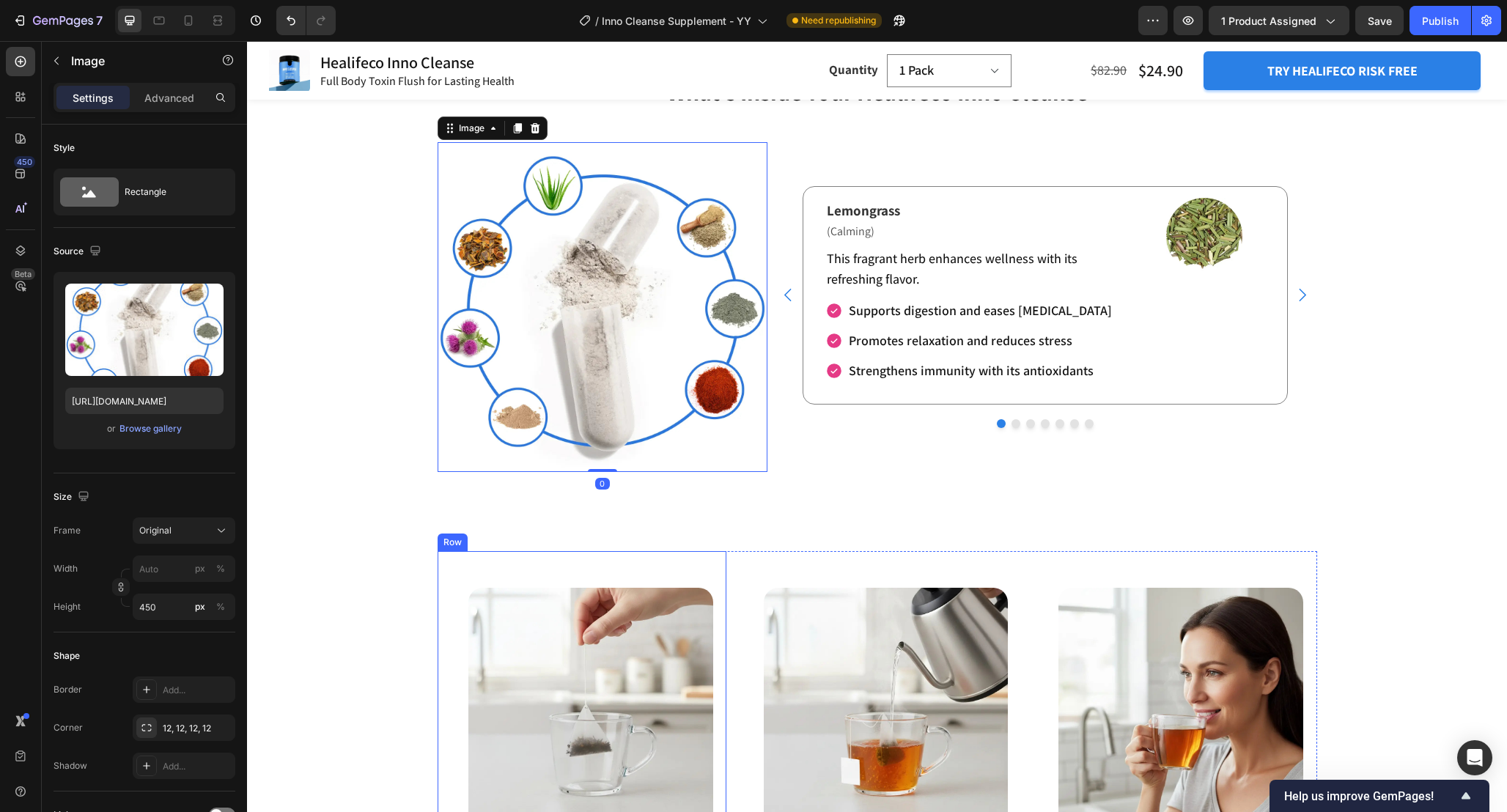
click at [765, 555] on div "Image Row 5–7 Days – Noticeable Relief Text Block As [MEDICAL_DATA] decreases a…" at bounding box center [886, 782] width 272 height 461
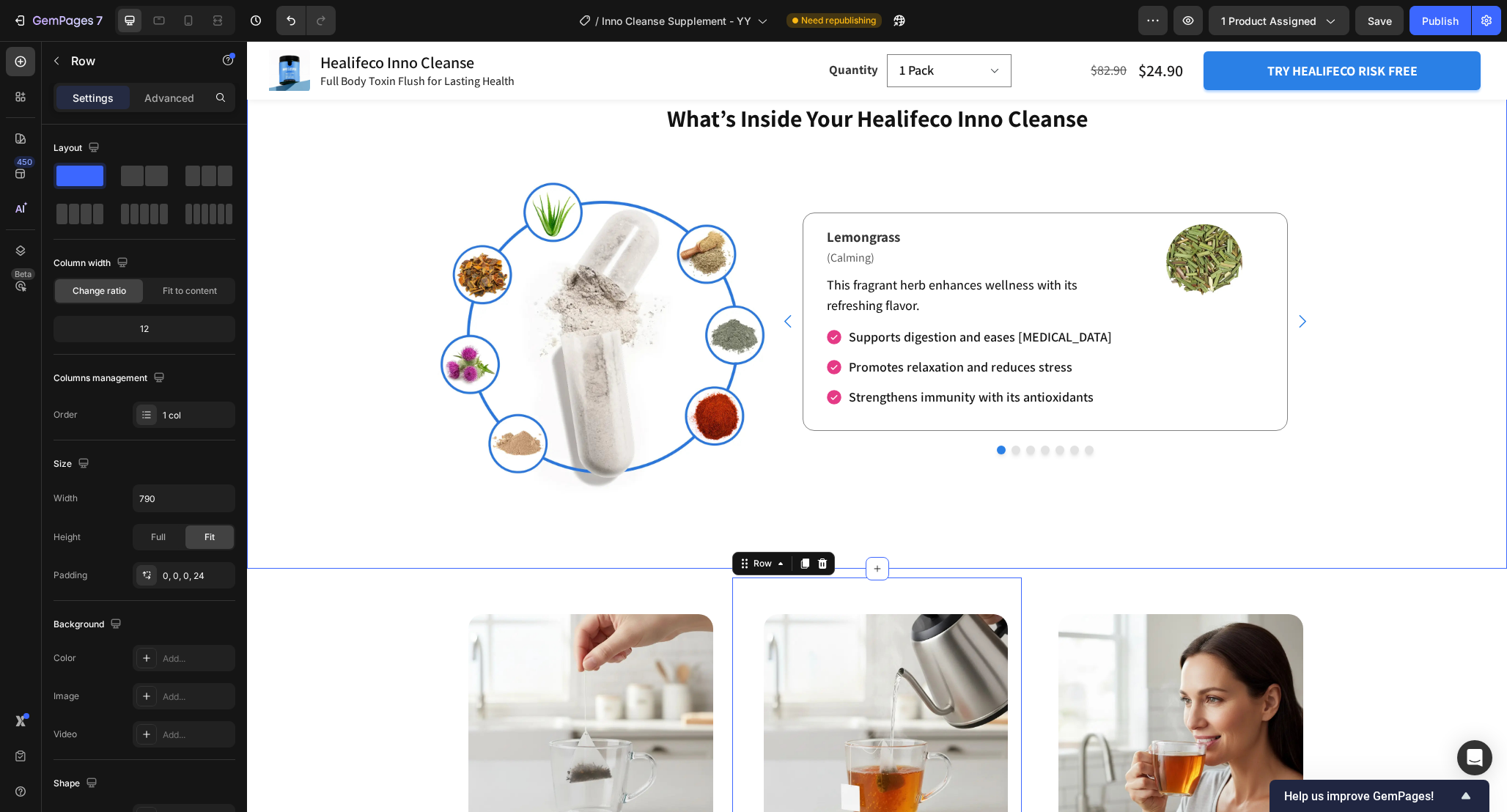
click at [699, 555] on div "What’s Inside Your Healifeco Inno Cleanse Heading Image Image Image Lemongrass …" at bounding box center [878, 324] width 1260 height 490
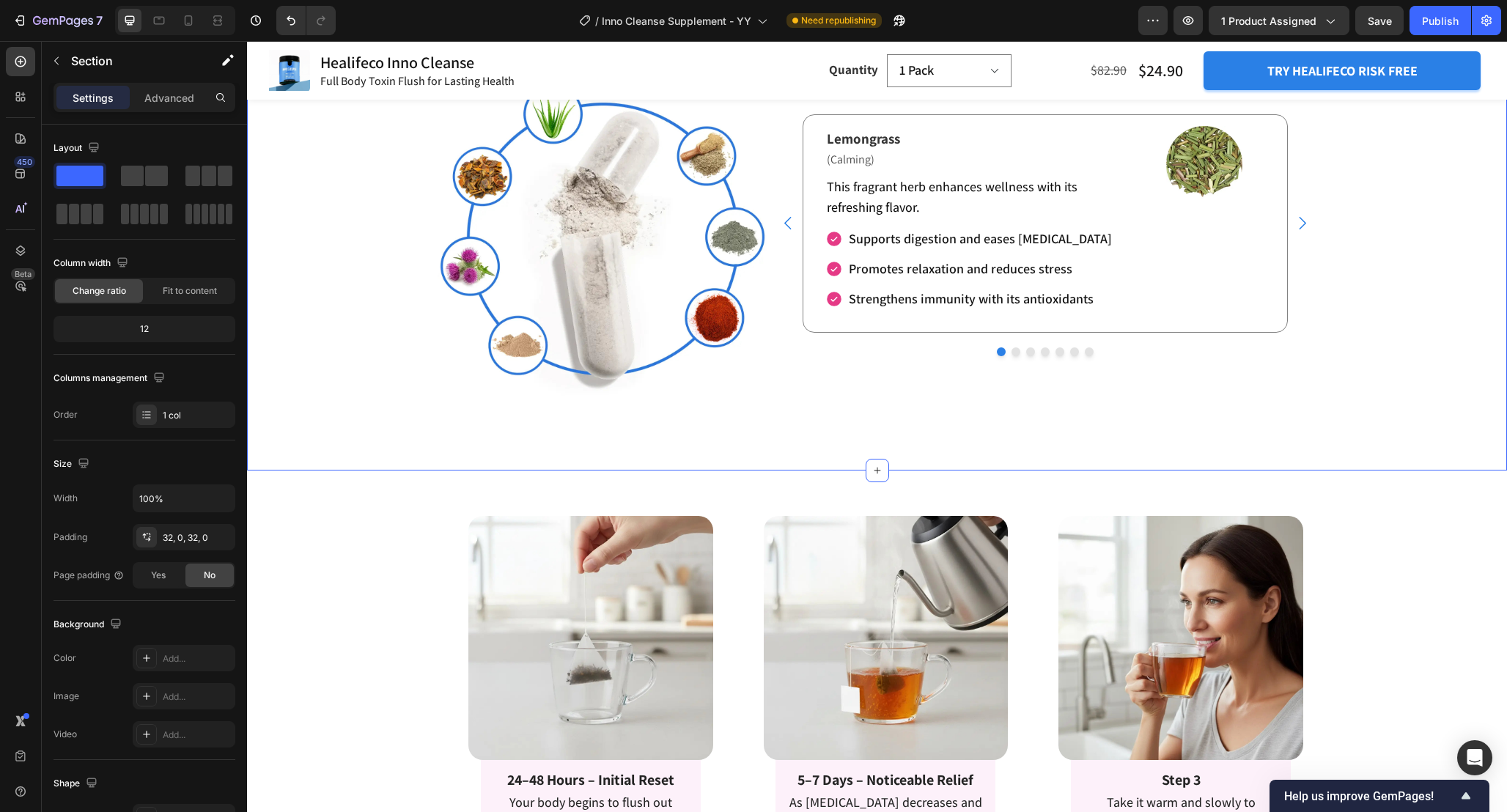
scroll to position [2639, 0]
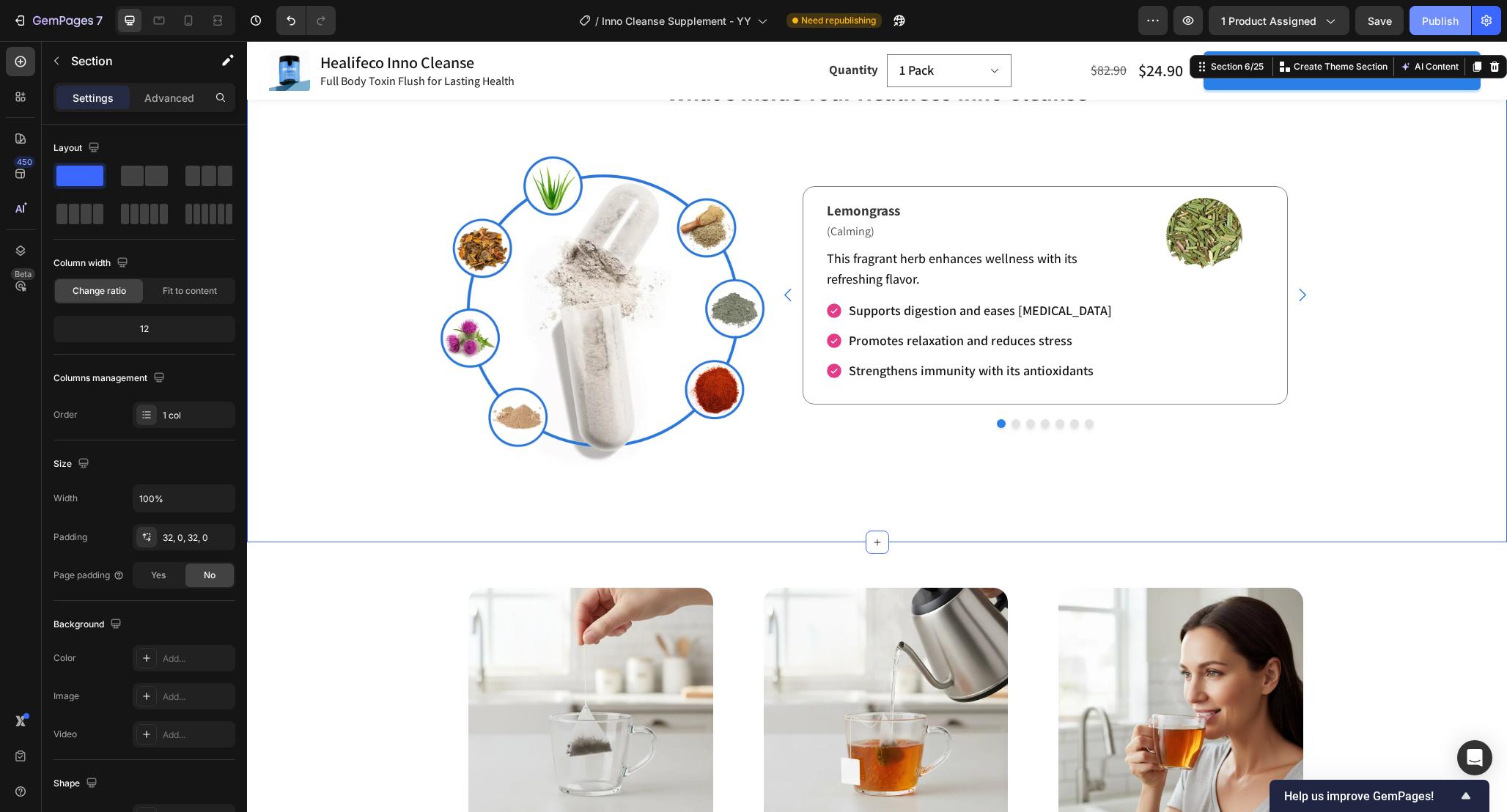
click at [1443, 31] on button "Publish" at bounding box center [1440, 20] width 61 height 29
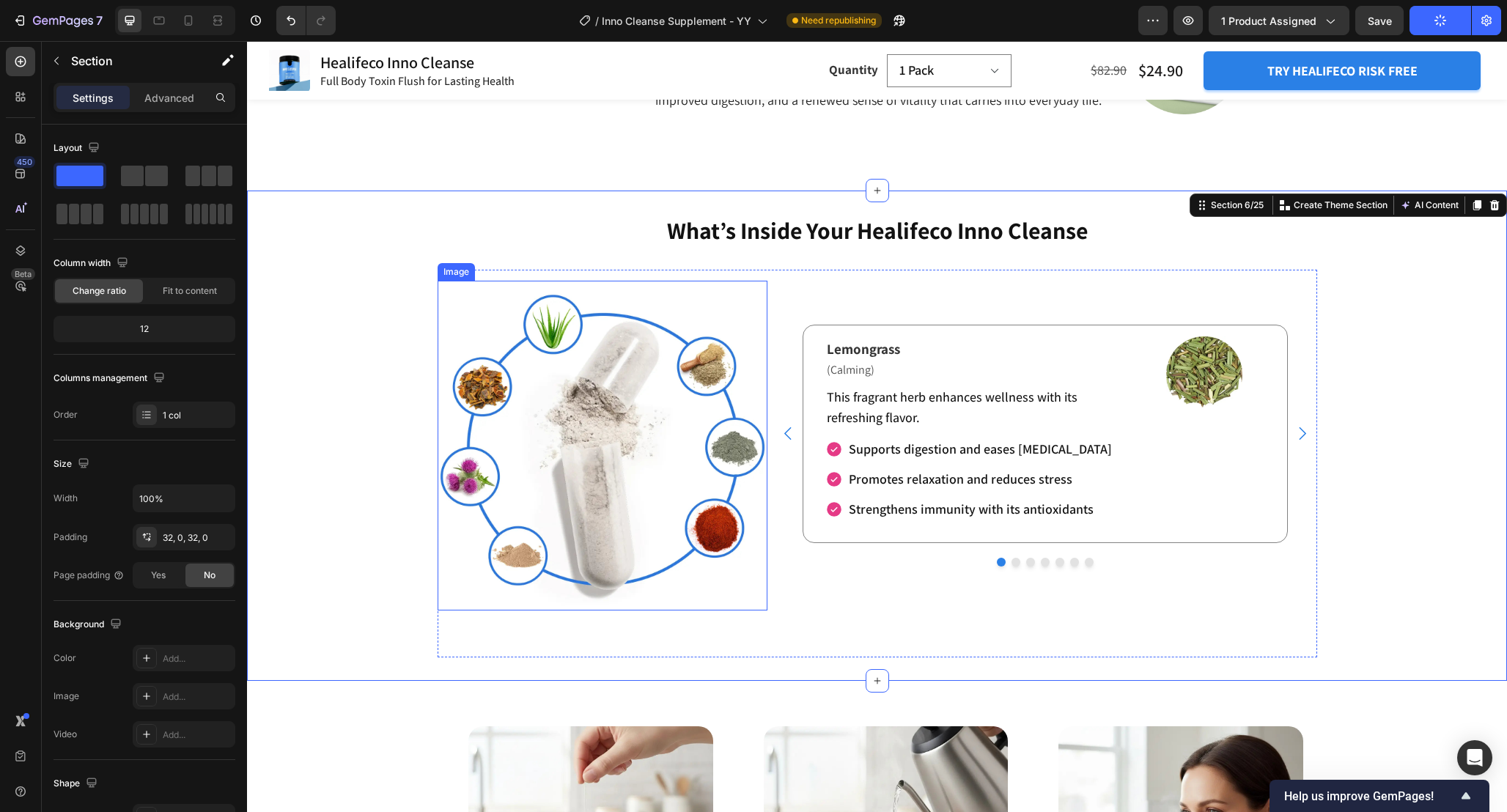
scroll to position [2457, 0]
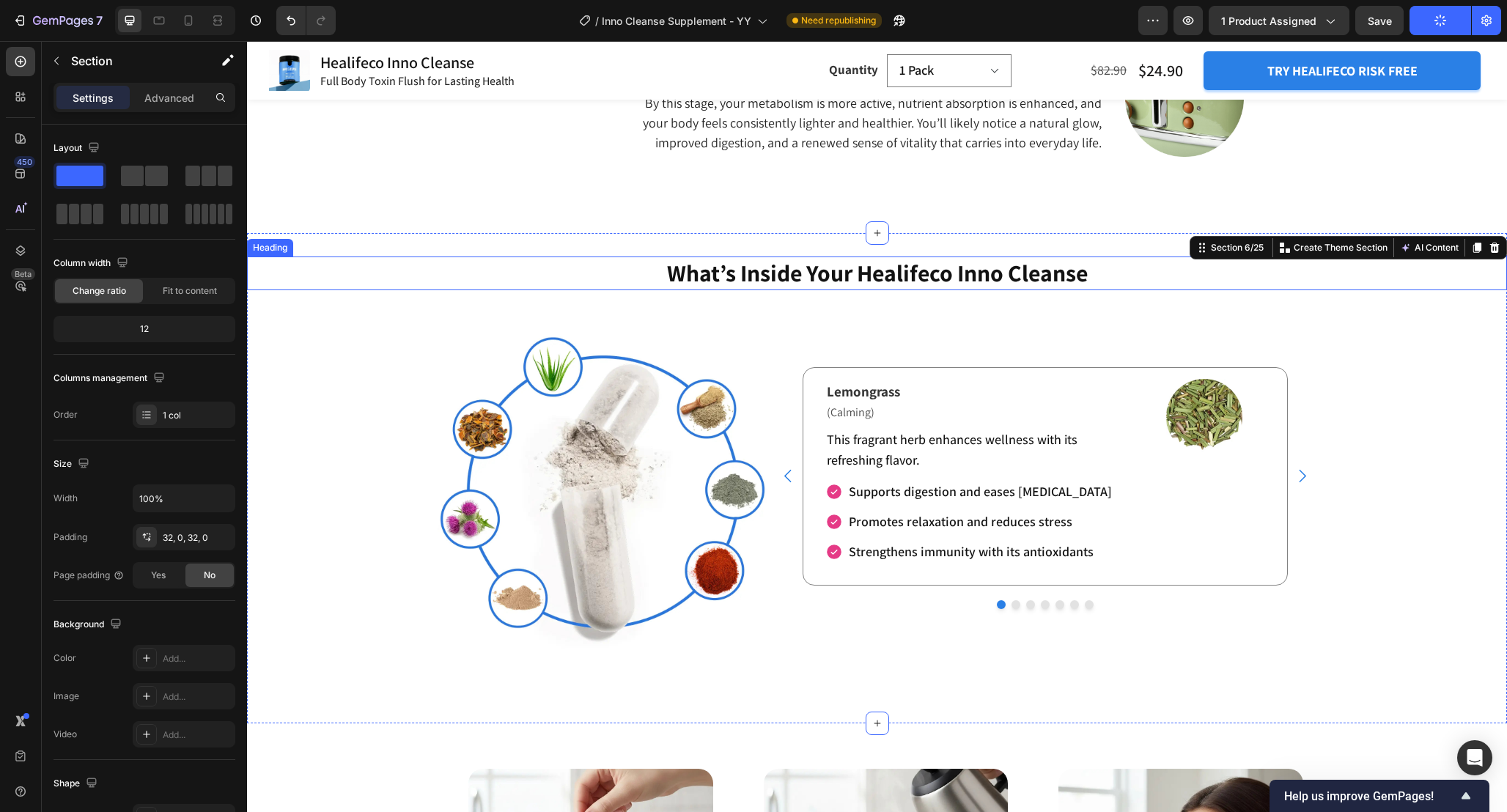
click at [976, 278] on h2 "What’s Inside Your Healifeco Inno Cleanse" at bounding box center [878, 273] width 1260 height 33
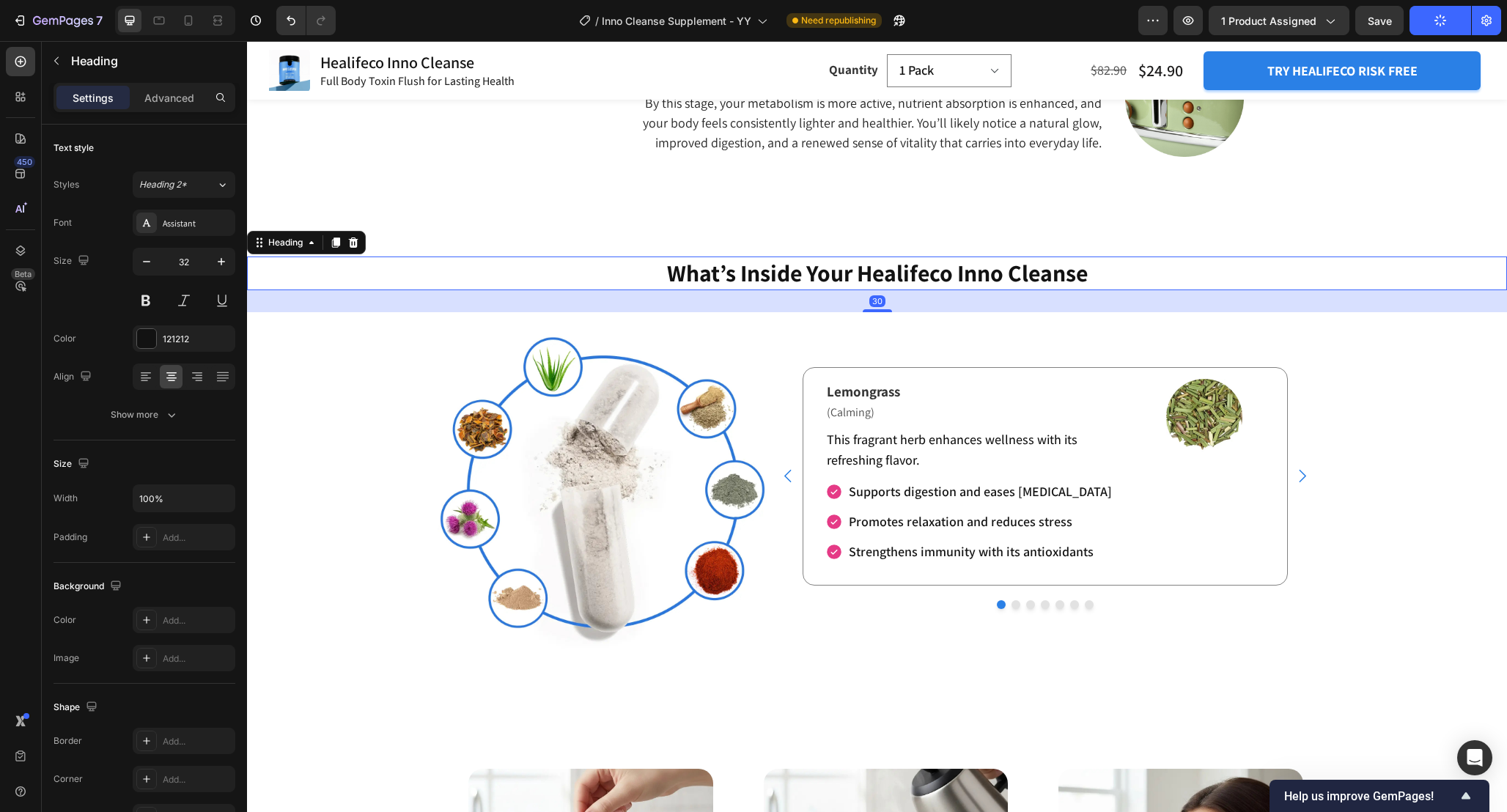
click at [976, 278] on h2 "What’s Inside Your Healifeco Inno Cleanse" at bounding box center [878, 273] width 1260 height 33
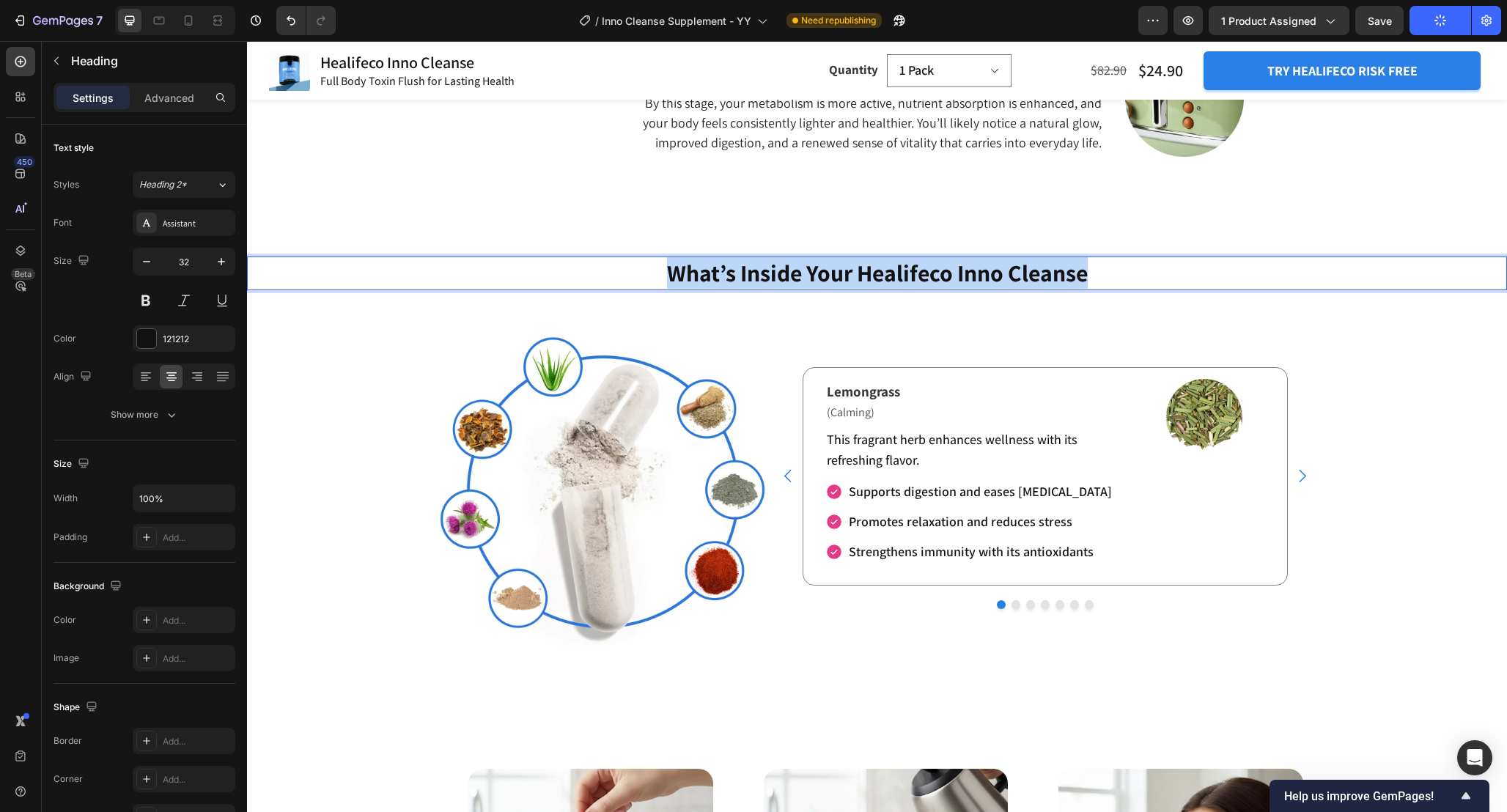
click at [976, 278] on p "What’s Inside Your Healifeco Inno Cleanse" at bounding box center [877, 273] width 1257 height 31
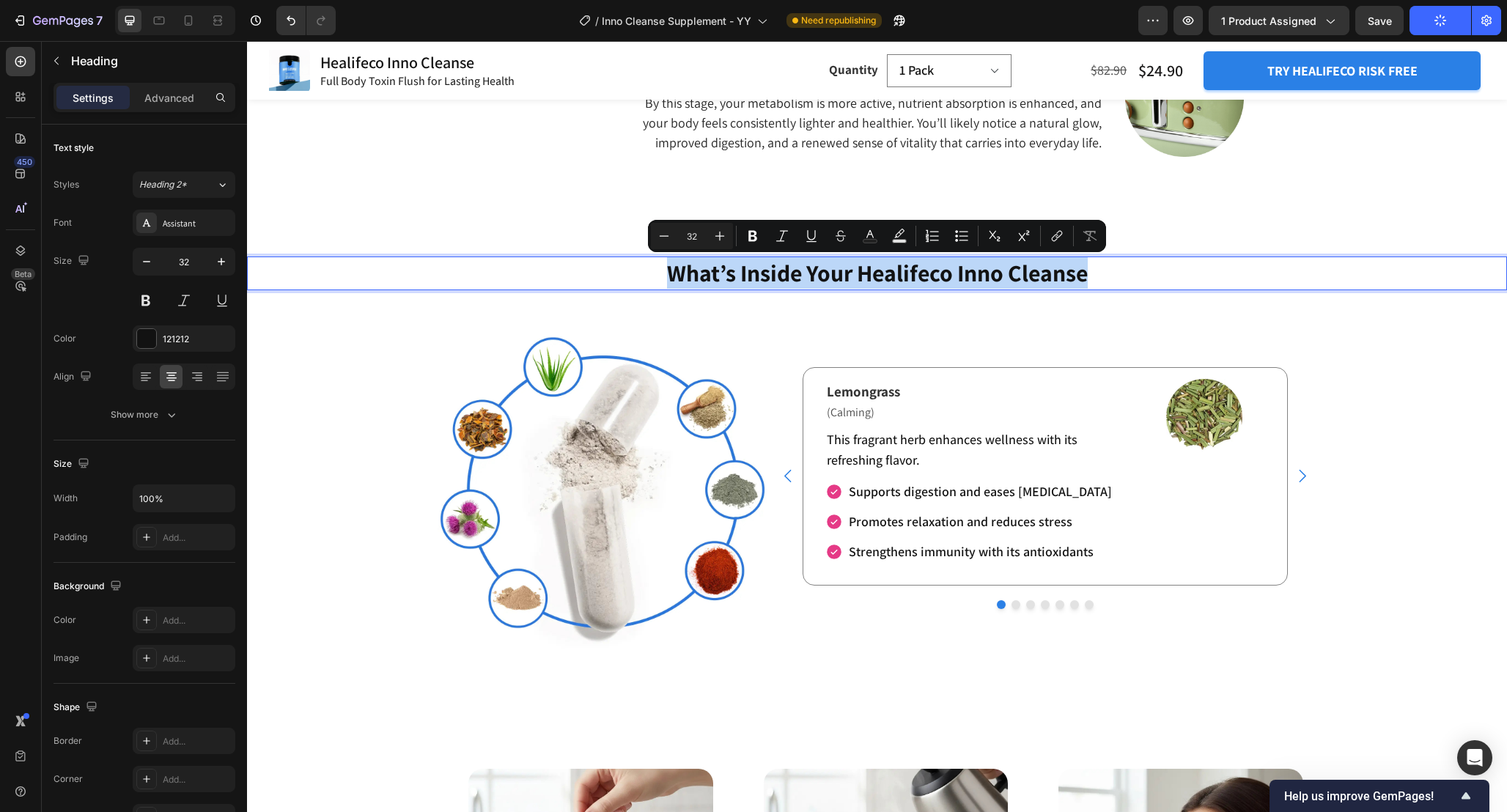
copy p "What’s Inside Your Healifeco Inno Cleanse"
click at [1049, 275] on p "What’s Inside Your Healifeco Inno Cleanse" at bounding box center [877, 273] width 1257 height 31
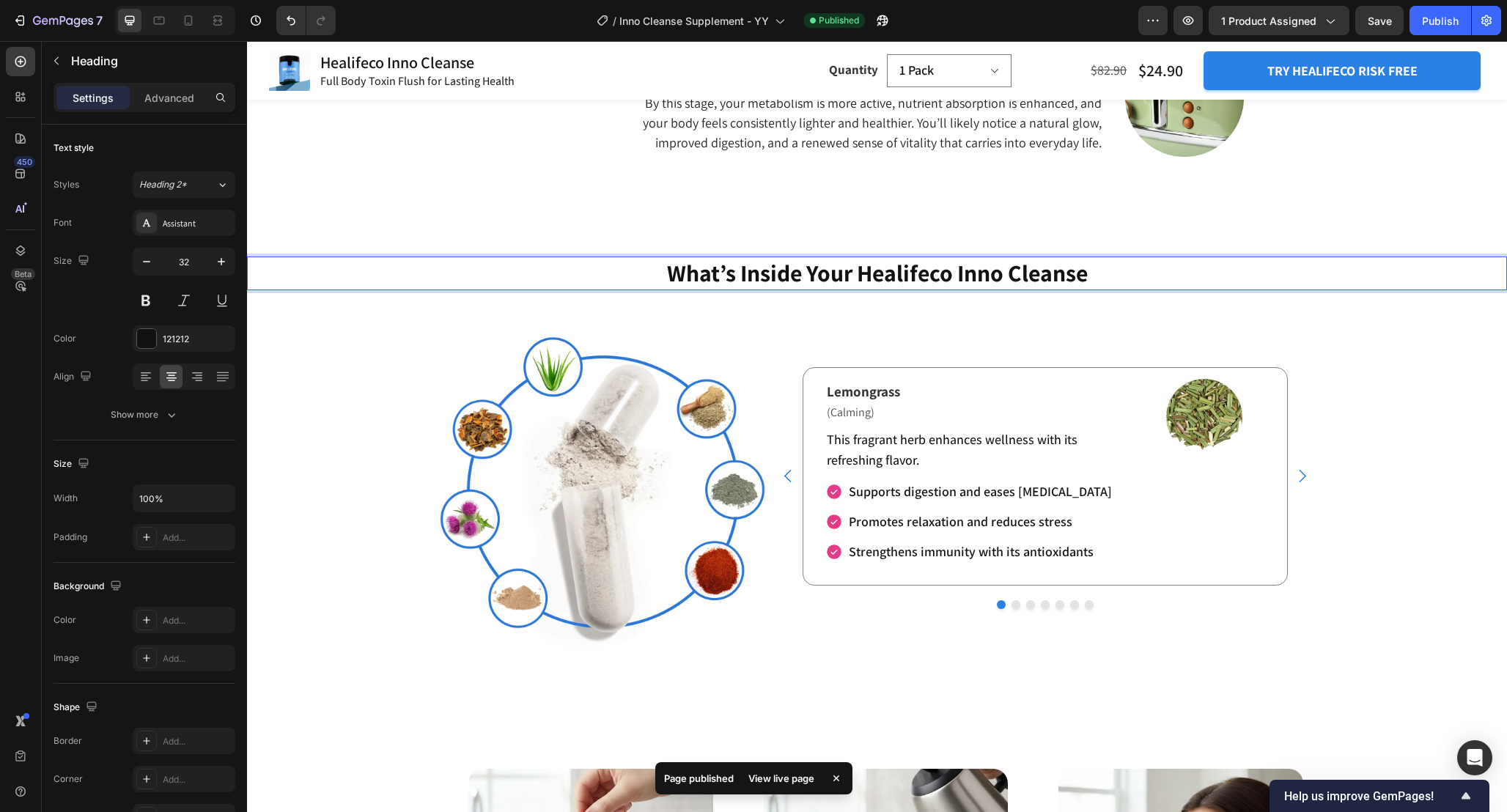
click at [1123, 275] on p "What’s Inside Your Healifeco Inno Cleanse" at bounding box center [877, 273] width 1257 height 31
click at [1371, 393] on div "What’s Inside Your Healifeco Inno Cleanse? Heading 30 Image Image Image Lemongr…" at bounding box center [878, 477] width 1260 height 443
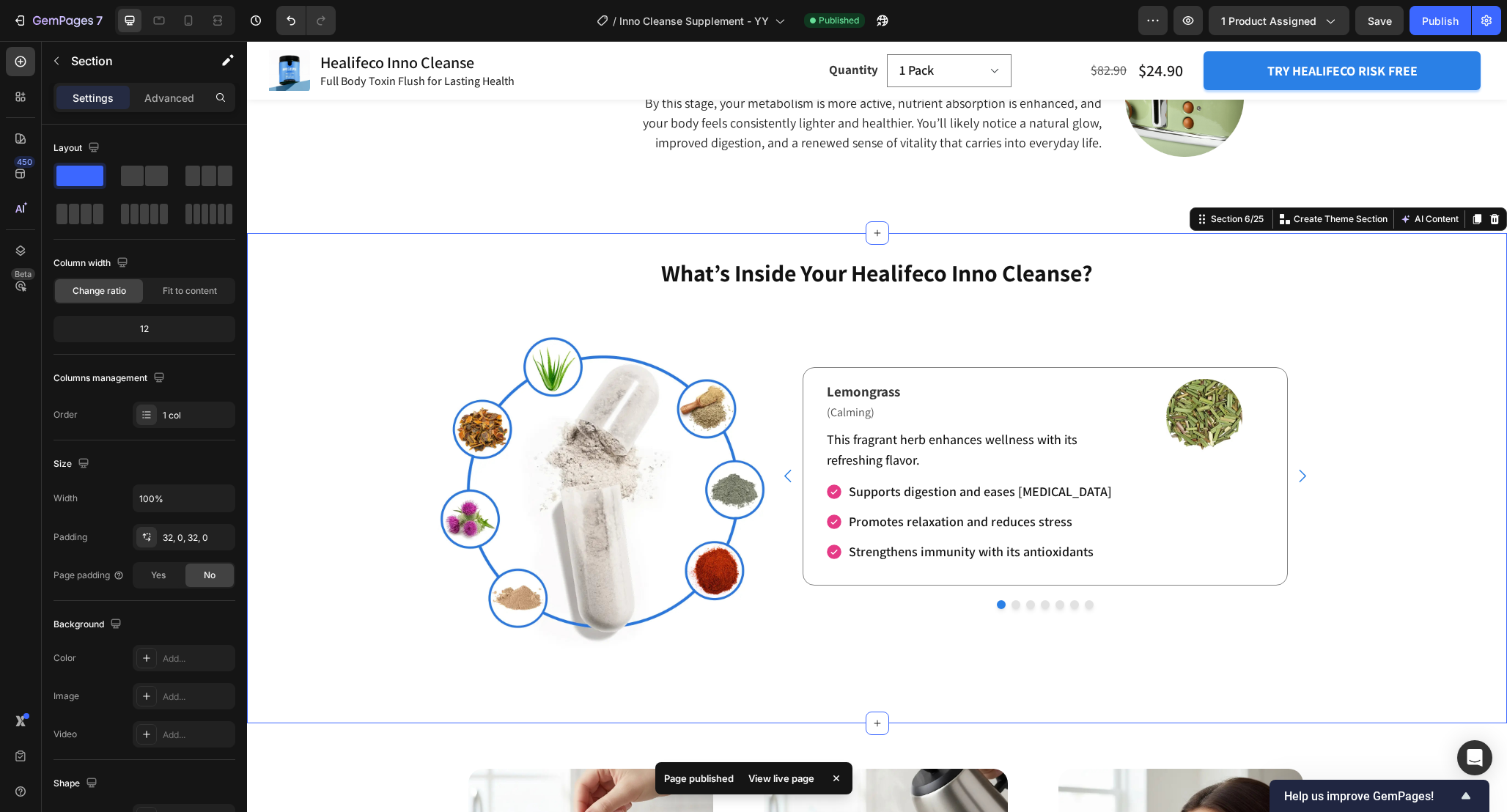
click at [1371, 393] on div "What’s Inside Your Healifeco Inno Cleanse? Heading Image Image Image Lemongrass…" at bounding box center [878, 477] width 1260 height 443
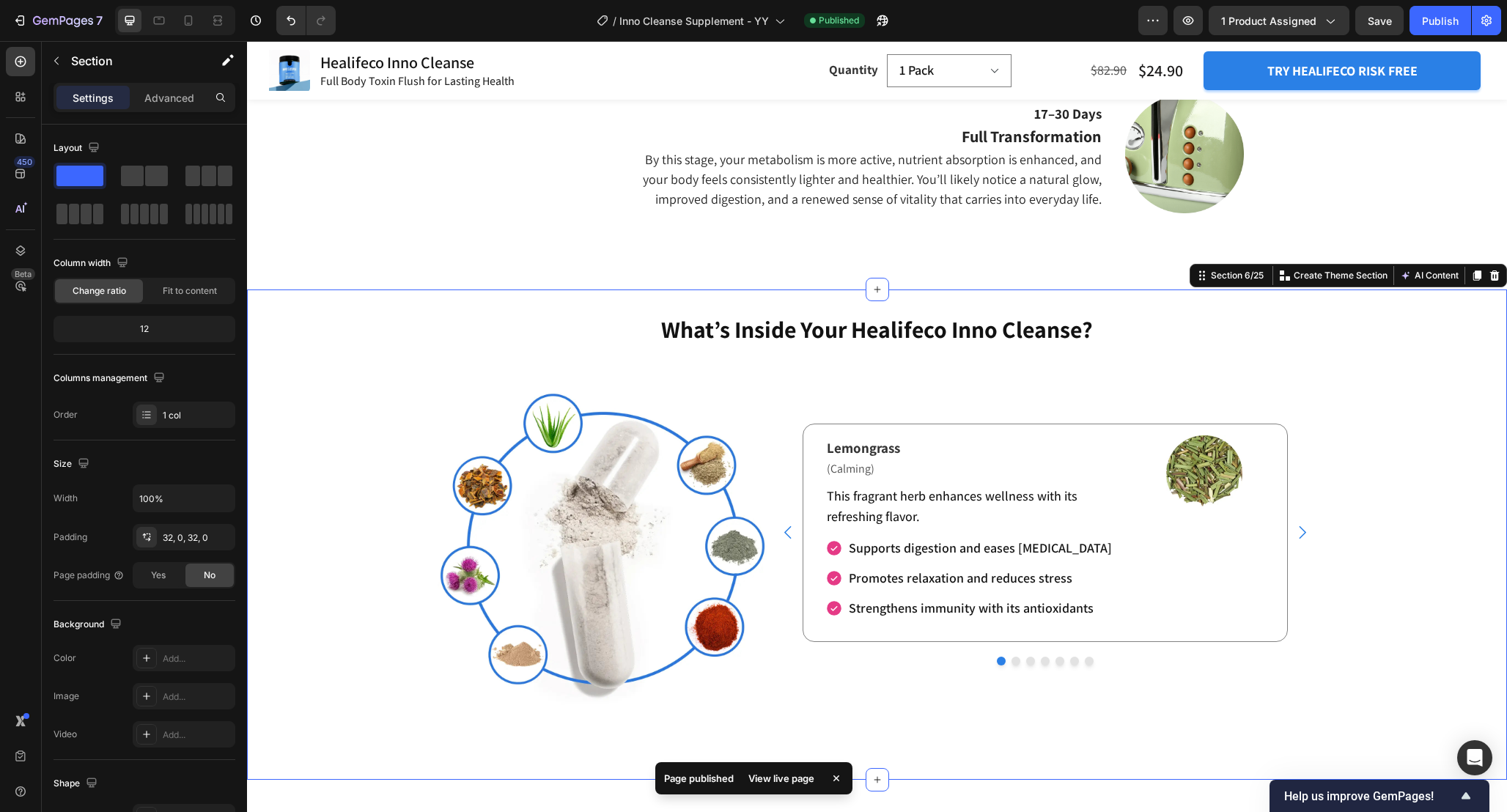
scroll to position [2395, 0]
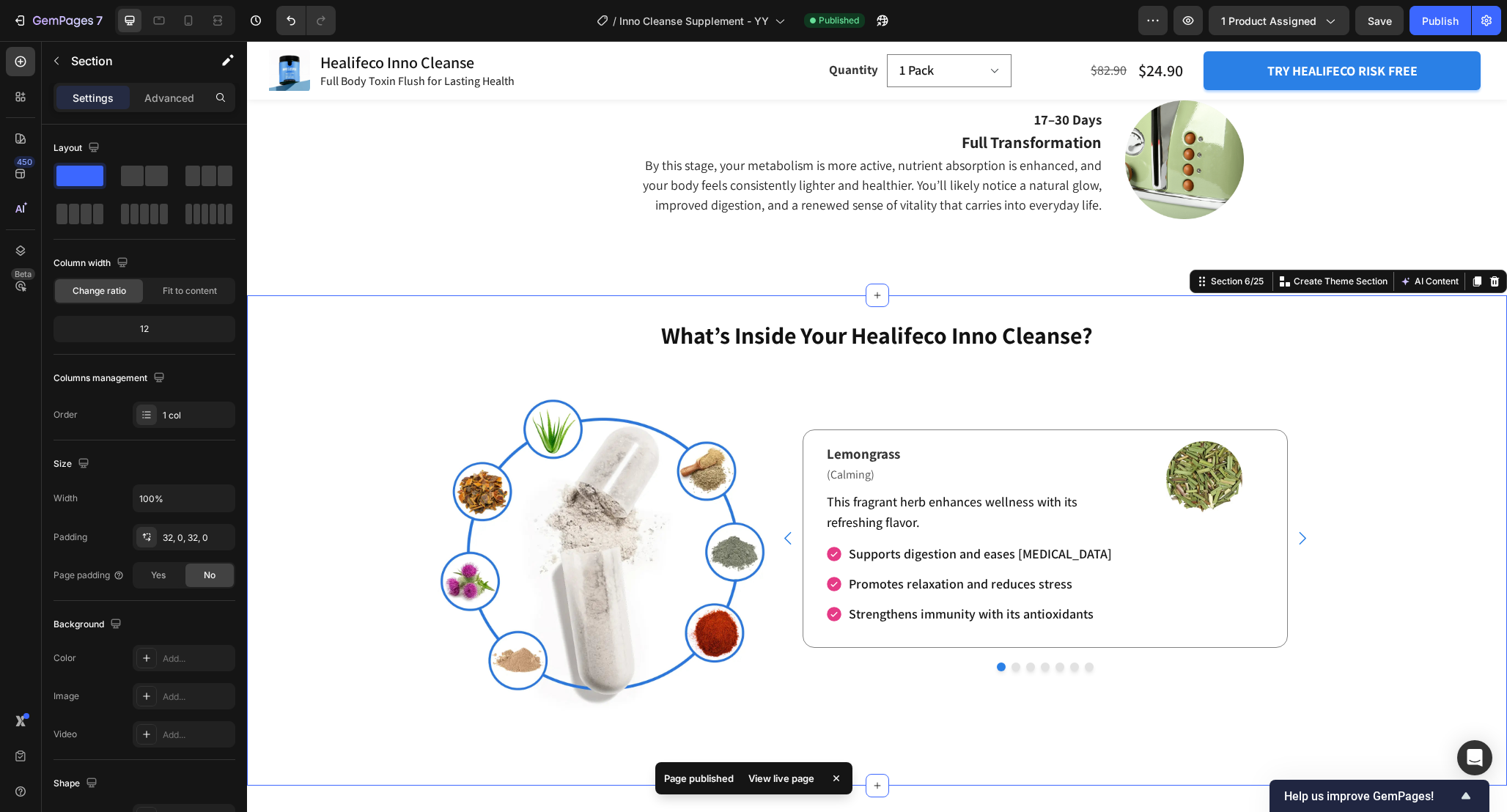
click at [1243, 417] on div "Refresh Your Body and Relieve Exhaustion Heading Lemongrass Text Block (Calming…" at bounding box center [1046, 550] width 544 height 330
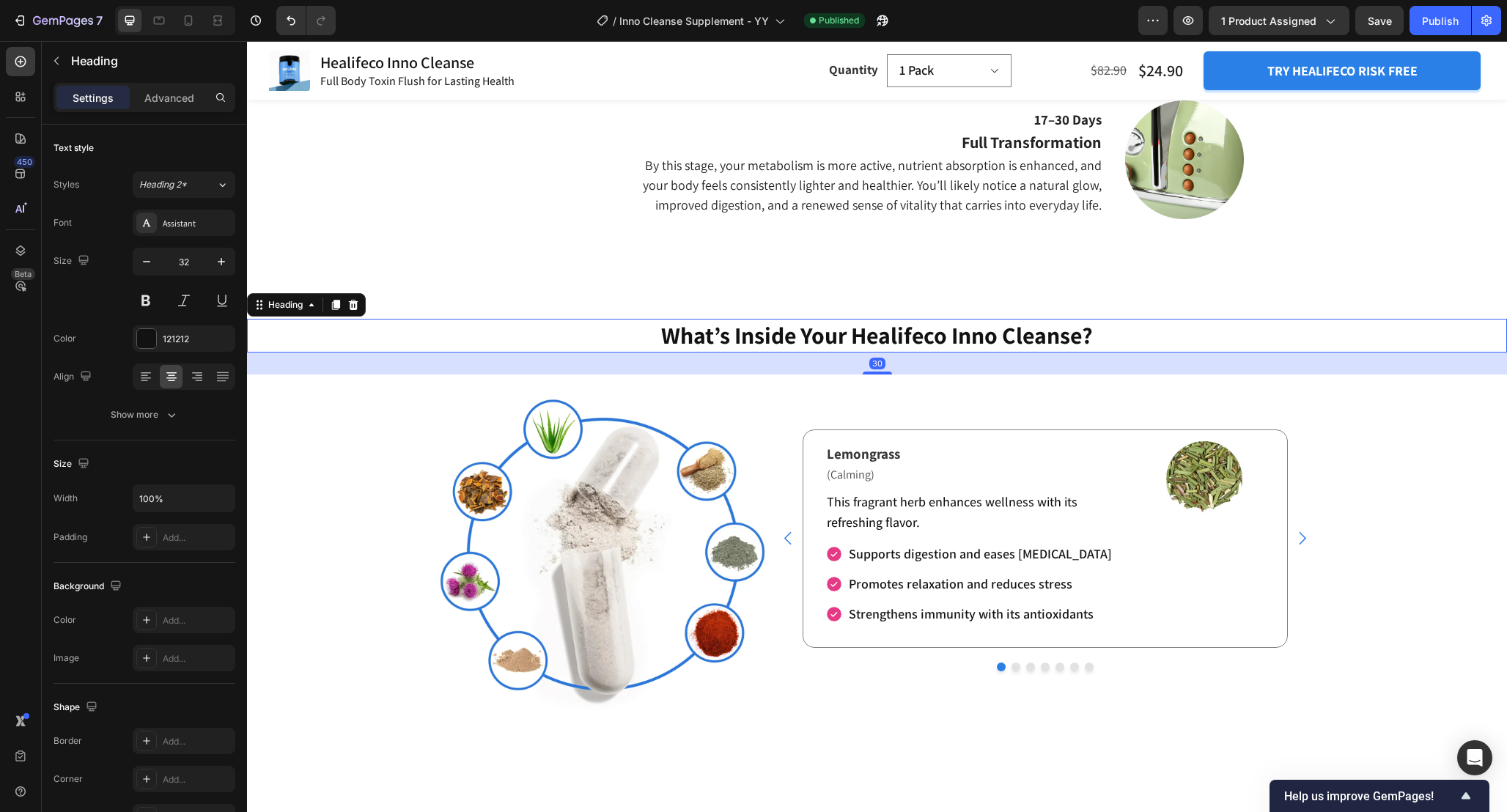
click at [1178, 340] on p "What’s Inside Your Healifeco Inno Cleanse?" at bounding box center [877, 336] width 1257 height 31
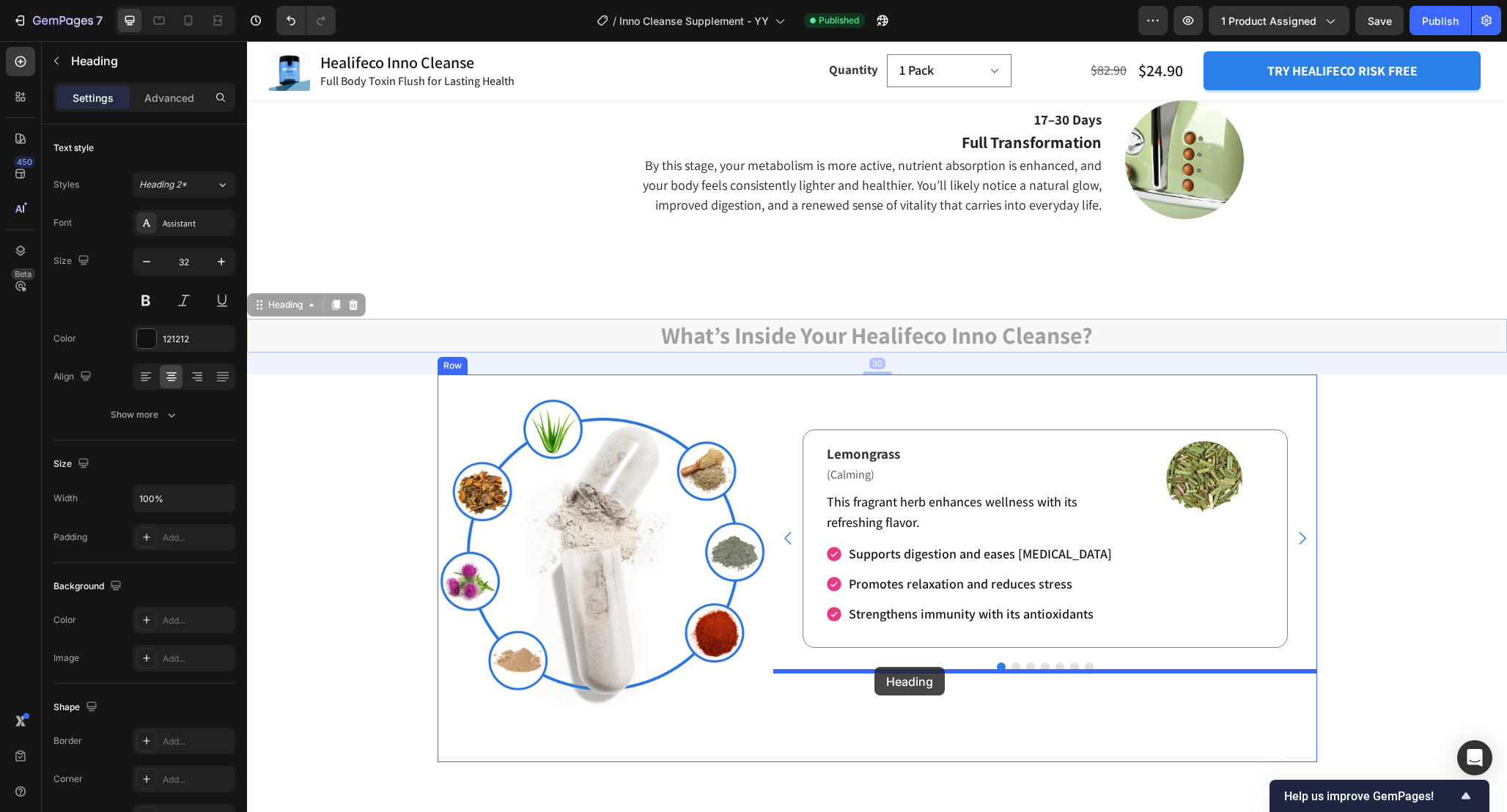
drag, startPoint x: 266, startPoint y: 307, endPoint x: 874, endPoint y: 666, distance: 706.1
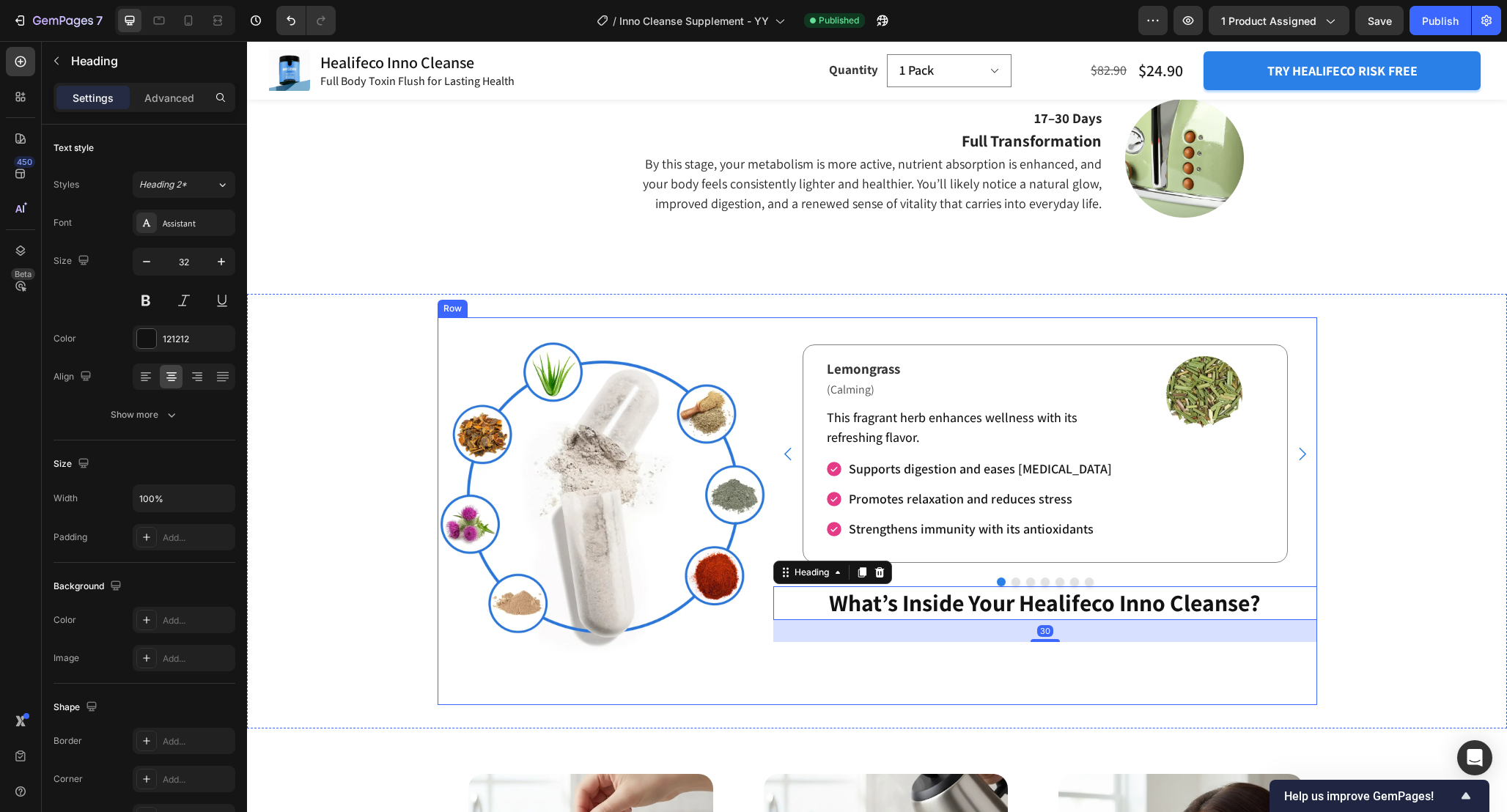
click at [832, 666] on div "Refresh Your Body and Relieve Exhaustion Heading Lemongrass Text Block (Calming…" at bounding box center [878, 511] width 880 height 387
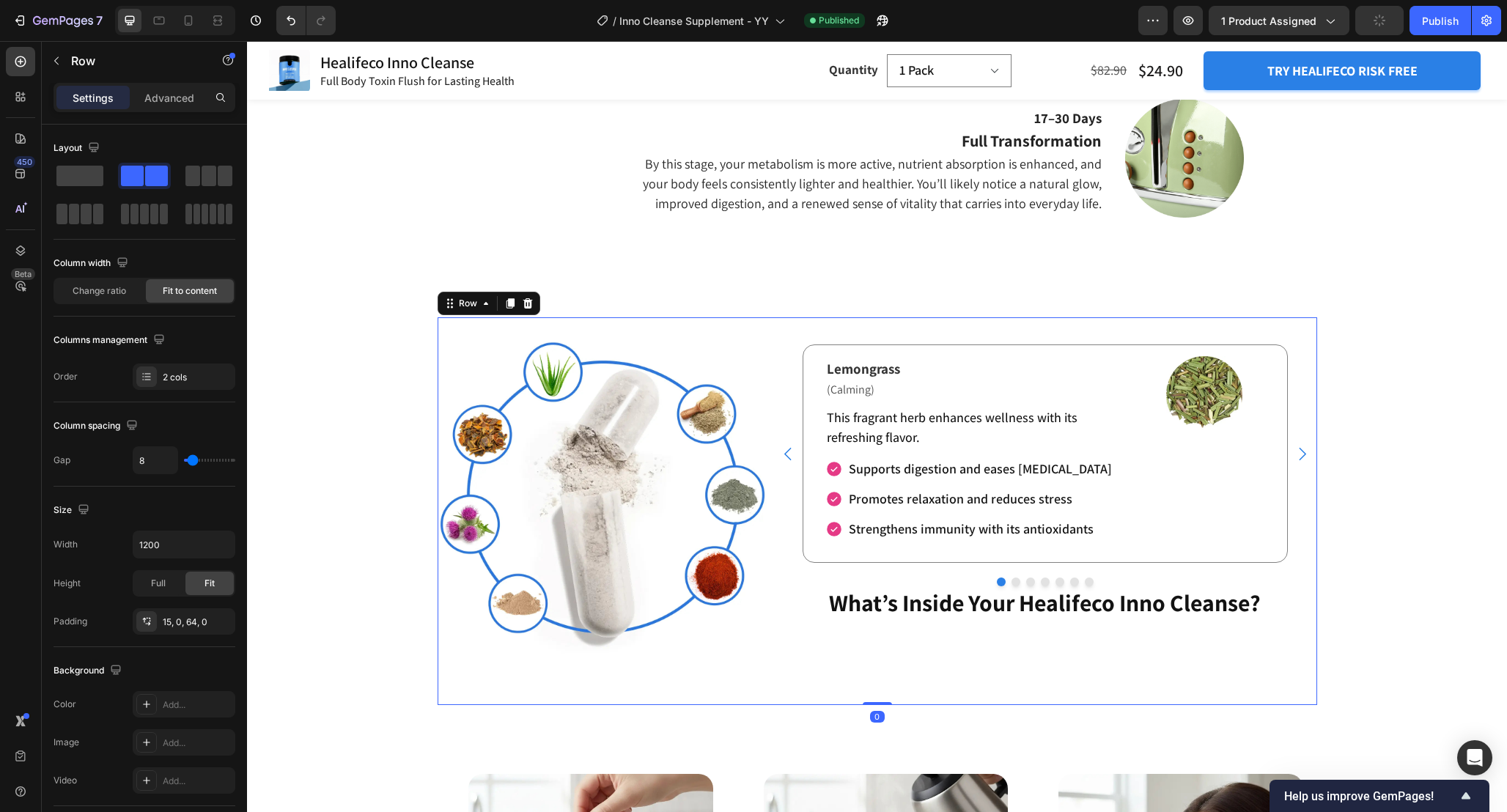
scroll to position [2440, 0]
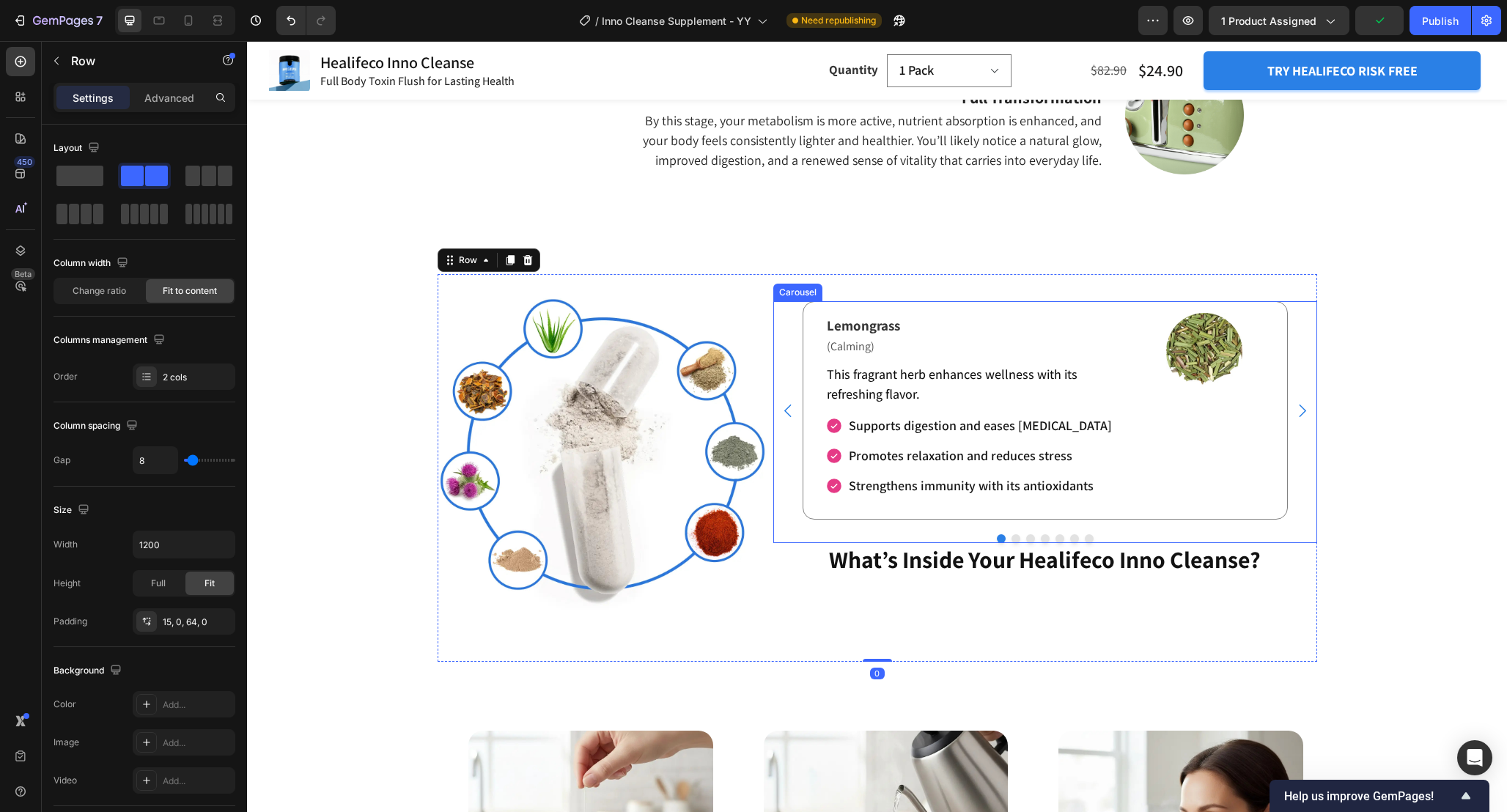
click at [792, 348] on div "Lemongrass Text Block (Calming) Text Block This fragrant herb enhances wellness…" at bounding box center [1046, 410] width 544 height 219
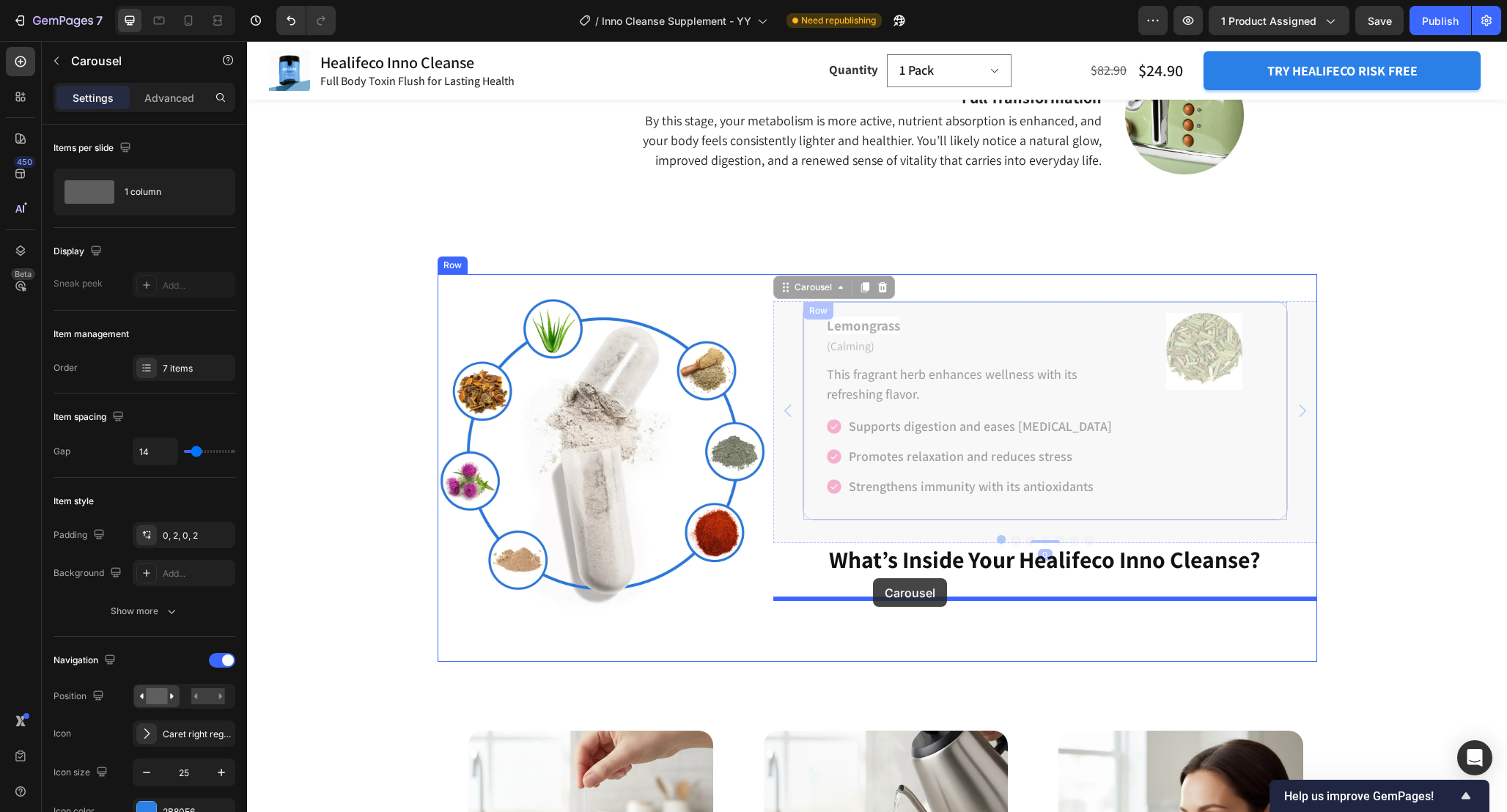
drag, startPoint x: 787, startPoint y: 293, endPoint x: 873, endPoint y: 578, distance: 297.7
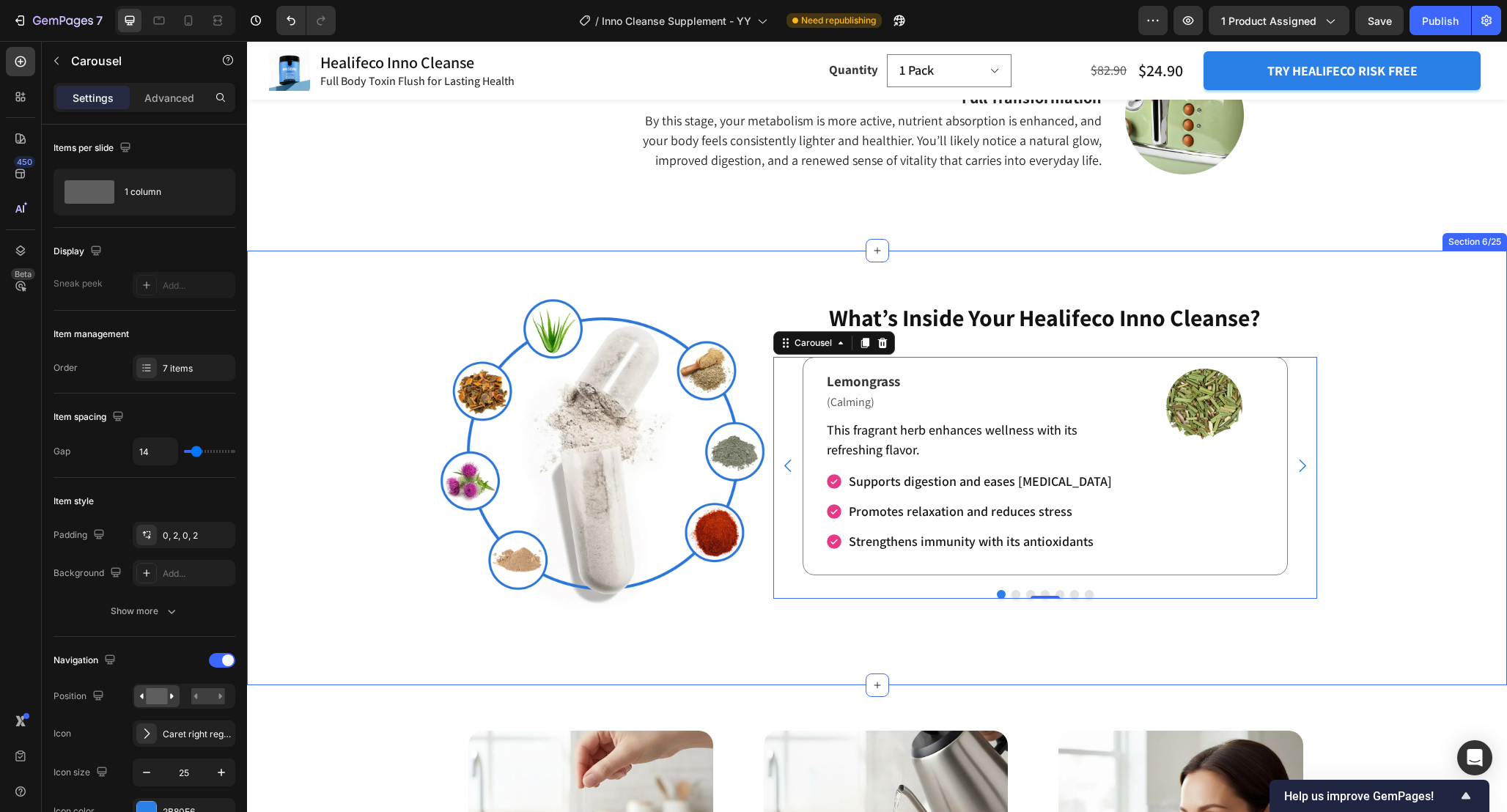
click at [1384, 395] on div "Image Image Image Lemongrass Text Block Row Image Oolong Tea Text Block Row Ima…" at bounding box center [878, 468] width 1260 height 387
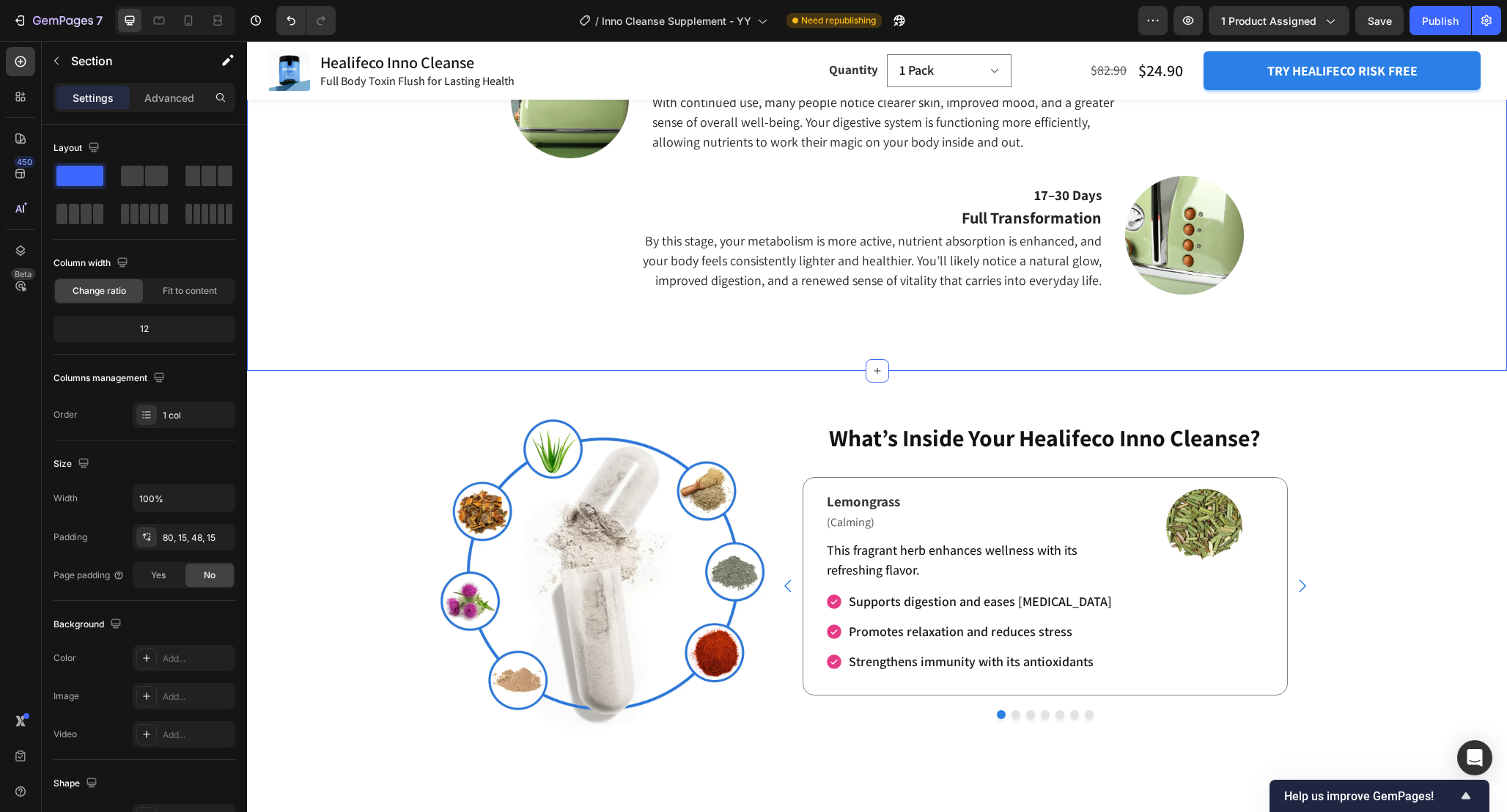
click at [1348, 263] on div "What Should I Expect From Consistent Use of Inno Cleanse? Heading 24–48 Hours T…" at bounding box center [877, 14] width 1238 height 643
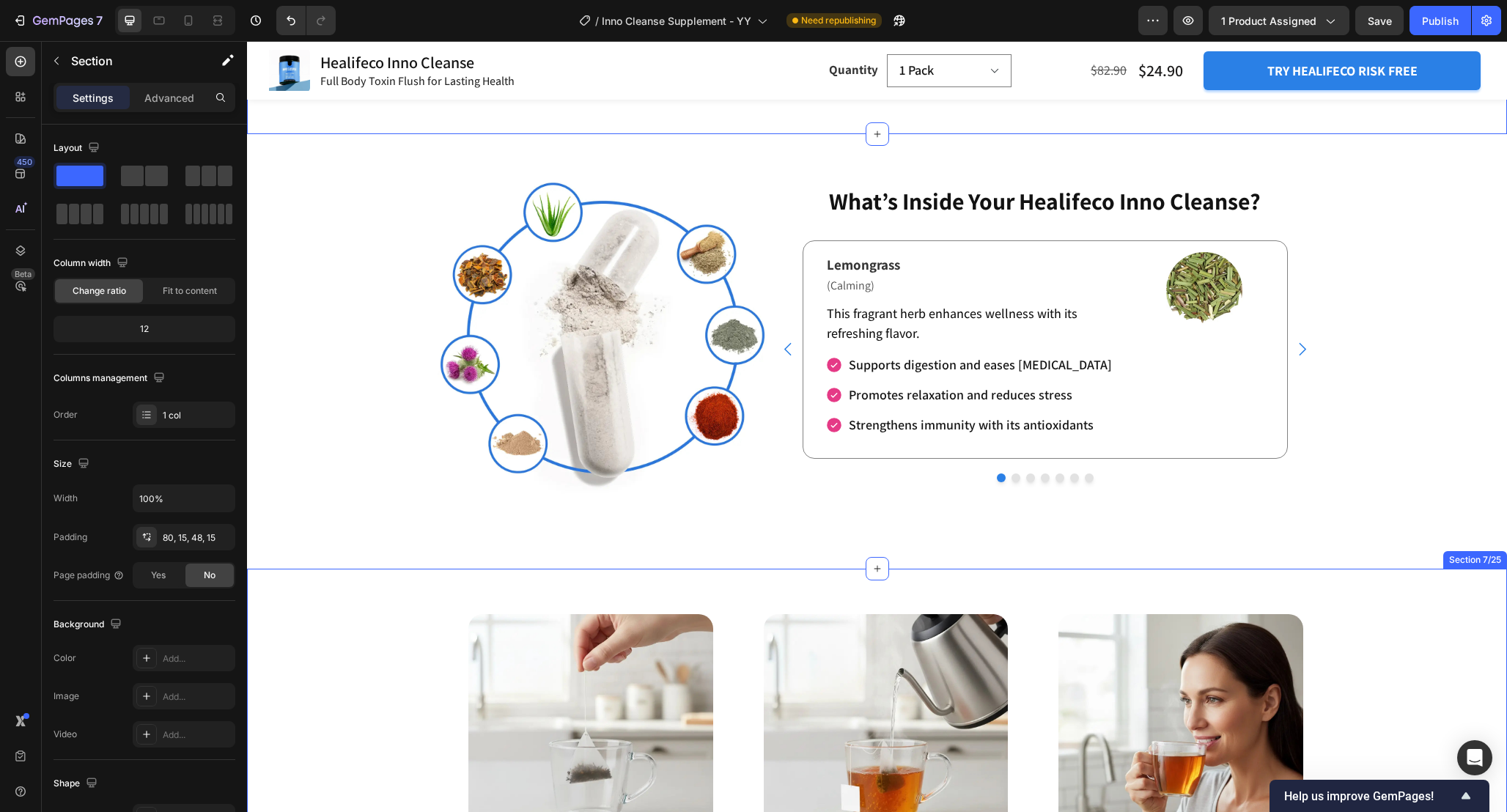
click at [1377, 666] on div "Enjoy Detox Tea In 3 Simple Steps Heading Image Step 1 Place the tea bag into a…" at bounding box center [878, 808] width 1260 height 461
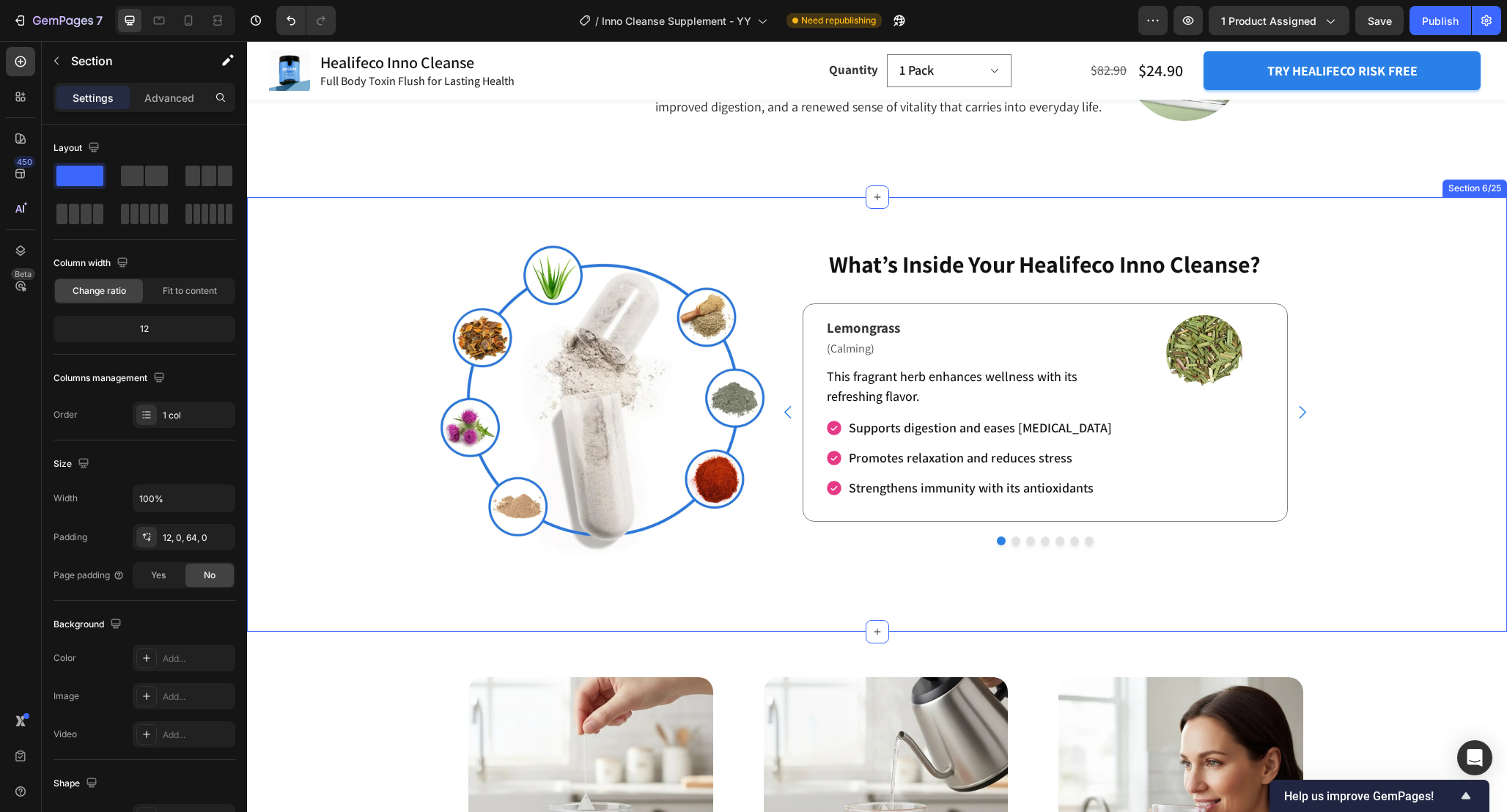
scroll to position [2558, 0]
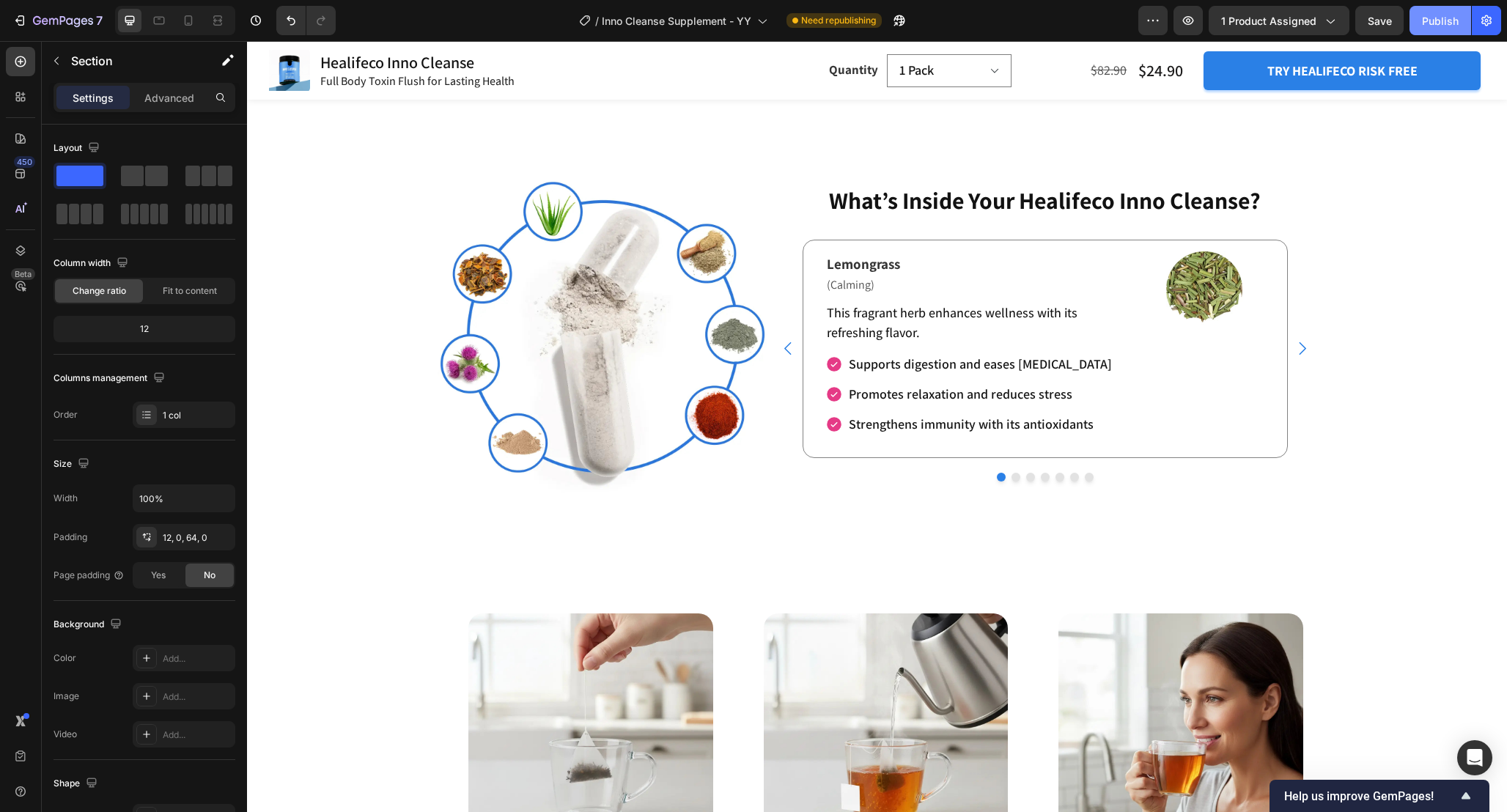
click at [1437, 20] on div "Publish" at bounding box center [1441, 21] width 37 height 15
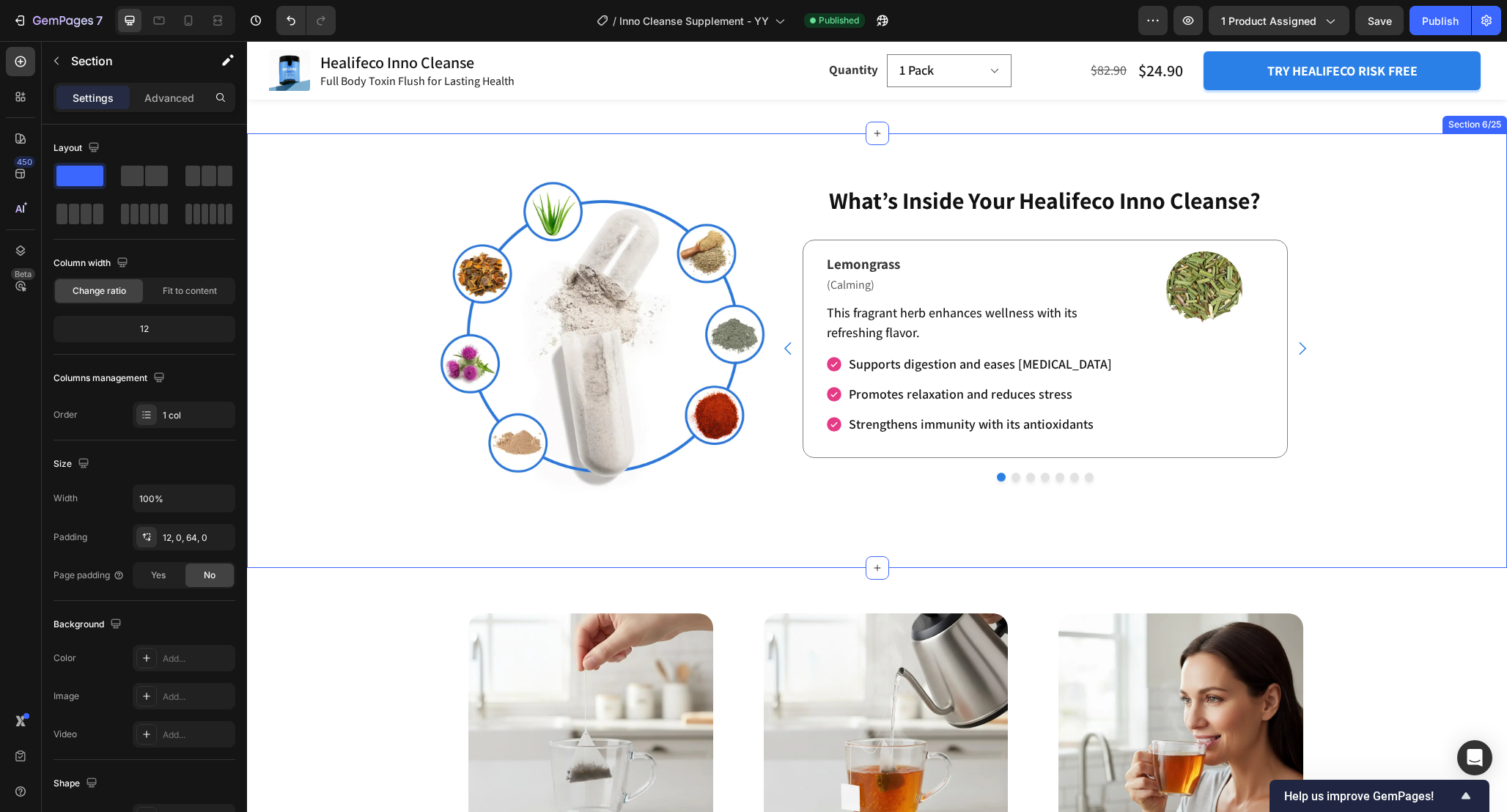
click at [1351, 472] on div "Image Image Image Lemongrass Text Block Row Image Oolong Tea Text Block Row Ima…" at bounding box center [878, 350] width 1260 height 387
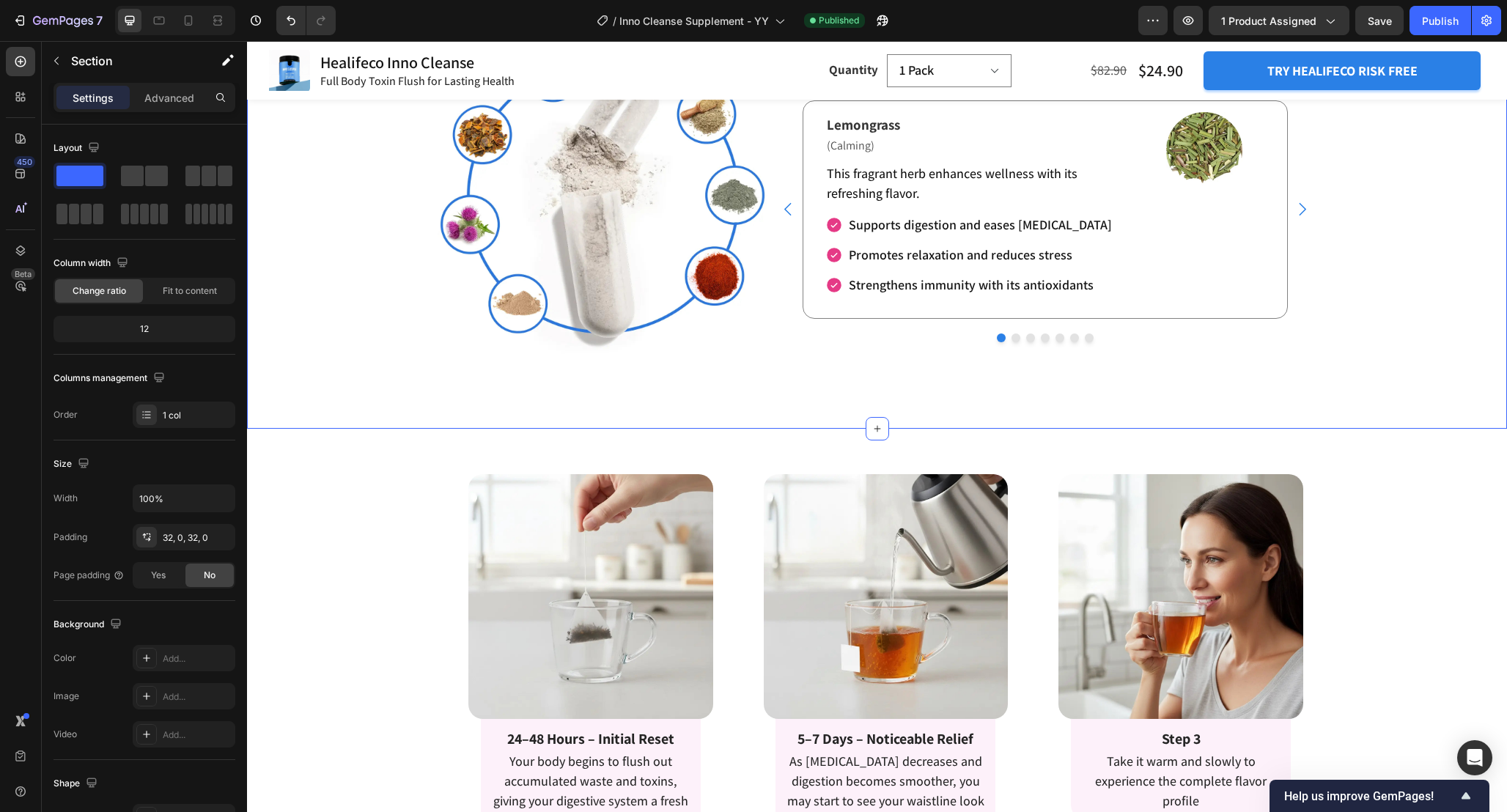
scroll to position [2709, 0]
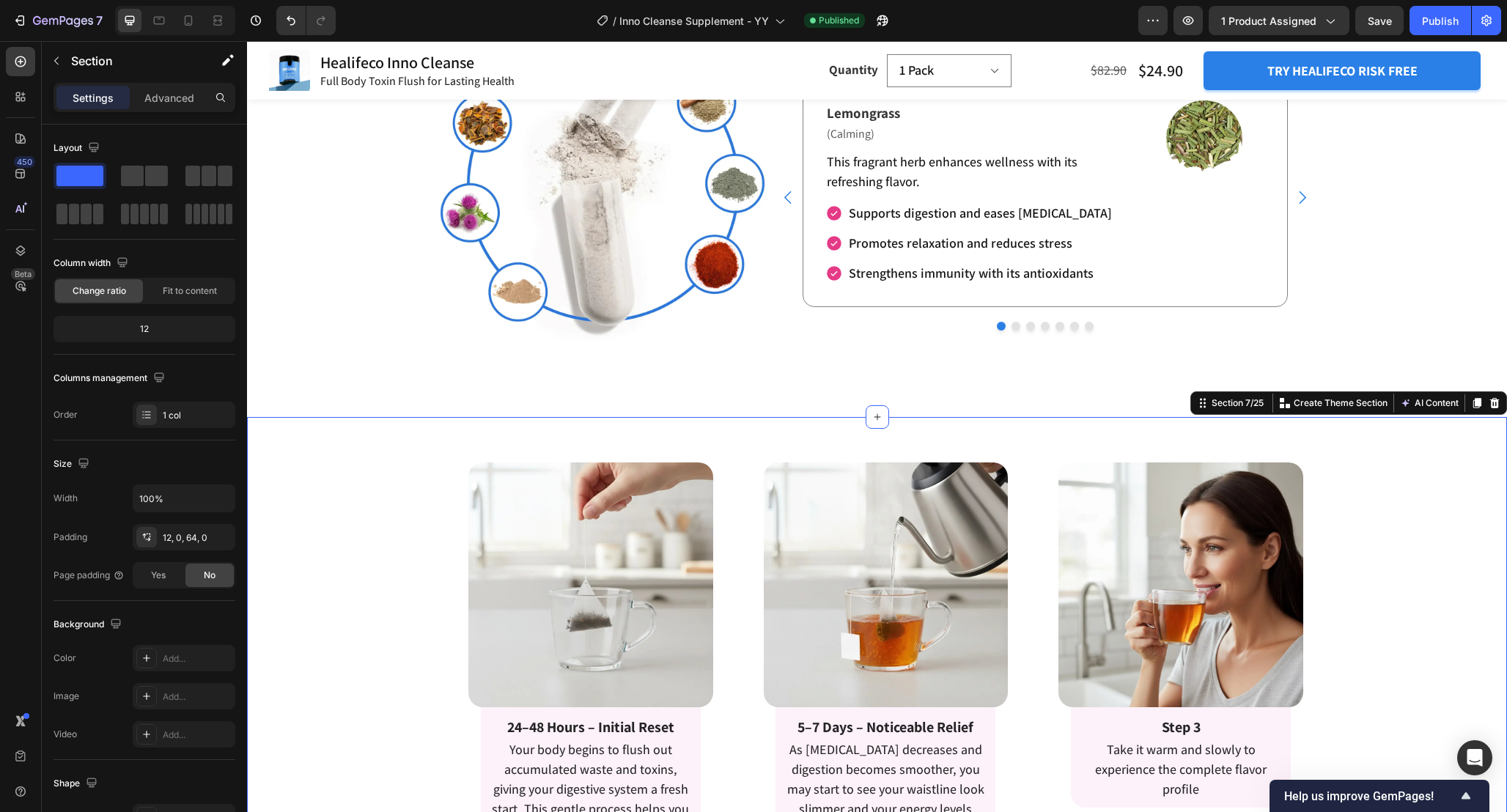
click at [1351, 476] on div "Enjoy Detox Tea In 3 Simple Steps Heading Image Step 1 Place the tea bag into a…" at bounding box center [878, 656] width 1260 height 461
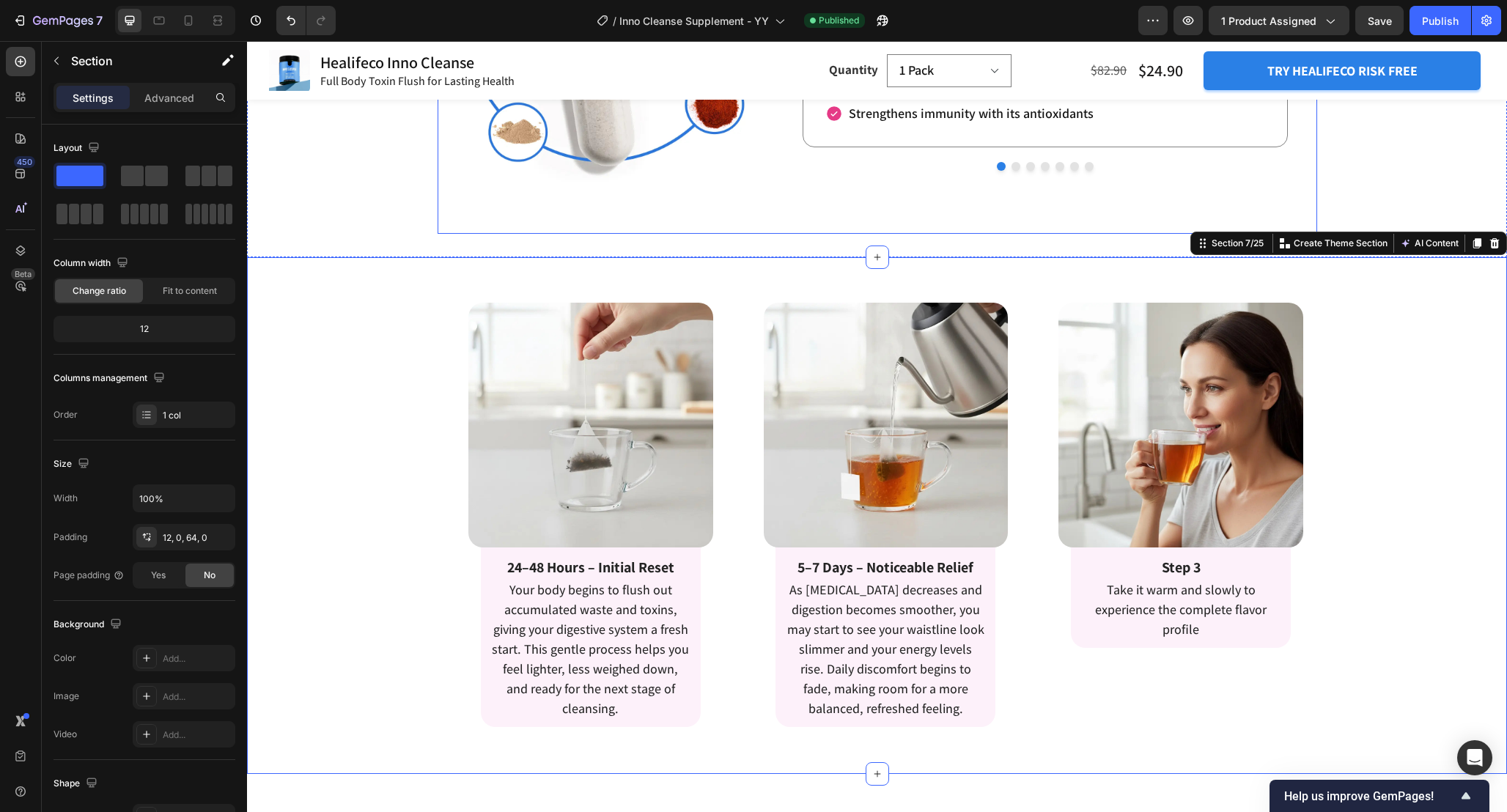
scroll to position [2870, 0]
